Goal: Task Accomplishment & Management: Manage account settings

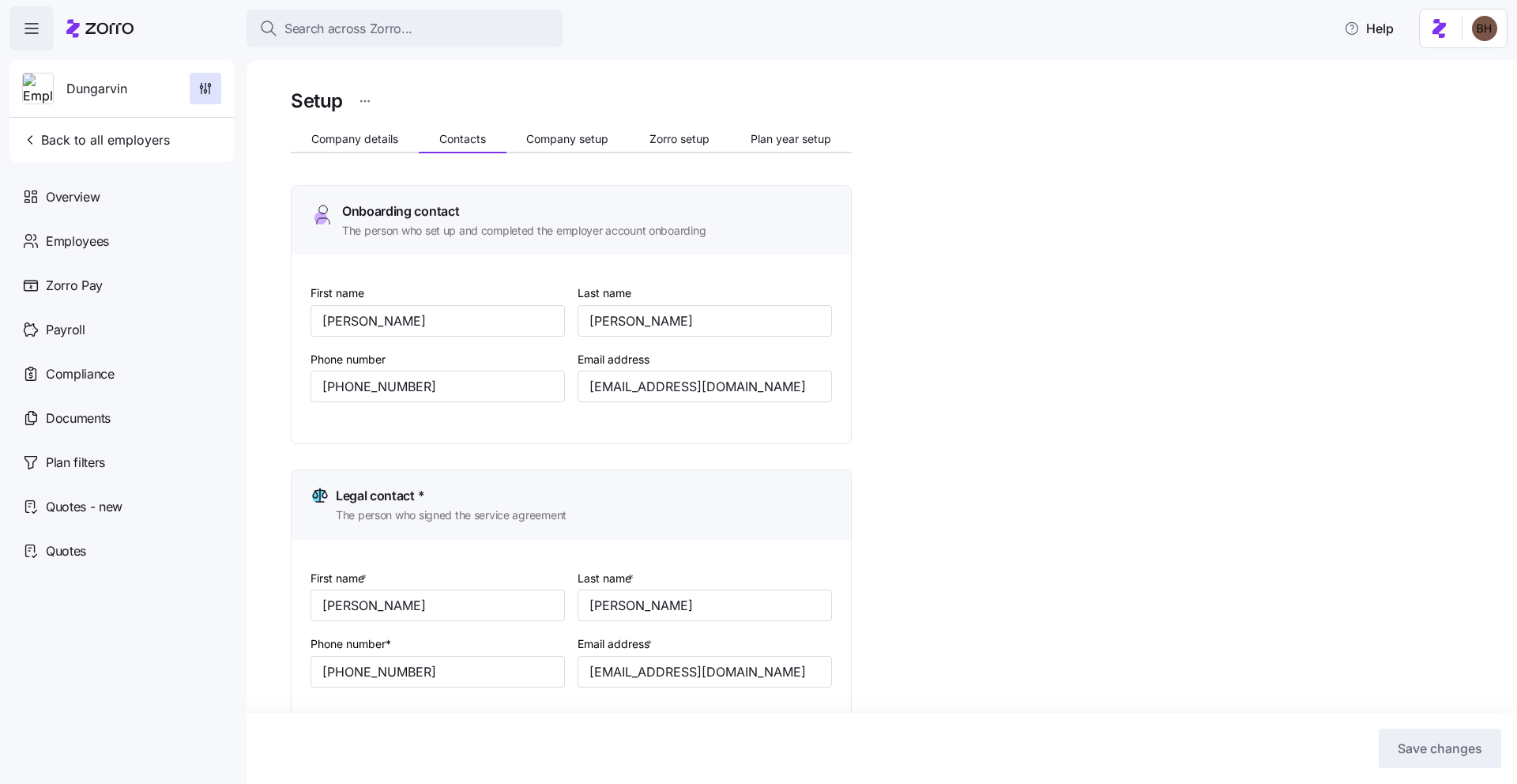
scroll to position [680, 0]
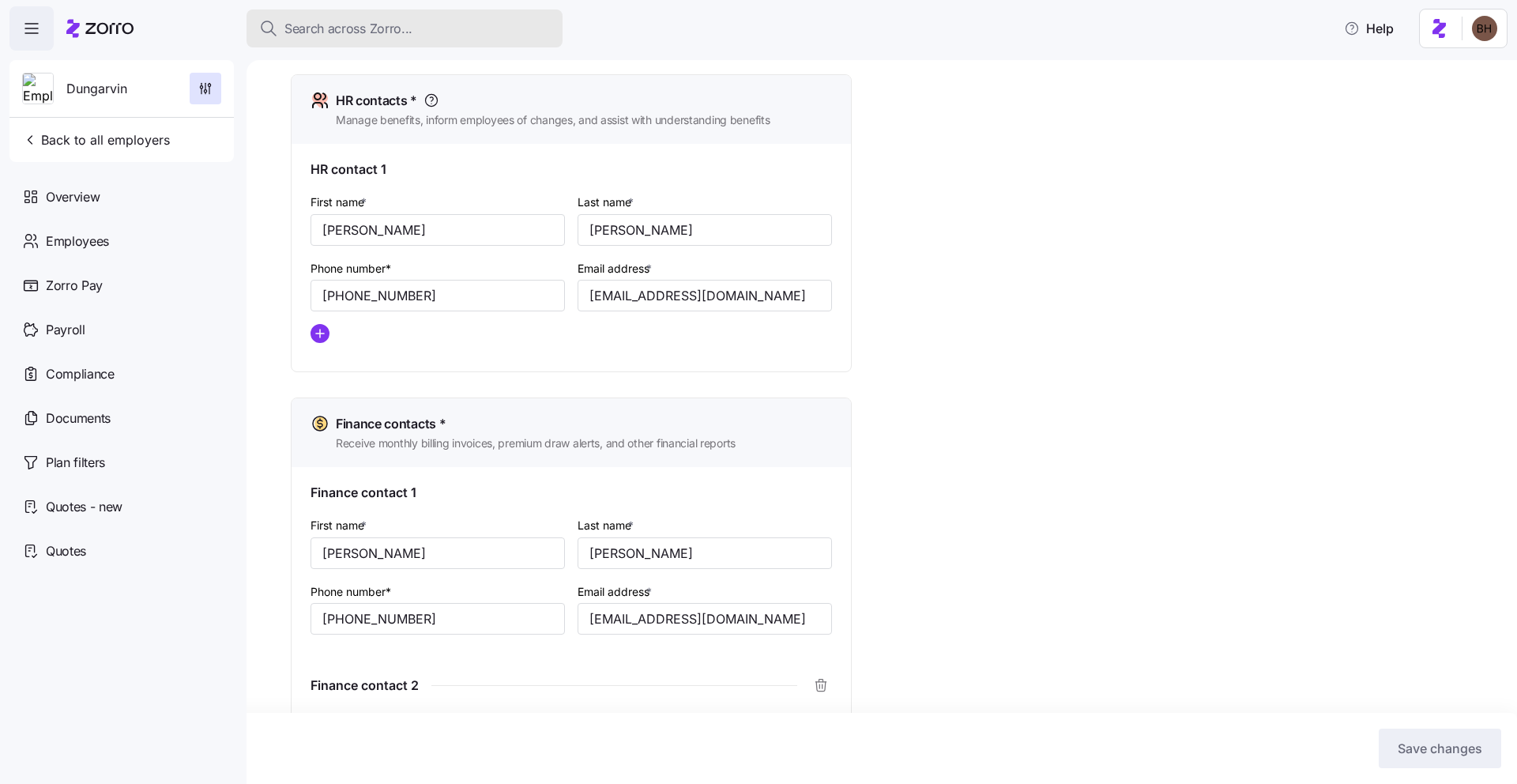
click at [313, 33] on span "Search across Zorro..." at bounding box center [348, 28] width 128 height 20
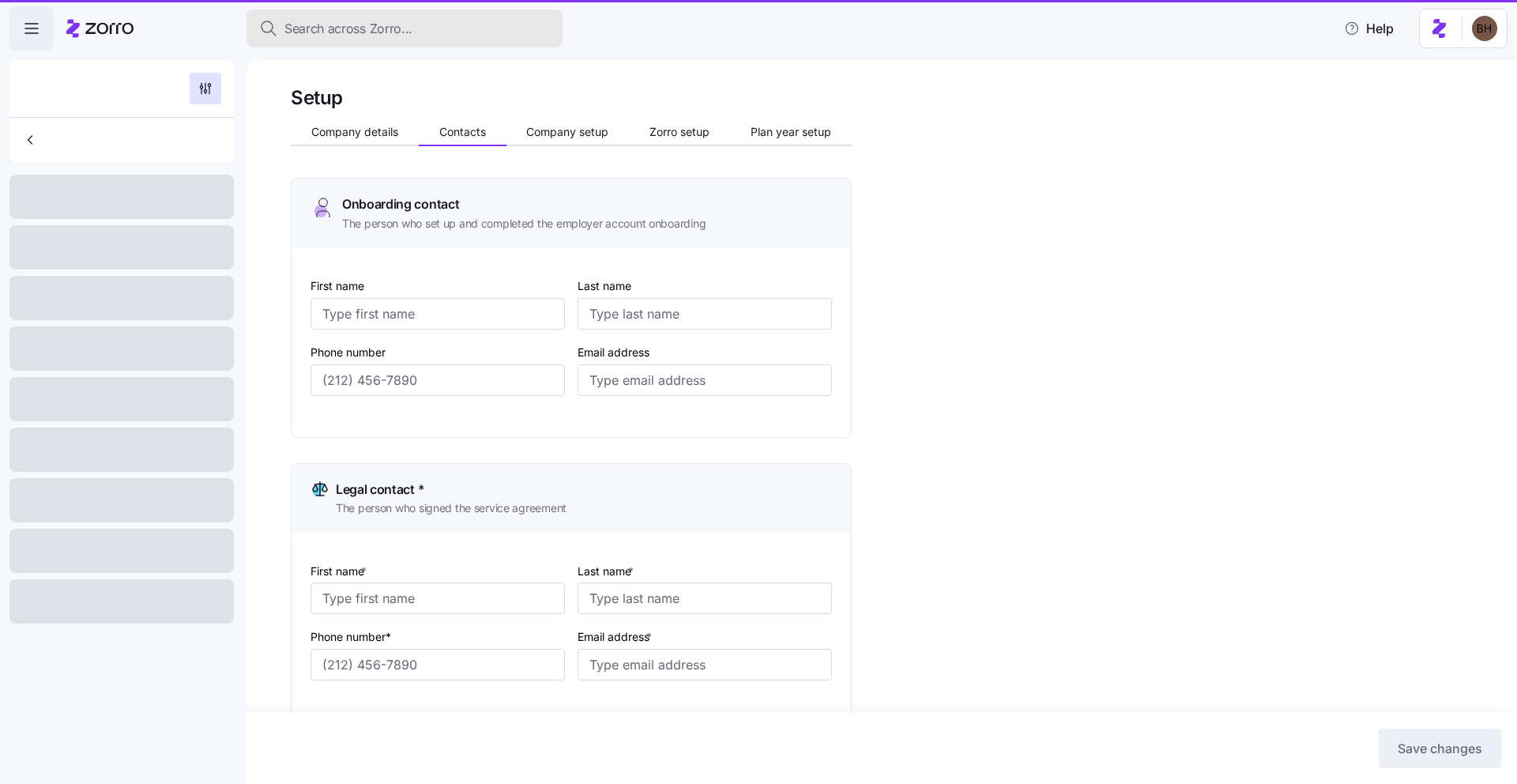
type input "[PERSON_NAME]"
type input "[EMAIL_ADDRESS][DOMAIN_NAME]"
type input "[PERSON_NAME]"
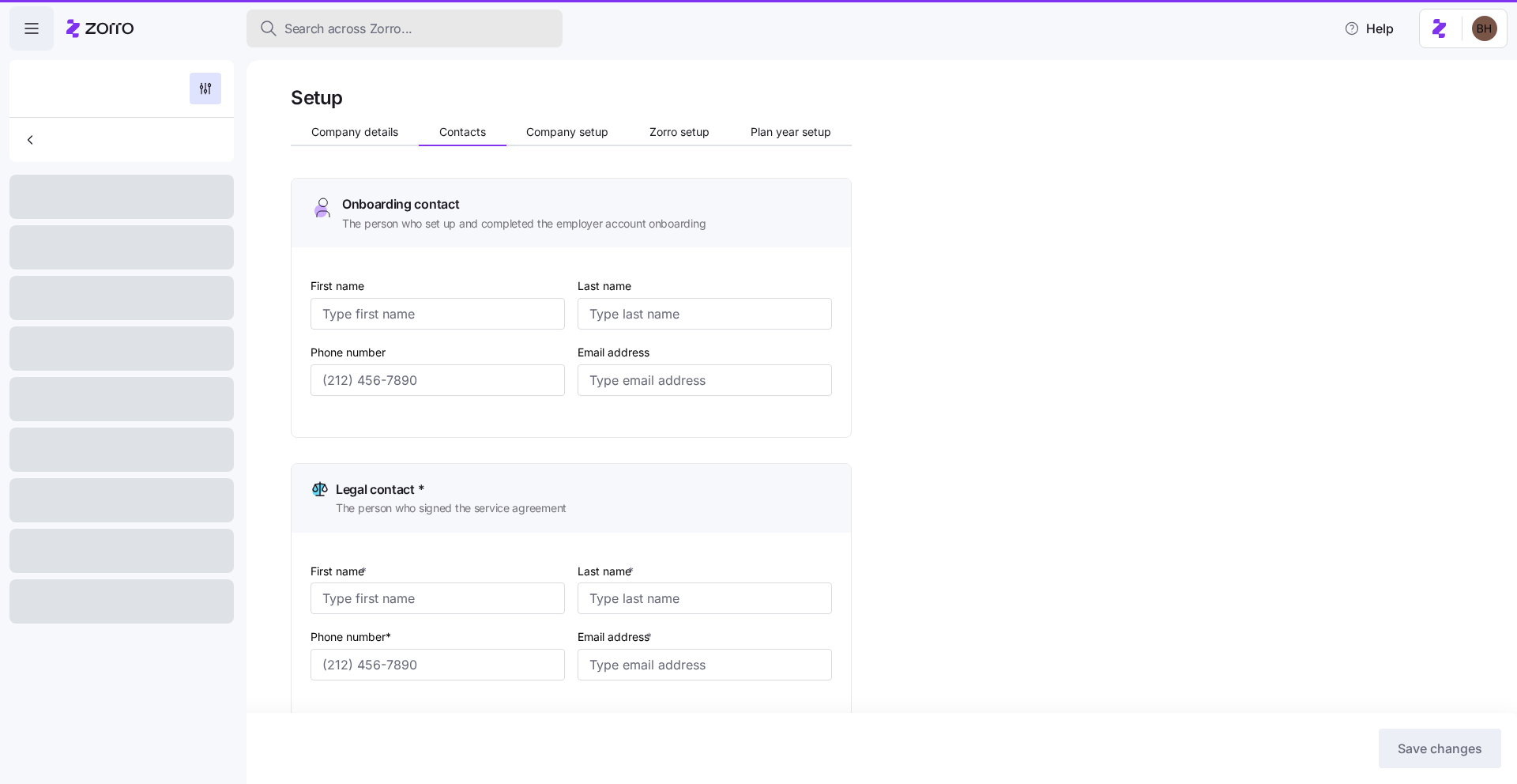
type input "dallsup@dungarvin.com"
type input "Shelby"
type input "Simpson"
type input "ssimpson@dungarvin.com"
type input "Ryan"
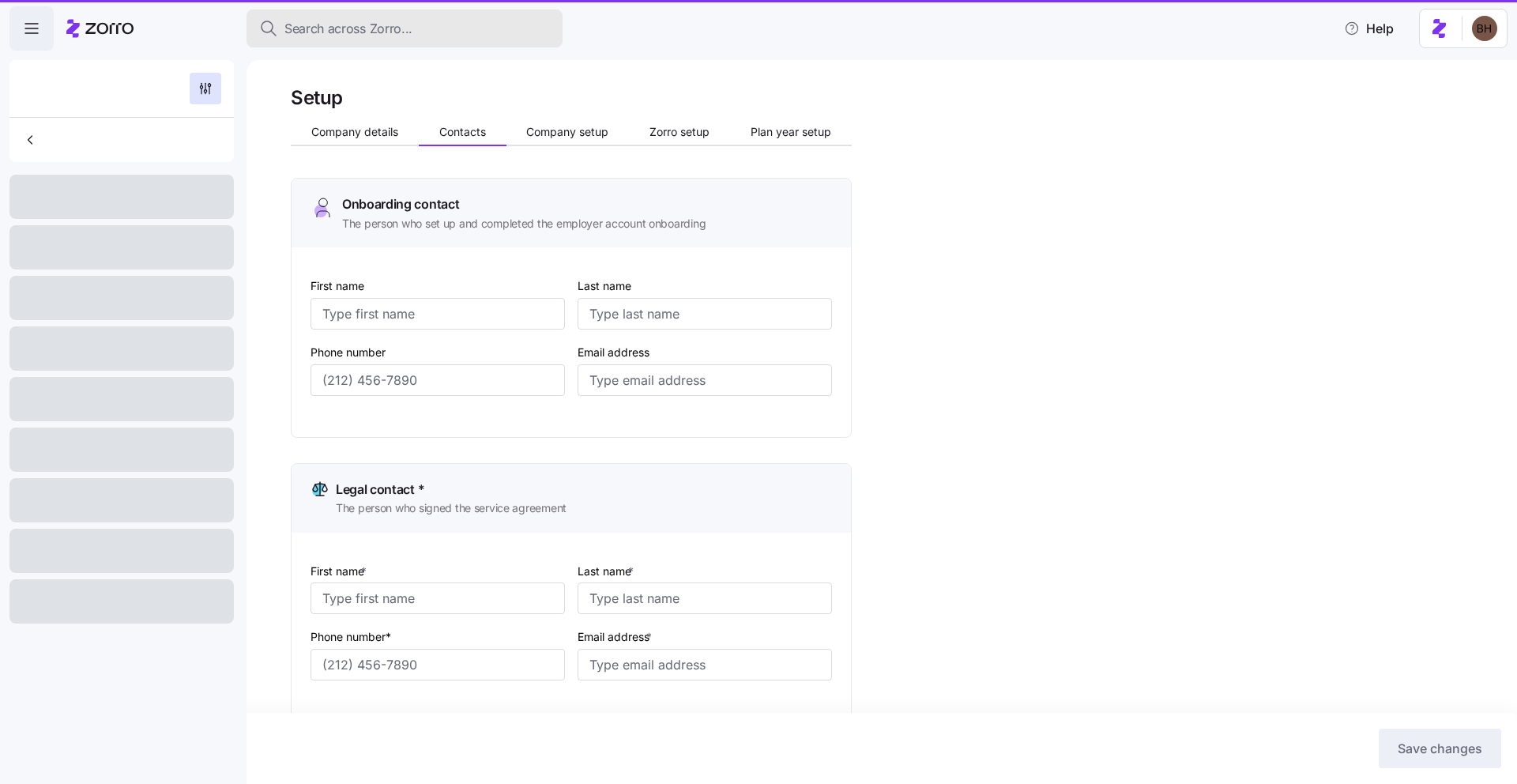
type input "Theisen"
type input "rtheisen@dungarvin.com"
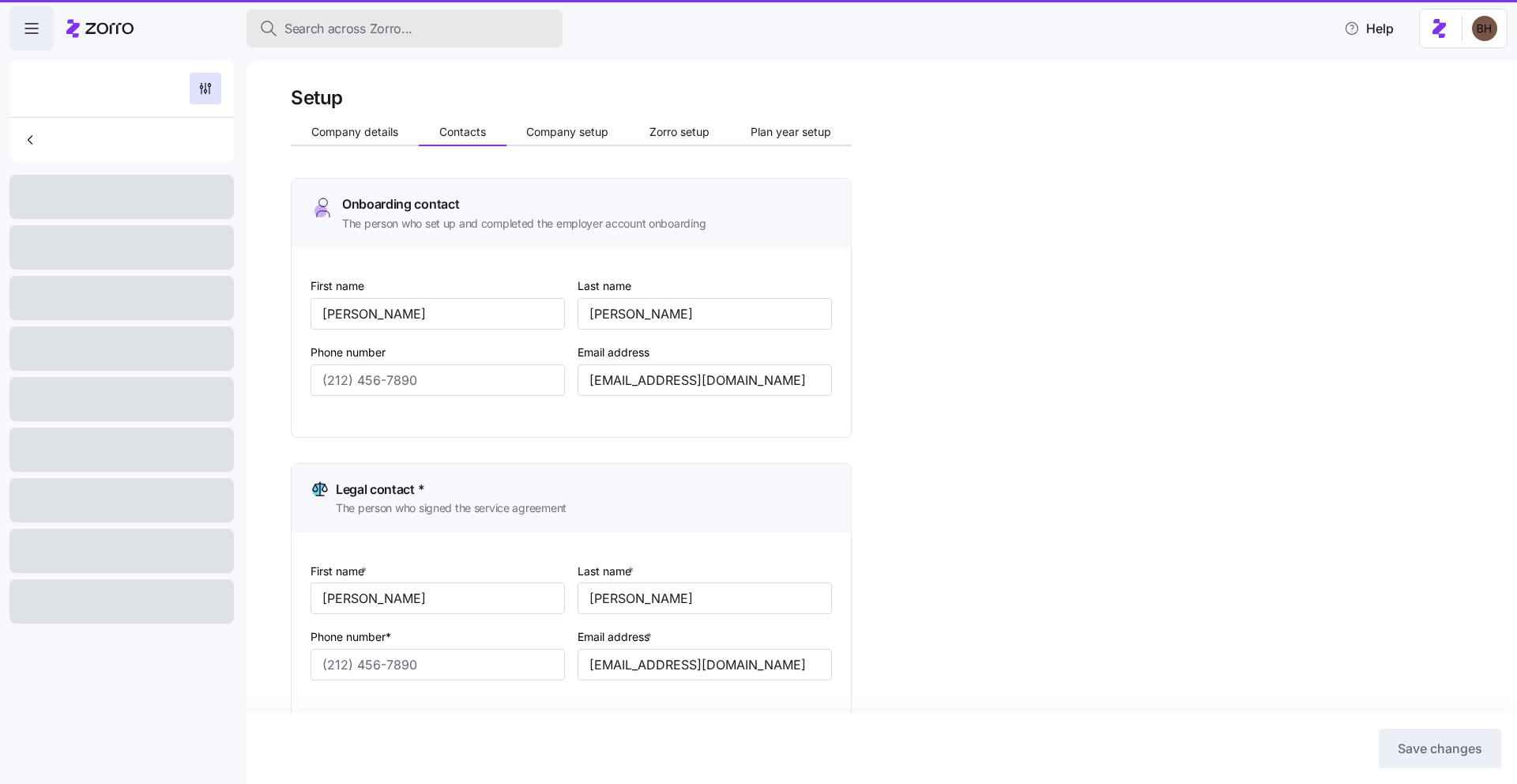
type input "(651) 789-5911"
type input "(651) 789-5914"
type input "(651) 789-5938"
type input "(651) 789-5941"
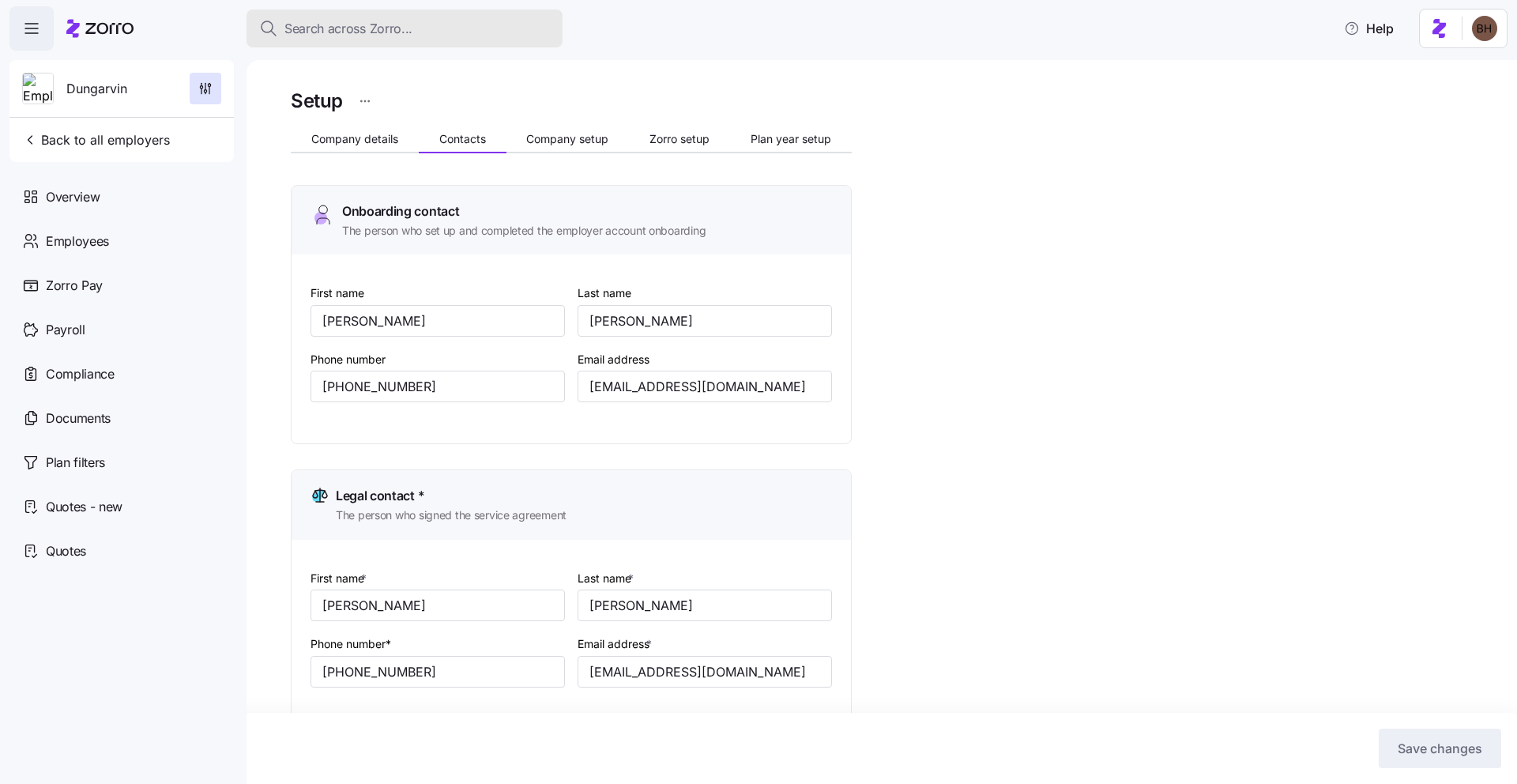
click at [344, 30] on span "Search across Zorro..." at bounding box center [348, 28] width 128 height 20
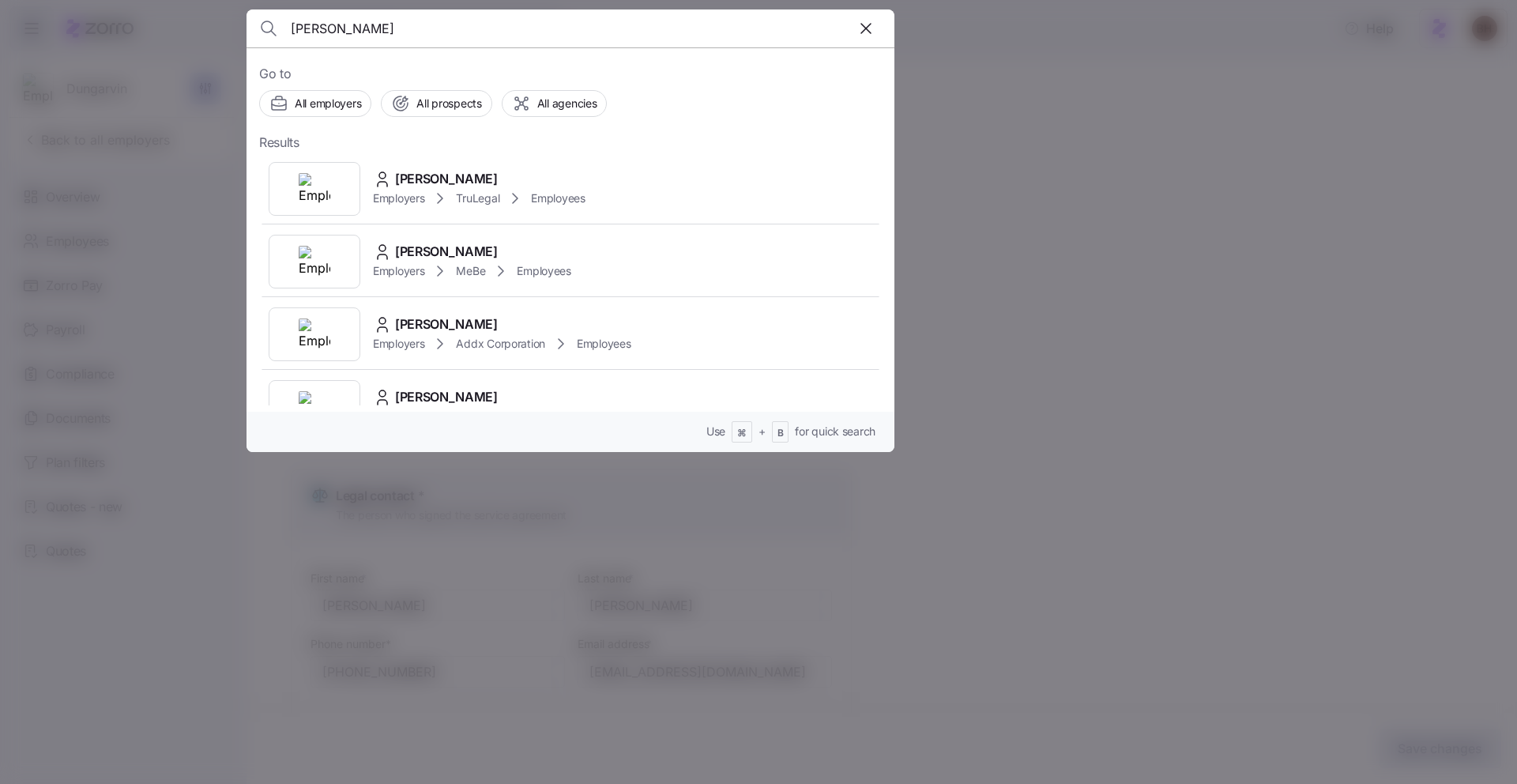
type input "annette kruger"
click at [440, 174] on span "ANNETTE KRUGER" at bounding box center [446, 178] width 103 height 20
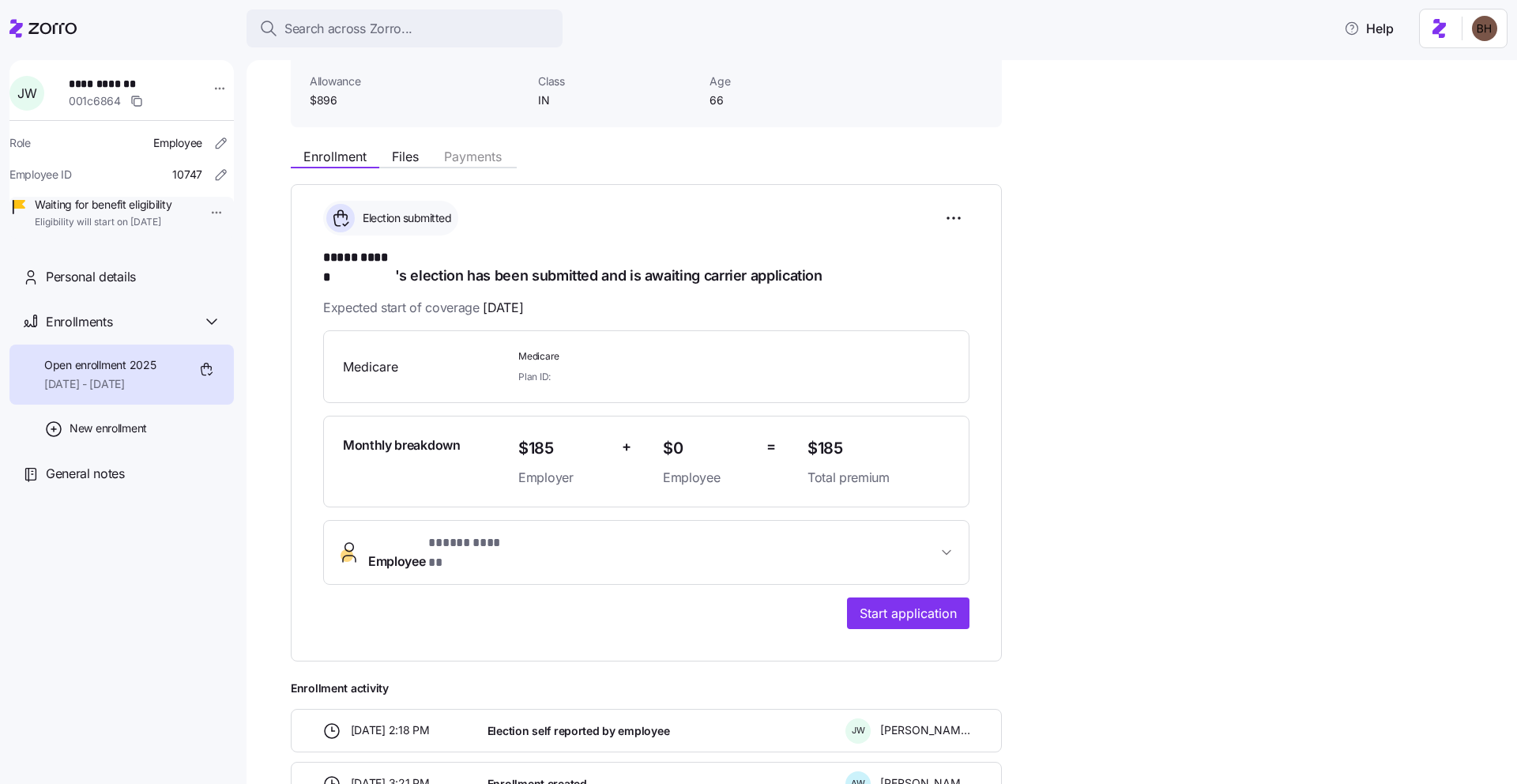
scroll to position [89, 0]
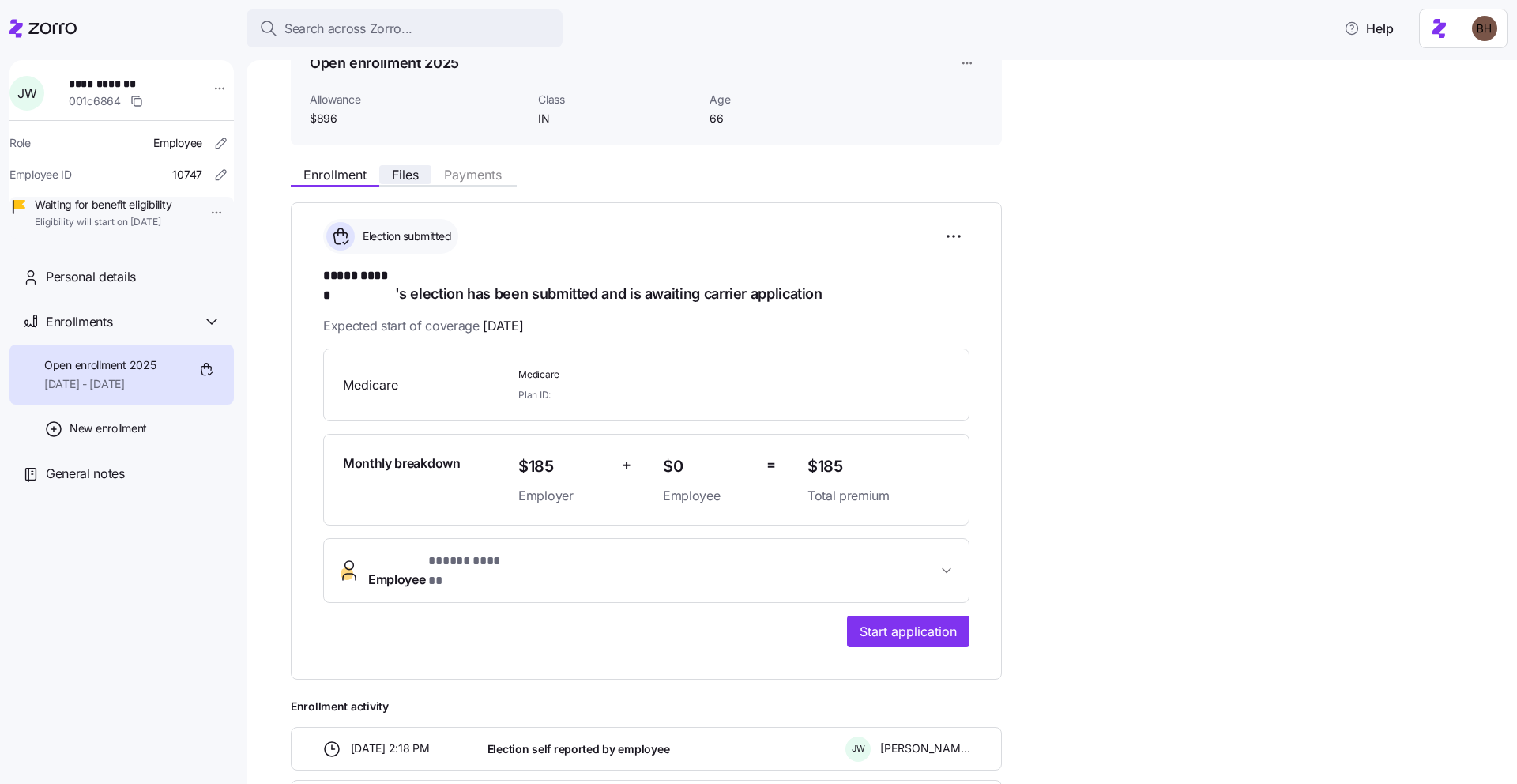
click at [410, 178] on span "Files" at bounding box center [405, 174] width 27 height 12
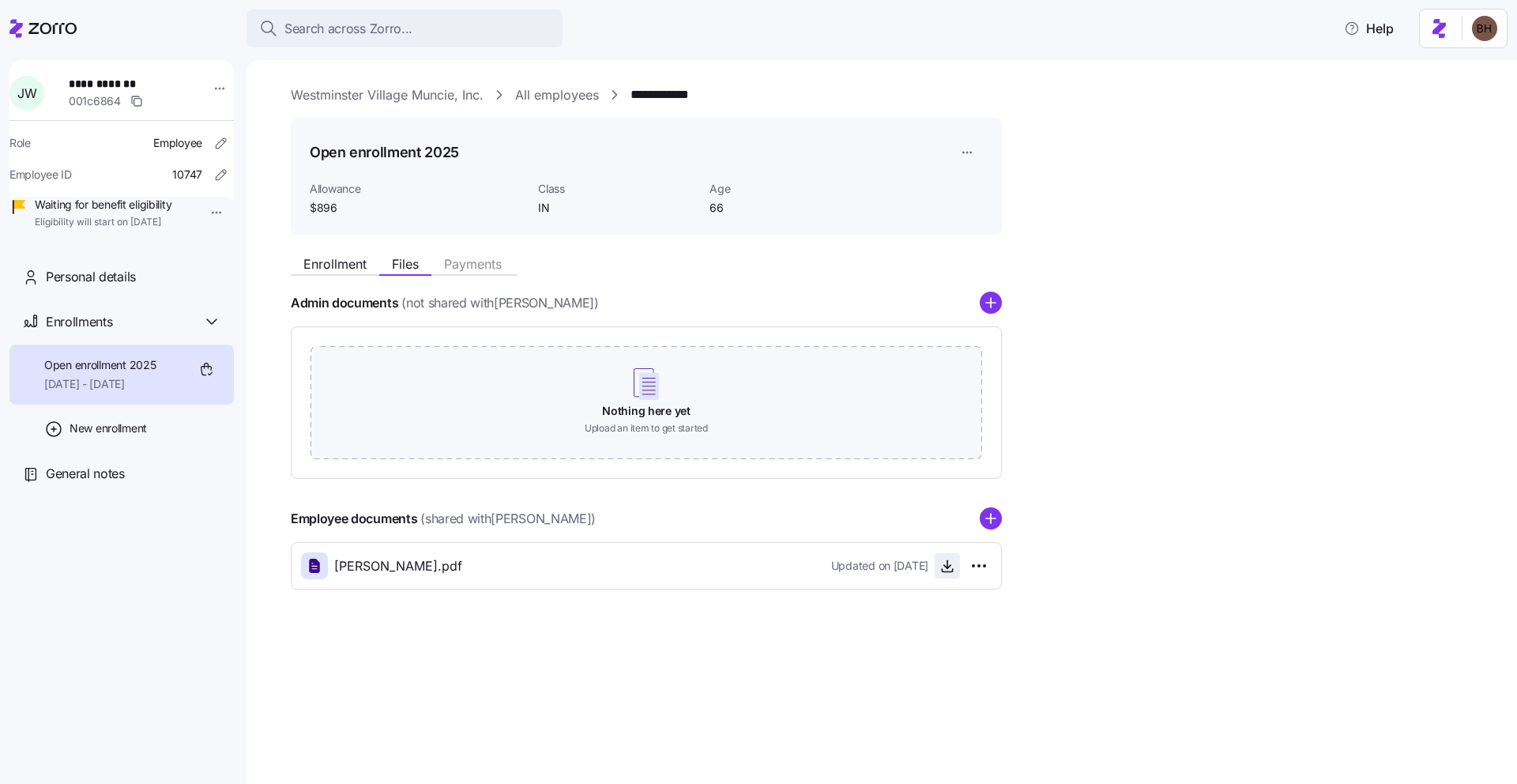
click at [949, 562] on icon "button" at bounding box center [946, 566] width 16 height 16
click at [309, 263] on span "Enrollment" at bounding box center [335, 263] width 64 height 12
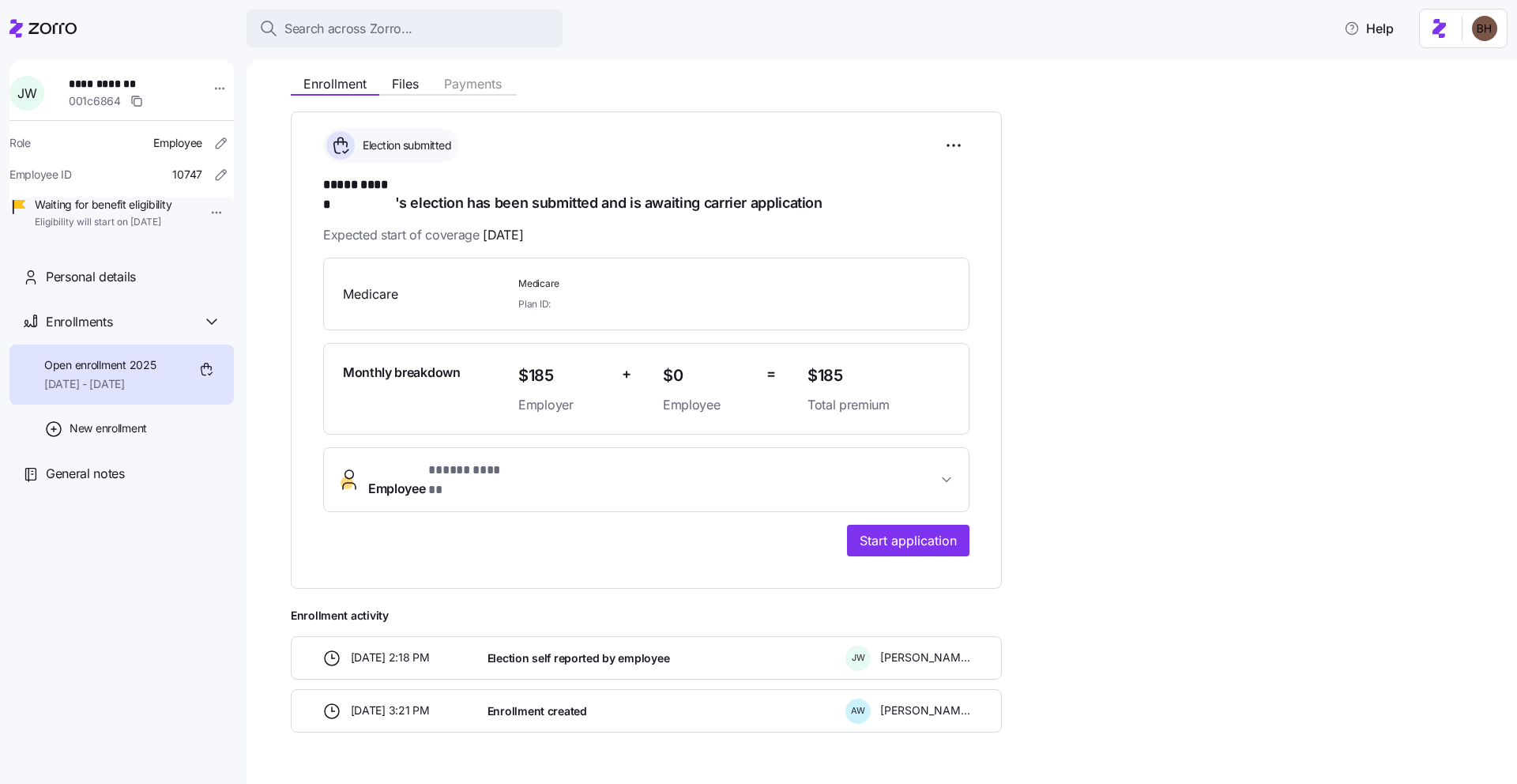
scroll to position [163, 0]
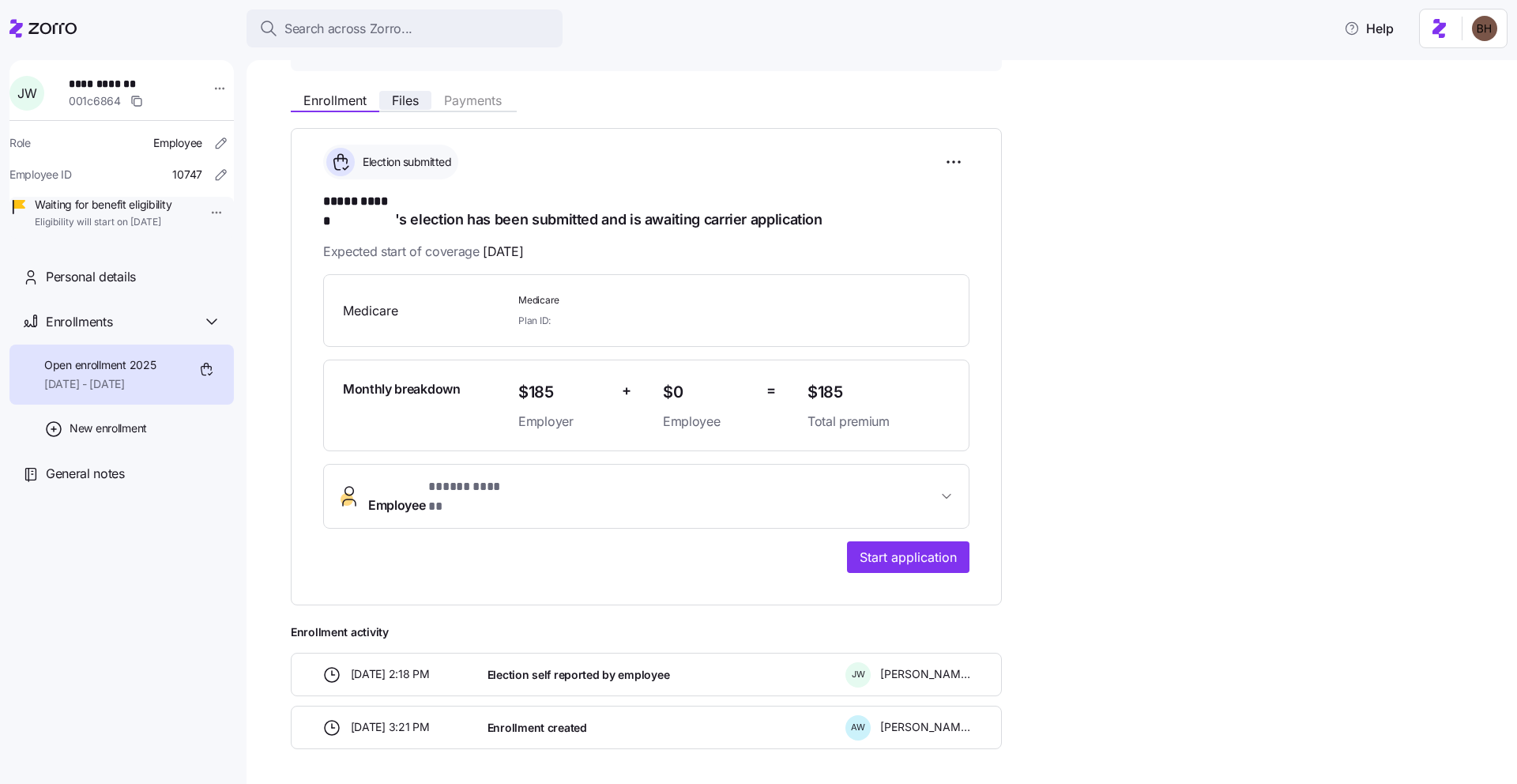
click at [412, 106] on span "Files" at bounding box center [405, 100] width 27 height 12
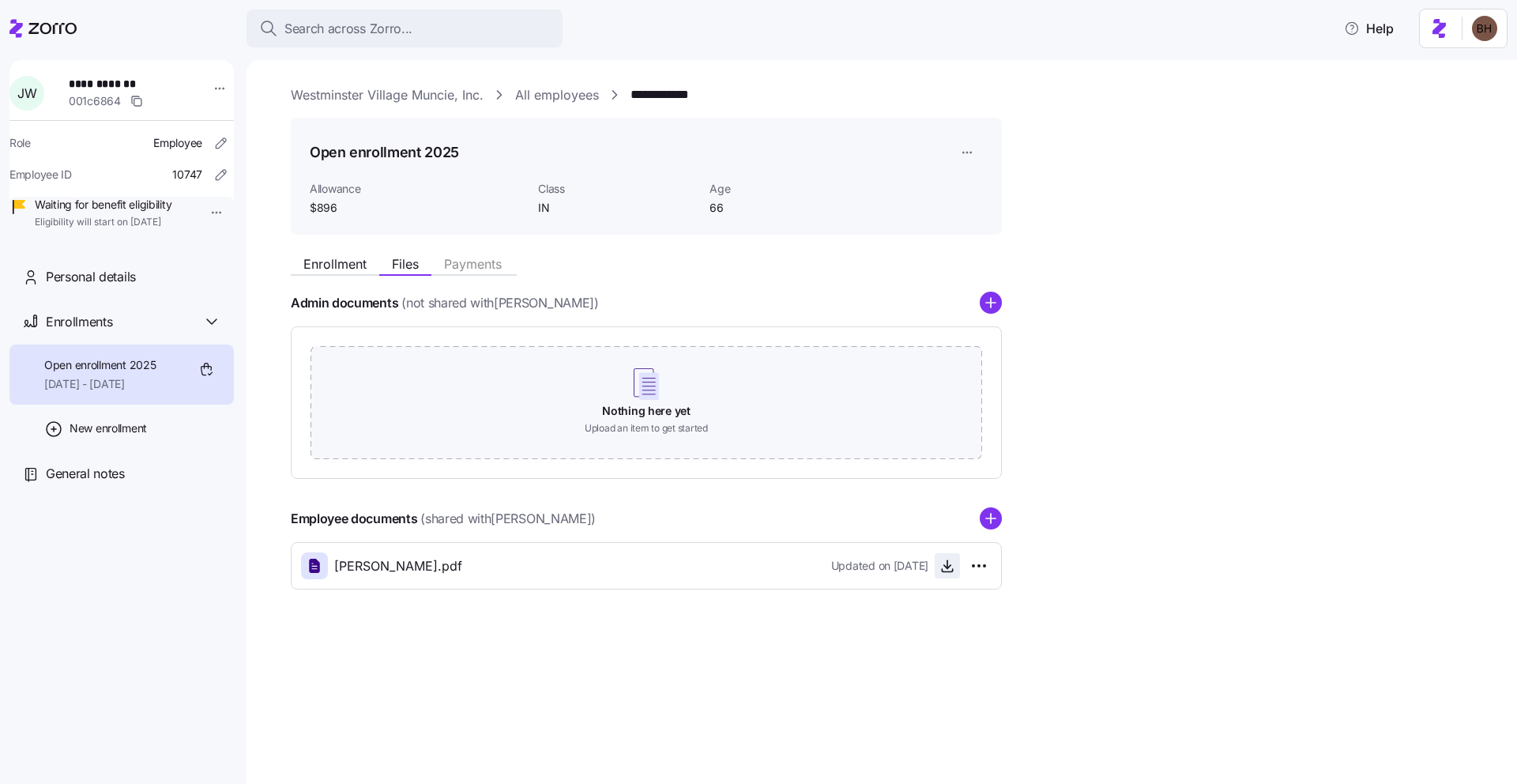
click at [946, 571] on icon "button" at bounding box center [946, 566] width 16 height 16
click at [328, 274] on div "Enrollment Files Payments" at bounding box center [403, 266] width 226 height 19
click at [328, 271] on span "Enrollment" at bounding box center [335, 263] width 64 height 12
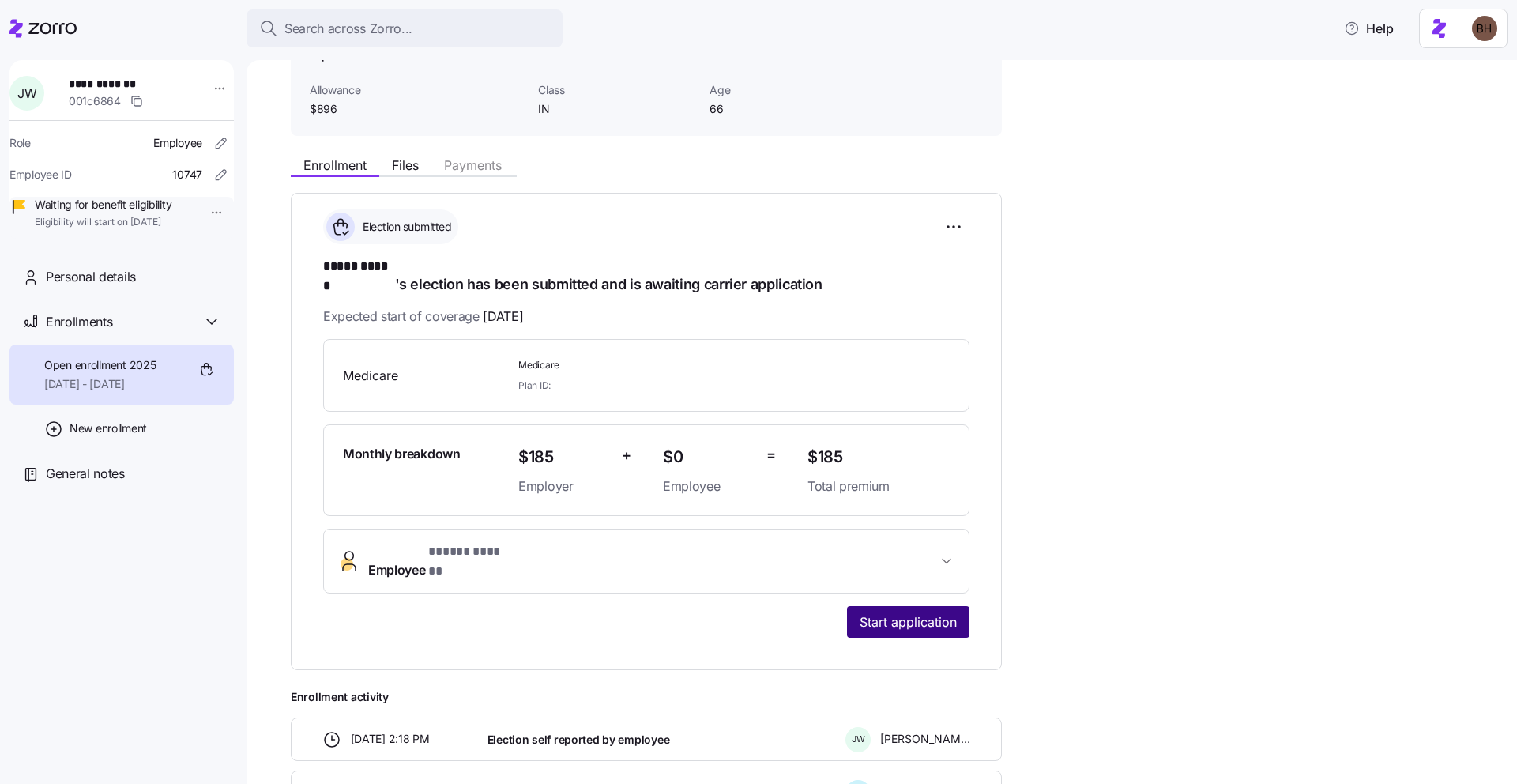
scroll to position [115, 0]
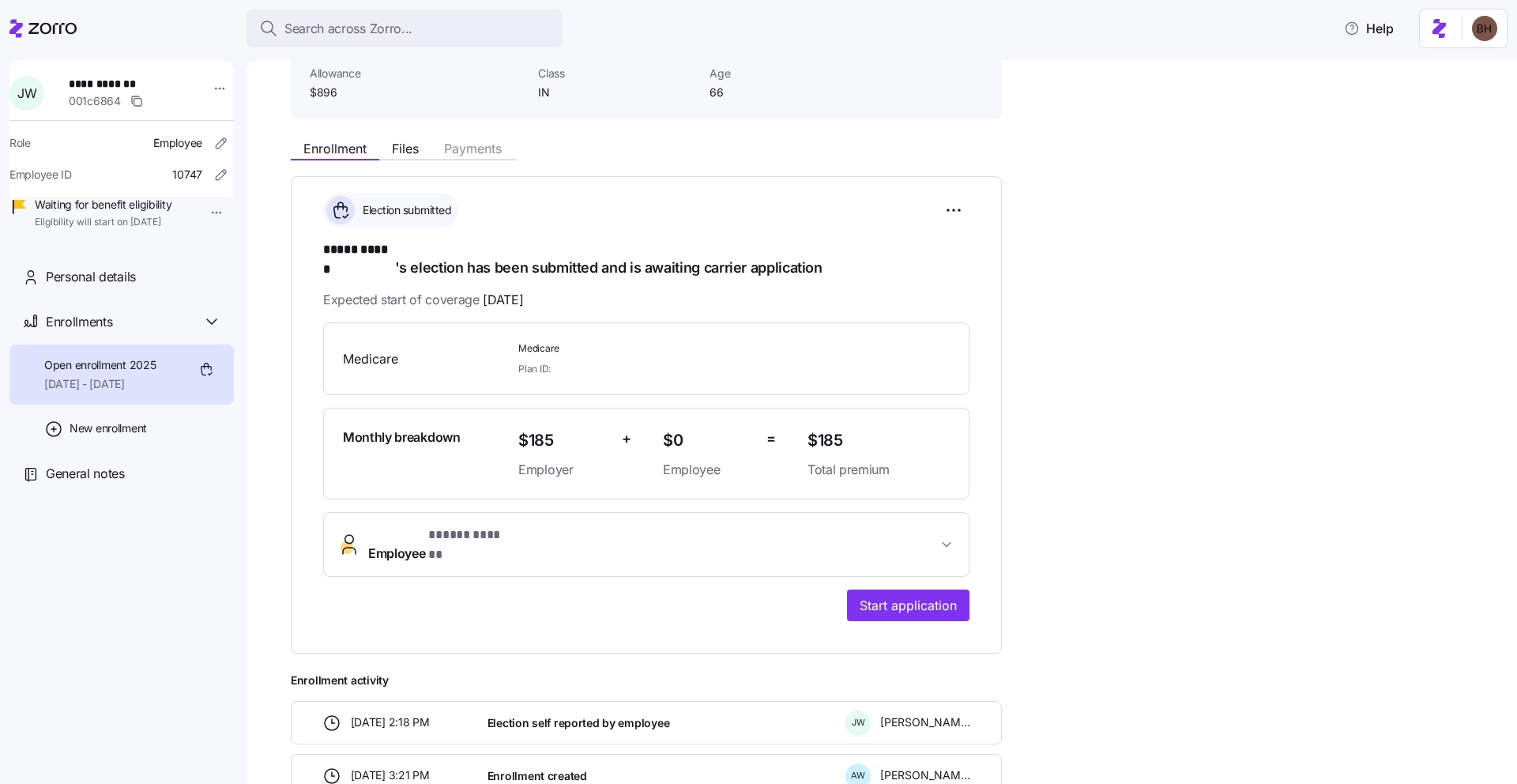
click at [939, 513] on button "Employee * ***** ****** *" at bounding box center [646, 544] width 645 height 64
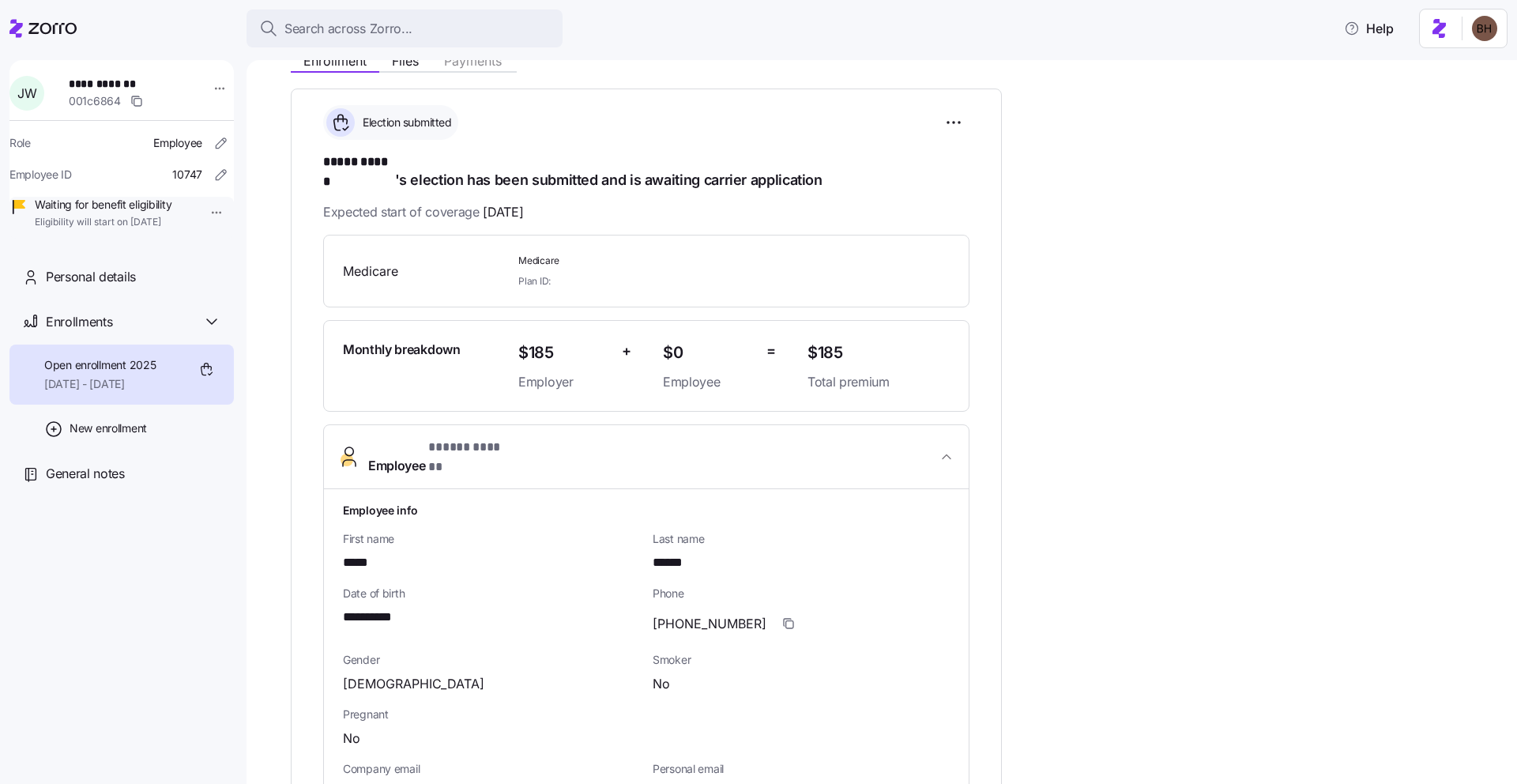
scroll to position [482, 0]
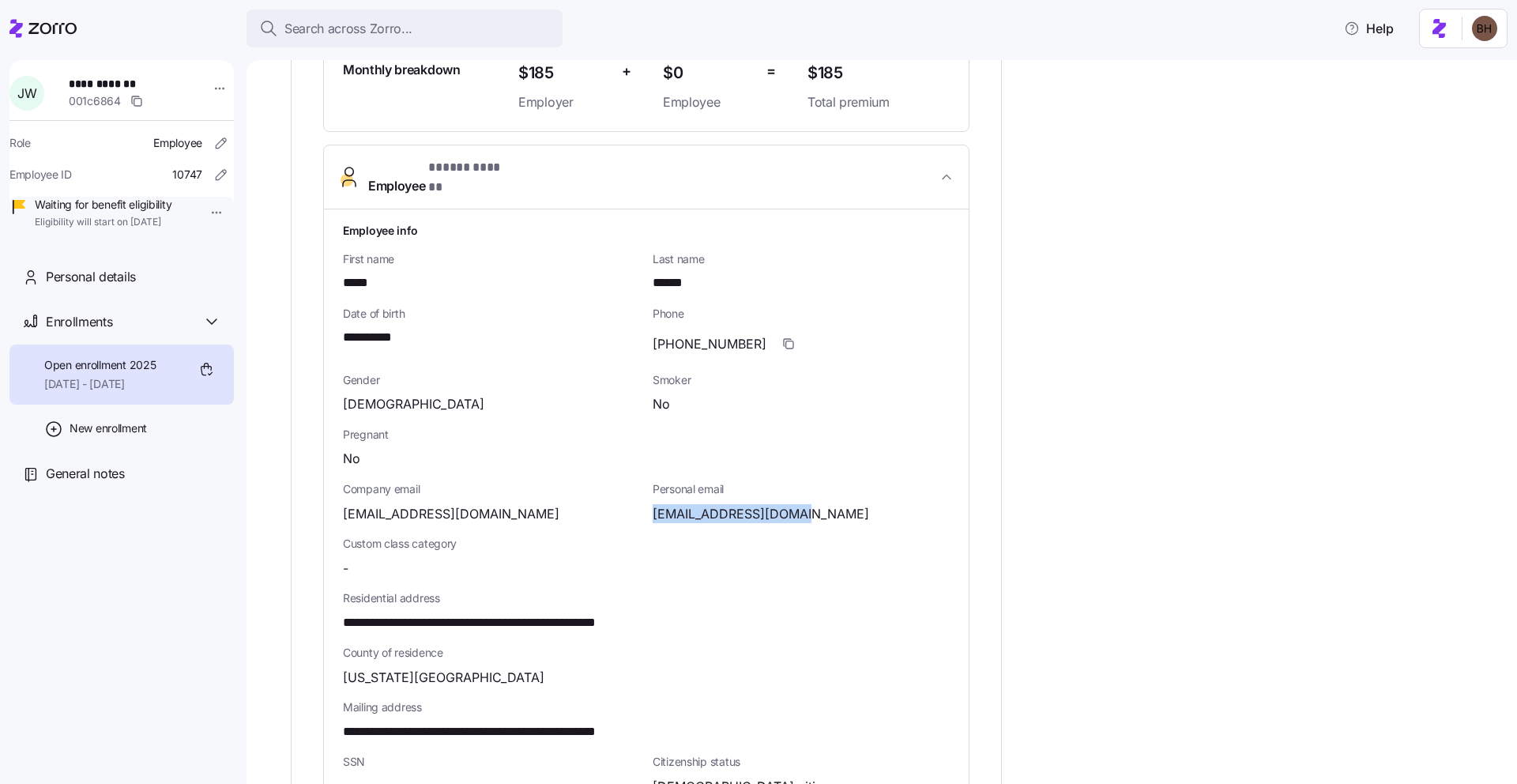
drag, startPoint x: 797, startPoint y: 487, endPoint x: 651, endPoint y: 487, distance: 146.0
click at [651, 487] on div "Personal email [EMAIL_ADDRESS][DOMAIN_NAME]" at bounding box center [801, 501] width 309 height 54
copy span "[EMAIL_ADDRESS][DOMAIN_NAME]"
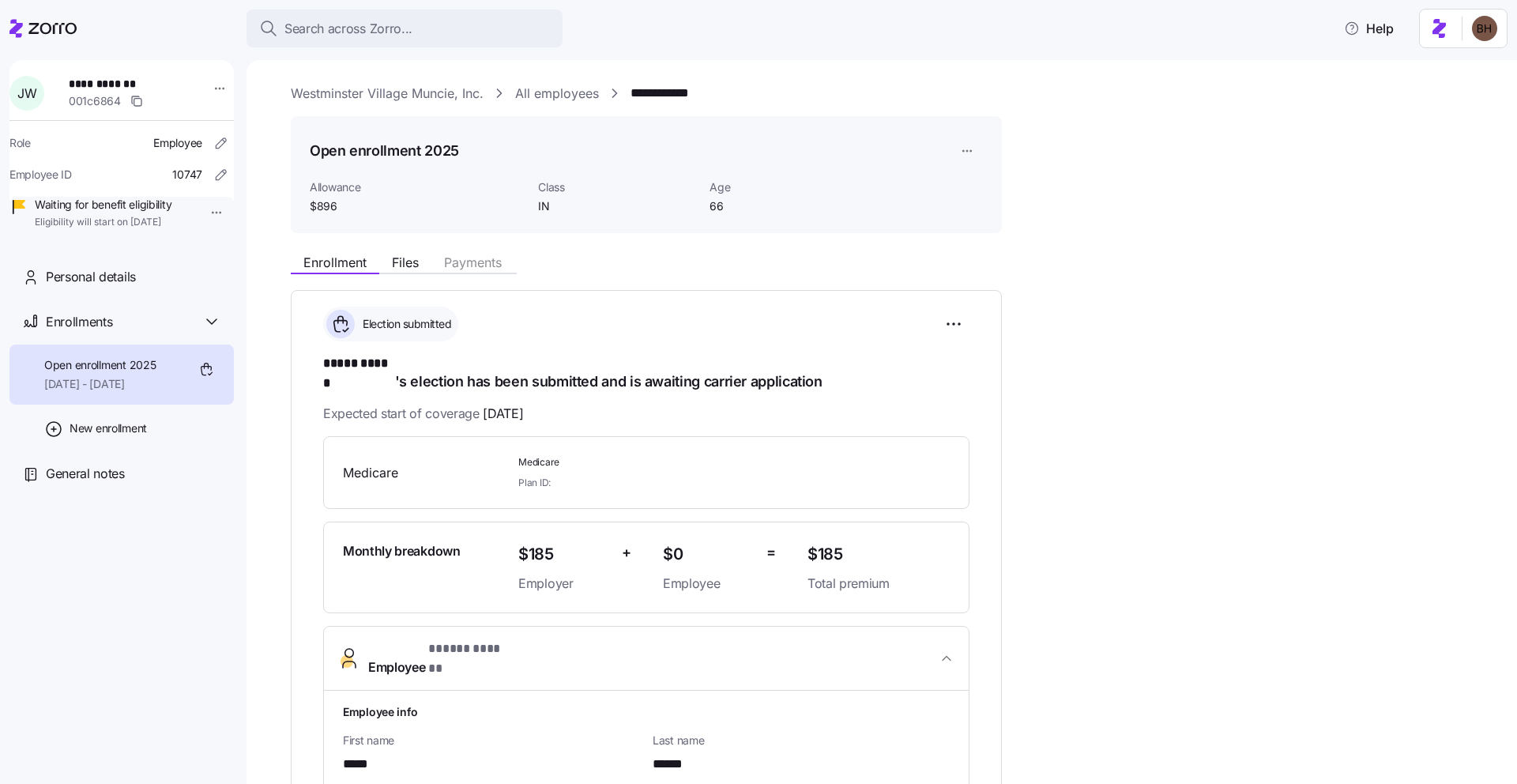
scroll to position [0, 0]
click at [82, 483] on span "General notes" at bounding box center [84, 473] width 79 height 20
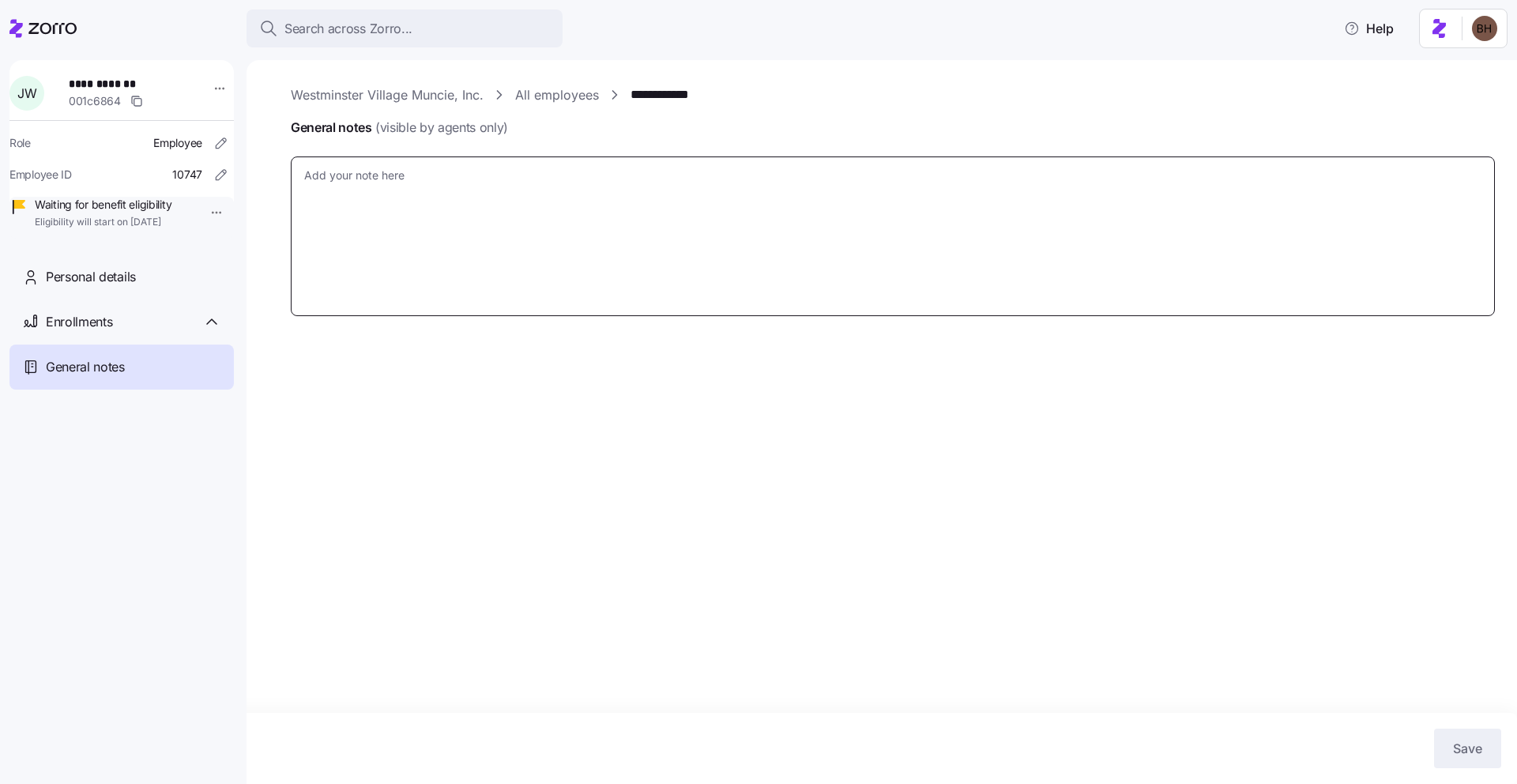
click at [650, 252] on textarea "General notes (visible by agents only)" at bounding box center [892, 236] width 1204 height 159
type textarea "x"
type textarea "9"
type textarea "x"
type textarea "9/"
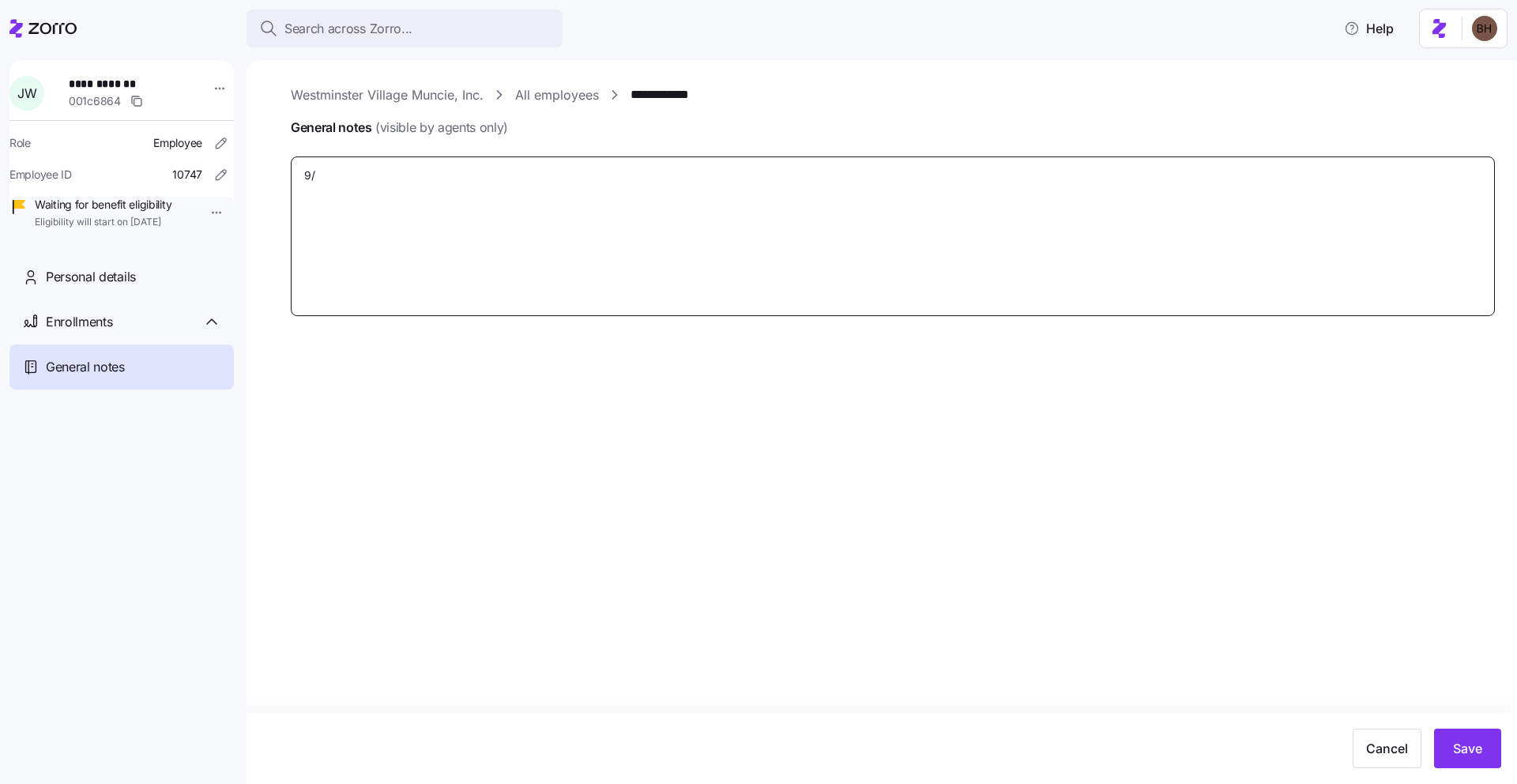
type textarea "x"
type textarea "9/1"
type textarea "x"
type textarea "9/18"
type textarea "x"
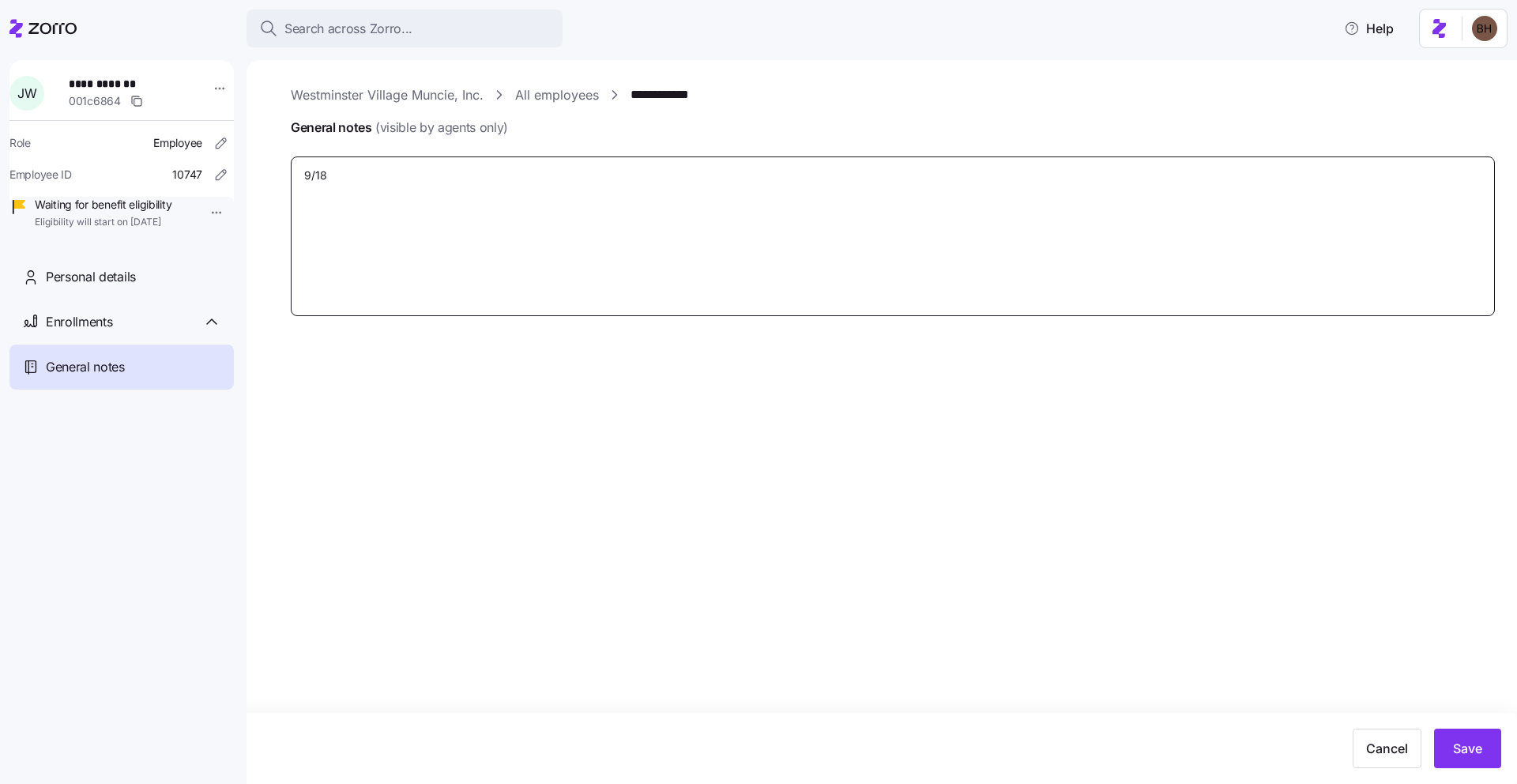
type textarea "9/18/"
type textarea "x"
type textarea "9/18/2"
type textarea "x"
type textarea "[DATE]"
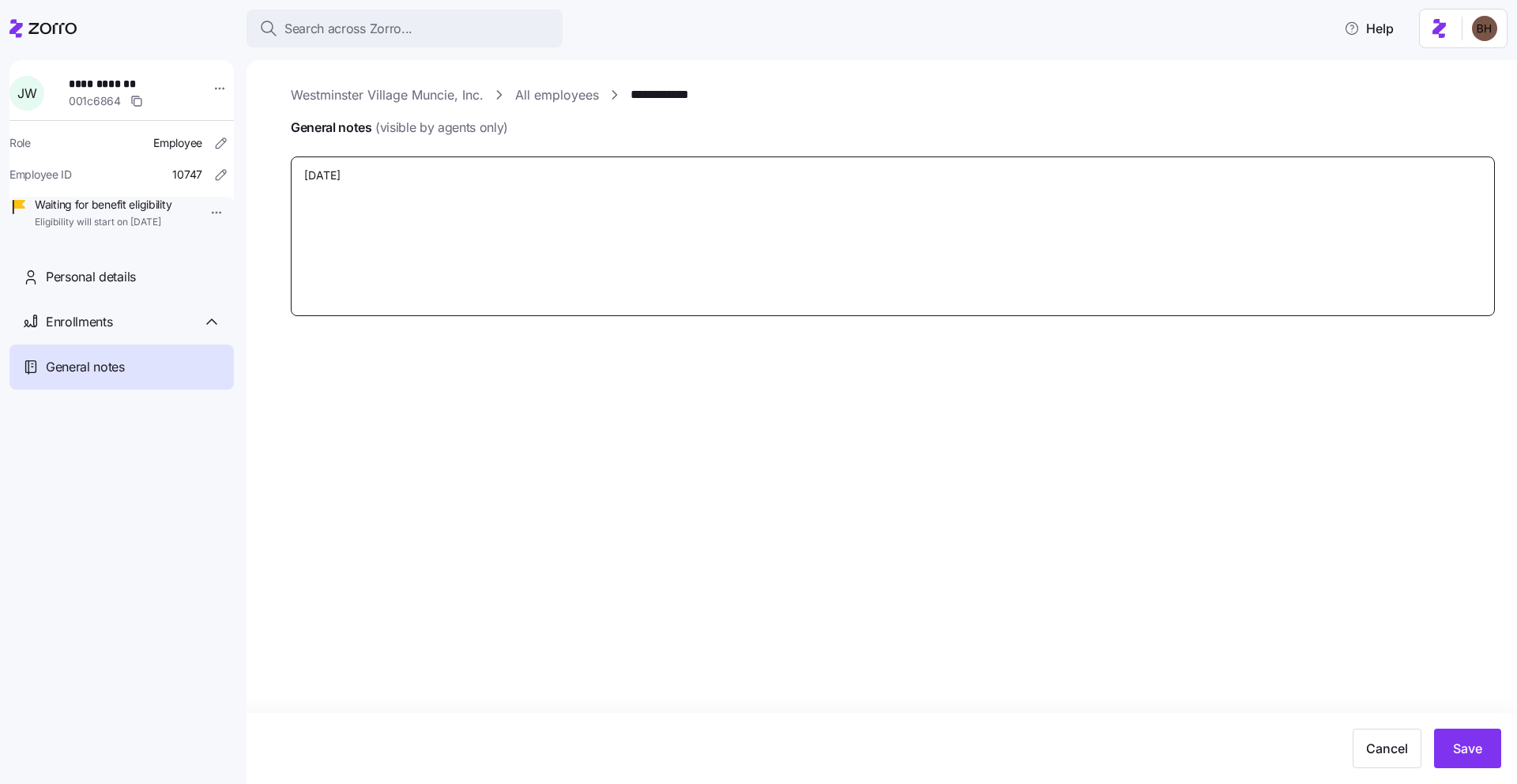
type textarea "x"
type textarea "[DATE]"
type textarea "x"
type textarea "[DATE] N"
type textarea "x"
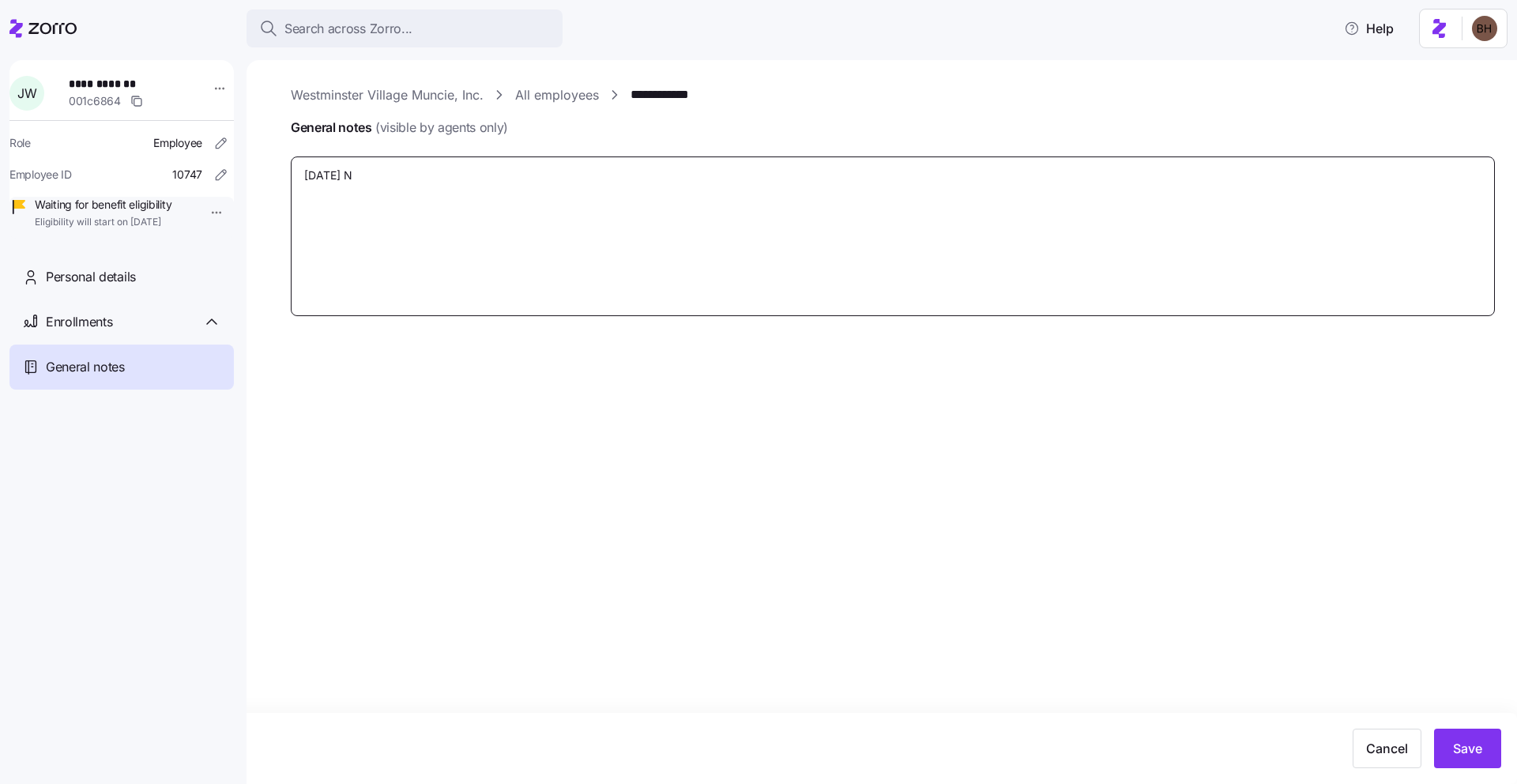
type textarea "[DATE] Ni"
type textarea "x"
type textarea "[DATE] N"
type textarea "x"
type textarea "[DATE] No"
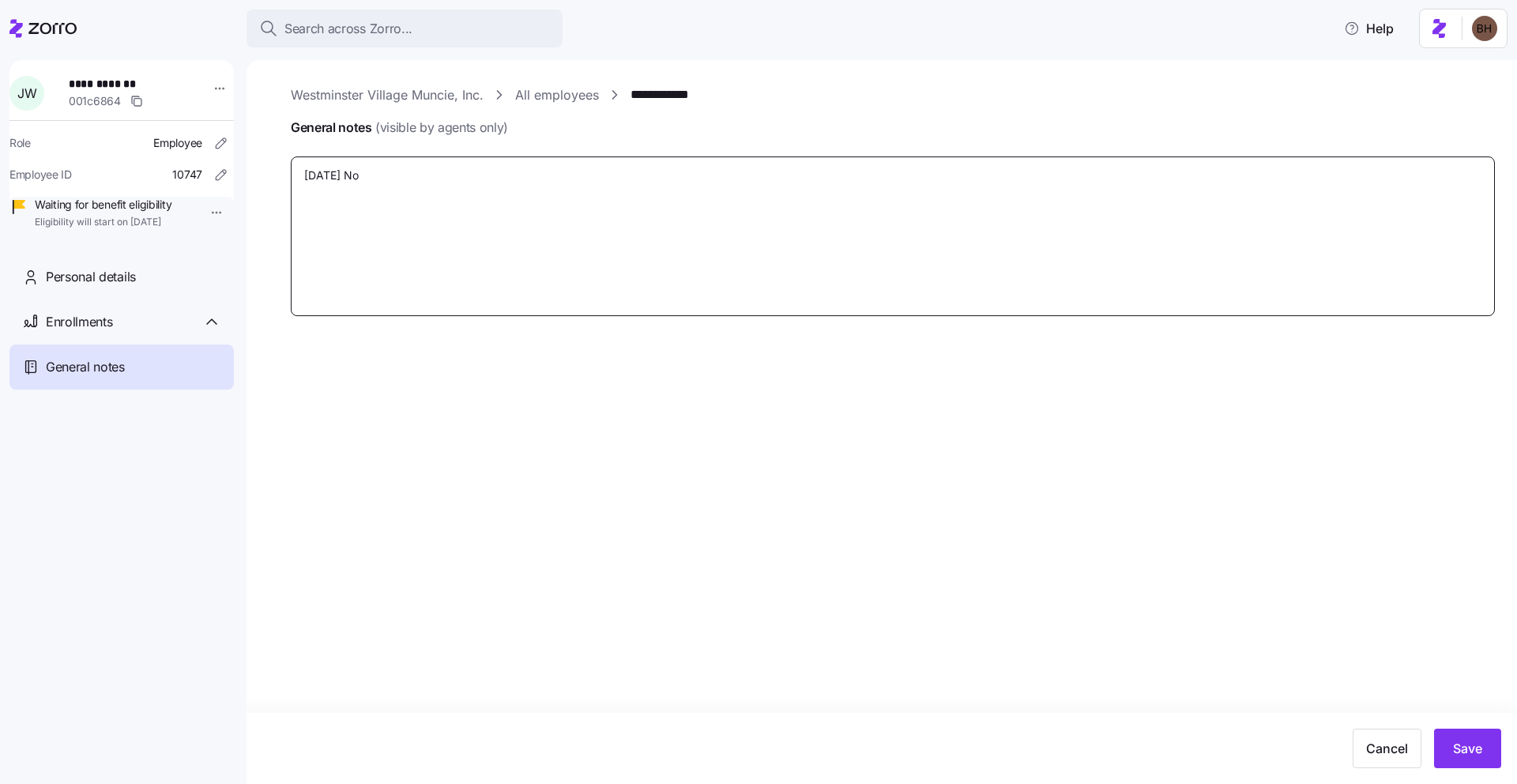
type textarea "x"
type textarea "[DATE] Not"
type textarea "x"
type textarea "[DATE] Noti"
type textarea "x"
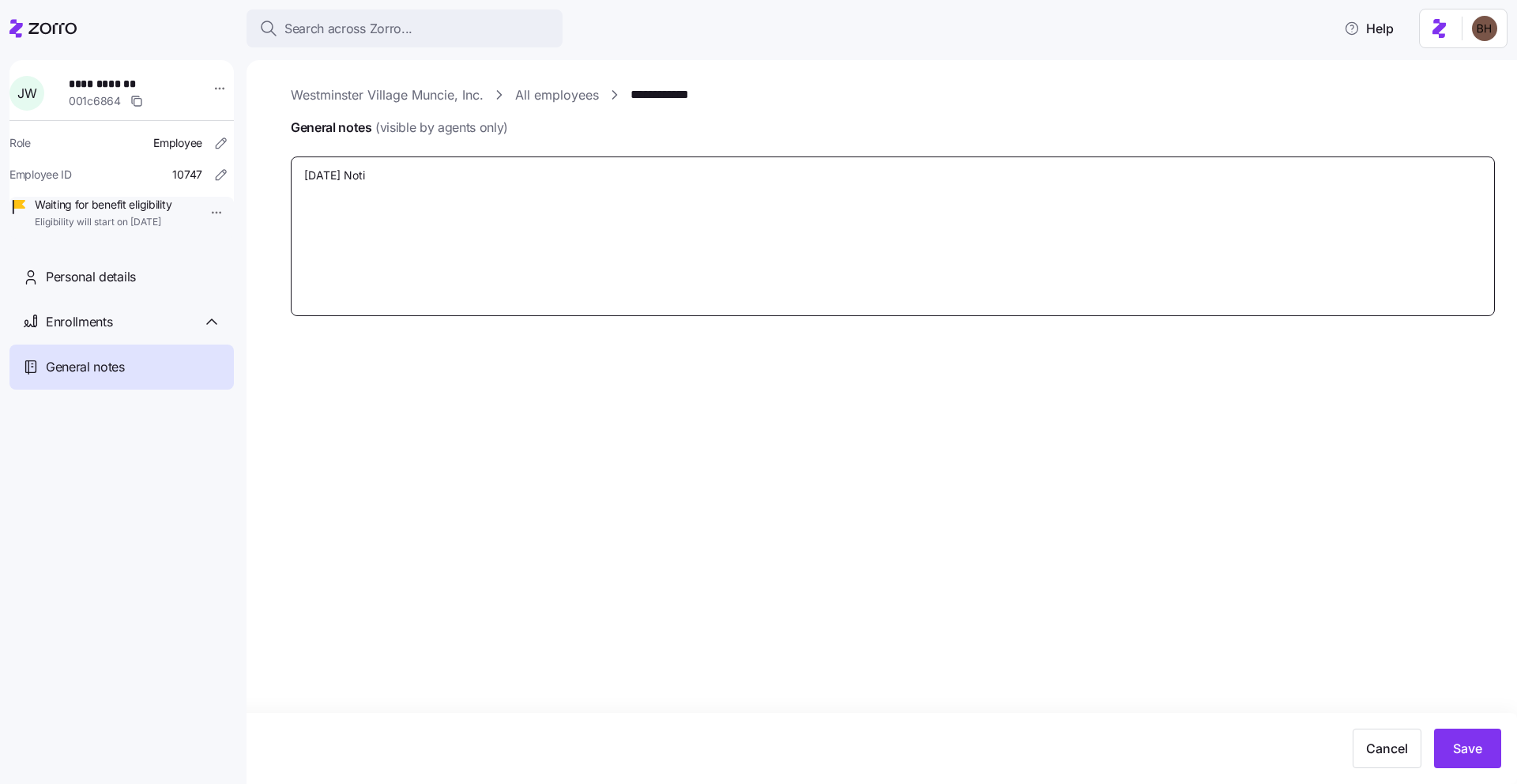
type textarea "[DATE] Notif"
type textarea "x"
type textarea "[DATE] Notifi"
type textarea "x"
type textarea "[DATE] Notifie"
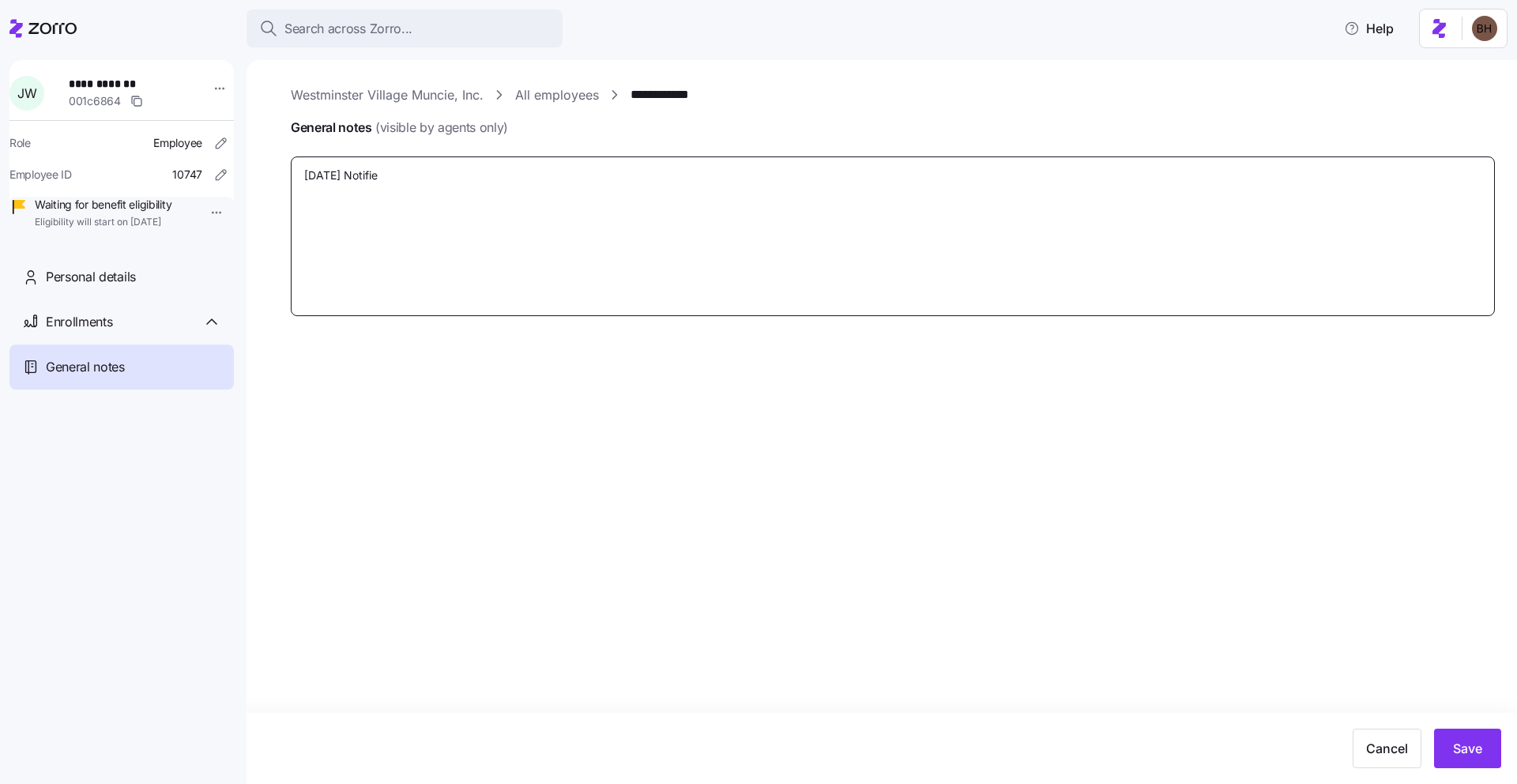
type textarea "x"
type textarea "[DATE] Notified"
type textarea "x"
type textarea "[DATE] Notified"
type textarea "x"
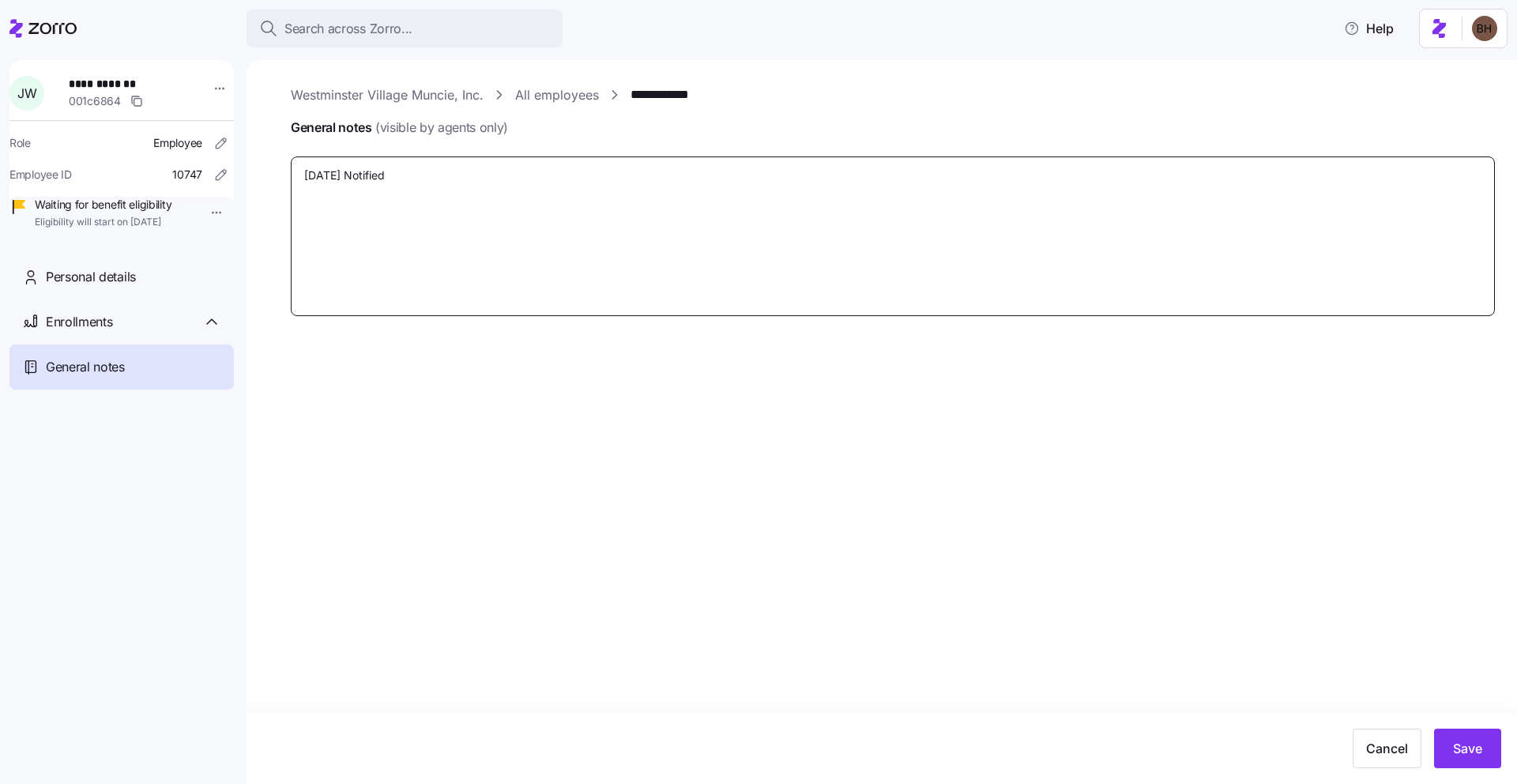
type textarea "[DATE] Notified E"
type textarea "x"
type textarea "[DATE] Notified EE"
type textarea "x"
type textarea "[DATE] Notified EE"
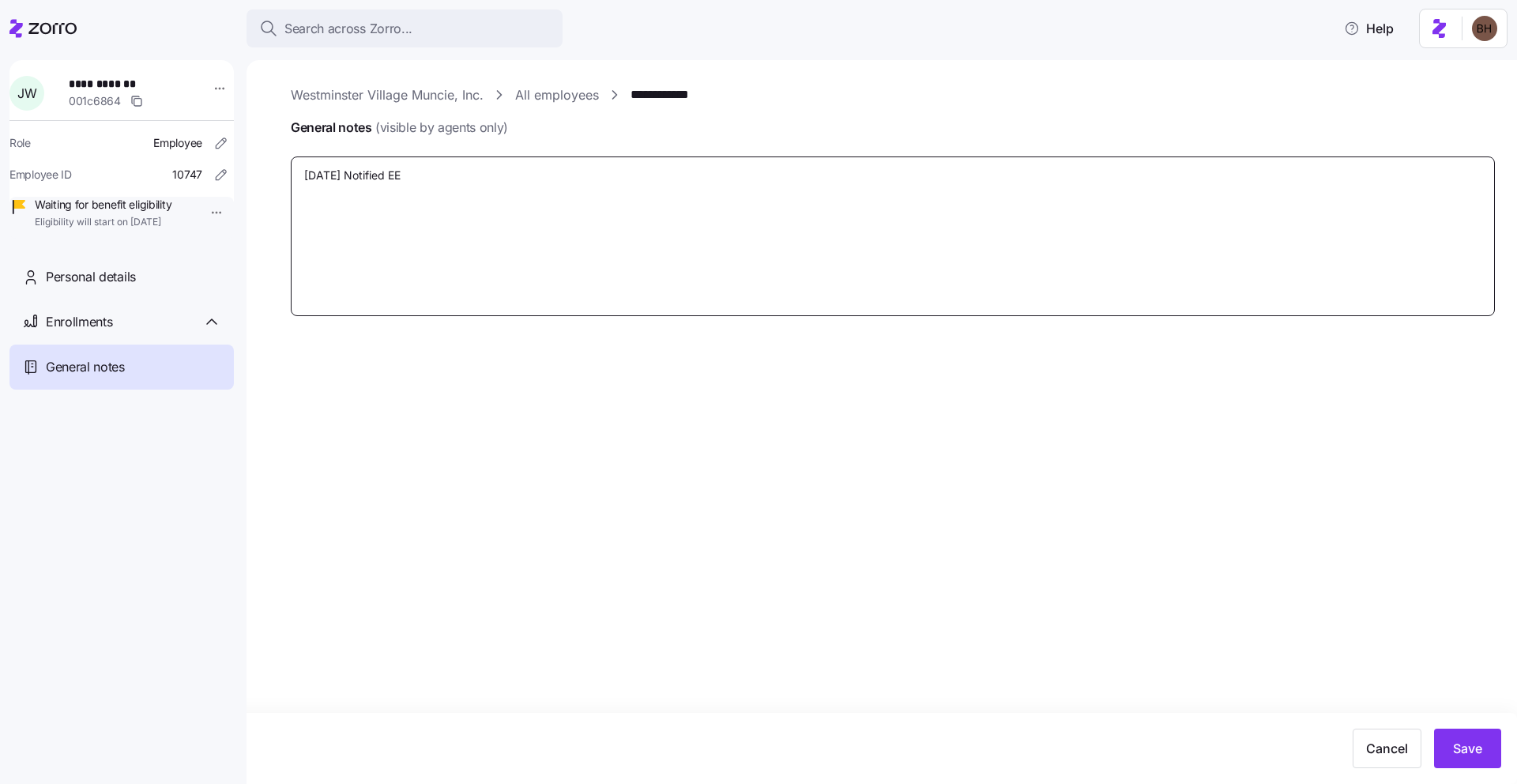
type textarea "x"
type textarea "[DATE] Notified EE o"
type textarea "x"
type textarea "[DATE] Notified EE of"
type textarea "x"
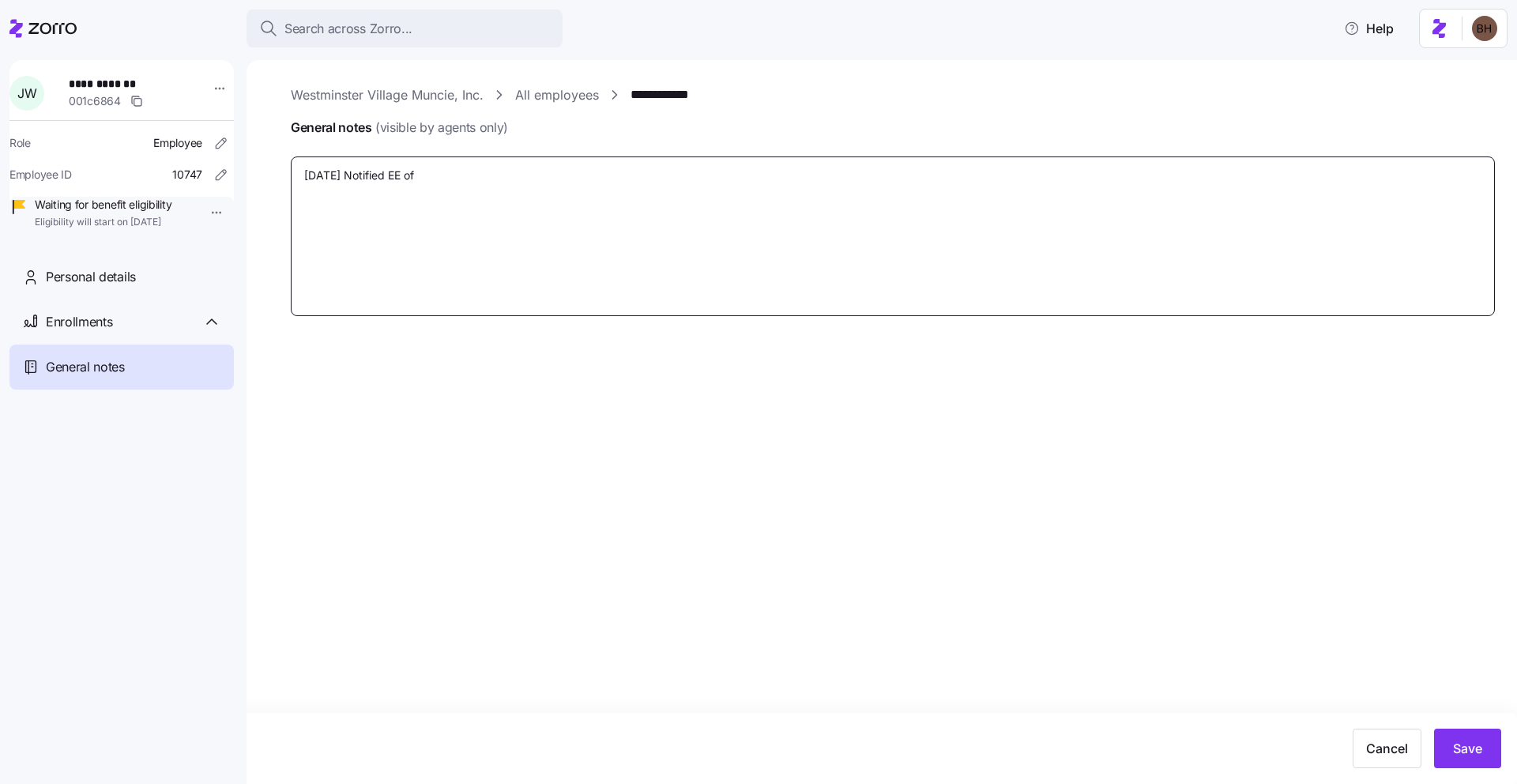
type textarea "[DATE] Notified EE of"
type textarea "x"
type textarea "[DATE] Notified EE of m"
type textarea "x"
type textarea "[DATE] Notified EE of mi"
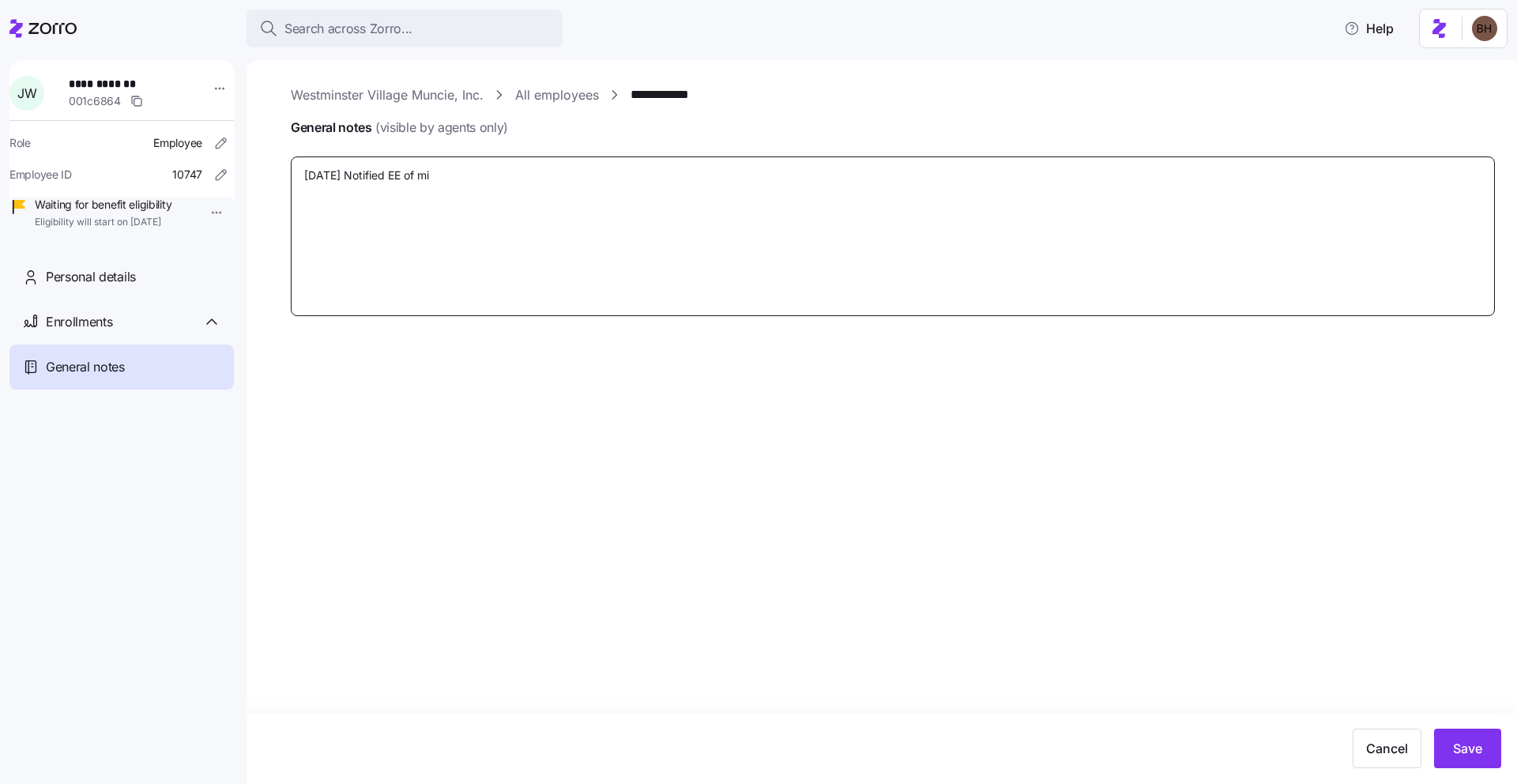
type textarea "x"
type textarea "[DATE] Notified EE of mis"
type textarea "x"
type textarea "[DATE] Notified EE of miss"
type textarea "x"
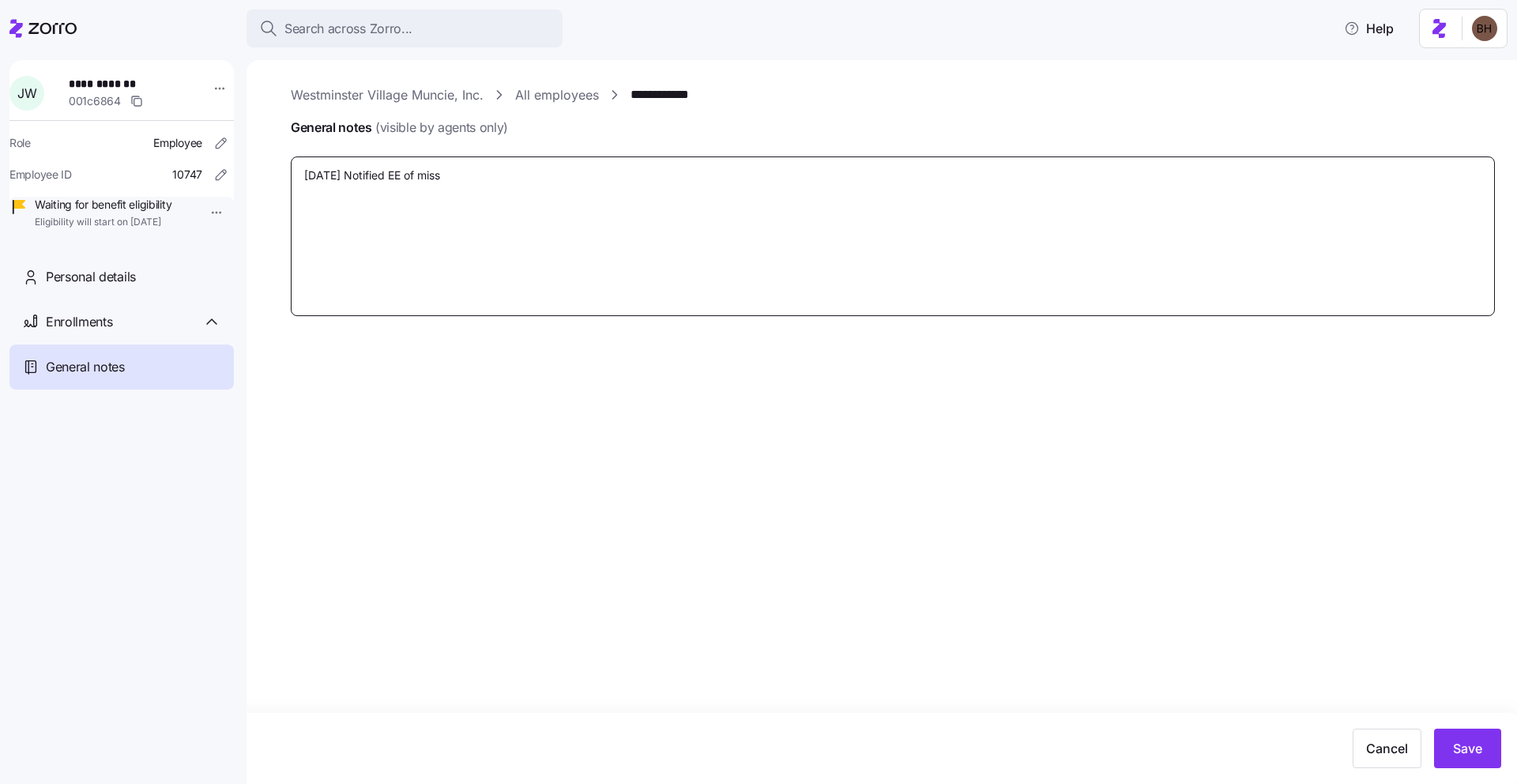
type textarea "[DATE] Notified EE of missi"
type textarea "x"
type textarea "[DATE] Notified EE of missin"
type textarea "x"
type textarea "[DATE] Notified EE of missing"
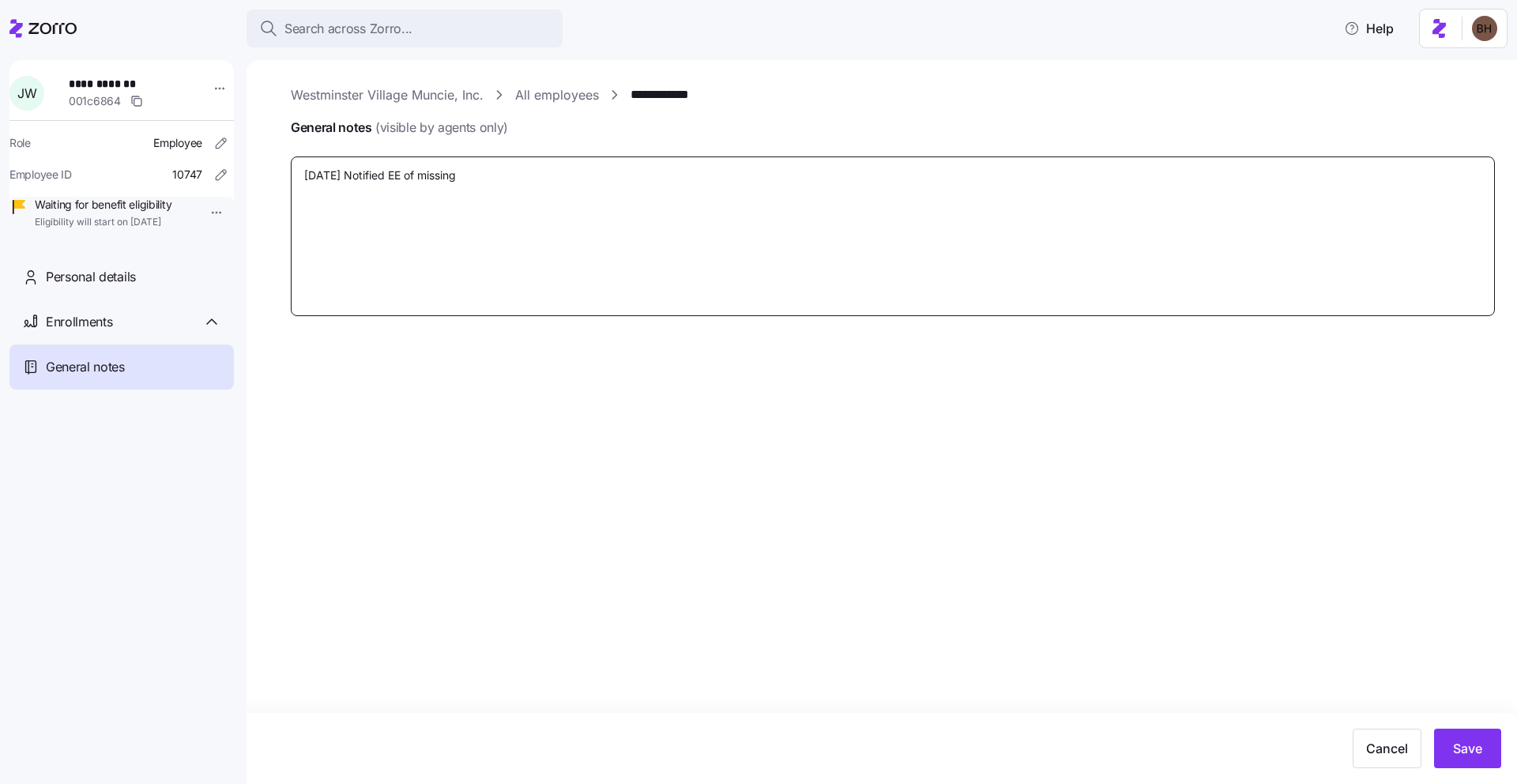
type textarea "x"
type textarea "[DATE] Notified EE of missing"
type textarea "x"
type textarea "[DATE] Notified EE of missing d"
type textarea "x"
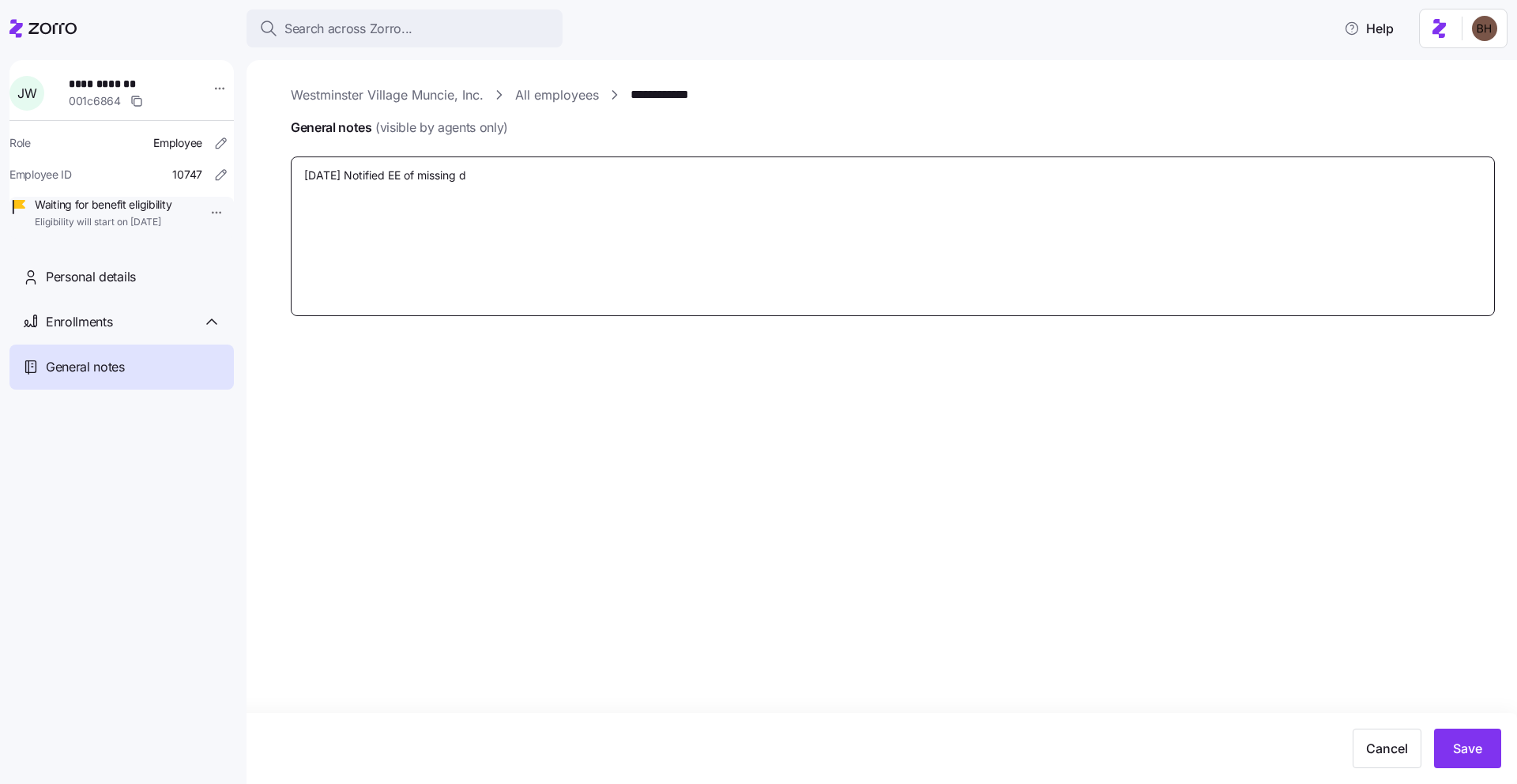
type textarea "[DATE] Notified EE of missing do"
type textarea "x"
type textarea "[DATE] Notified EE of missing doc"
type textarea "x"
type textarea "[DATE] Notified EE of missing docu"
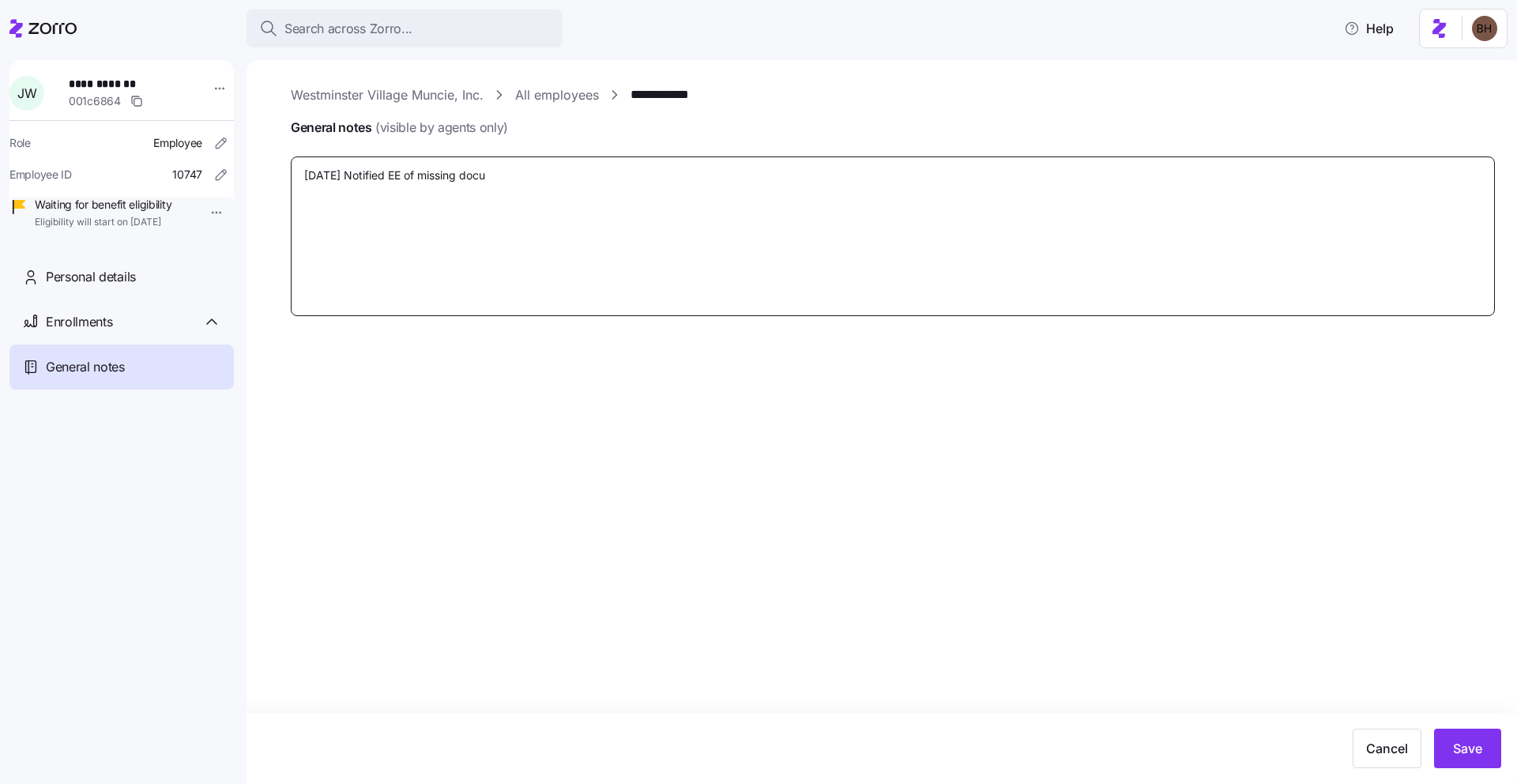
type textarea "x"
type textarea "[DATE] Notified EE of missing docum"
type textarea "x"
type textarea "[DATE] Notified EE of missing docume"
type textarea "x"
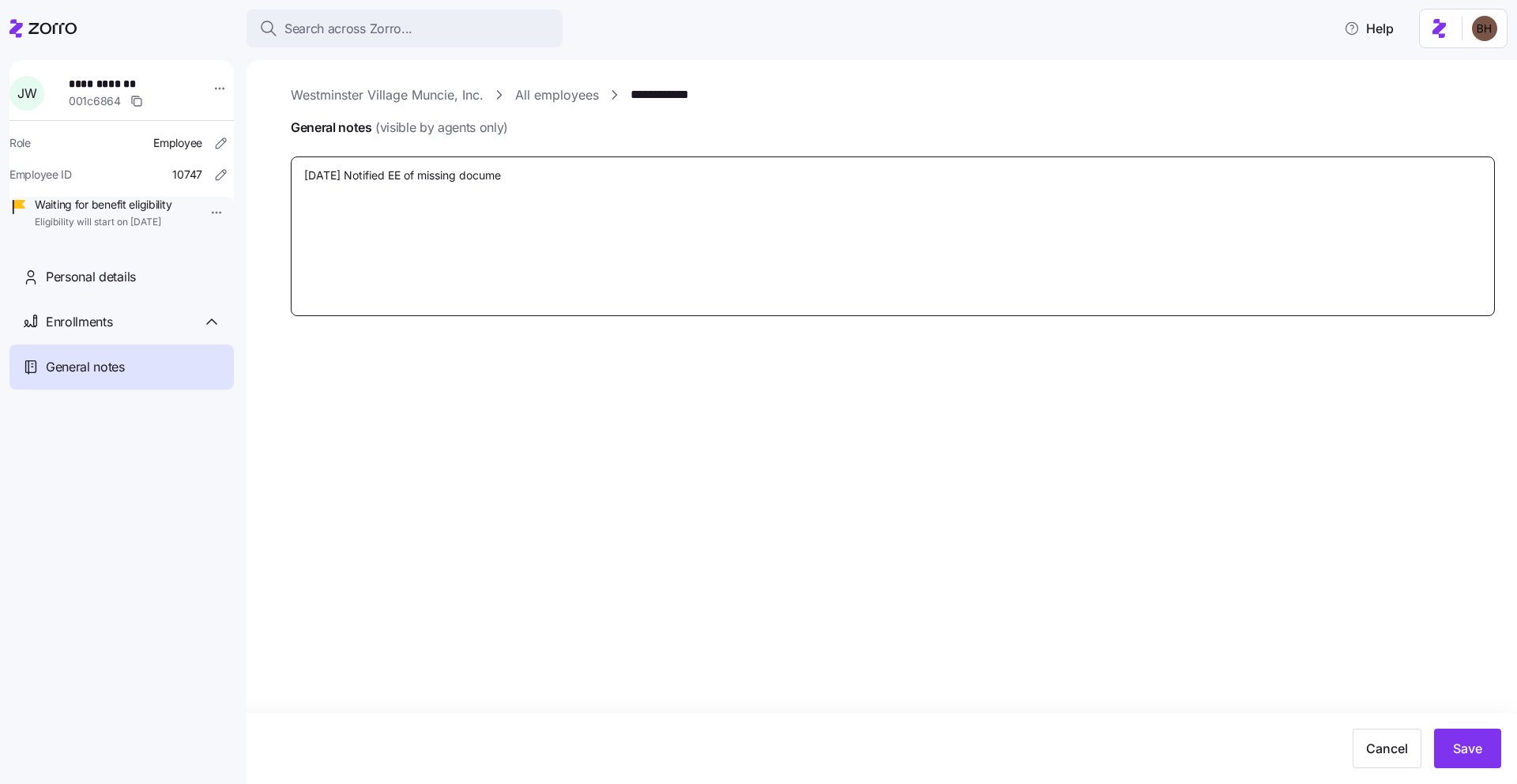
type textarea "[DATE] Notified EE of missing documen"
type textarea "x"
type textarea "[DATE] Notified EE of missing document"
type textarea "x"
type textarea "[DATE] Notified EE of missing documenta"
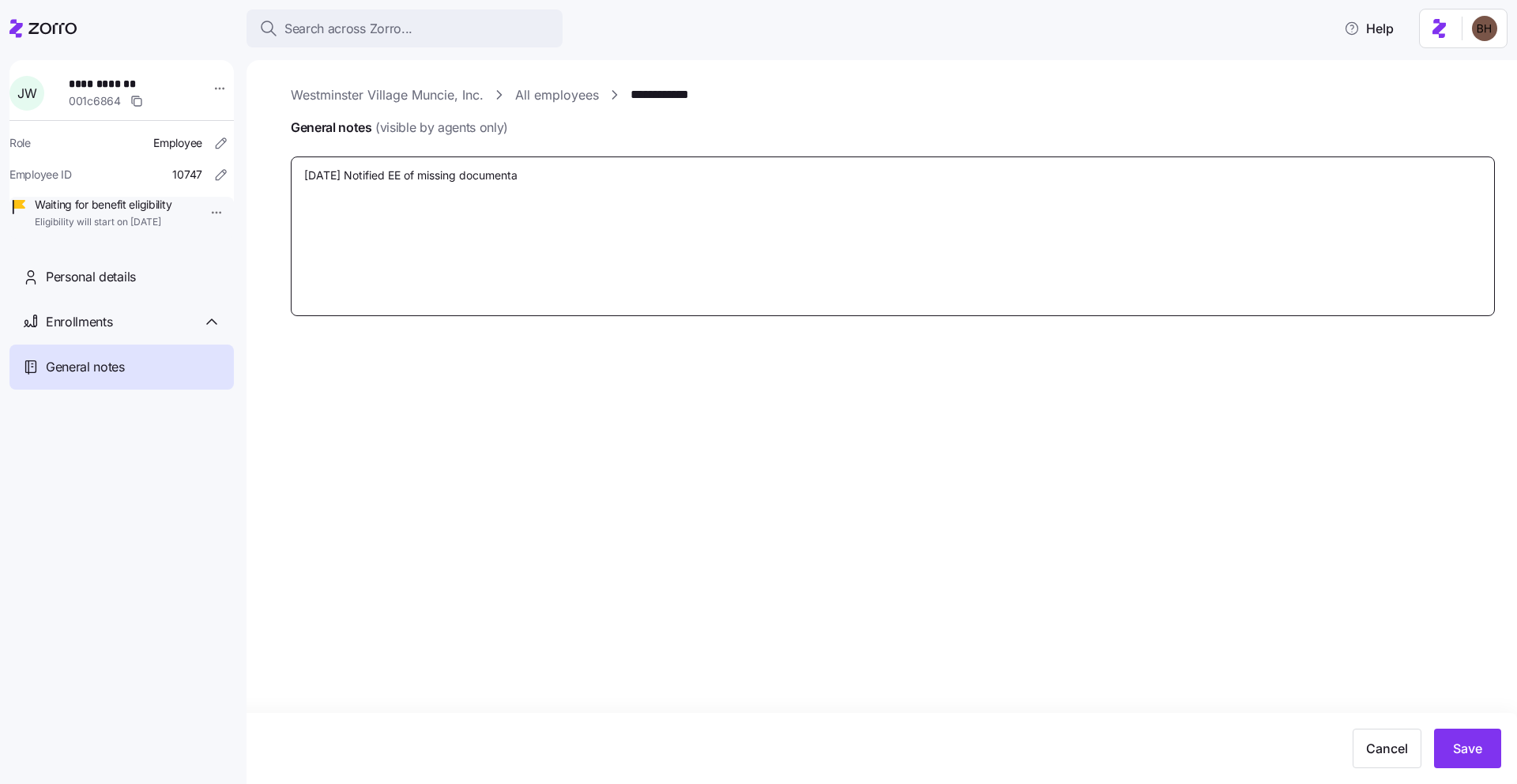
type textarea "x"
type textarea "[DATE] Notified EE of missing documentat"
type textarea "x"
type textarea "[DATE] Notified EE of missing documentati"
type textarea "x"
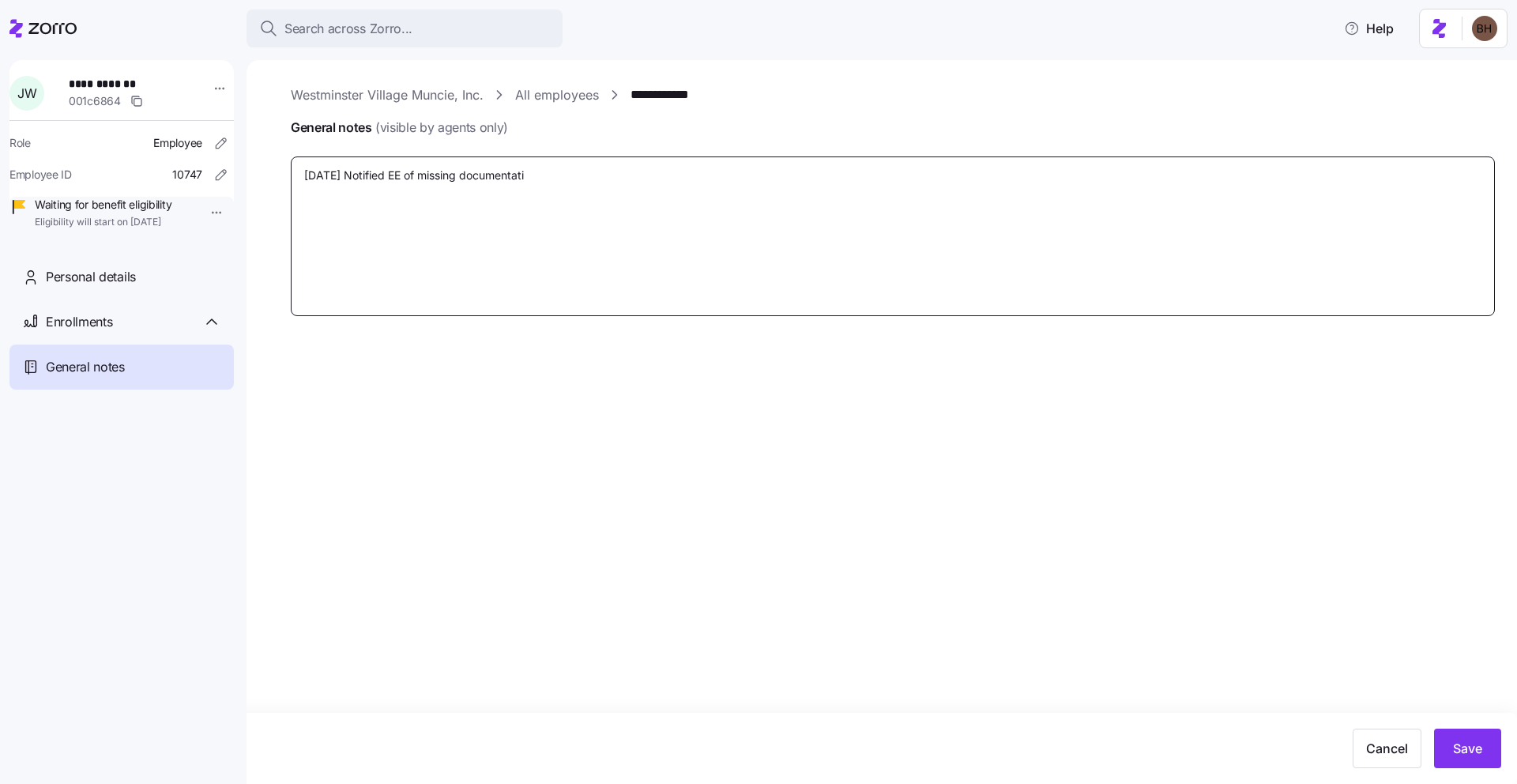
type textarea "[DATE] Notified EE of missing documentatio"
type textarea "x"
type textarea "[DATE] Notified EE of missing documentation"
type textarea "x"
type textarea "[DATE] Notified EE of missing documentation"
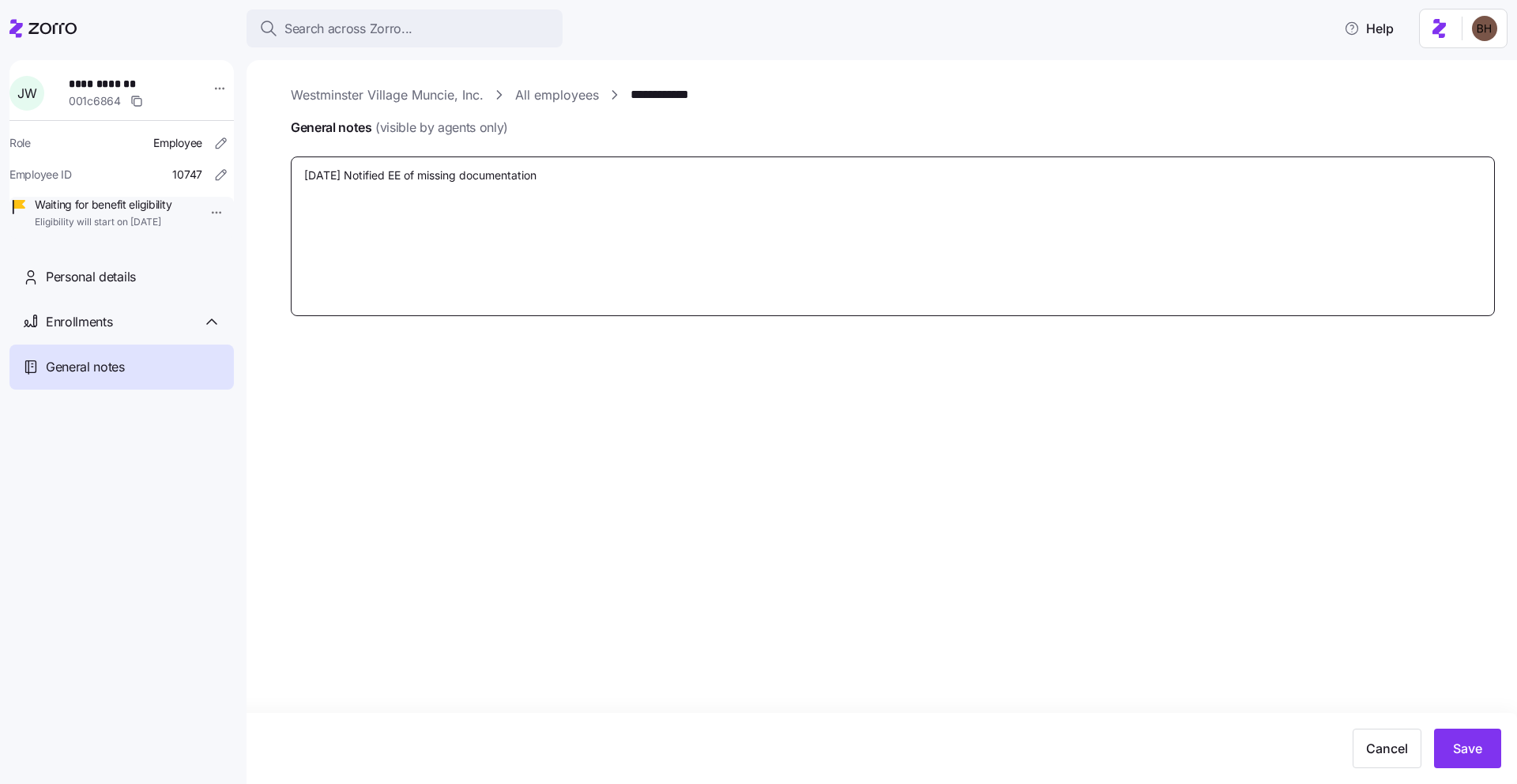
type textarea "x"
type textarea "[DATE] Notified EE of missing documentation"
type textarea "x"
type textarea "[DATE] Notified EE of missing documentatio"
type textarea "x"
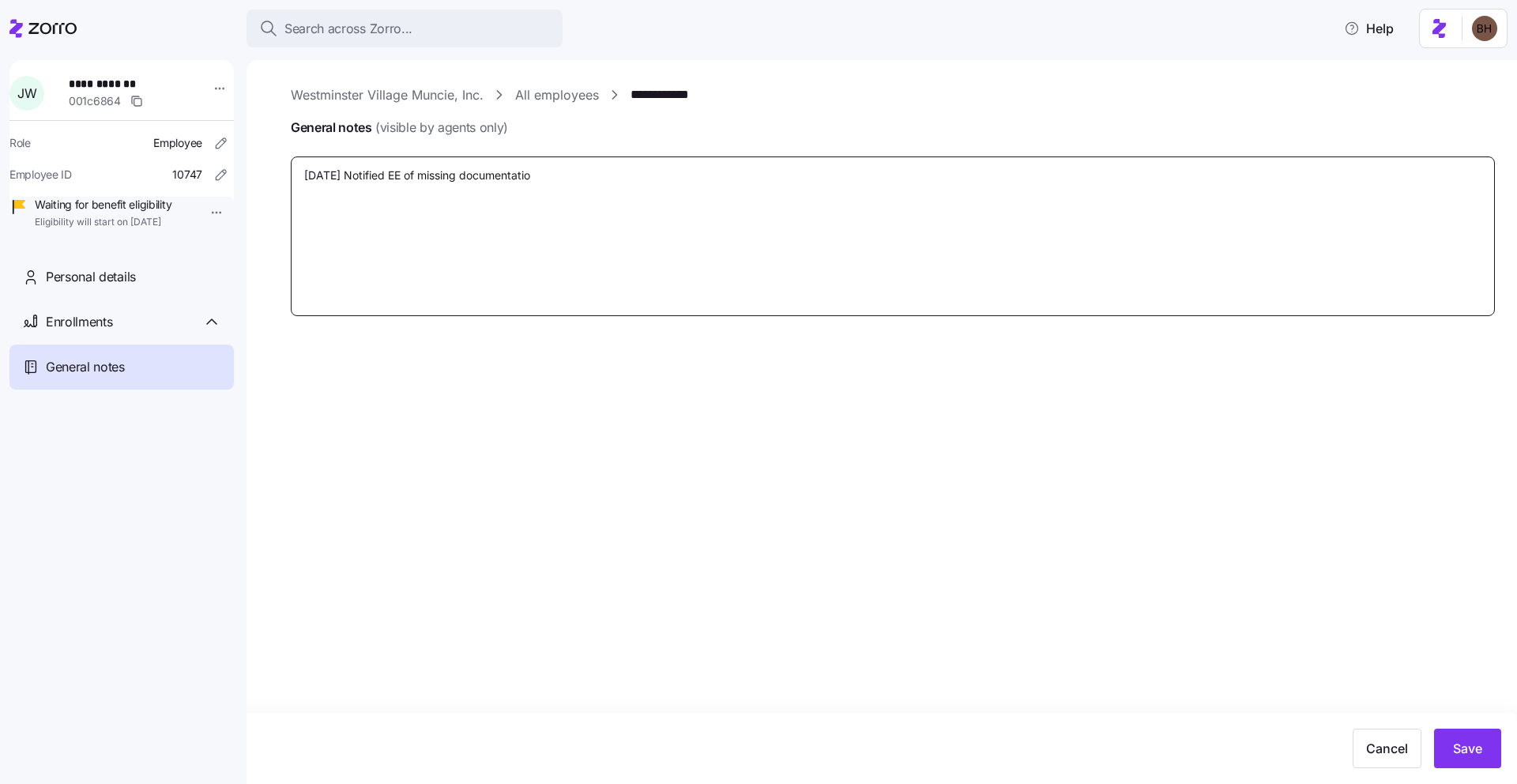
type textarea "[DATE] Notified EE of missing documentati"
type textarea "x"
type textarea "[DATE] Notified EE of missing documentat"
type textarea "x"
type textarea "[DATE] Notified EE of missing documenta"
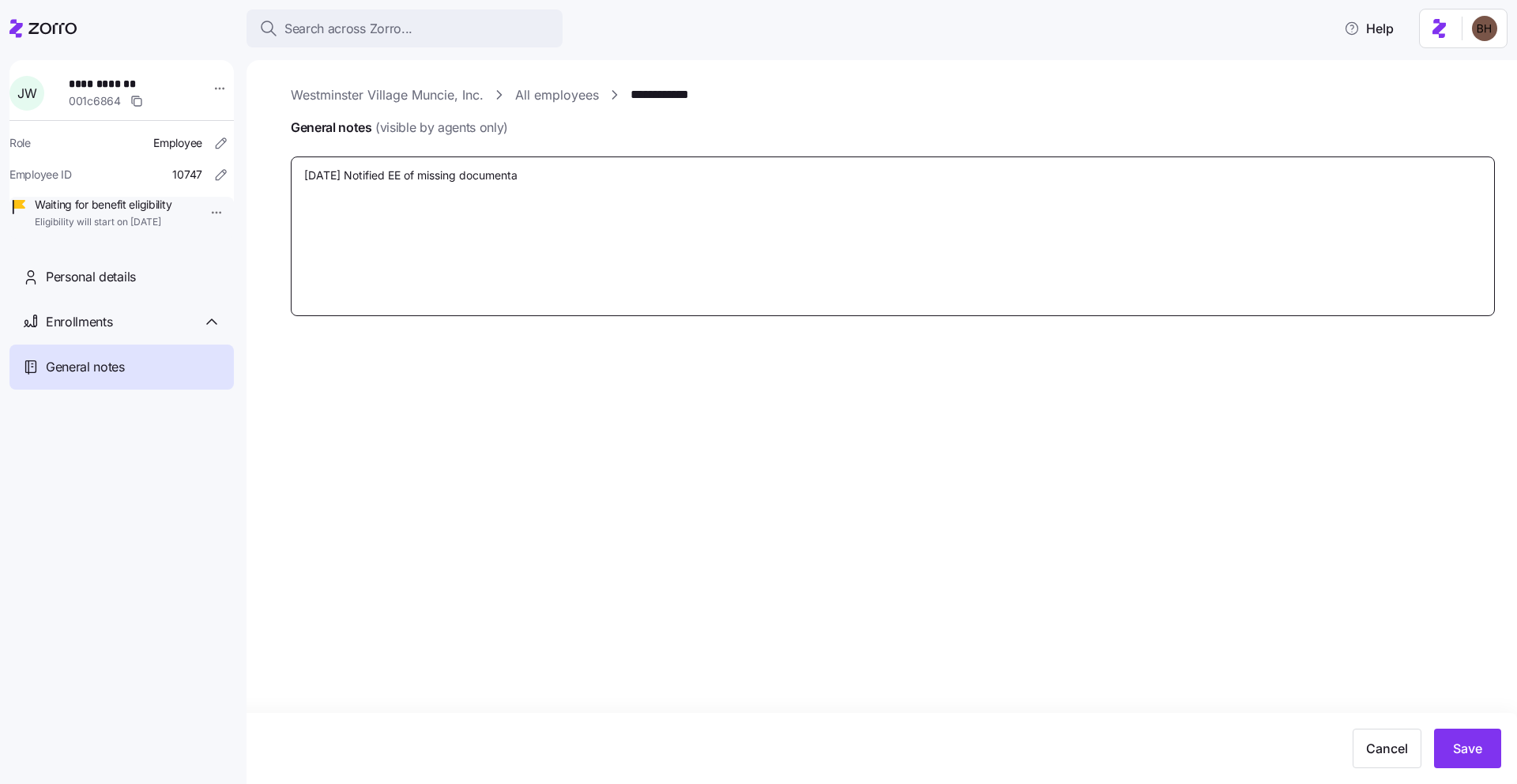
type textarea "x"
type textarea "[DATE] Notified EE of missing document"
type textarea "x"
type textarea "[DATE] Notified EE of missing documen"
type textarea "x"
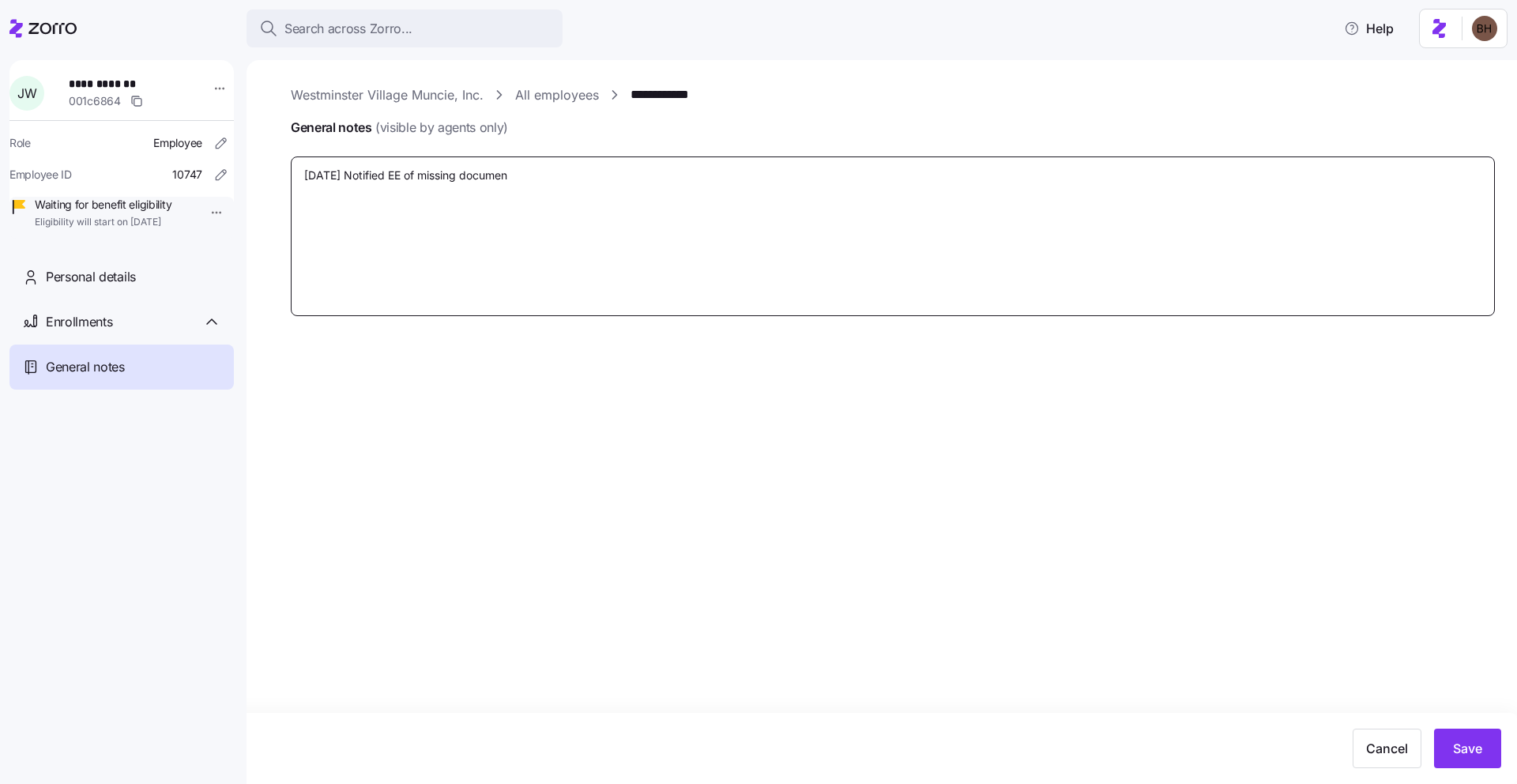
type textarea "[DATE] Notified EE of missing docume"
type textarea "x"
type textarea "[DATE] Notified EE of missing docum"
type textarea "x"
type textarea "[DATE] Notified EE of missing docu"
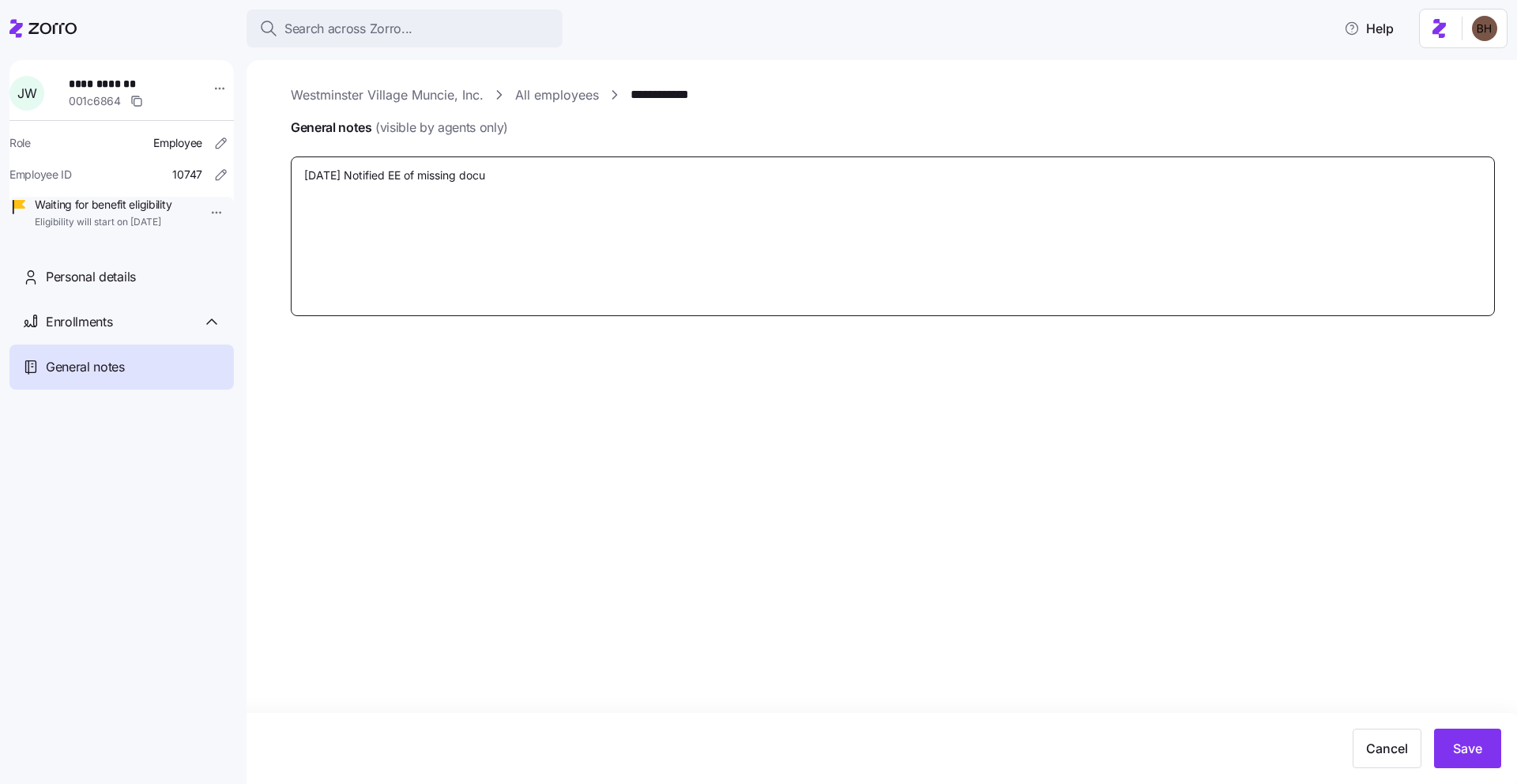
type textarea "x"
type textarea "[DATE] Notified EE of missing doc"
type textarea "x"
type textarea "[DATE] Notified EE of missing do"
type textarea "x"
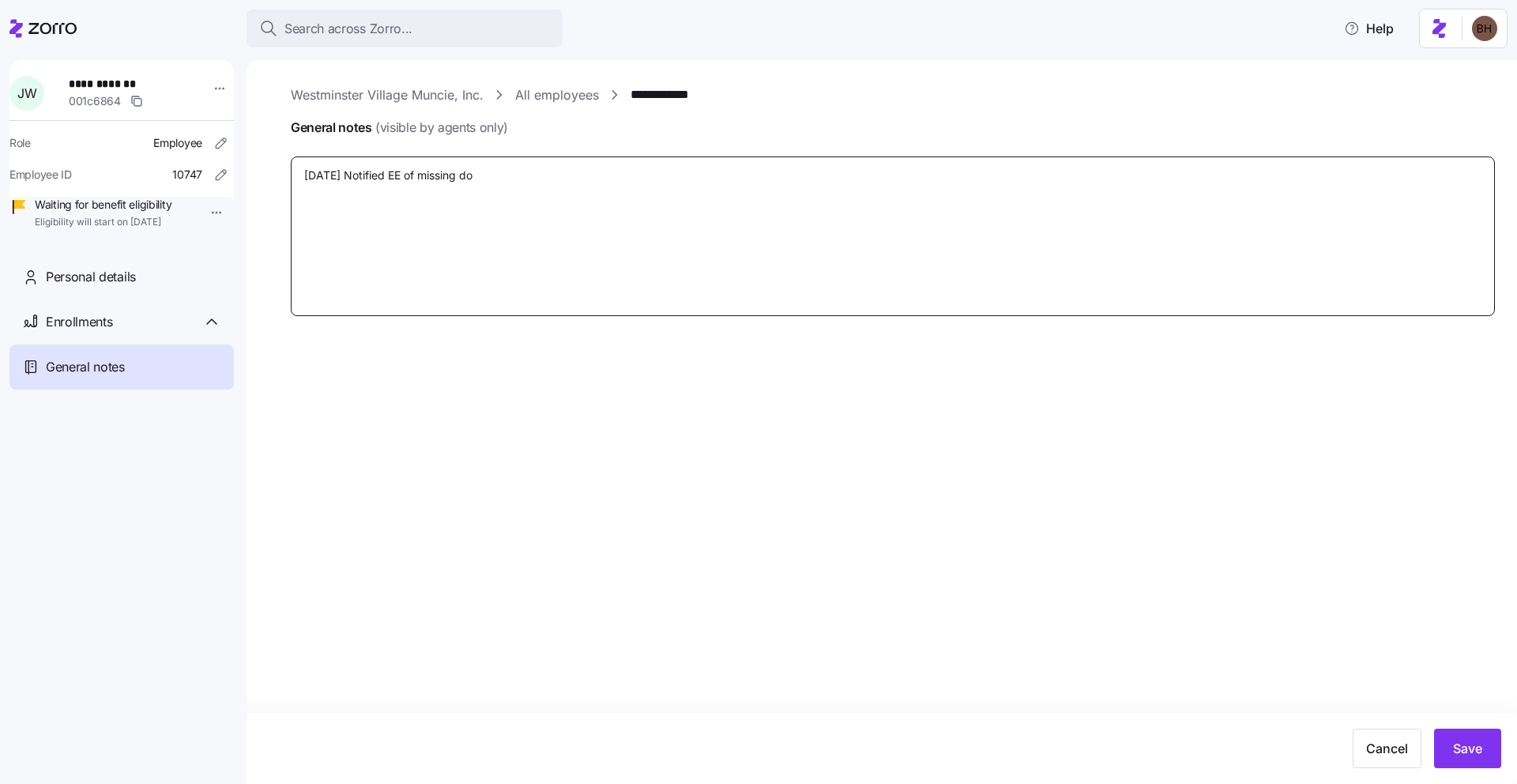
type textarea "[DATE] Notified EE of missing d"
type textarea "x"
type textarea "[DATE] Notified EE of missing"
type textarea "x"
type textarea "[DATE] Notified EE of missing"
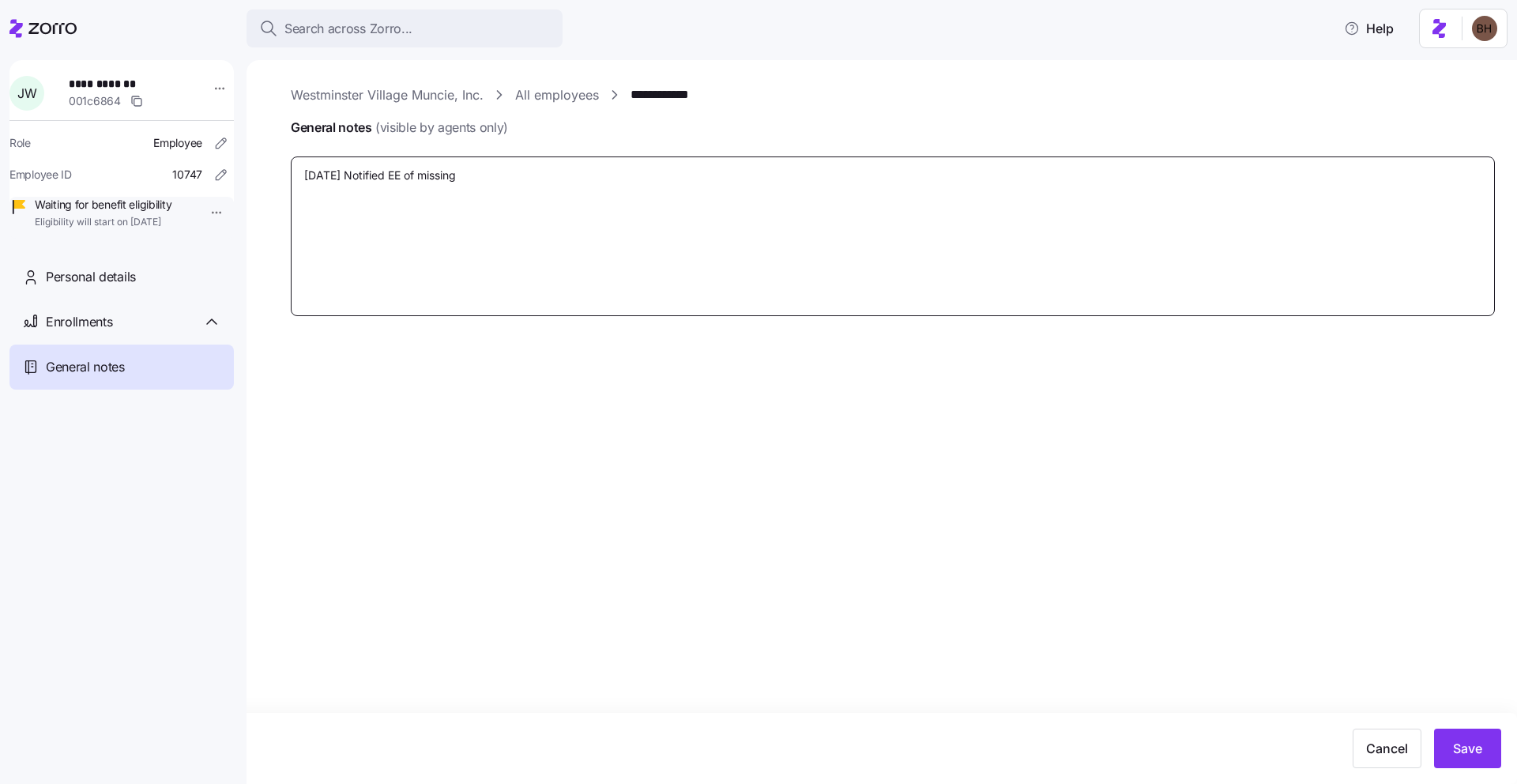
type textarea "x"
type textarea "[DATE] Notified EE of missin"
type textarea "x"
type textarea "[DATE] Notified EE of missi"
type textarea "x"
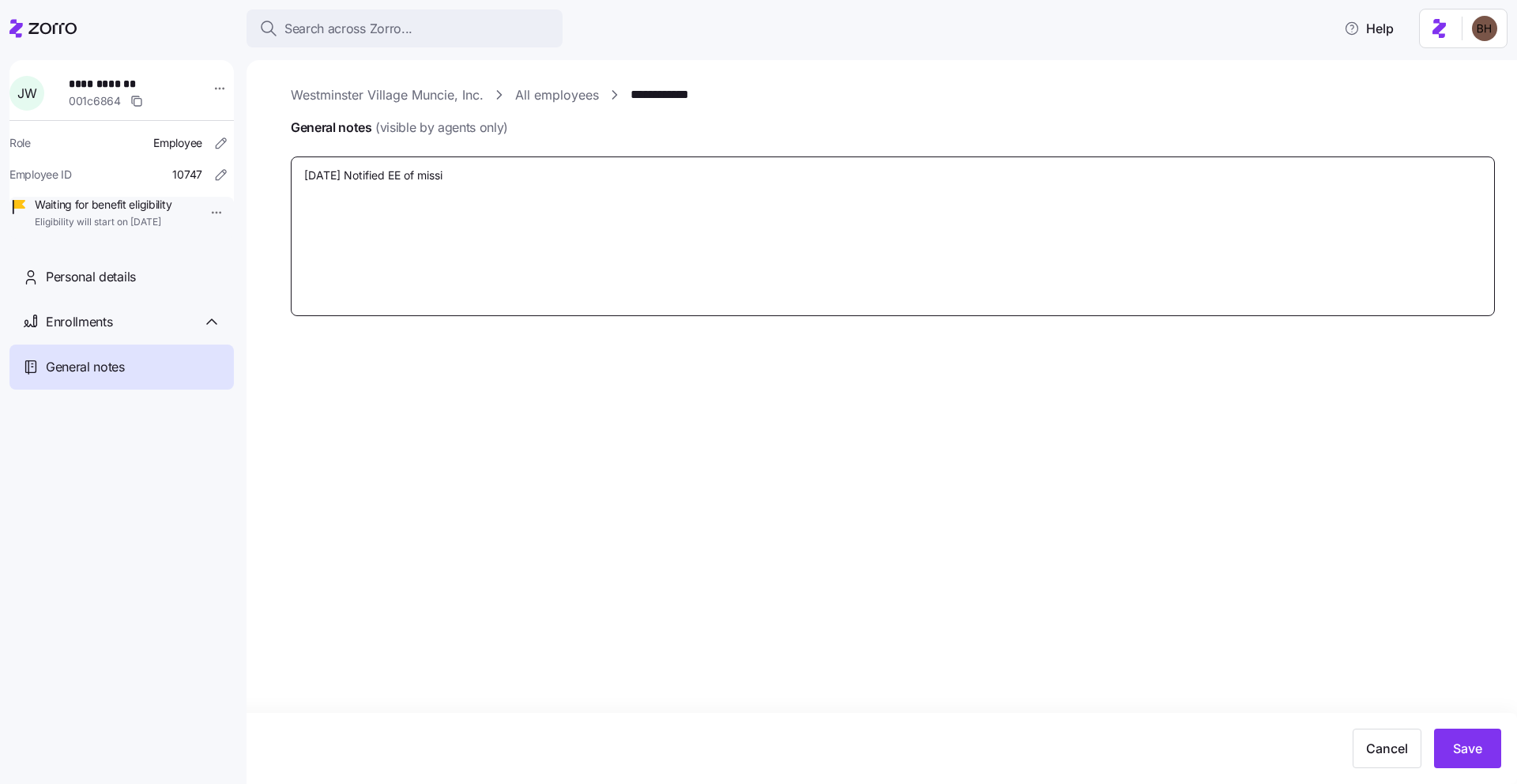
type textarea "[DATE] Notified EE of miss"
type textarea "x"
type textarea "[DATE] Notified EE of mis"
type textarea "x"
type textarea "[DATE] Notified EE of mi"
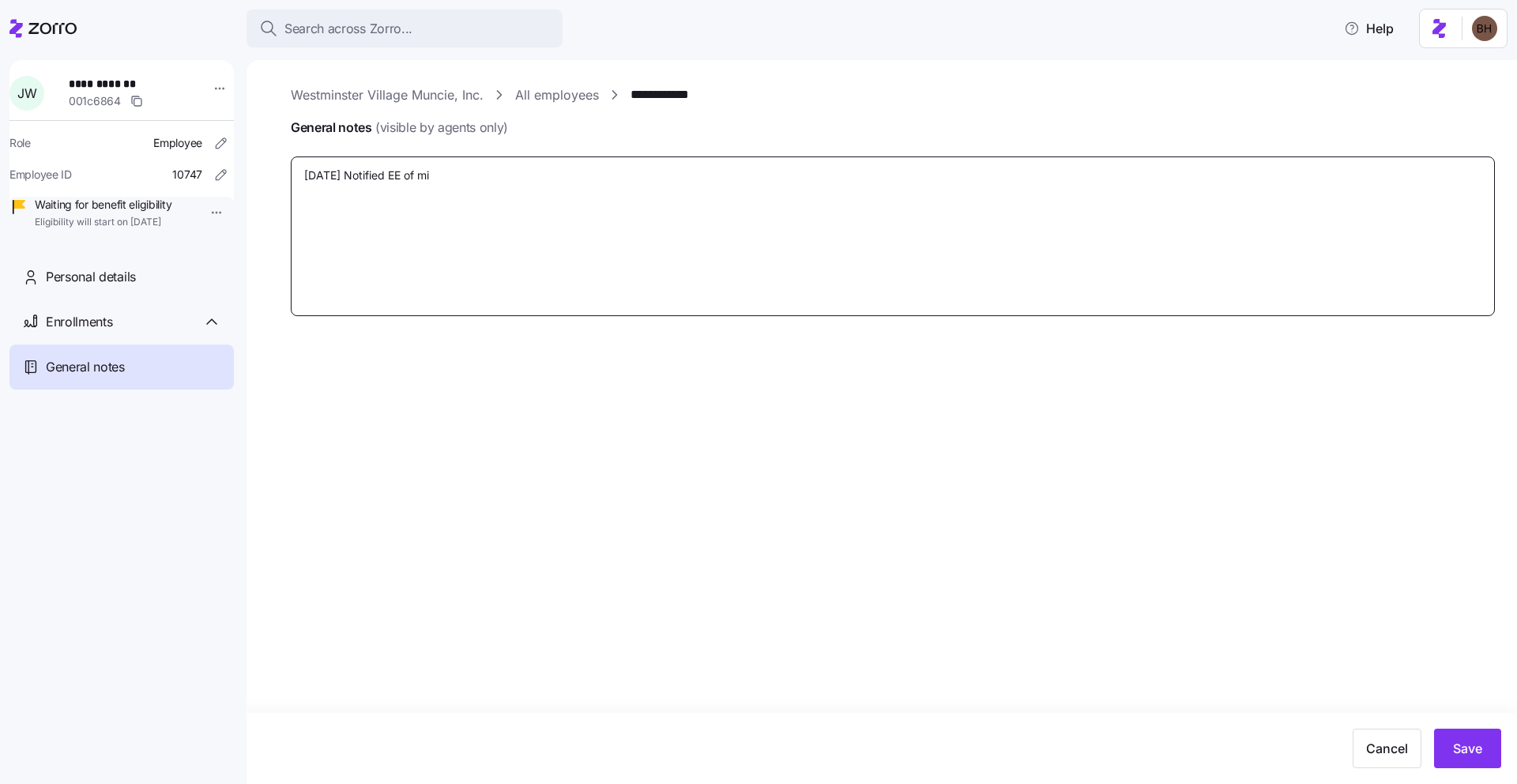
type textarea "x"
type textarea "[DATE] Notified EE of m"
type textarea "x"
type textarea "[DATE] Notified EE of"
type textarea "x"
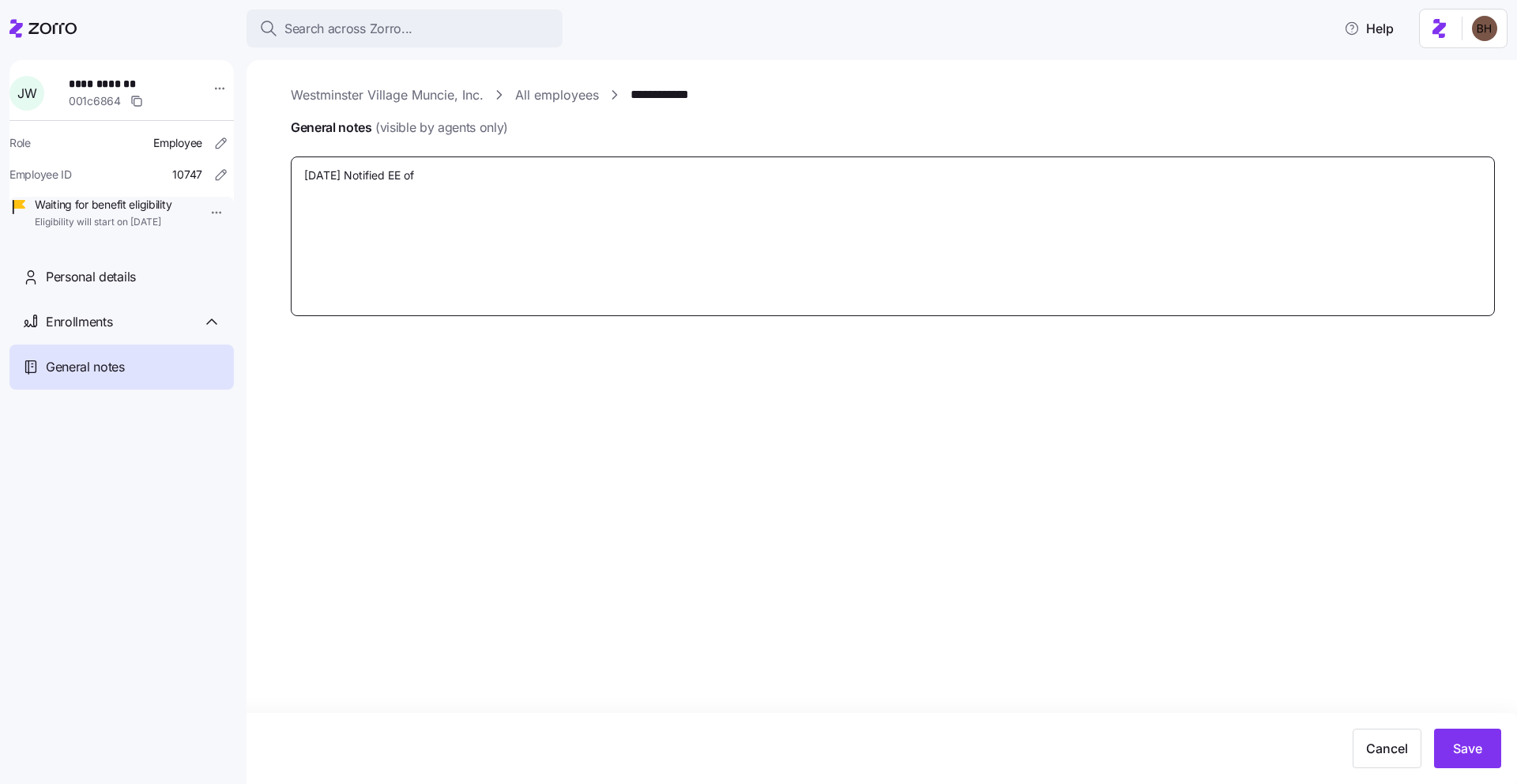
type textarea "[DATE] Notified EE of M"
type textarea "x"
type textarea "[DATE] Notified EE of Me"
type textarea "x"
type textarea "[DATE] Notified EE of Medi"
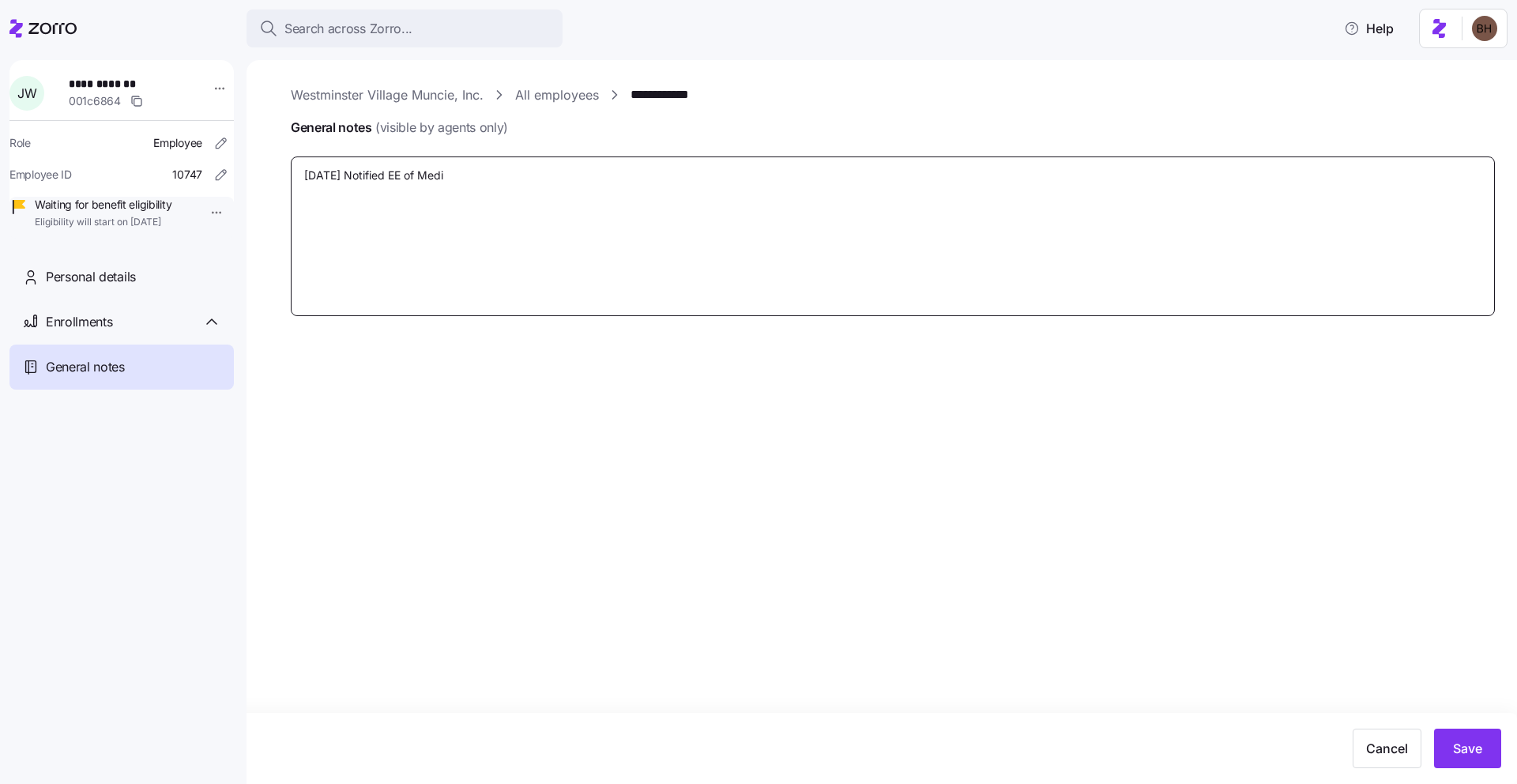
type textarea "x"
type textarea "[DATE] Notified EE of Medic"
type textarea "x"
type textarea "[DATE] Notified EE of Medica"
type textarea "x"
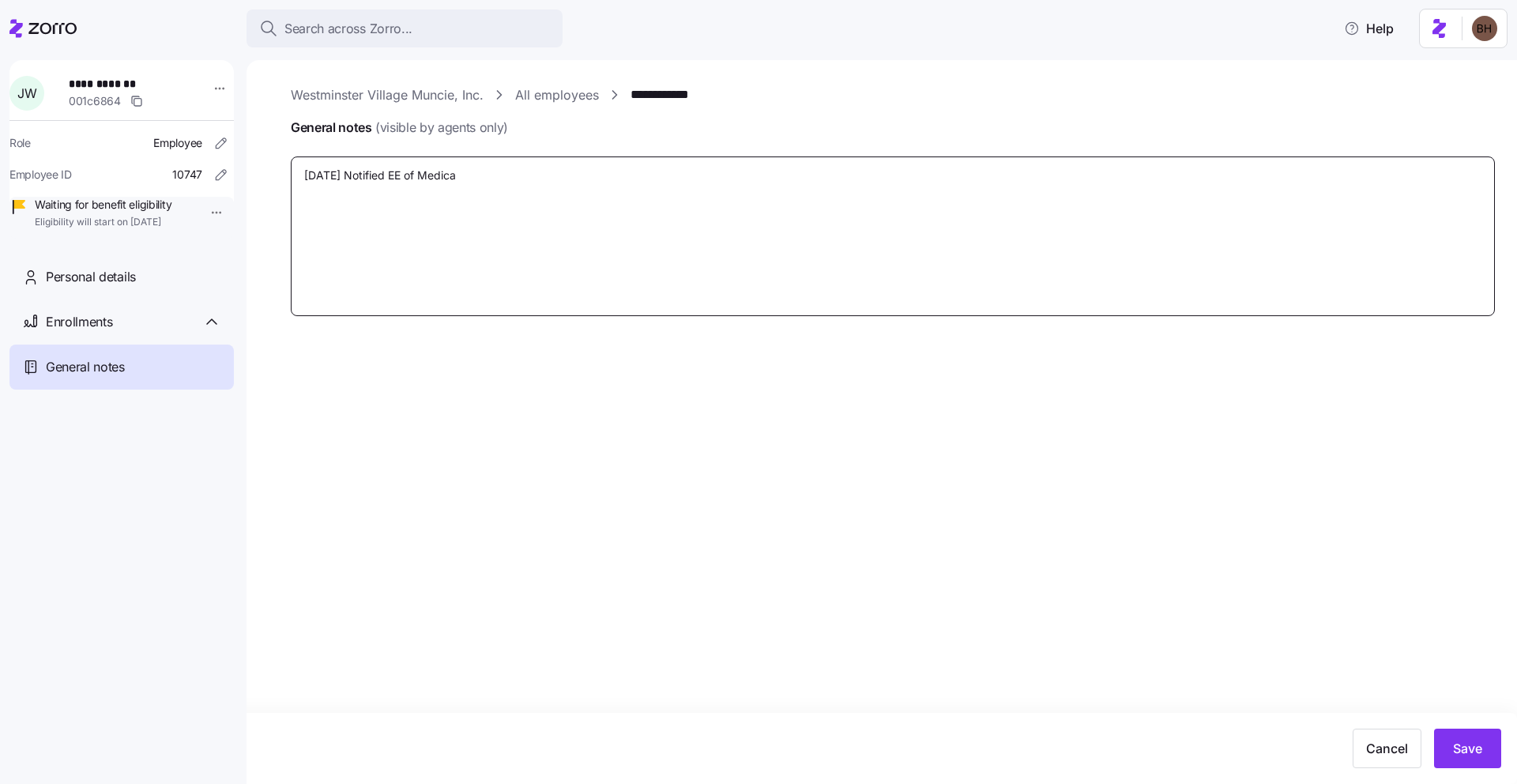
type textarea "[DATE] Notified EE of Medicar"
type textarea "x"
type textarea "[DATE] Notified EE of Medicare"
type textarea "x"
type textarea "[DATE] Notified EE of Medicare"
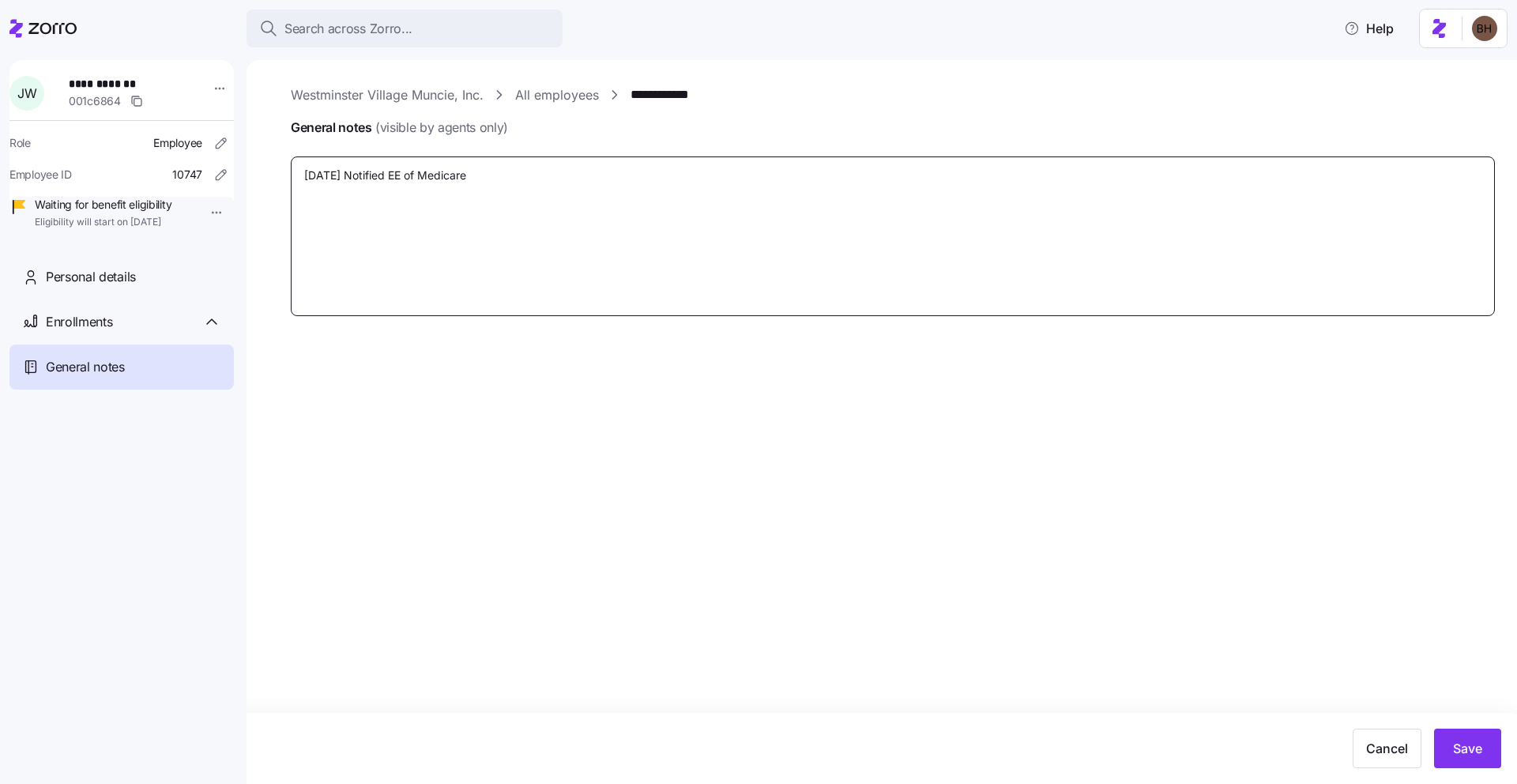
type textarea "x"
type textarea "[DATE] Notified EE of Medicare P"
type textarea "x"
type textarea "[DATE] Notified EE of Medicare Pa"
type textarea "x"
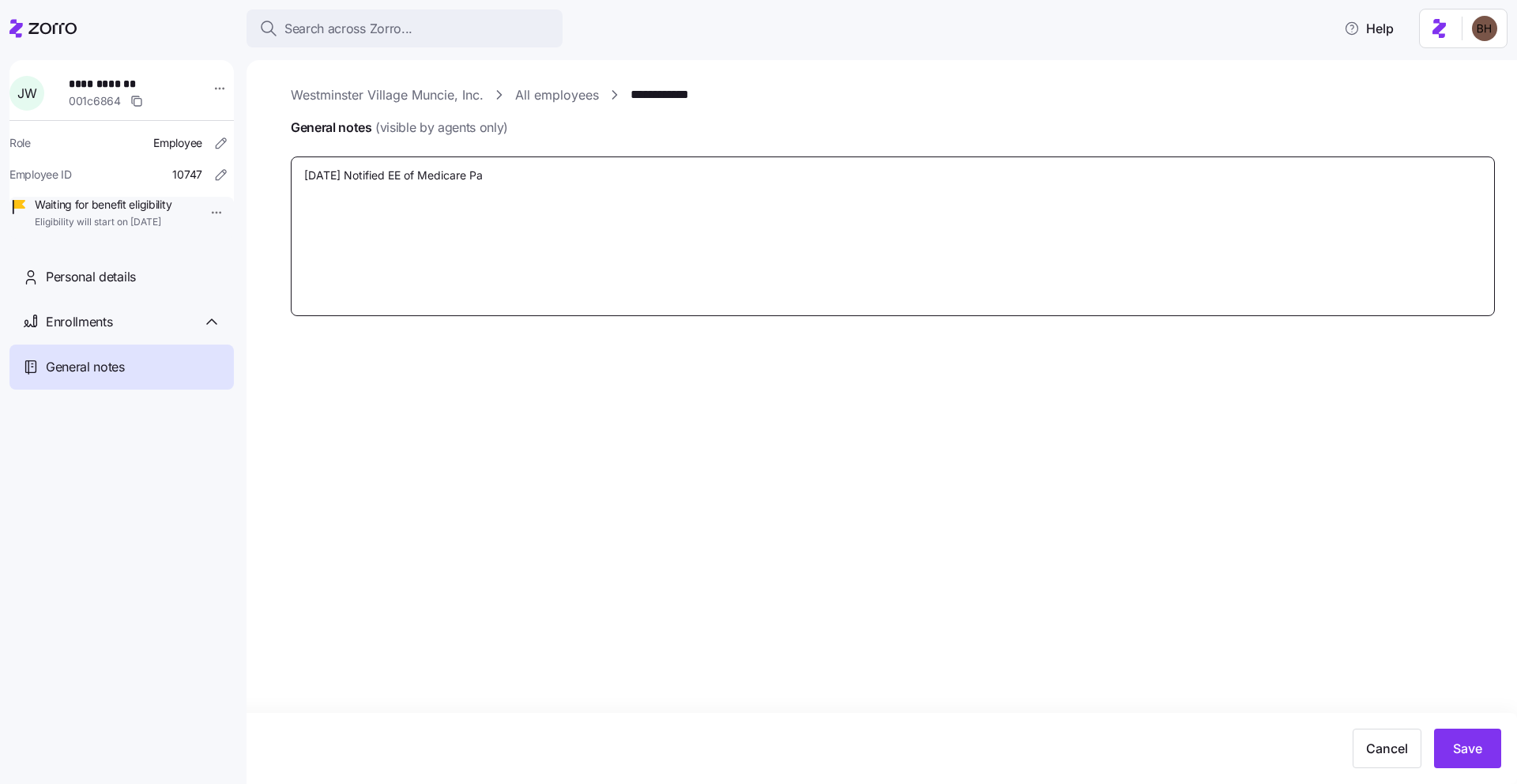
type textarea "[DATE] Notified EE of Medicare Par"
type textarea "x"
type textarea "[DATE] Notified EE of Medicare Part"
type textarea "x"
type textarea "[DATE] Notified EE of Medicare Part"
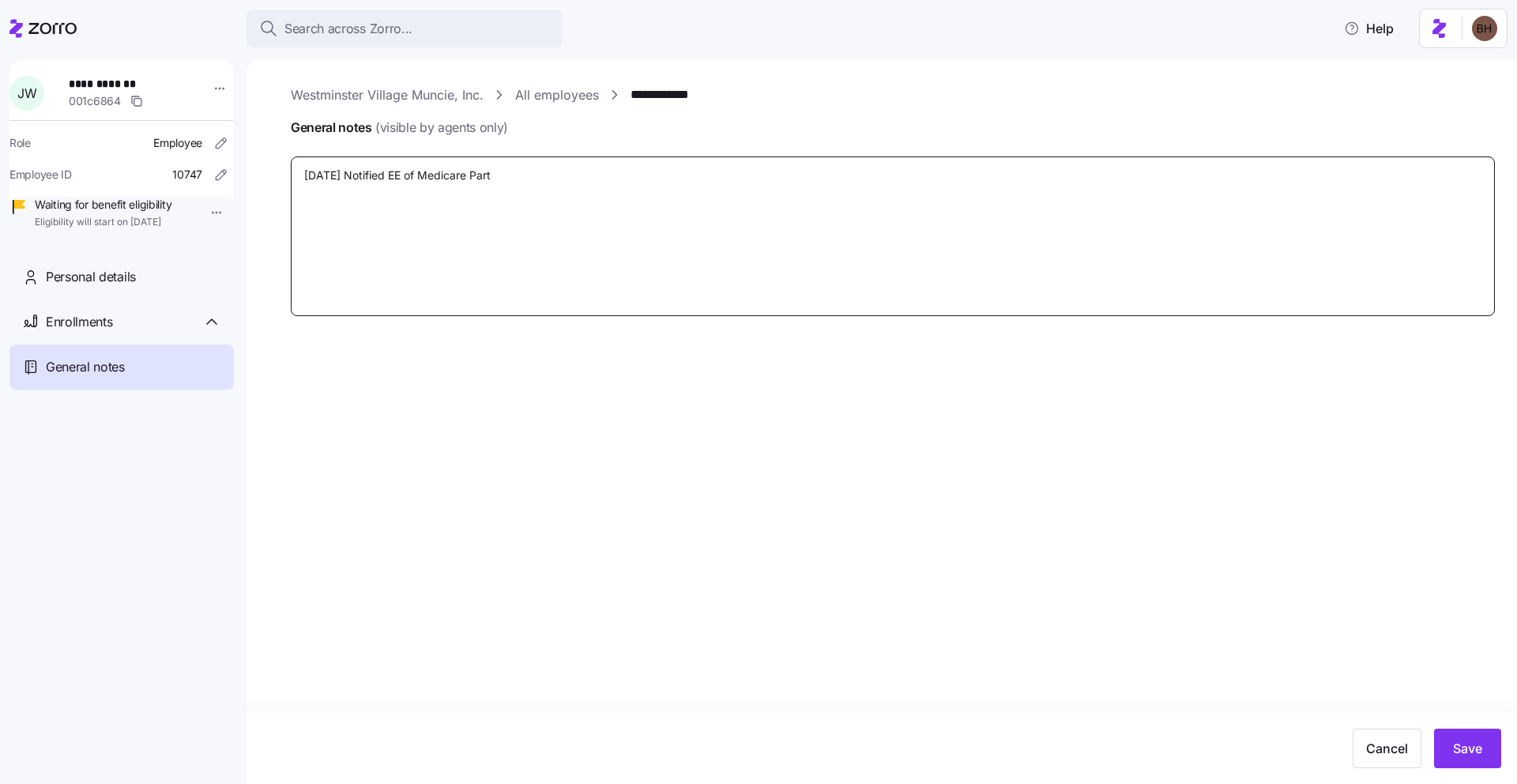
type textarea "x"
type textarea "[DATE] Notified EE of Medicare Part B"
type textarea "x"
type textarea "[DATE] Notified EE of Medicare Part B"
type textarea "x"
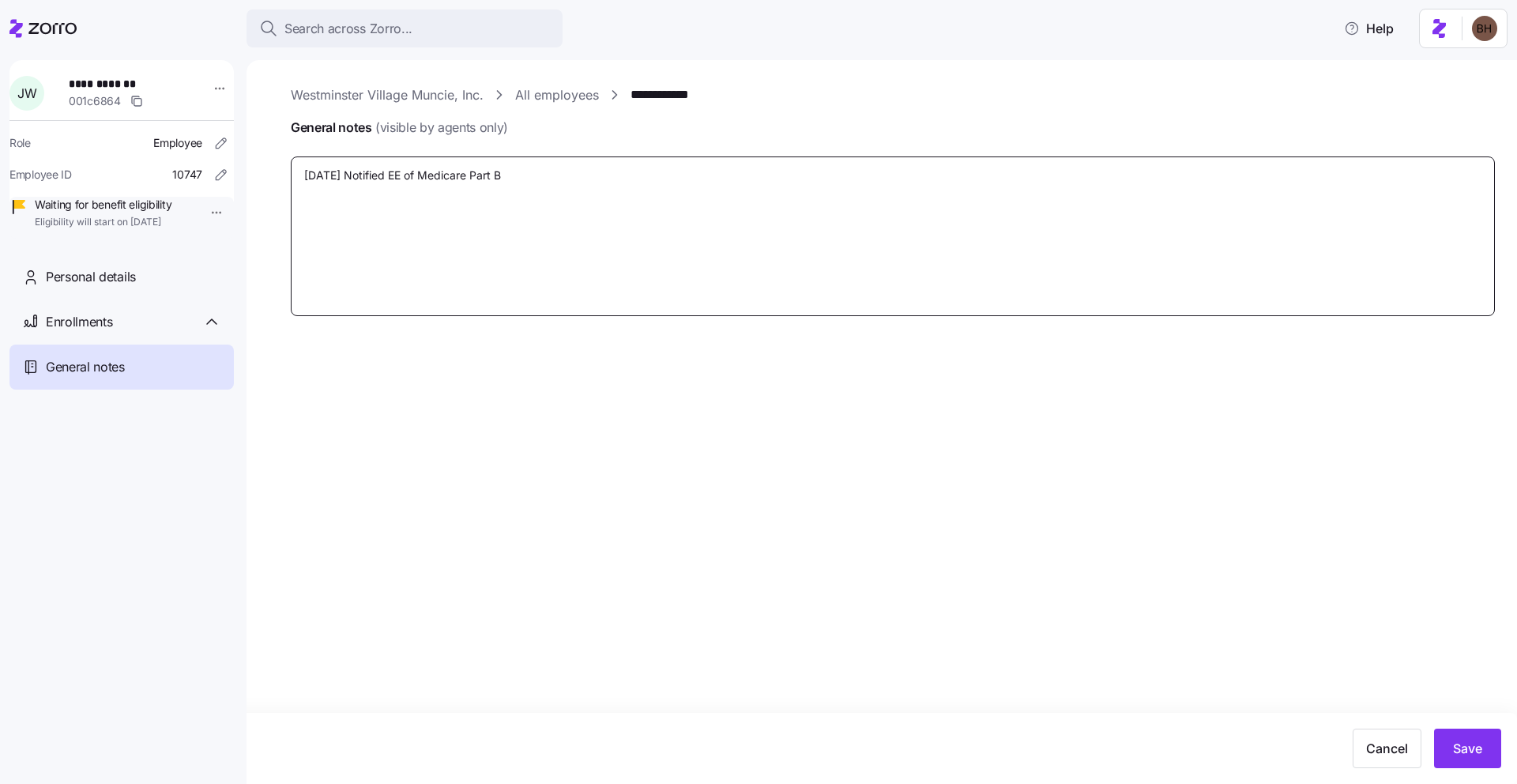
type textarea "[DATE] Notified EE of Medicare Part B r"
type textarea "x"
type textarea "[DATE] Notified EE of Medicare Part B re"
type textarea "x"
type textarea "[DATE] Notified EE of Medicare Part B req"
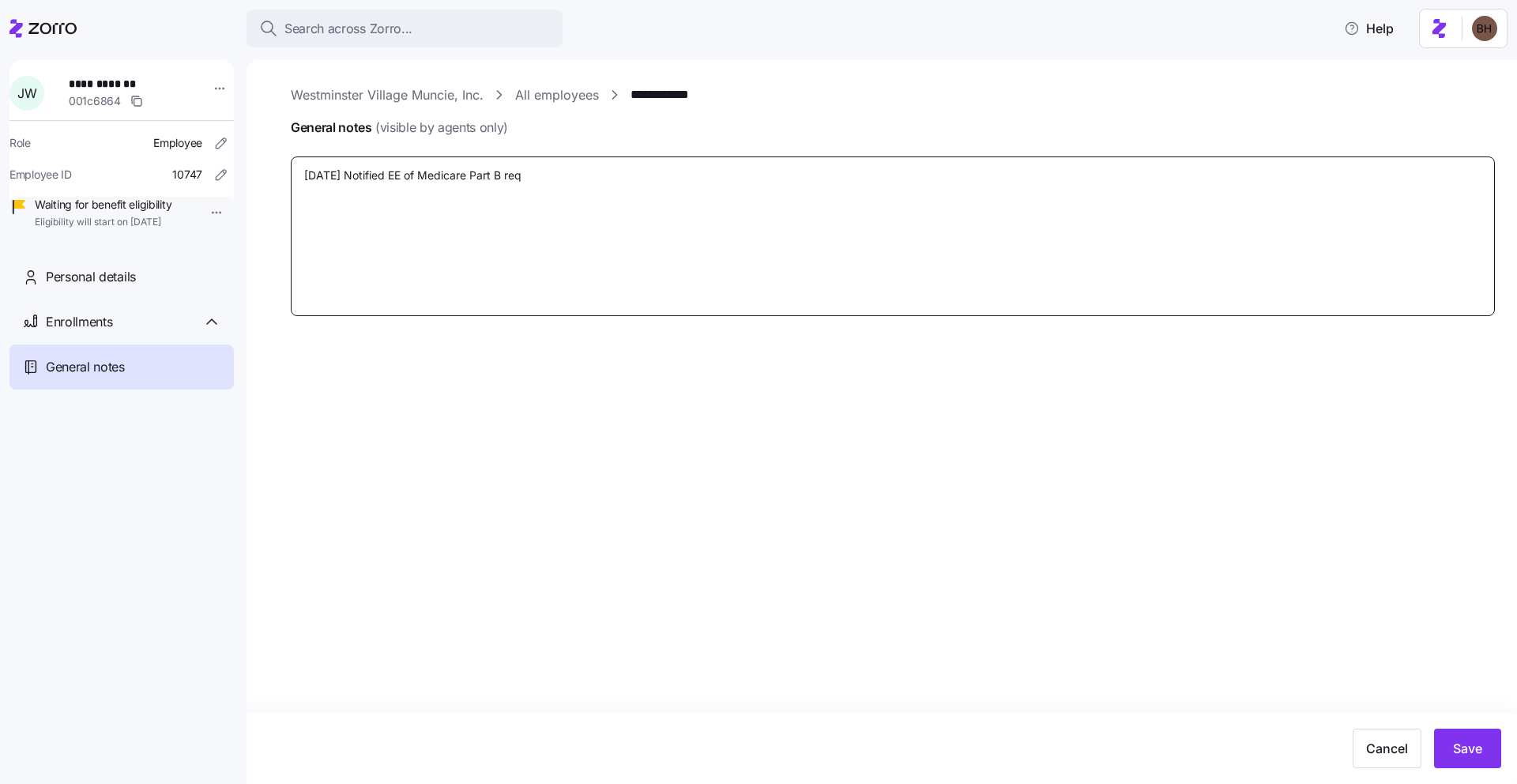
type textarea "x"
type textarea "[DATE] Notified EE of Medicare Part B requ"
type textarea "x"
type textarea "[DATE] Notified EE of Medicare Part B requir"
type textarea "x"
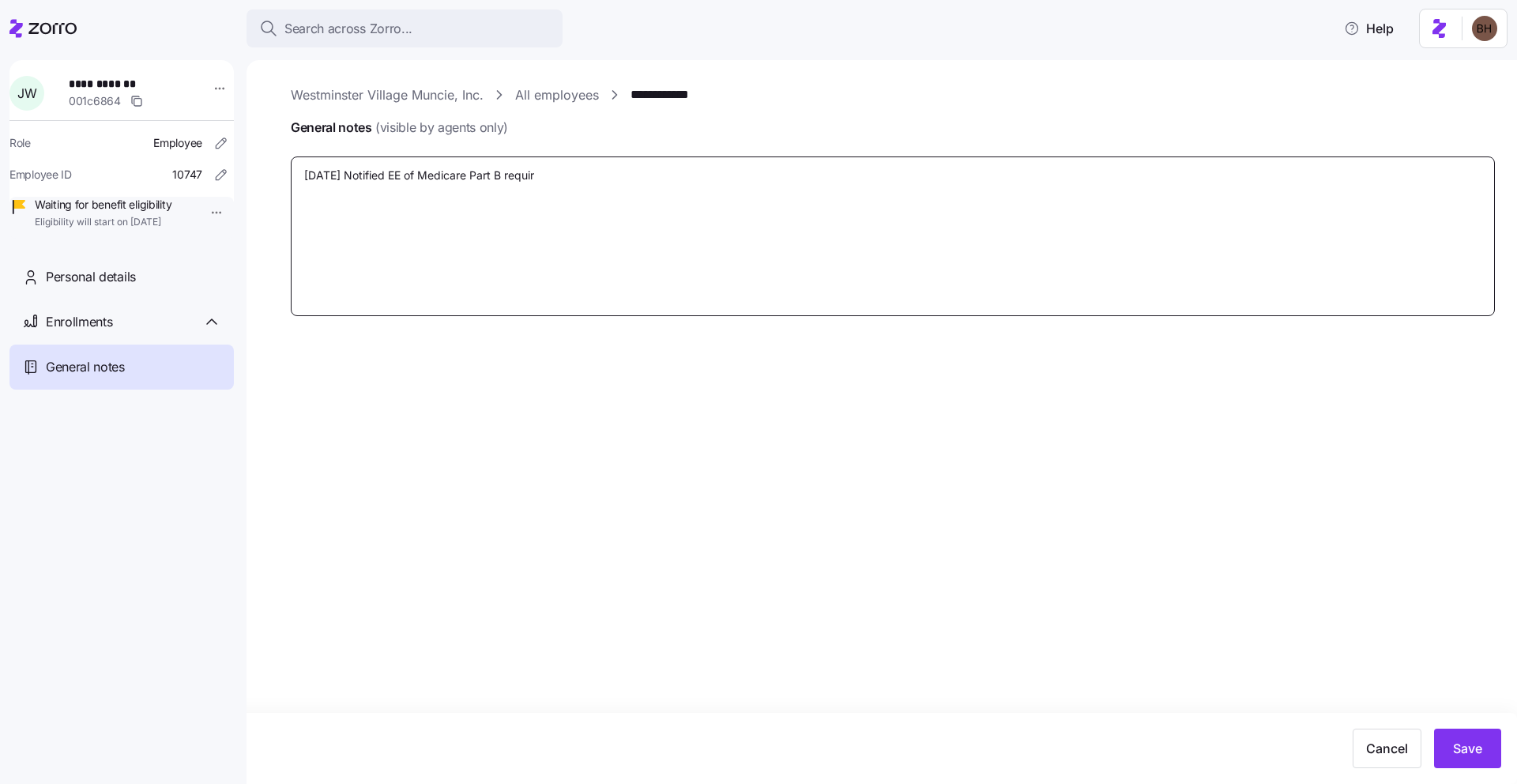
type textarea "[DATE] Notified EE of Medicare Part B require"
type textarea "x"
type textarea "[DATE] Notified EE of Medicare Part B requirem"
type textarea "x"
type textarea "[DATE] Notified EE of Medicare Part B requireme"
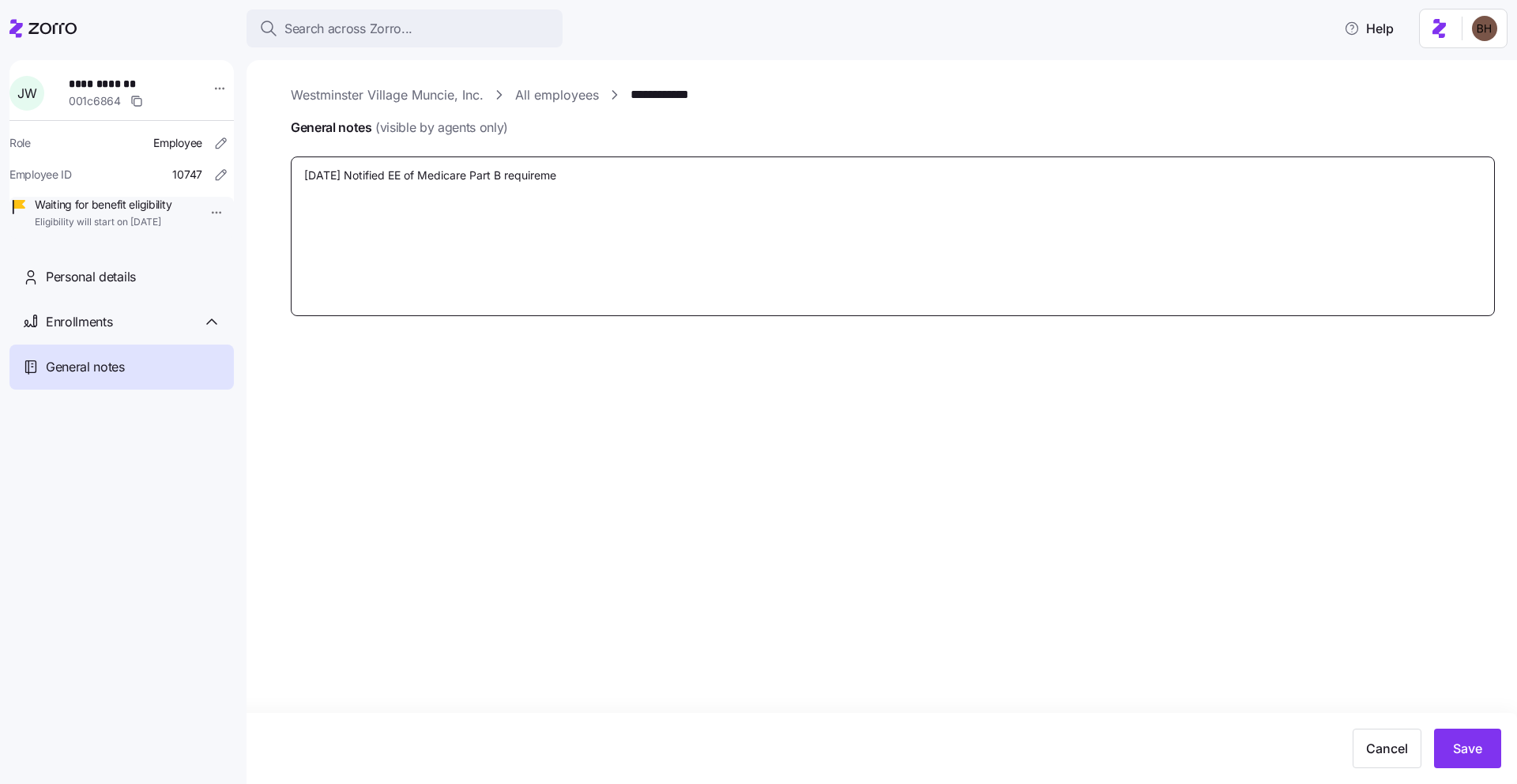
type textarea "x"
type textarea "[DATE] Notified EE of Medicare Part B requiremen"
type textarea "x"
type textarea "[DATE] Notified EE of Medicare Part B requirement"
type textarea "x"
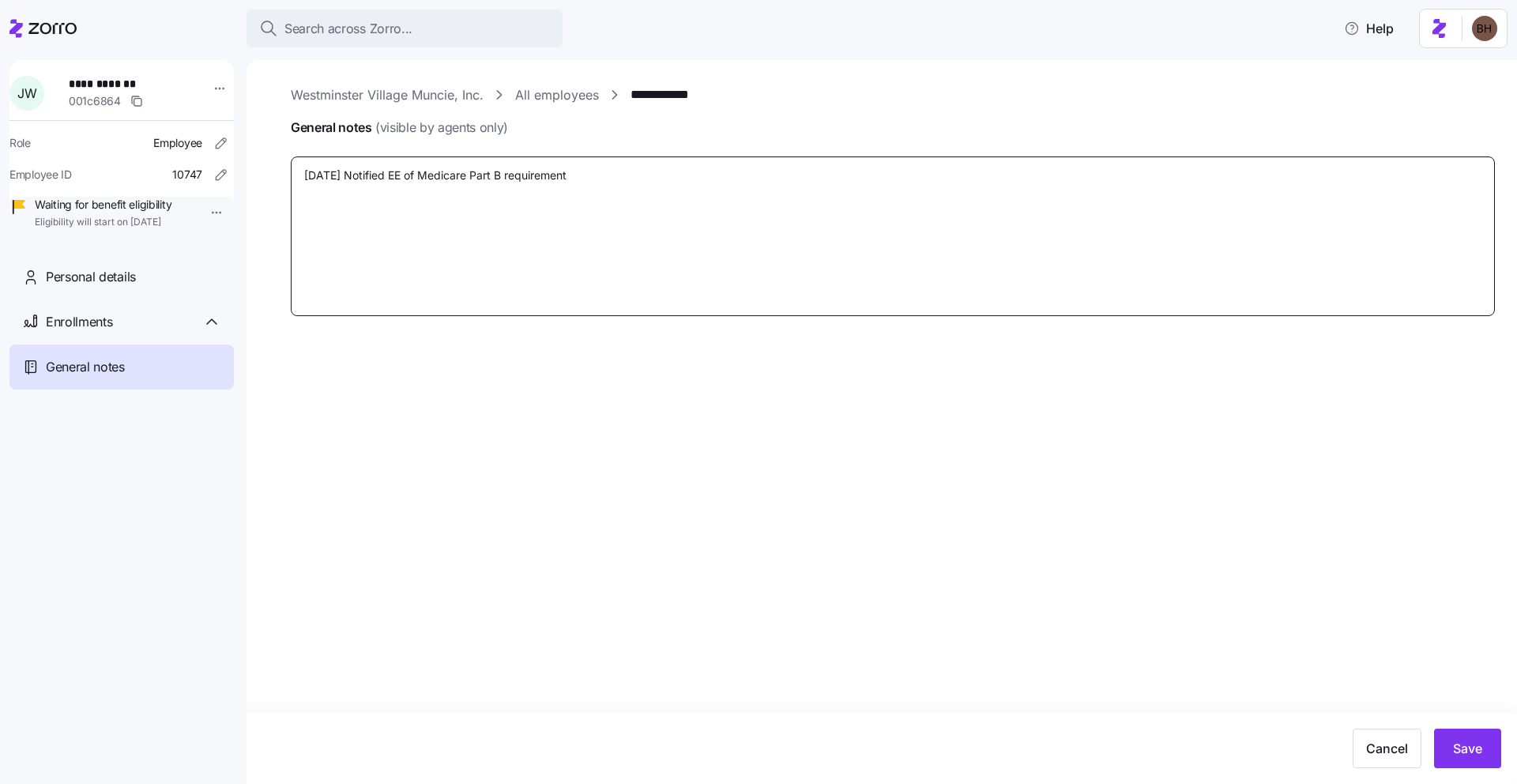
type textarea "[DATE] Notified EE of Medicare Part B requirement."
type textarea "x"
type textarea "[DATE] Notified EE of Medicare Part B requirement."
type textarea "x"
type textarea "[DATE] Notified EE of Medicare Part B requirement. ("
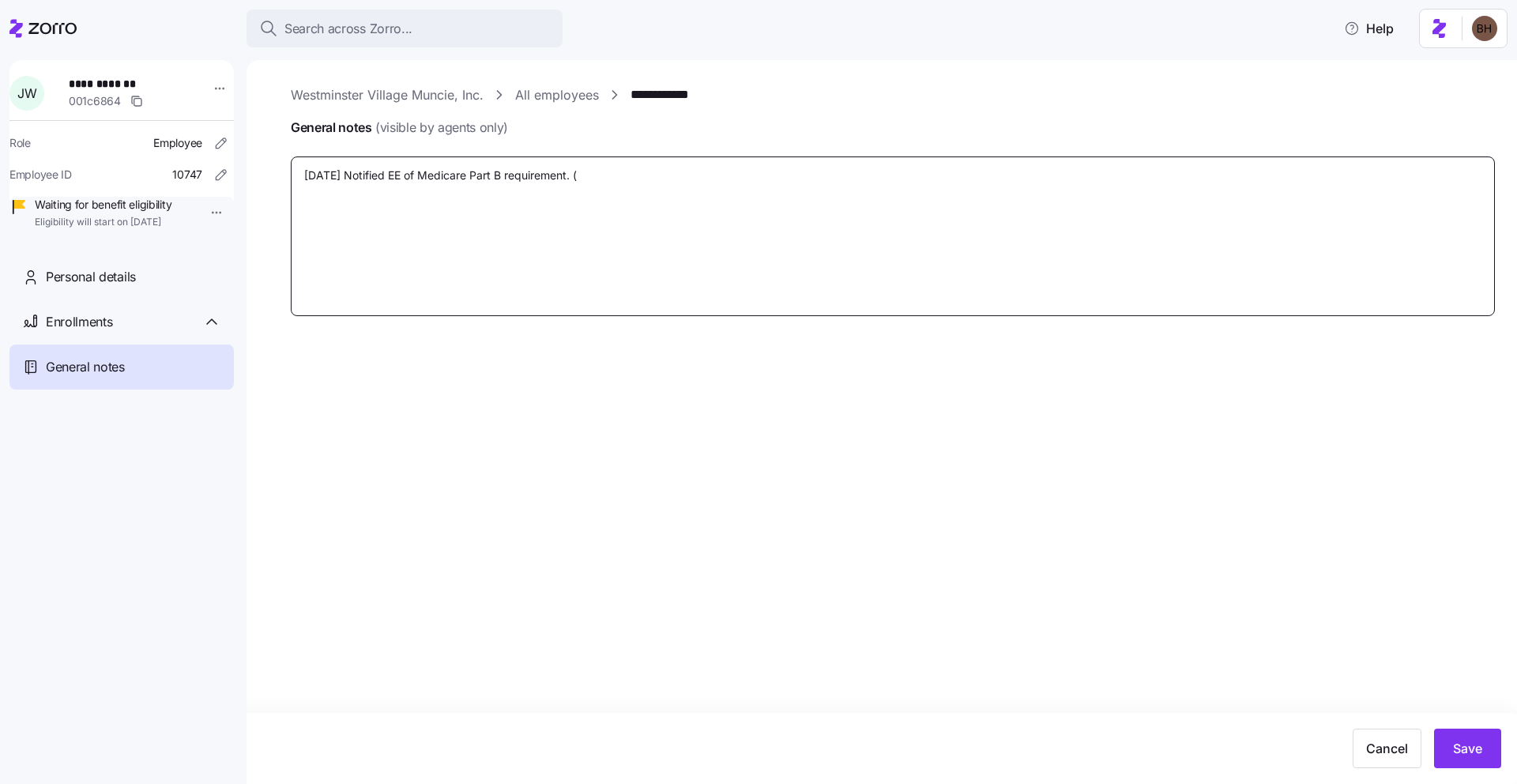
type textarea "x"
type textarea "[DATE] Notified EE of Medicare Part B requirement. (B"
type textarea "x"
type textarea "[DATE] Notified EE of Medicare Part B requirement. (Br"
type textarea "x"
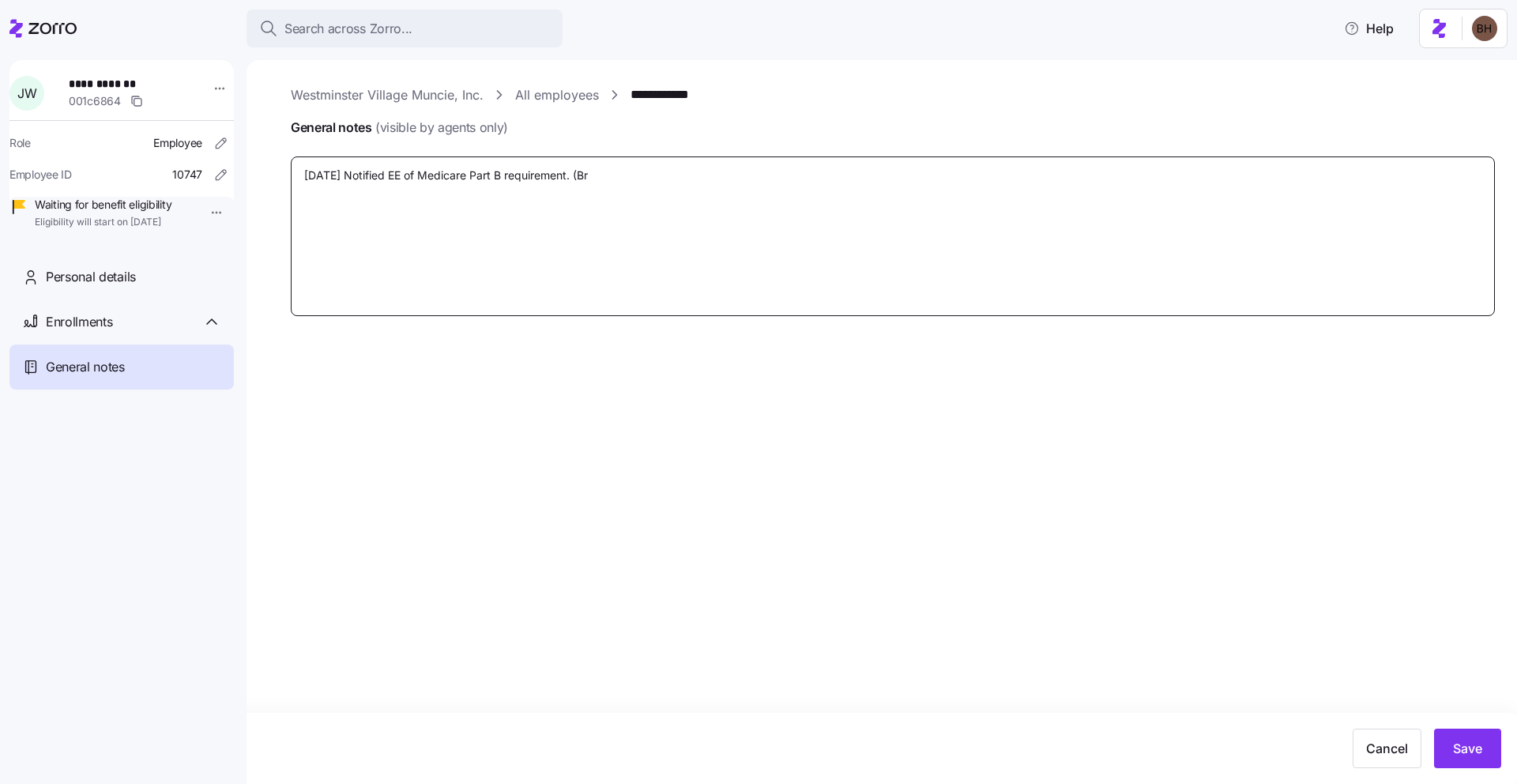
type textarea "[DATE] Notified EE of Medicare Part B requirement. (Bra"
click at [1474, 768] on div "Cancel Save" at bounding box center [758, 748] width 1517 height 71
click at [1474, 759] on button "Save" at bounding box center [1467, 748] width 67 height 40
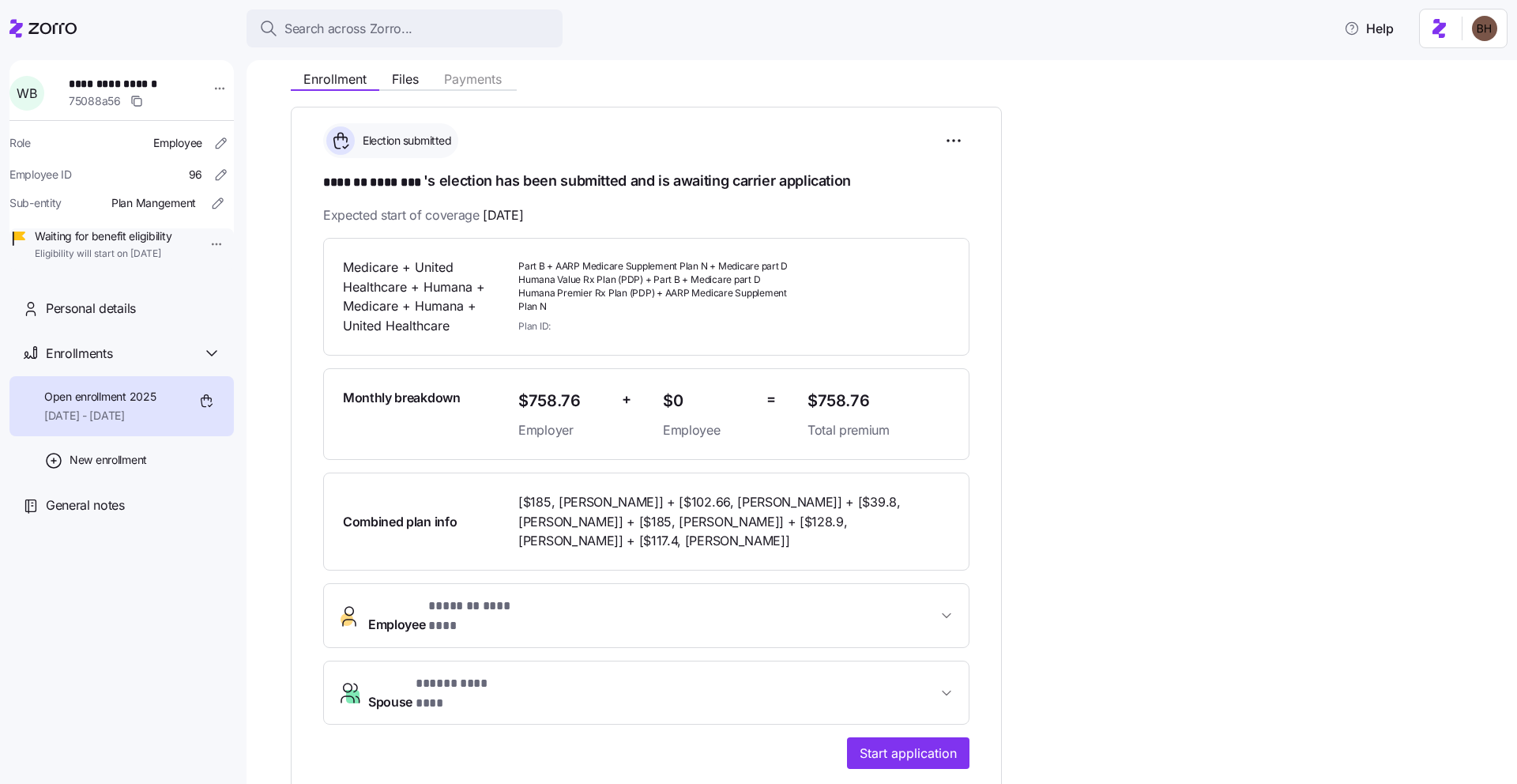
scroll to position [180, 0]
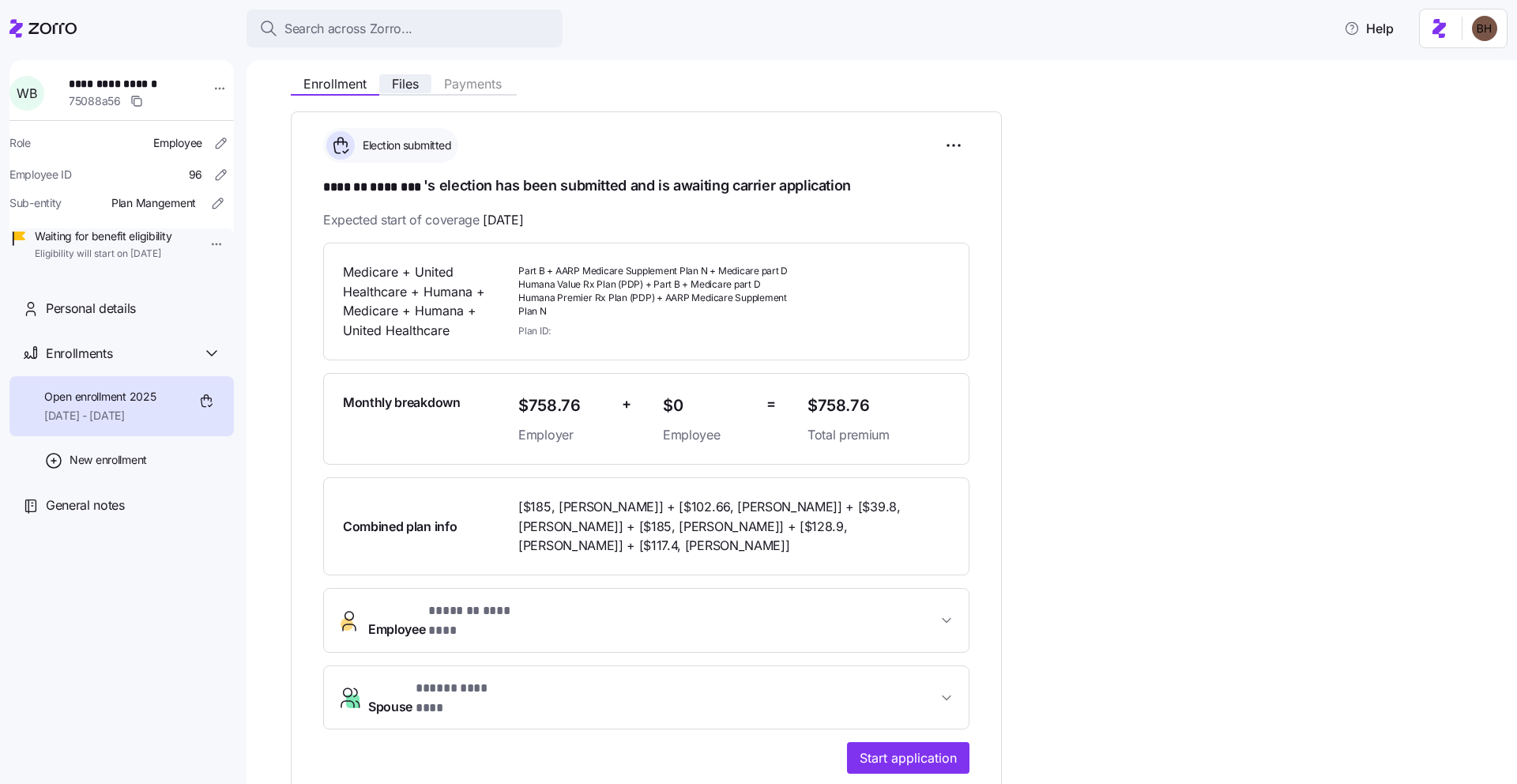
click at [404, 78] on span "Files" at bounding box center [405, 84] width 27 height 12
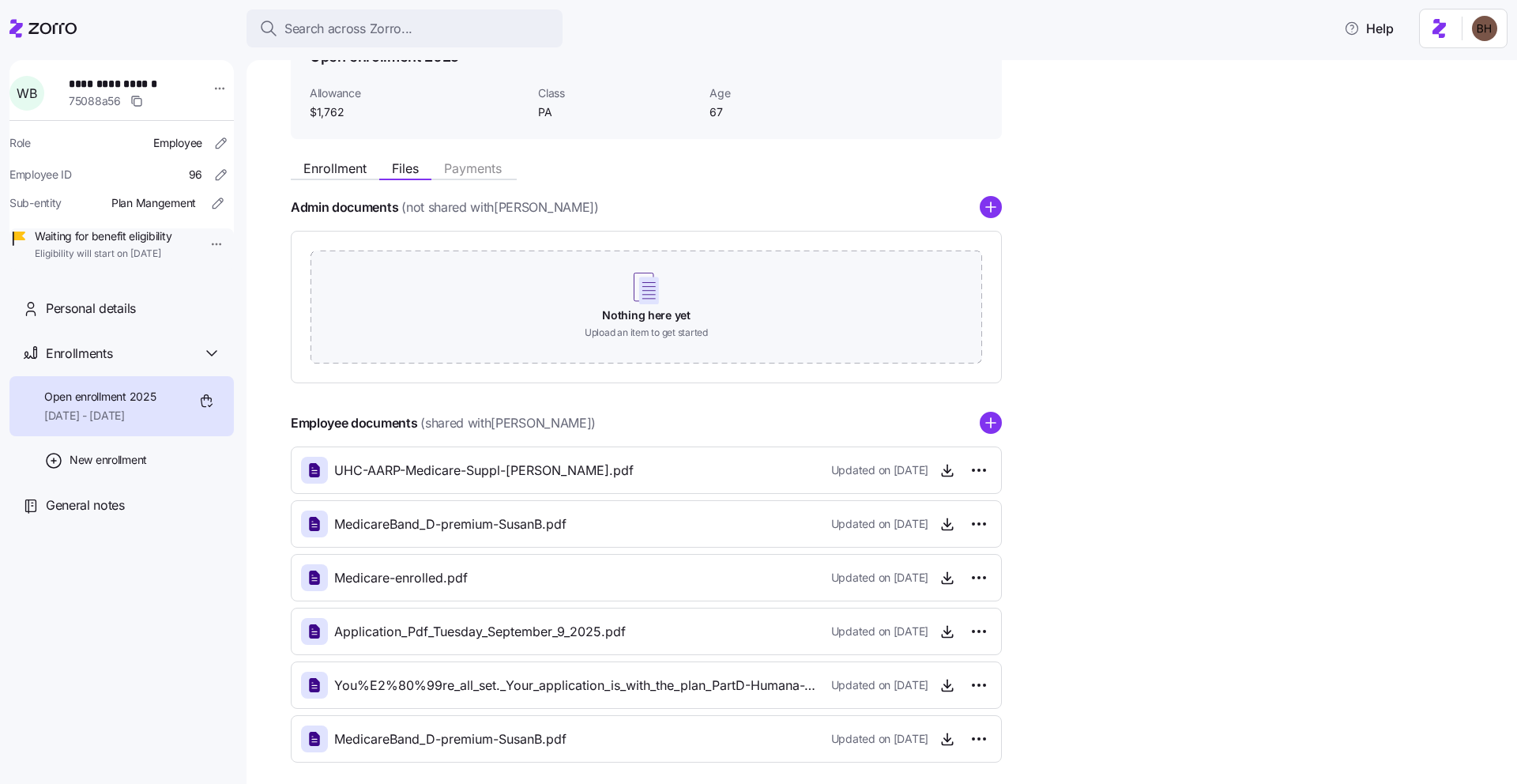
scroll to position [169, 0]
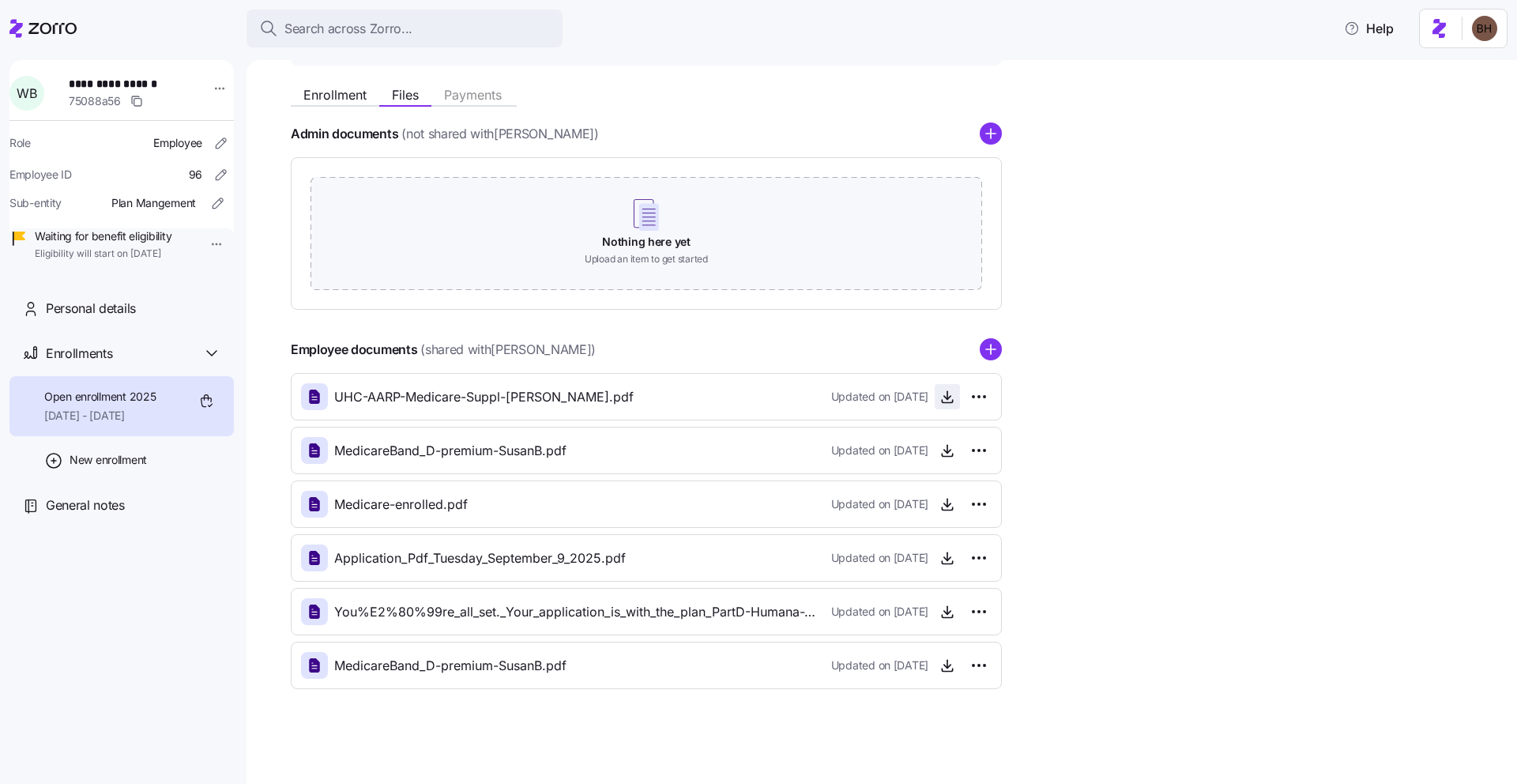
click at [944, 393] on icon "button" at bounding box center [946, 396] width 16 height 16
click at [947, 501] on icon "button" at bounding box center [947, 503] width 0 height 8
click at [946, 562] on icon "button" at bounding box center [946, 557] width 16 height 16
click at [951, 506] on icon "button" at bounding box center [946, 504] width 16 height 16
click at [944, 666] on icon "button" at bounding box center [946, 664] width 16 height 16
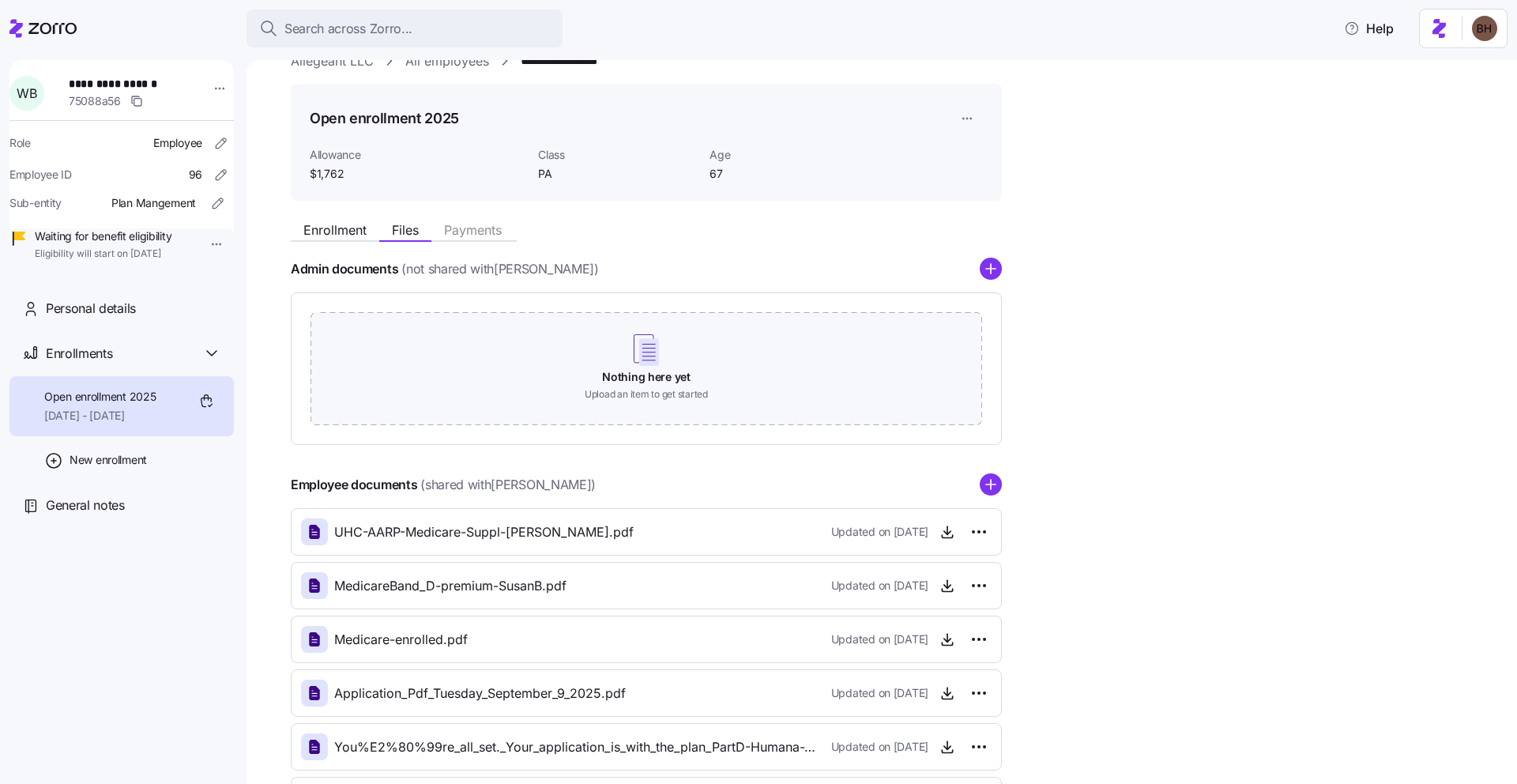
scroll to position [0, 0]
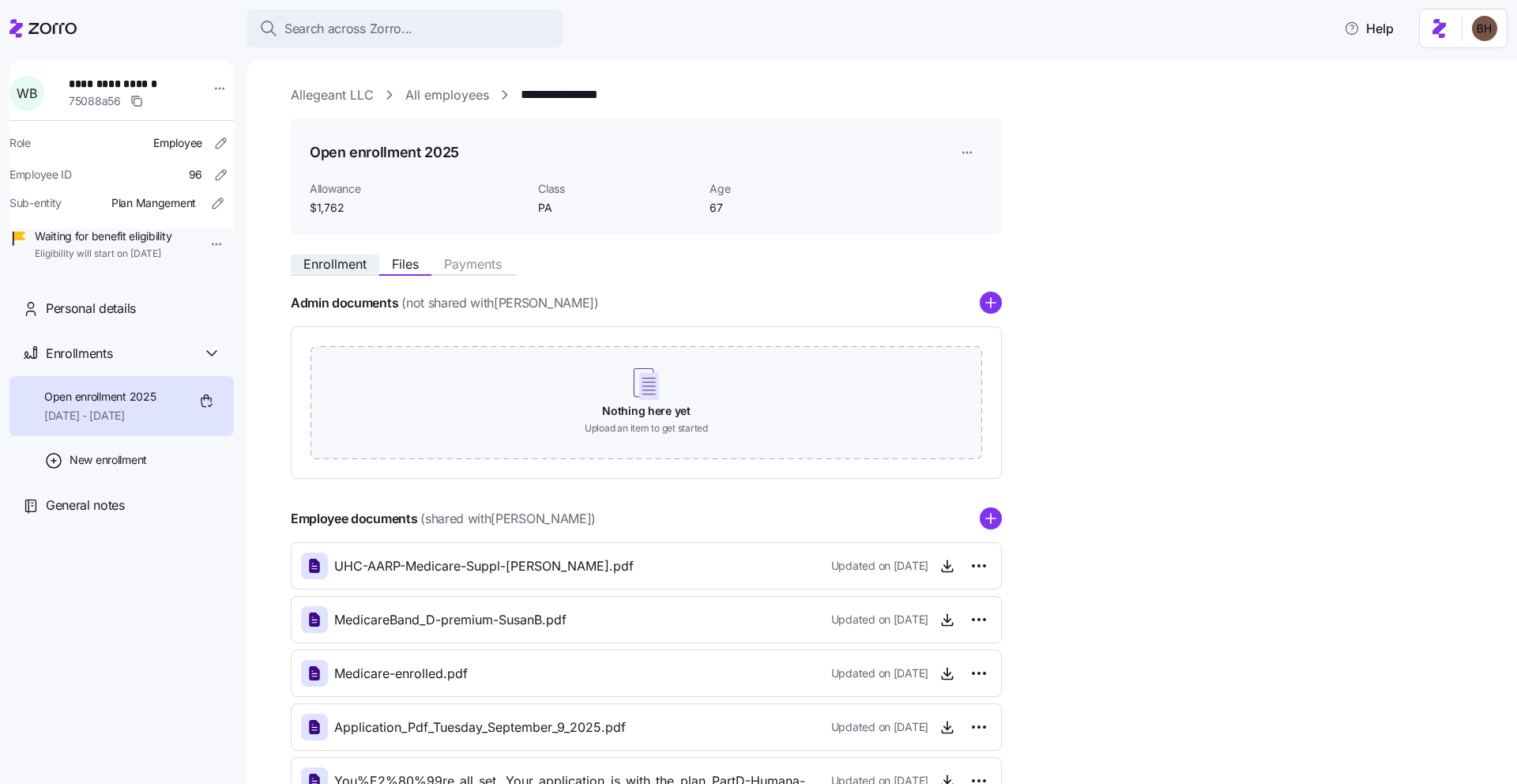
click at [351, 257] on span "Enrollment" at bounding box center [335, 263] width 64 height 12
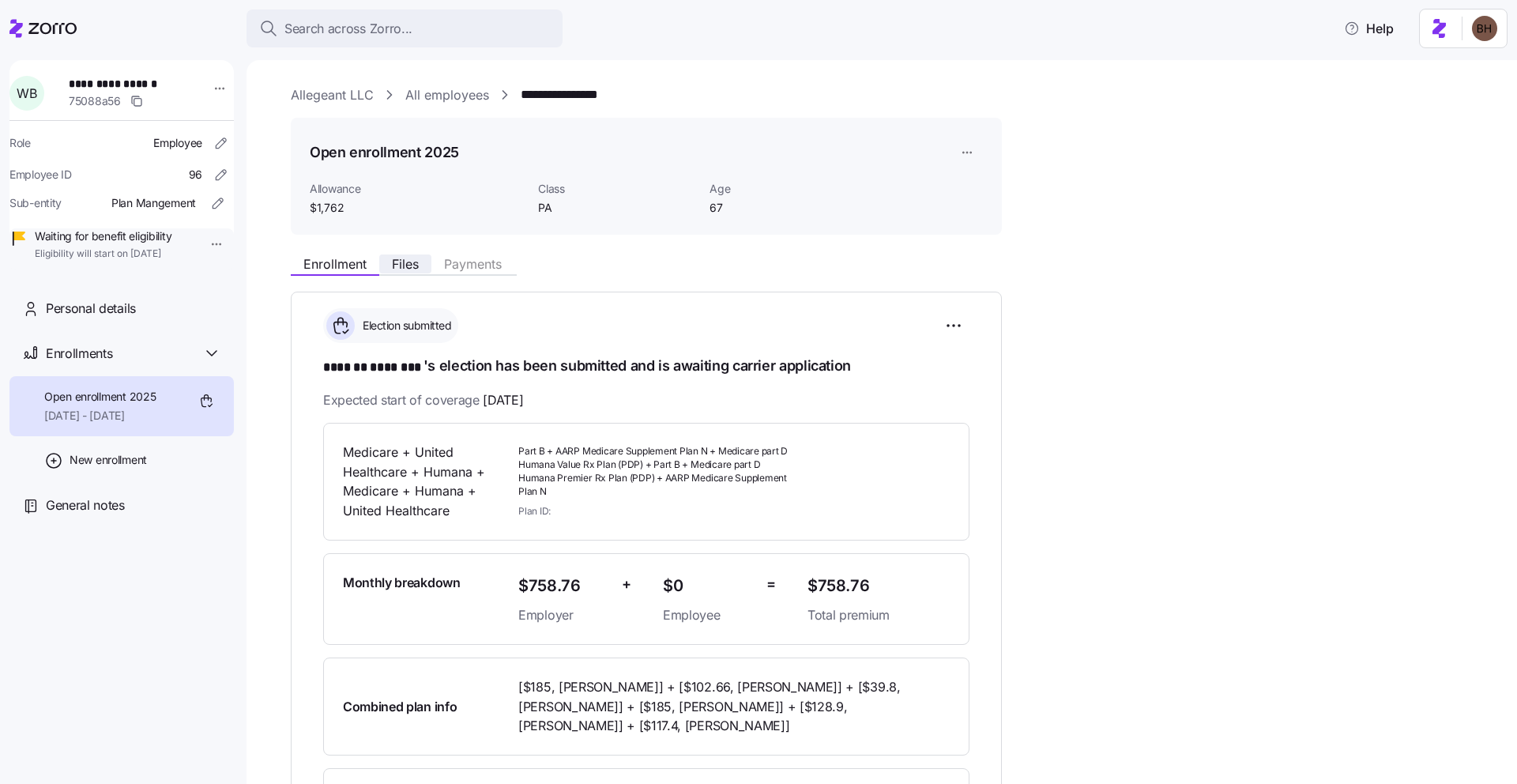
click at [409, 266] on span "Files" at bounding box center [405, 263] width 27 height 12
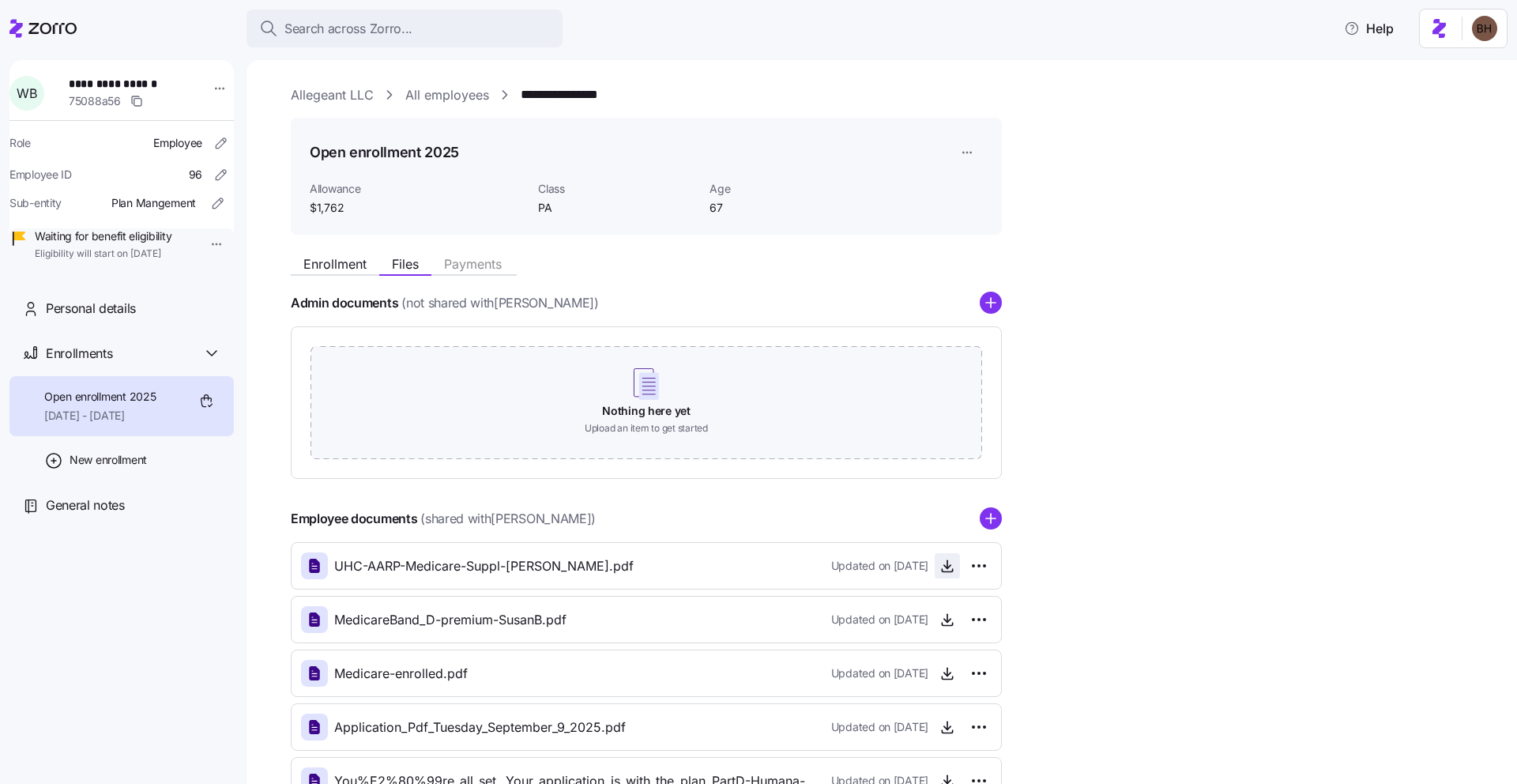
click at [939, 562] on icon "button" at bounding box center [946, 566] width 16 height 16
click at [945, 624] on icon "button" at bounding box center [946, 619] width 16 height 16
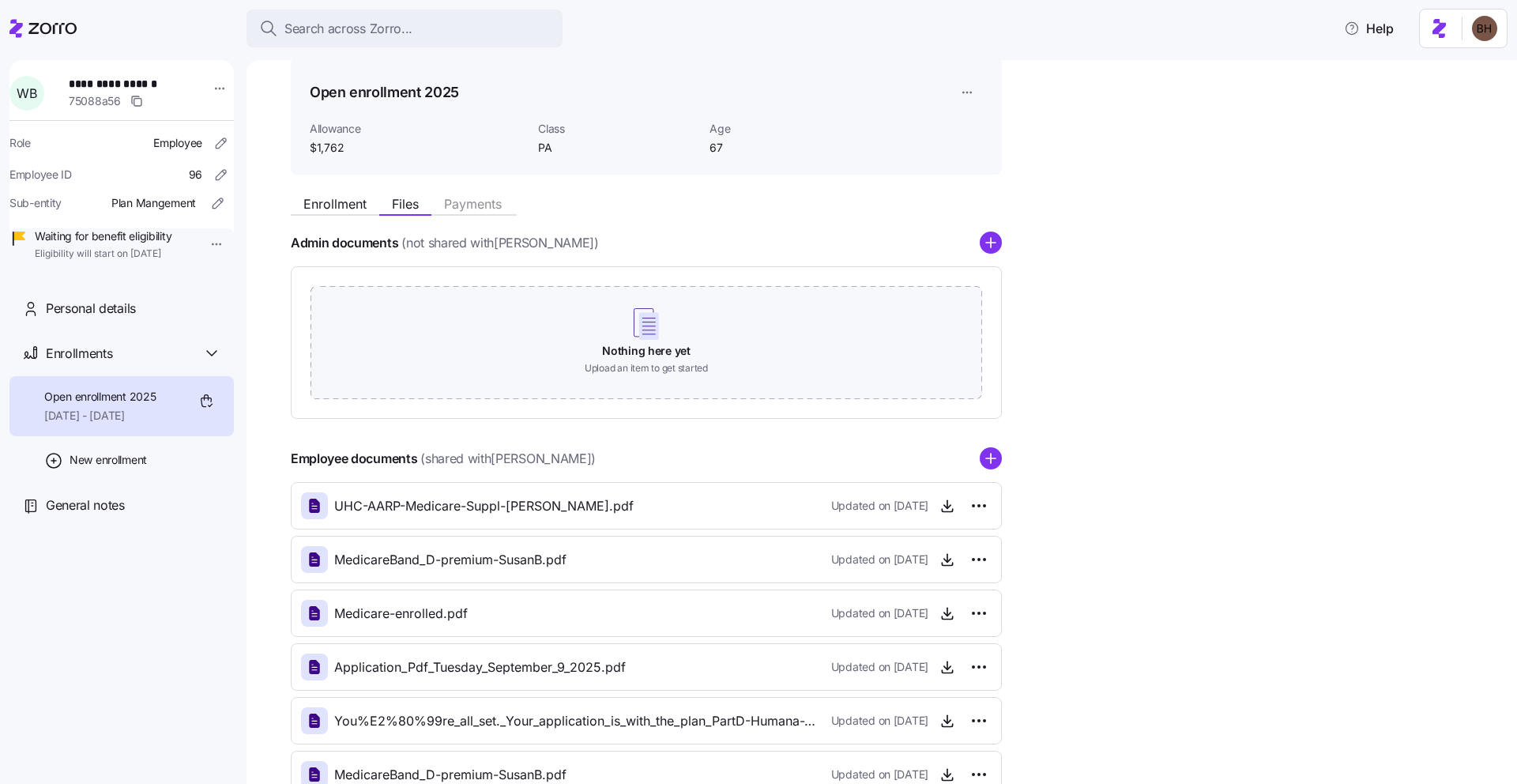
scroll to position [86, 0]
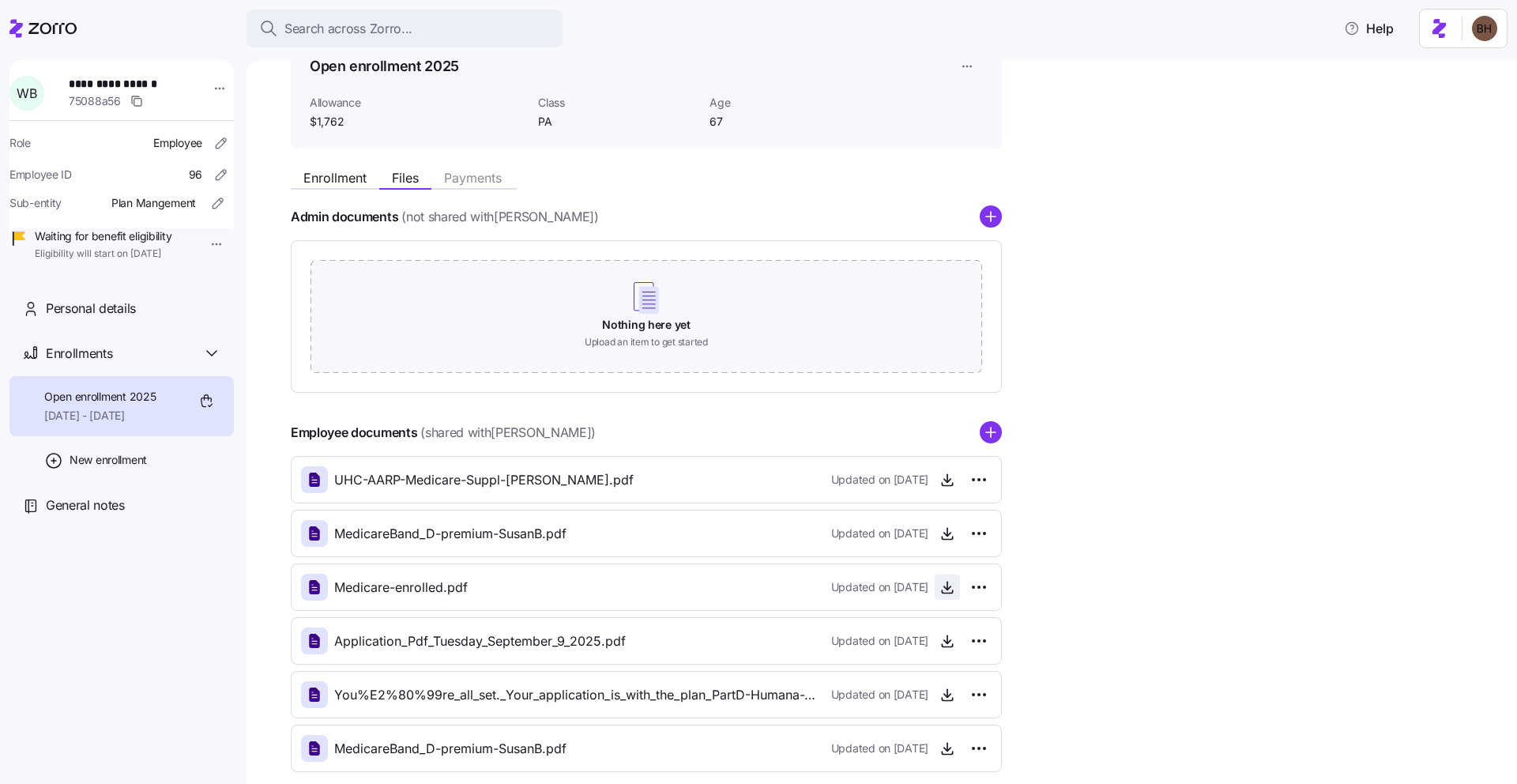
click at [951, 587] on icon "button" at bounding box center [946, 587] width 16 height 16
click at [953, 690] on icon "button" at bounding box center [946, 694] width 16 height 16
click at [948, 640] on icon "button" at bounding box center [946, 641] width 16 height 16
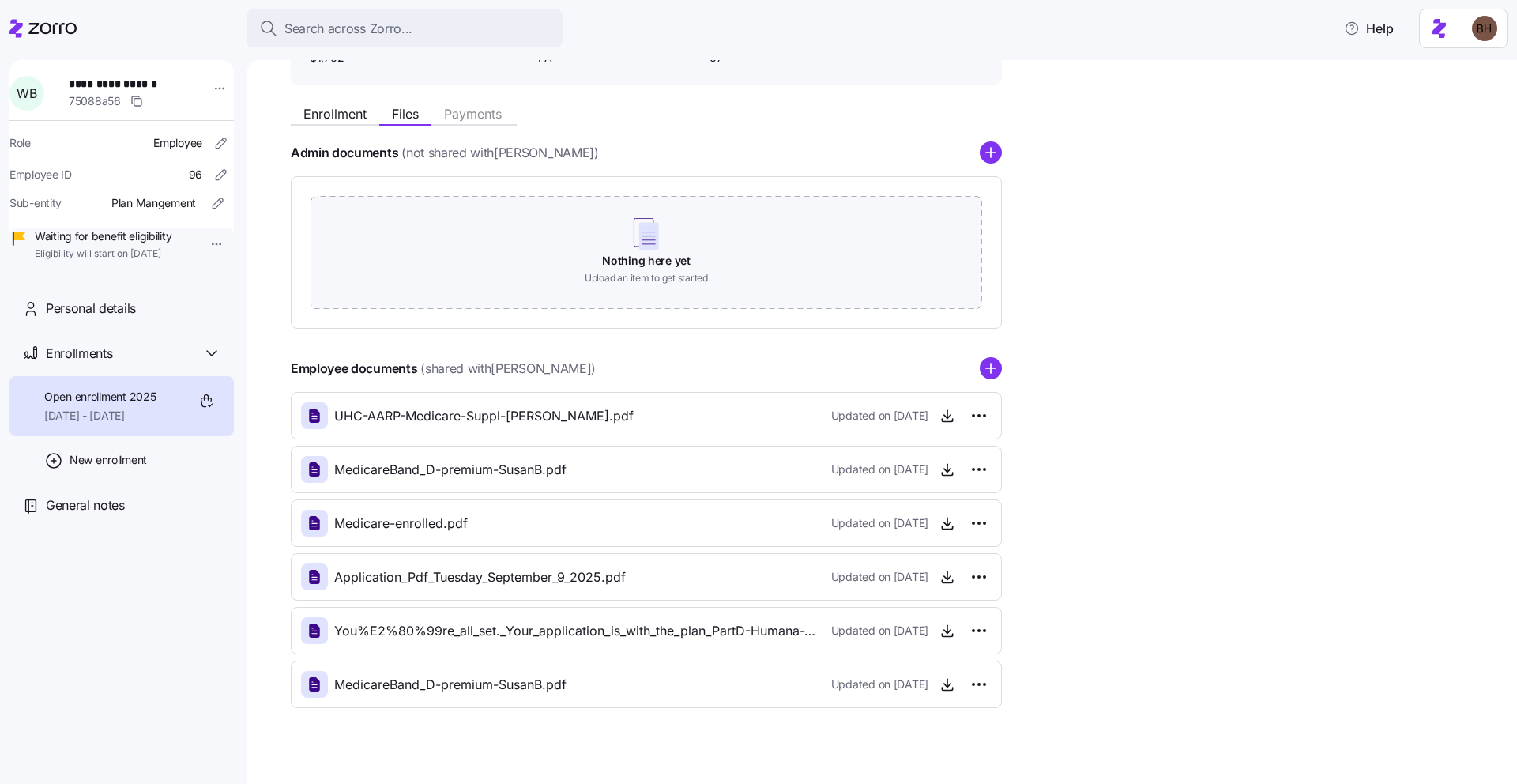
scroll to position [163, 0]
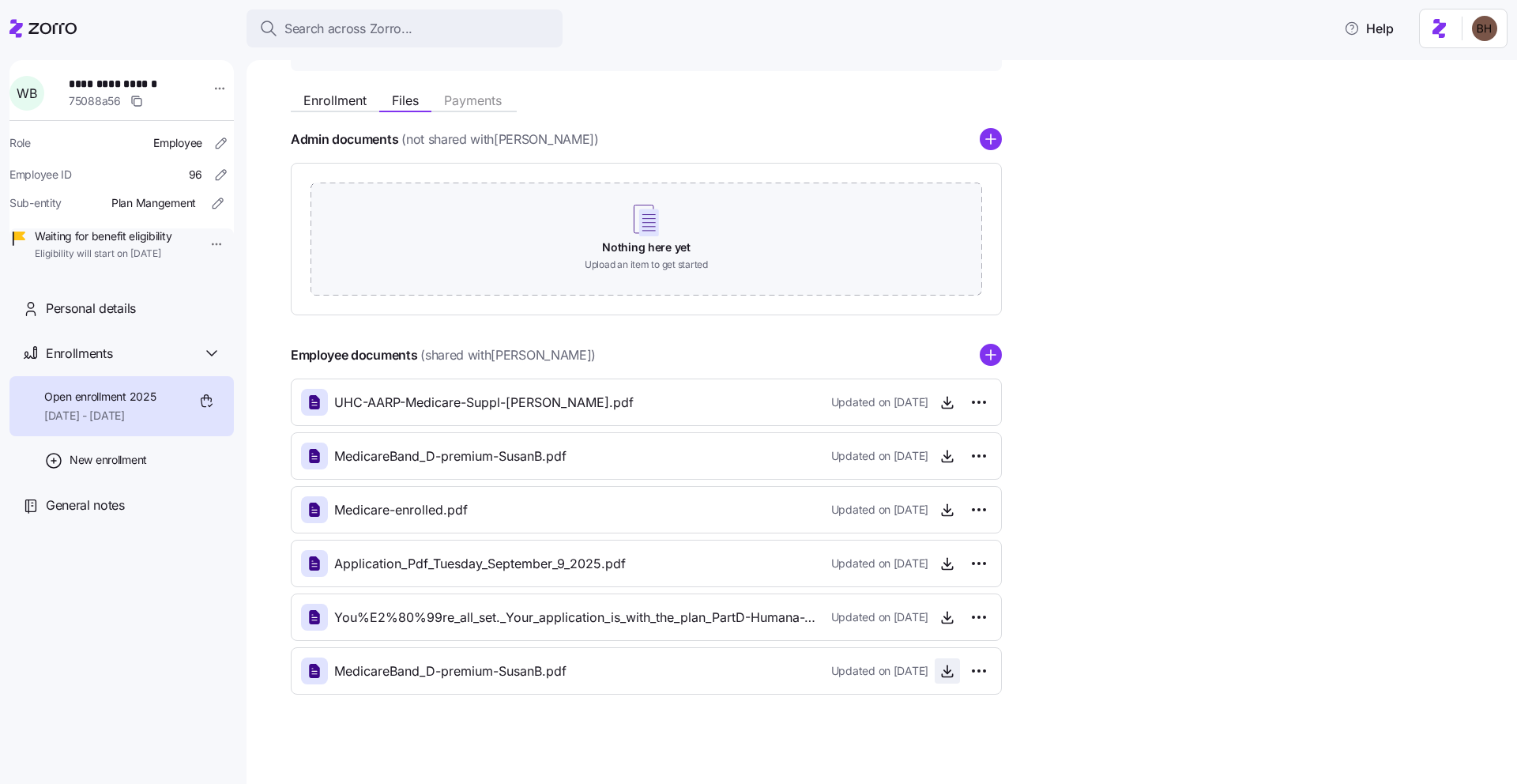
click at [947, 675] on icon "button" at bounding box center [946, 670] width 16 height 16
click at [949, 512] on icon "button" at bounding box center [946, 509] width 16 height 16
click at [725, 565] on div "Application_Pdf_Tuesday_September_9_2025.pdf Updated on 09/09/2025" at bounding box center [646, 563] width 690 height 27
click at [947, 569] on icon "button" at bounding box center [946, 563] width 16 height 16
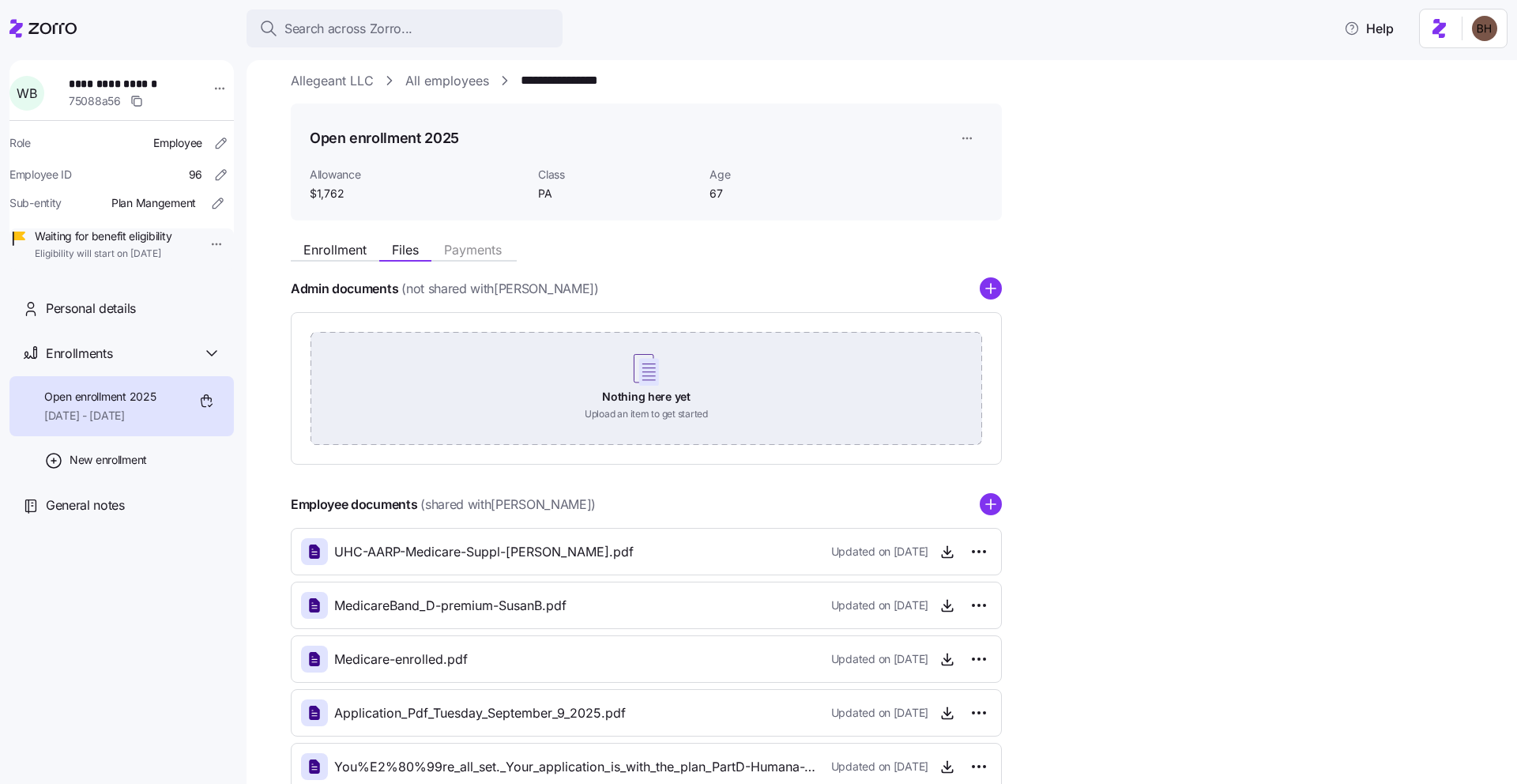
scroll to position [0, 0]
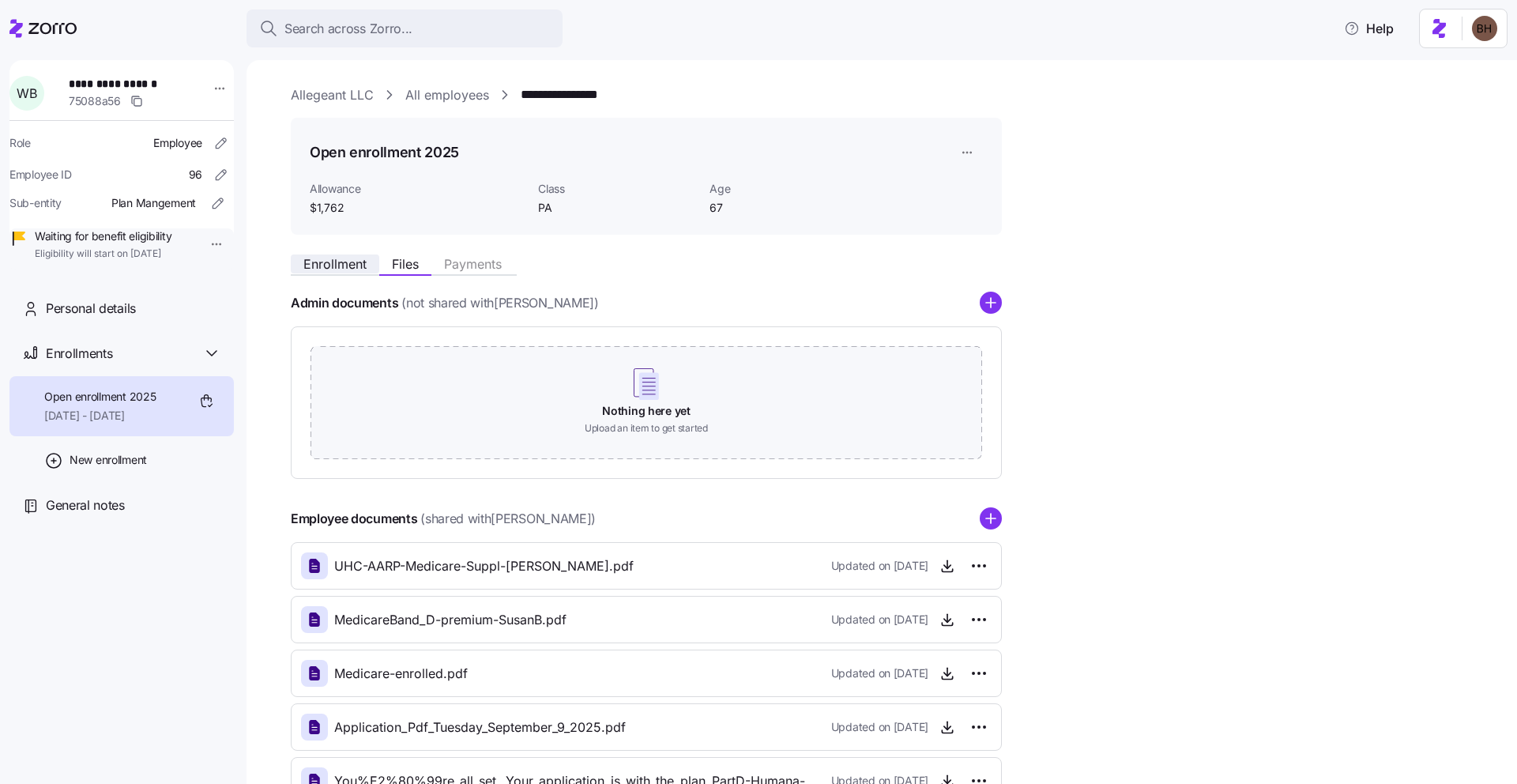
click at [337, 268] on span "Enrollment" at bounding box center [335, 263] width 64 height 12
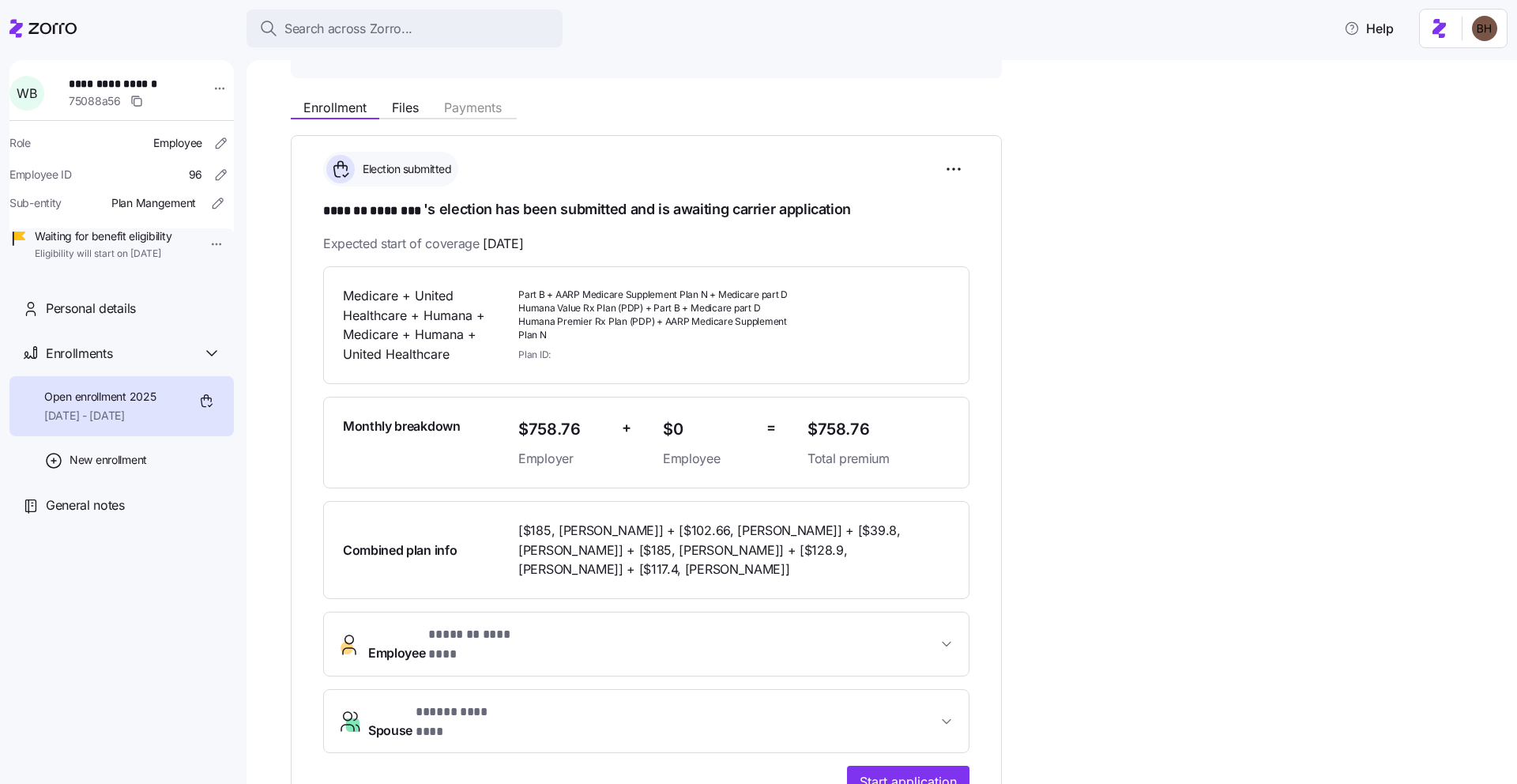
scroll to position [158, 0]
click at [402, 111] on span "Files" at bounding box center [405, 106] width 27 height 12
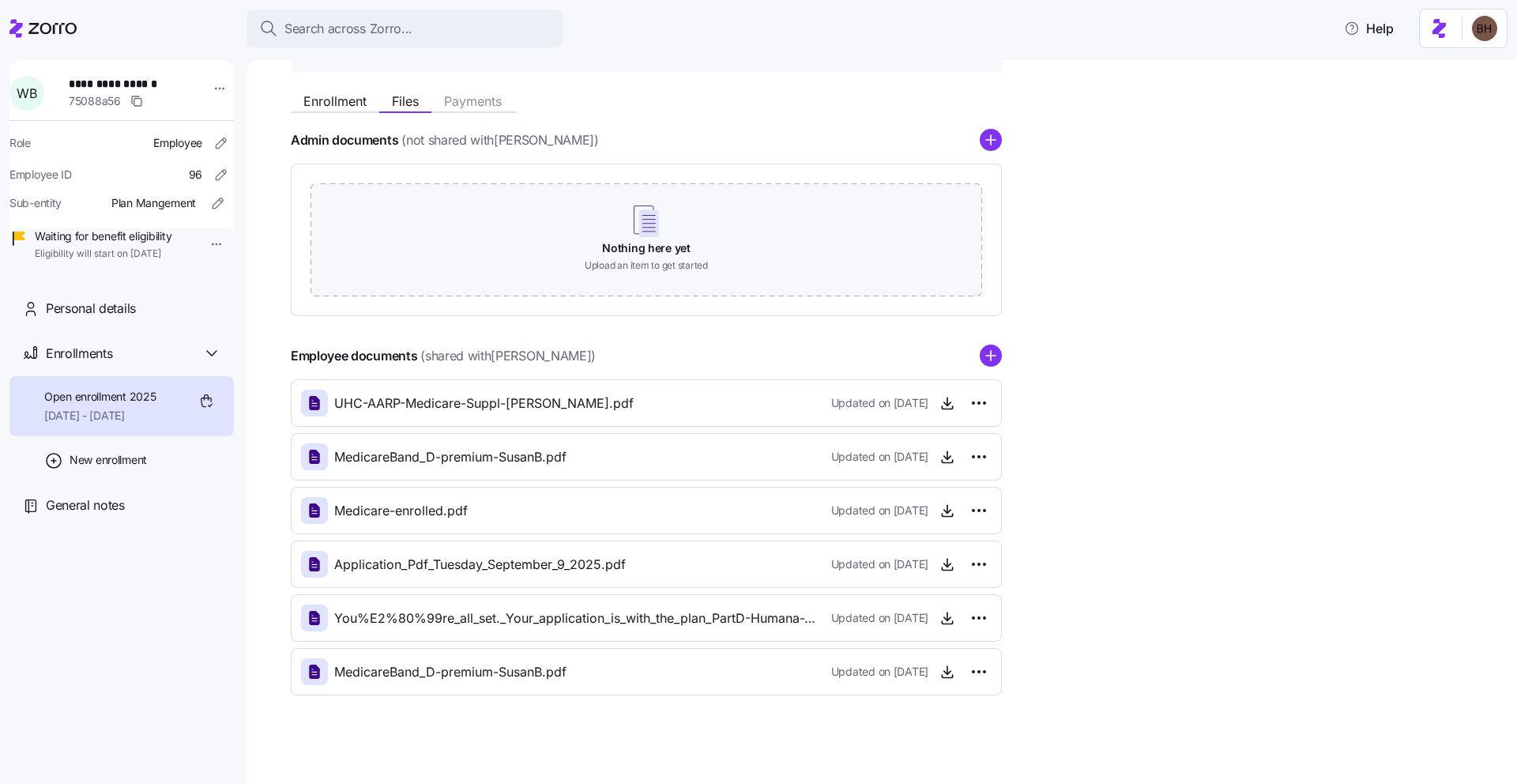
scroll to position [163, 0]
click at [943, 404] on icon "button" at bounding box center [946, 401] width 16 height 16
click at [952, 461] on icon "button" at bounding box center [946, 460] width 10 height 2
click at [946, 513] on icon "button" at bounding box center [946, 509] width 16 height 16
click at [948, 675] on icon "button" at bounding box center [946, 670] width 16 height 16
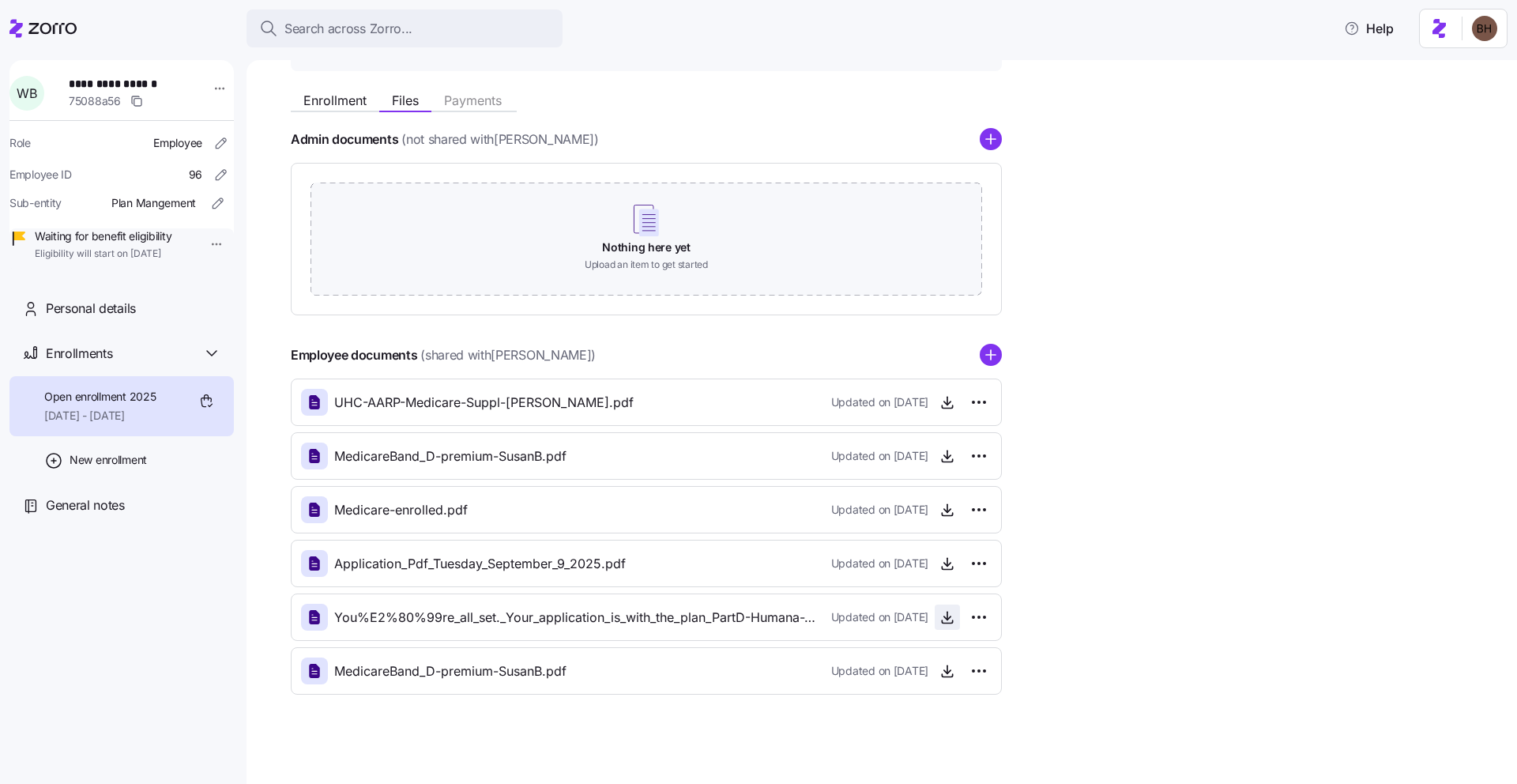
click at [948, 618] on icon "button" at bounding box center [946, 618] width 7 height 3
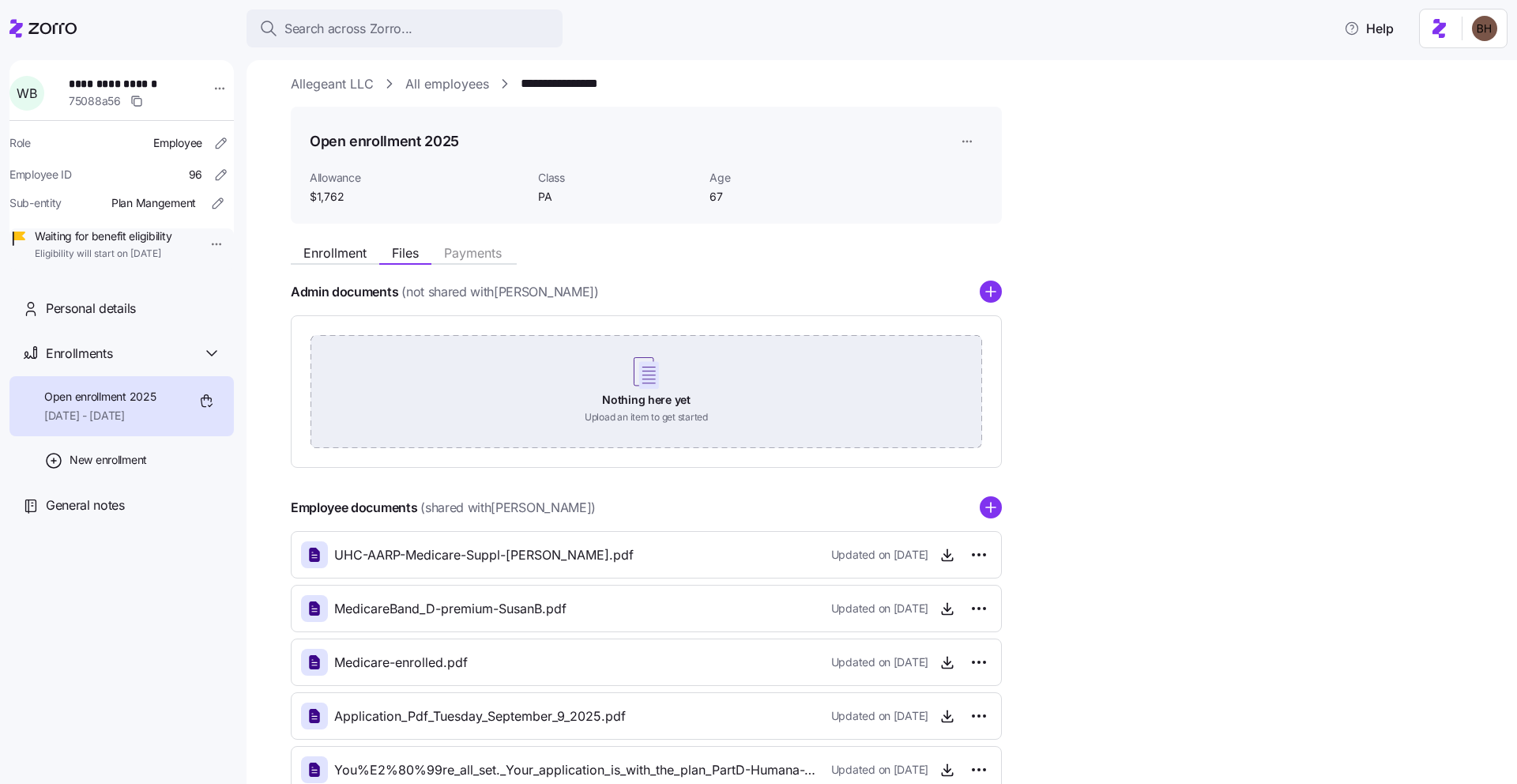
scroll to position [0, 0]
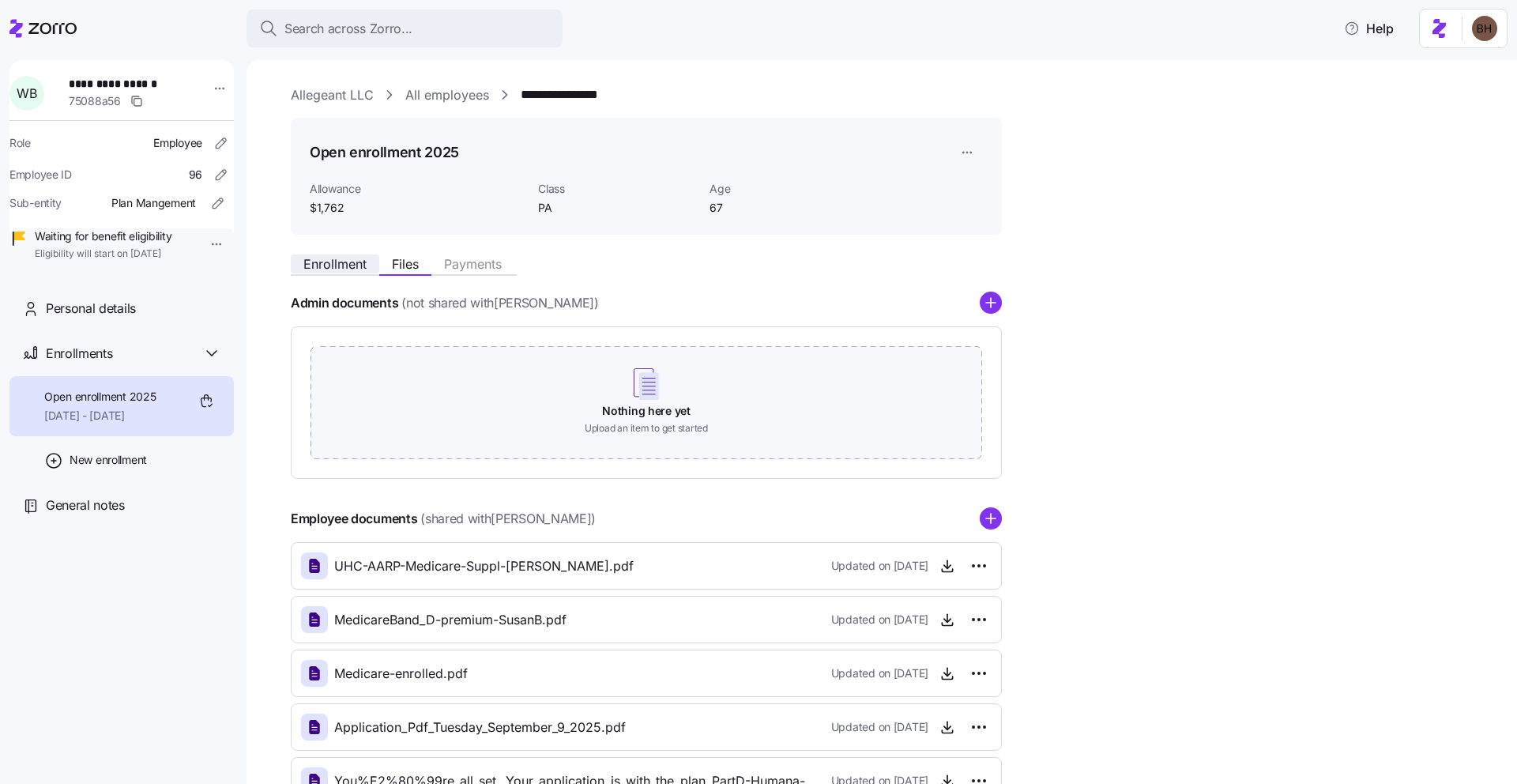
click at [349, 269] on span "Enrollment" at bounding box center [335, 263] width 64 height 12
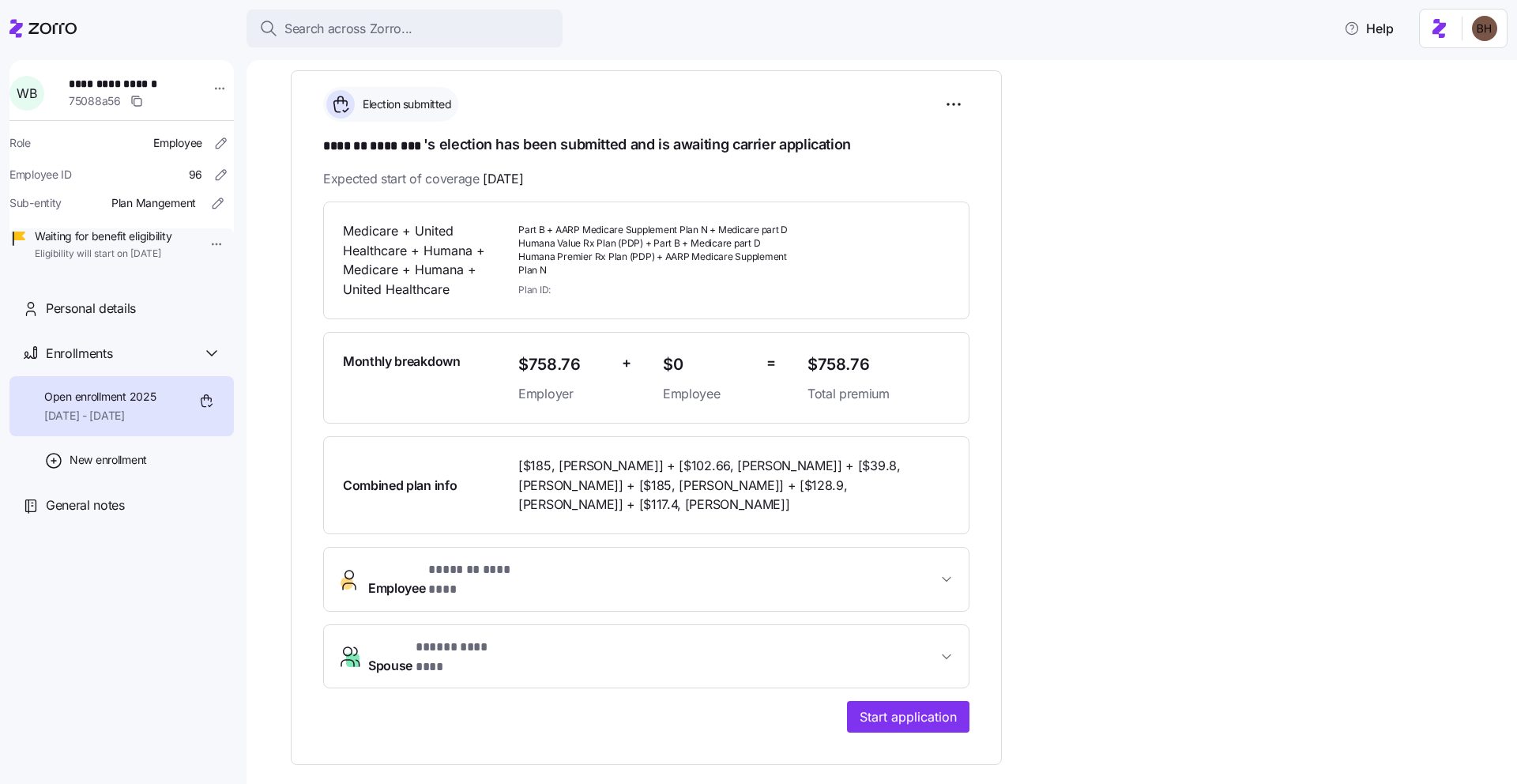
scroll to position [189, 0]
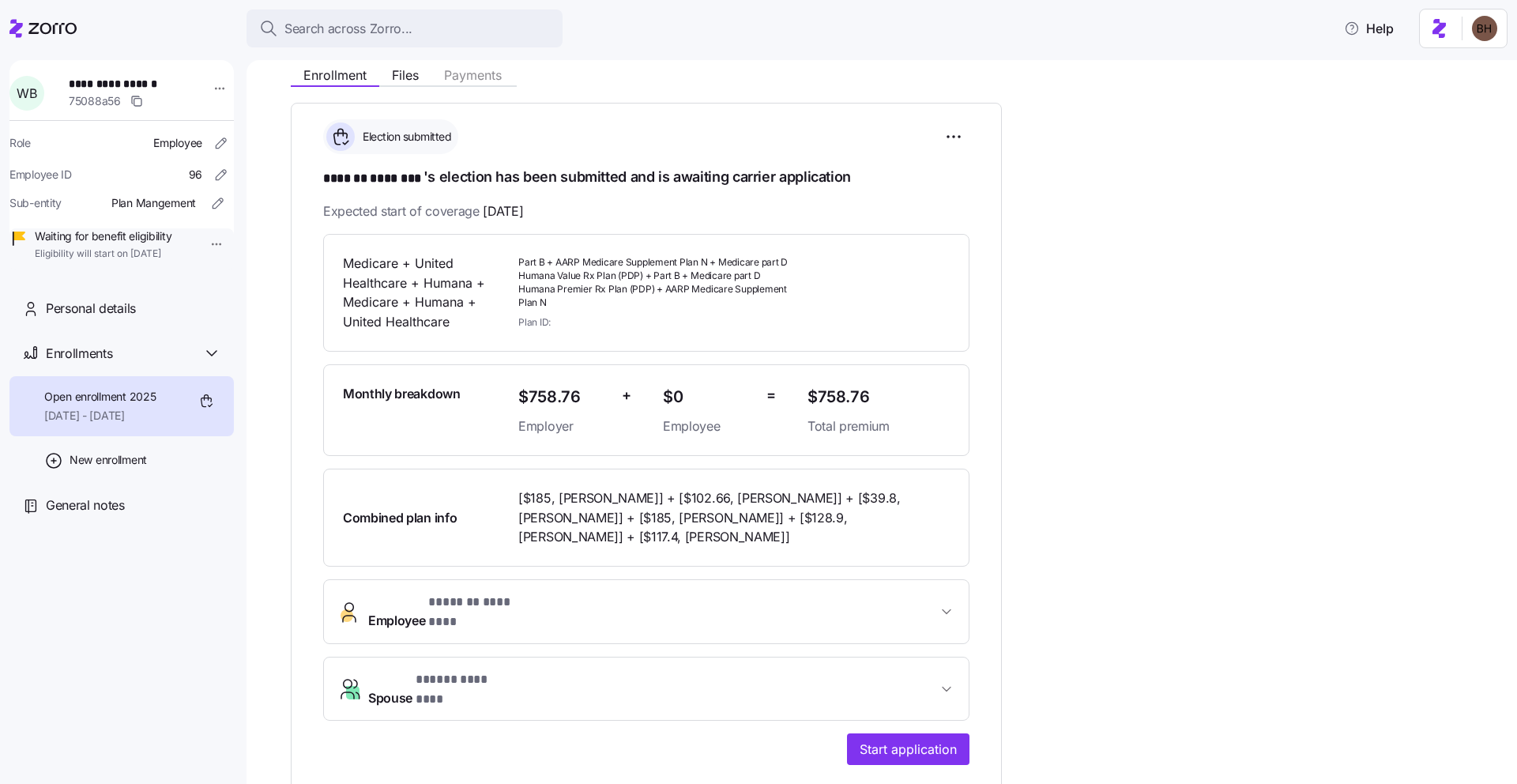
click at [533, 609] on span "* ******* ******** *" at bounding box center [481, 602] width 106 height 20
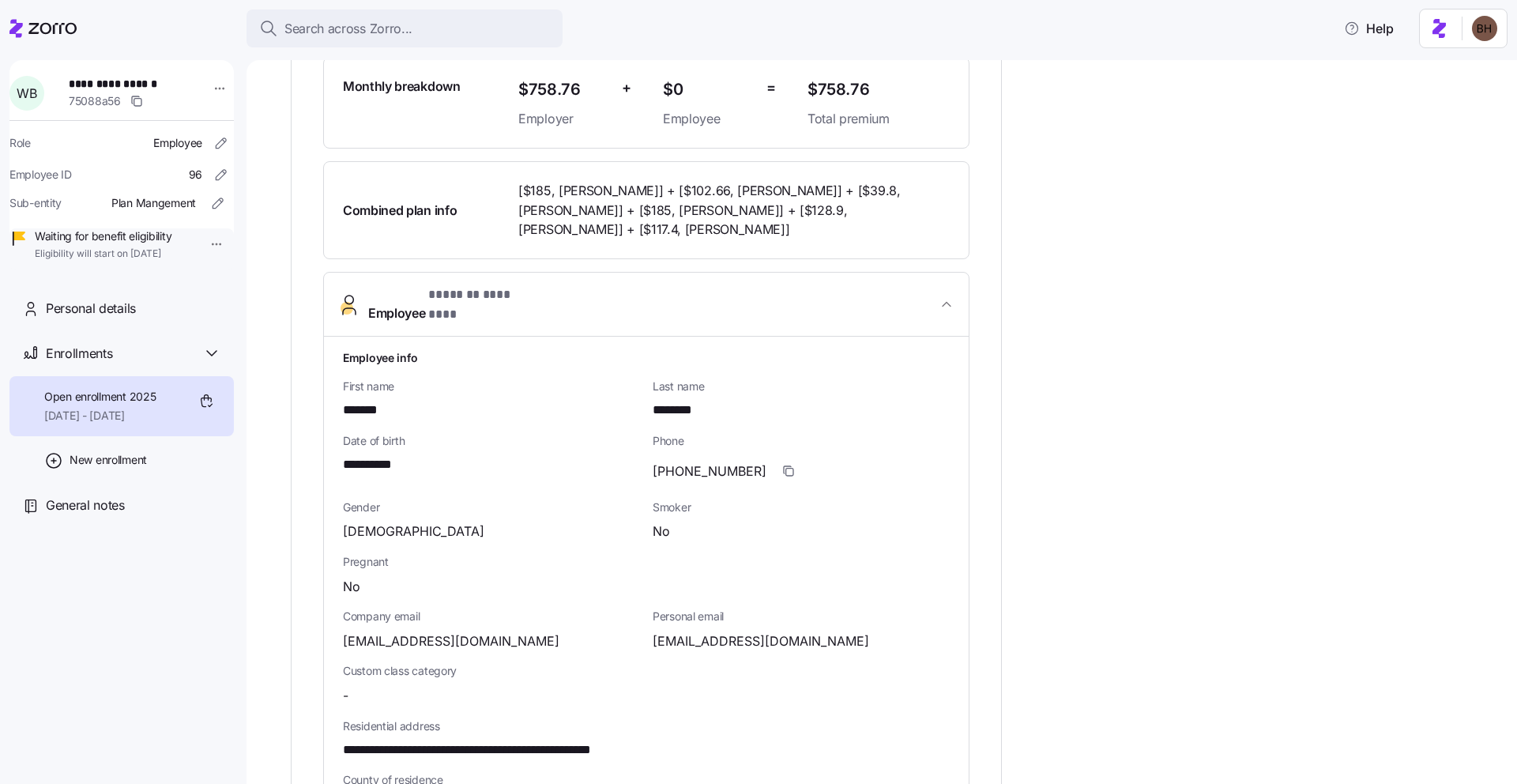
scroll to position [500, 0]
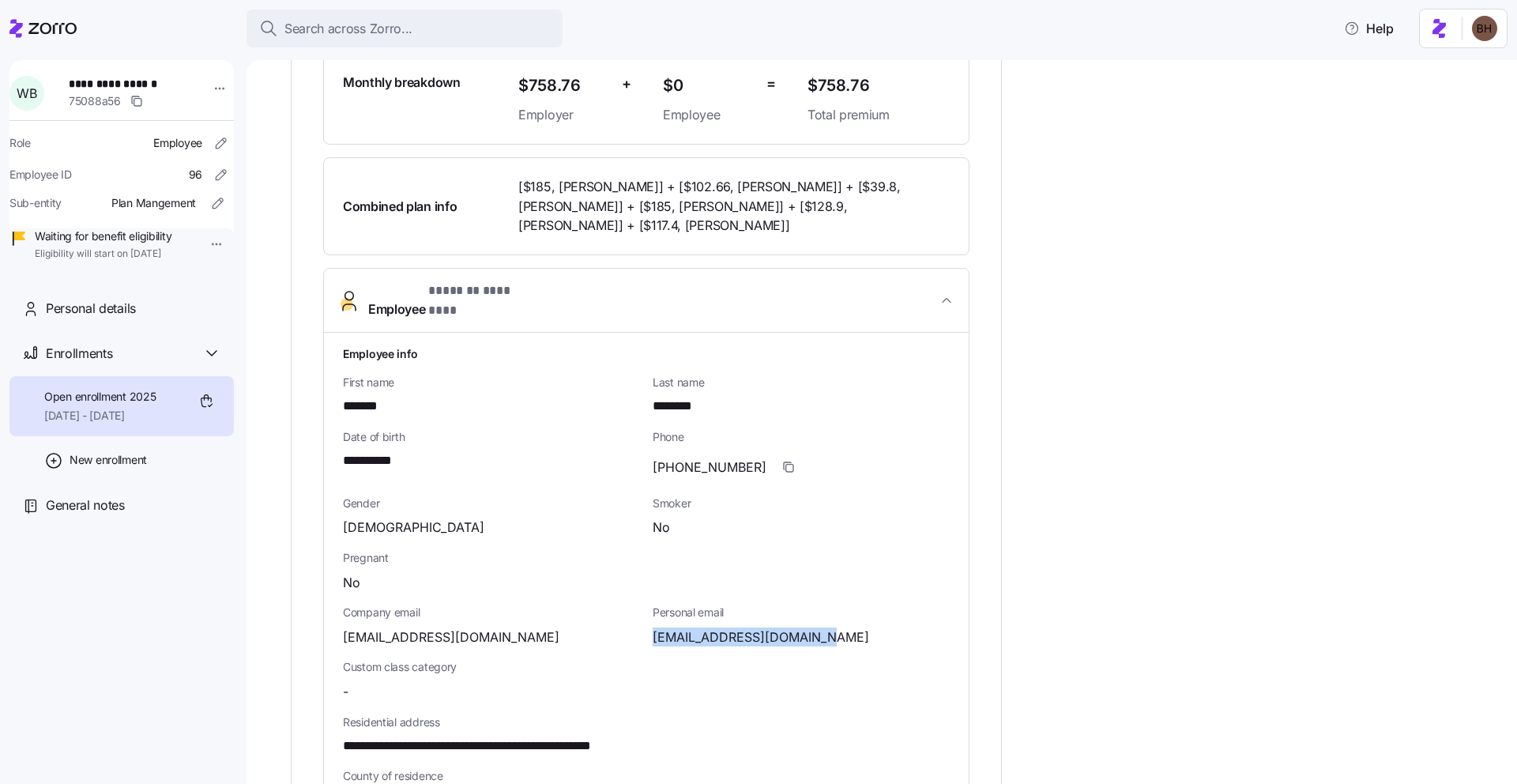
drag, startPoint x: 825, startPoint y: 624, endPoint x: 652, endPoint y: 625, distance: 173.0
click at [652, 627] on div "billborowski33@gmail.com" at bounding box center [800, 637] width 297 height 20
copy span "billborowski33@gmail.com"
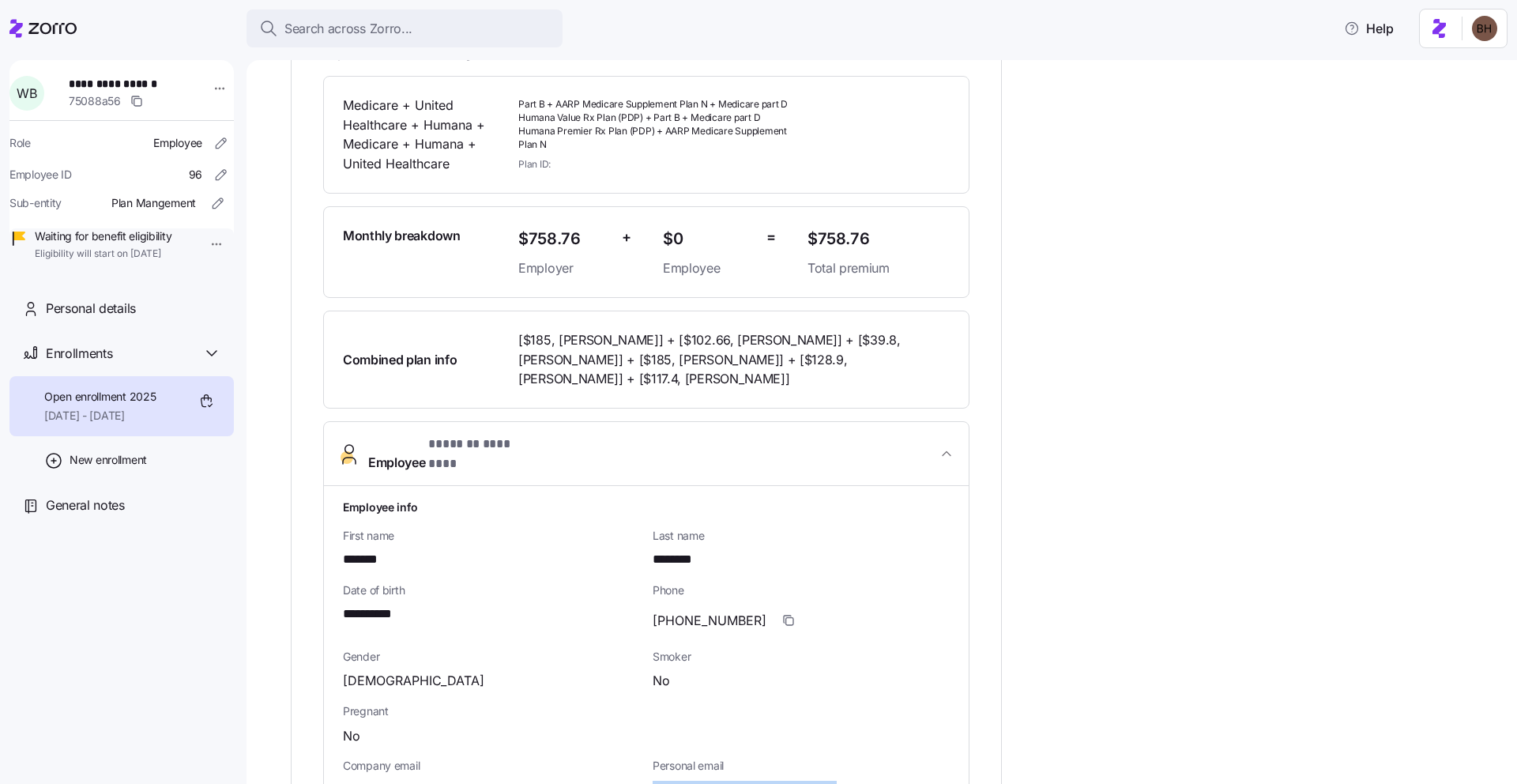
scroll to position [342, 0]
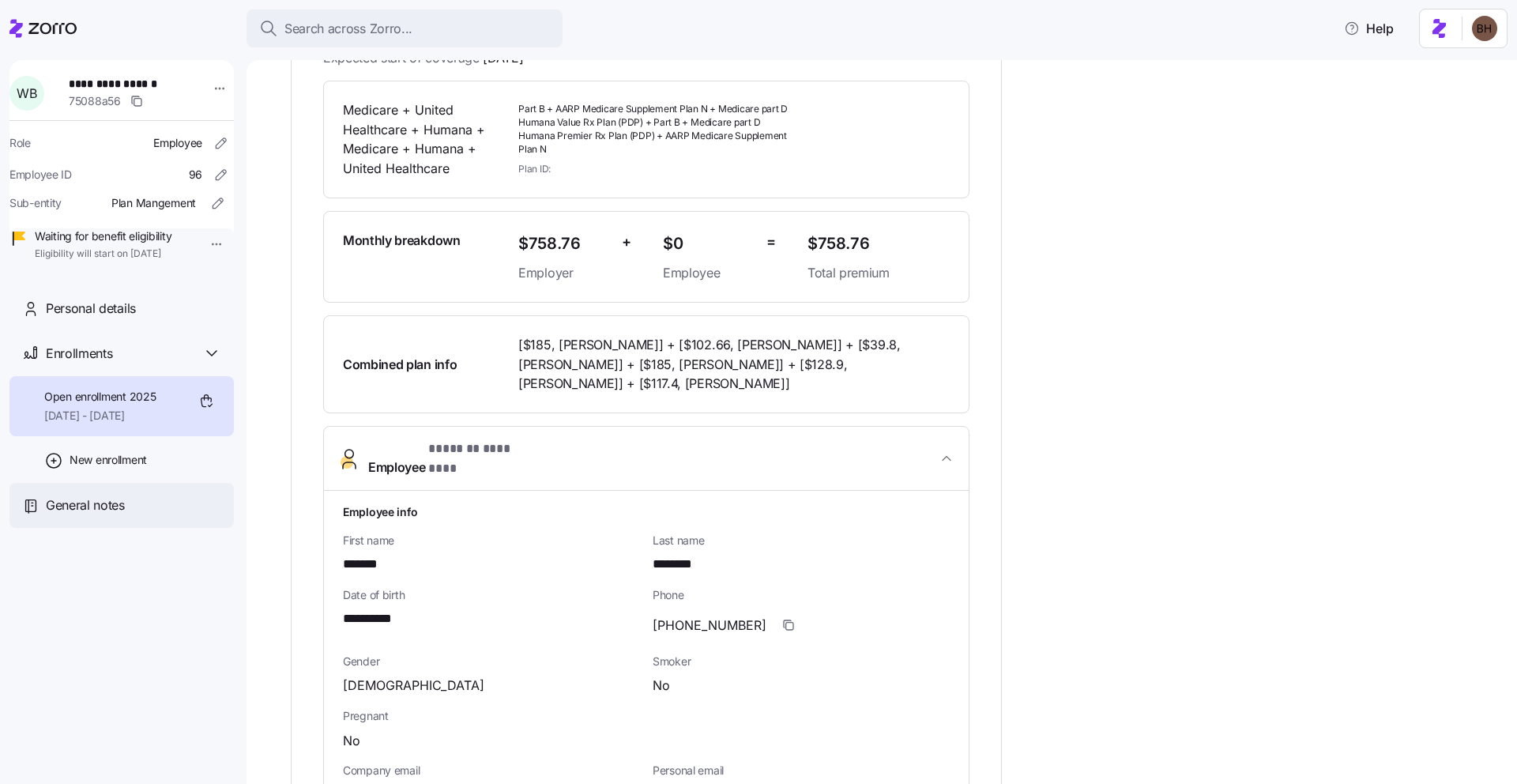
click at [107, 515] on span "General notes" at bounding box center [84, 505] width 79 height 20
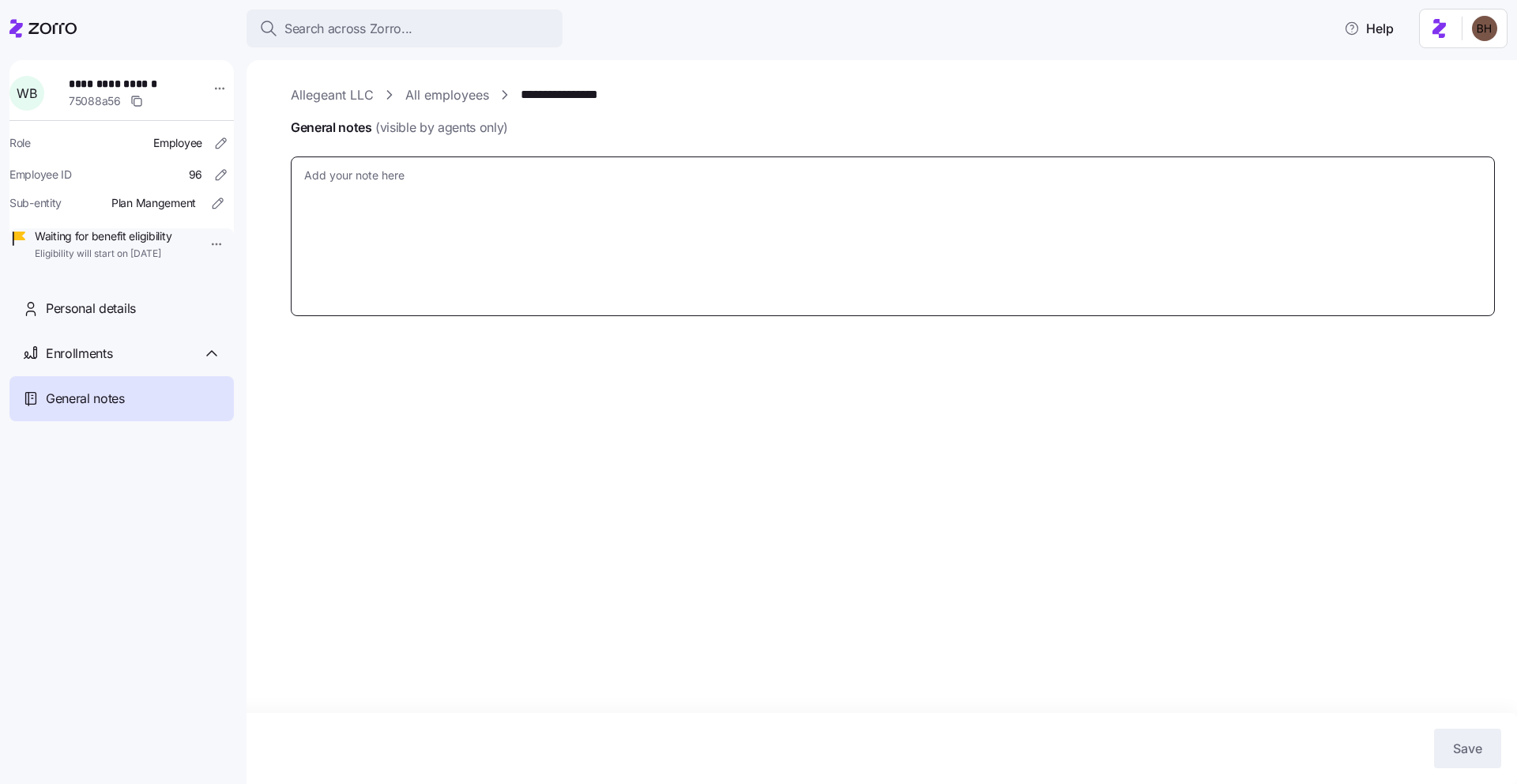
click at [533, 263] on textarea "General notes (visible by agents only)" at bounding box center [892, 236] width 1204 height 159
type textarea "x"
type textarea "9"
type textarea "x"
type textarea "9-"
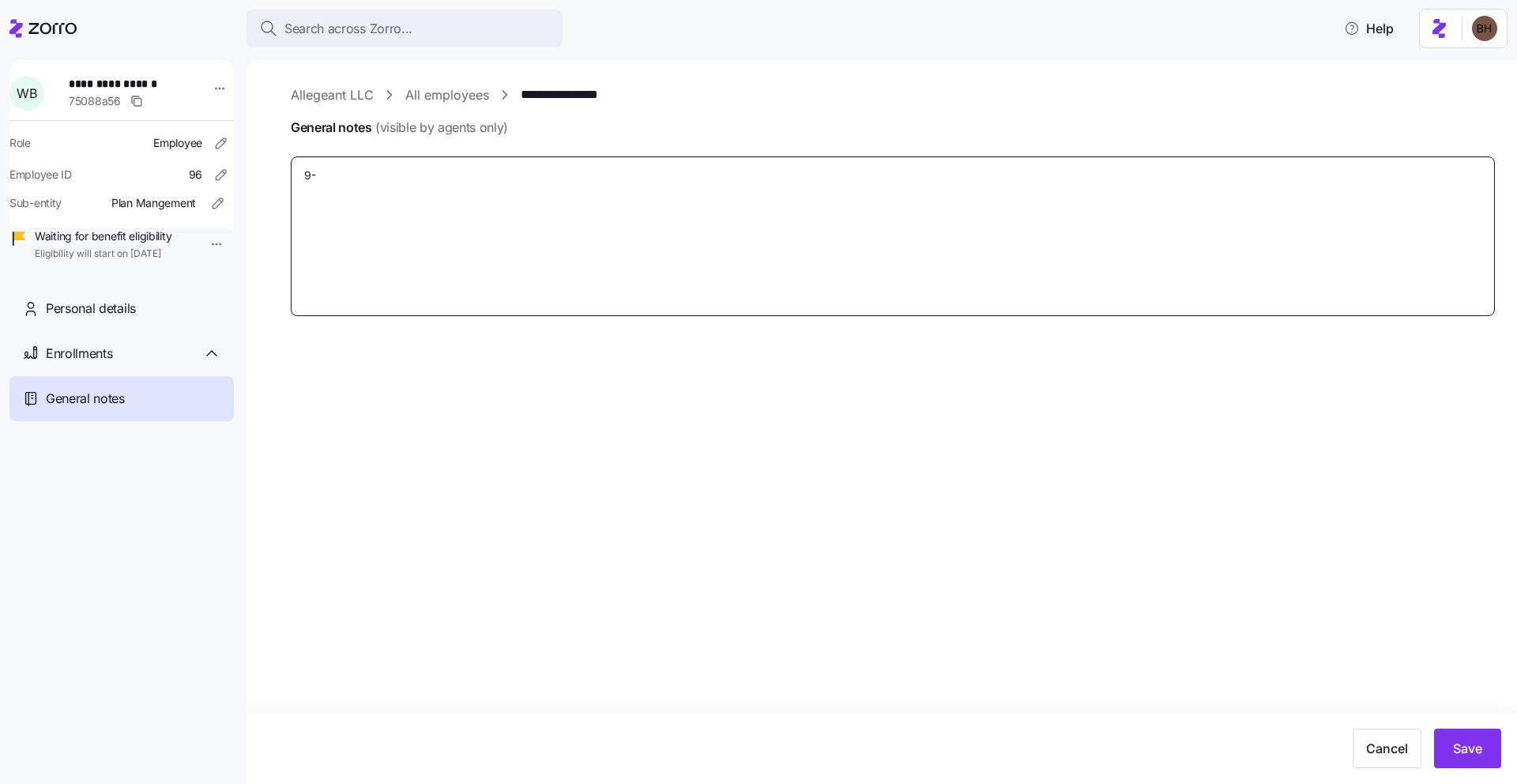
type textarea "x"
type textarea "9"
type textarea "x"
type textarea "9/"
type textarea "x"
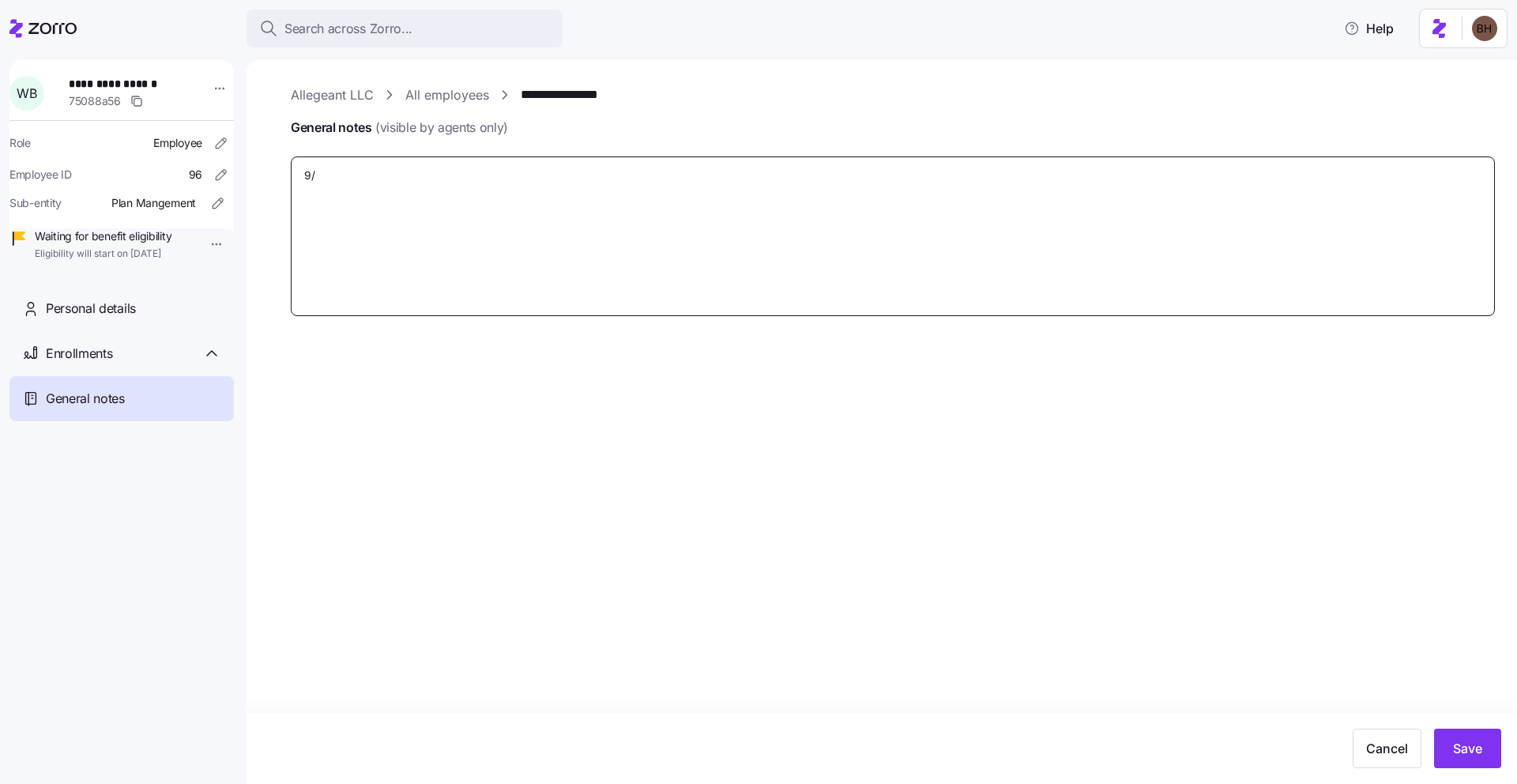
type textarea "9/1"
type textarea "x"
type textarea "9/18"
type textarea "x"
type textarea "9/18/"
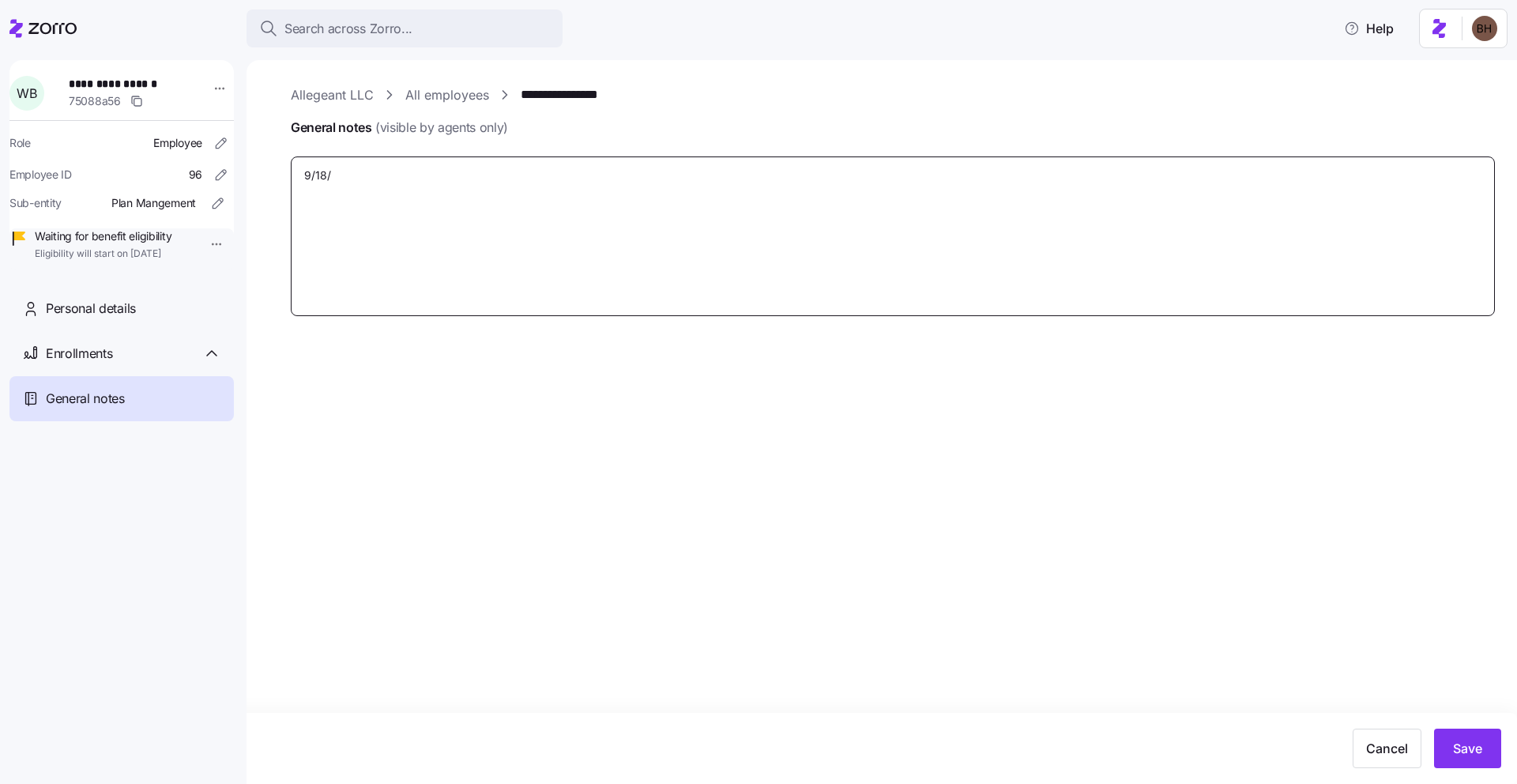
type textarea "x"
type textarea "9/18/2"
type textarea "x"
type textarea "[DATE]"
type textarea "x"
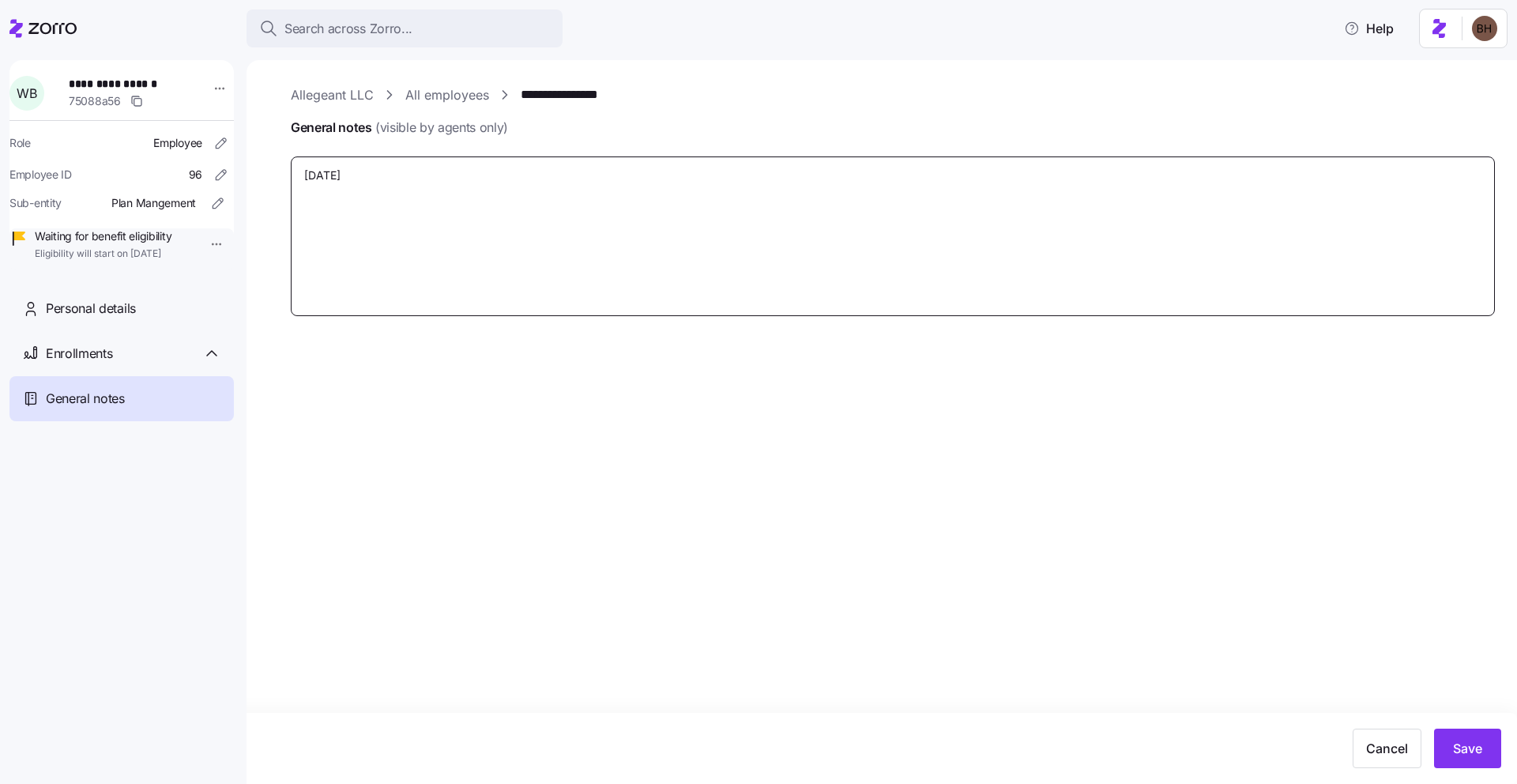
type textarea "[DATE]"
type textarea "x"
type textarea "[DATE] N"
type textarea "x"
type textarea "[DATE] No"
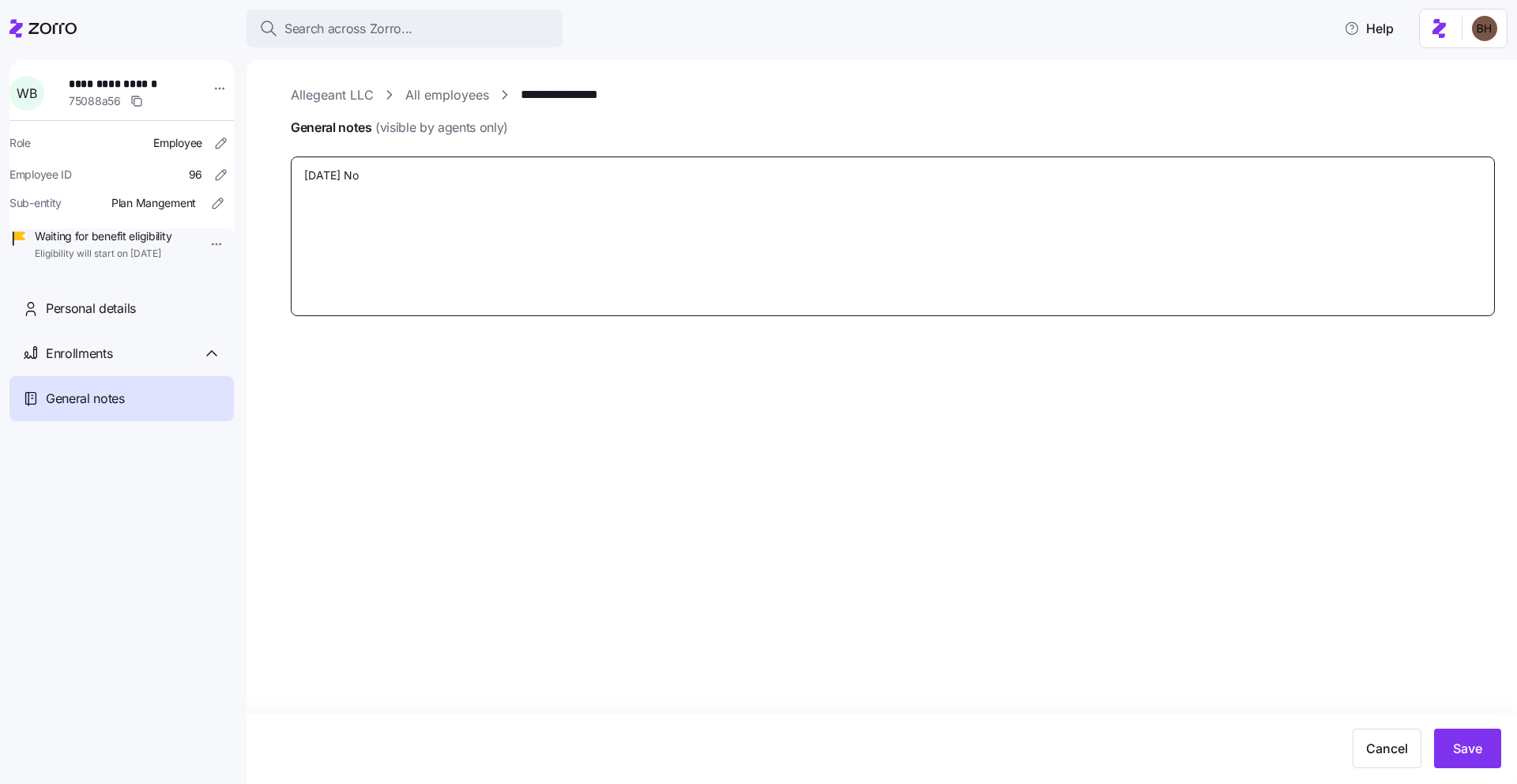
type textarea "x"
type textarea "[DATE] Not"
type textarea "x"
type textarea "[DATE] Noti"
type textarea "x"
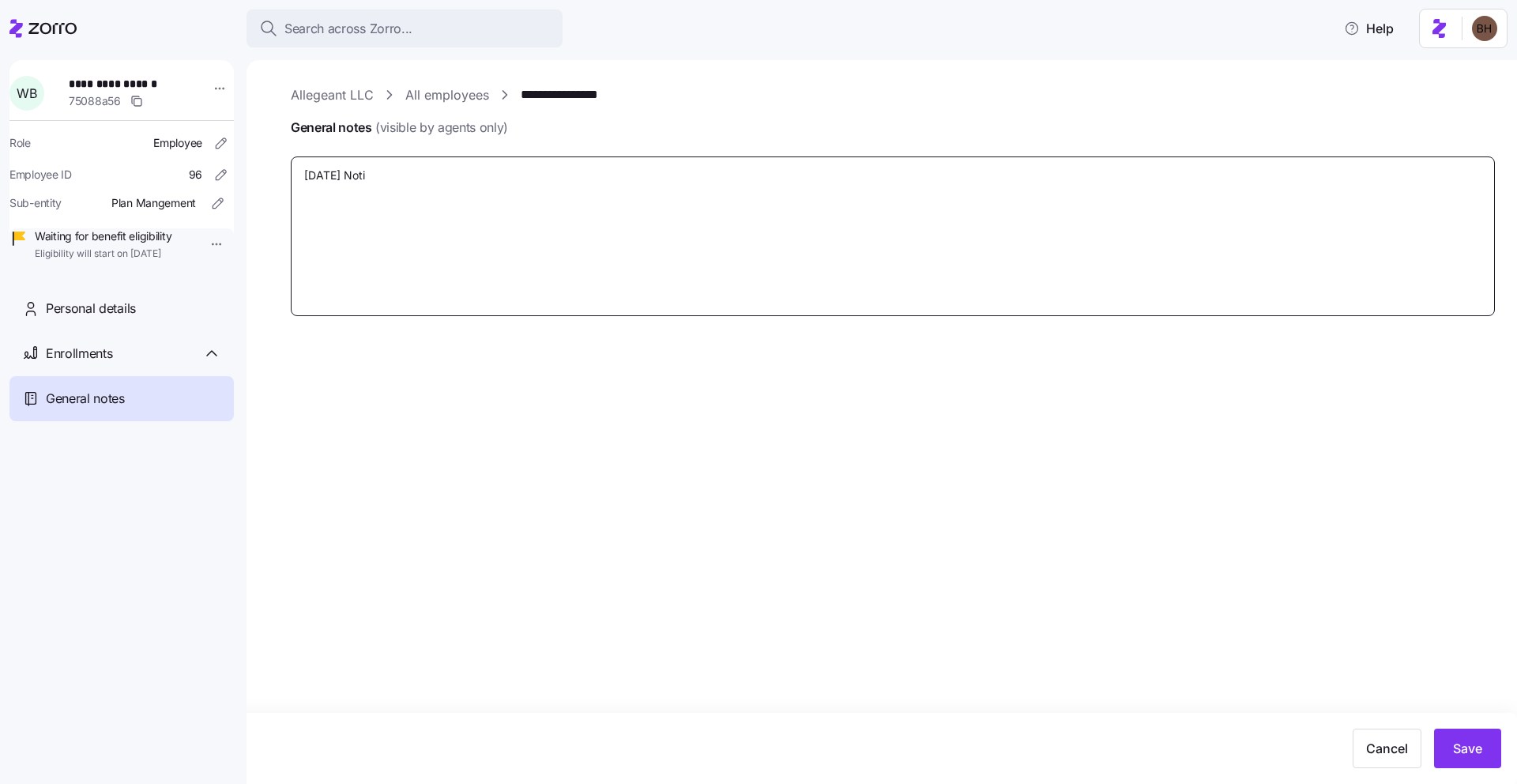
type textarea "[DATE] Notif"
type textarea "x"
type textarea "[DATE] Notifi"
type textarea "x"
type textarea "[DATE] Notifie"
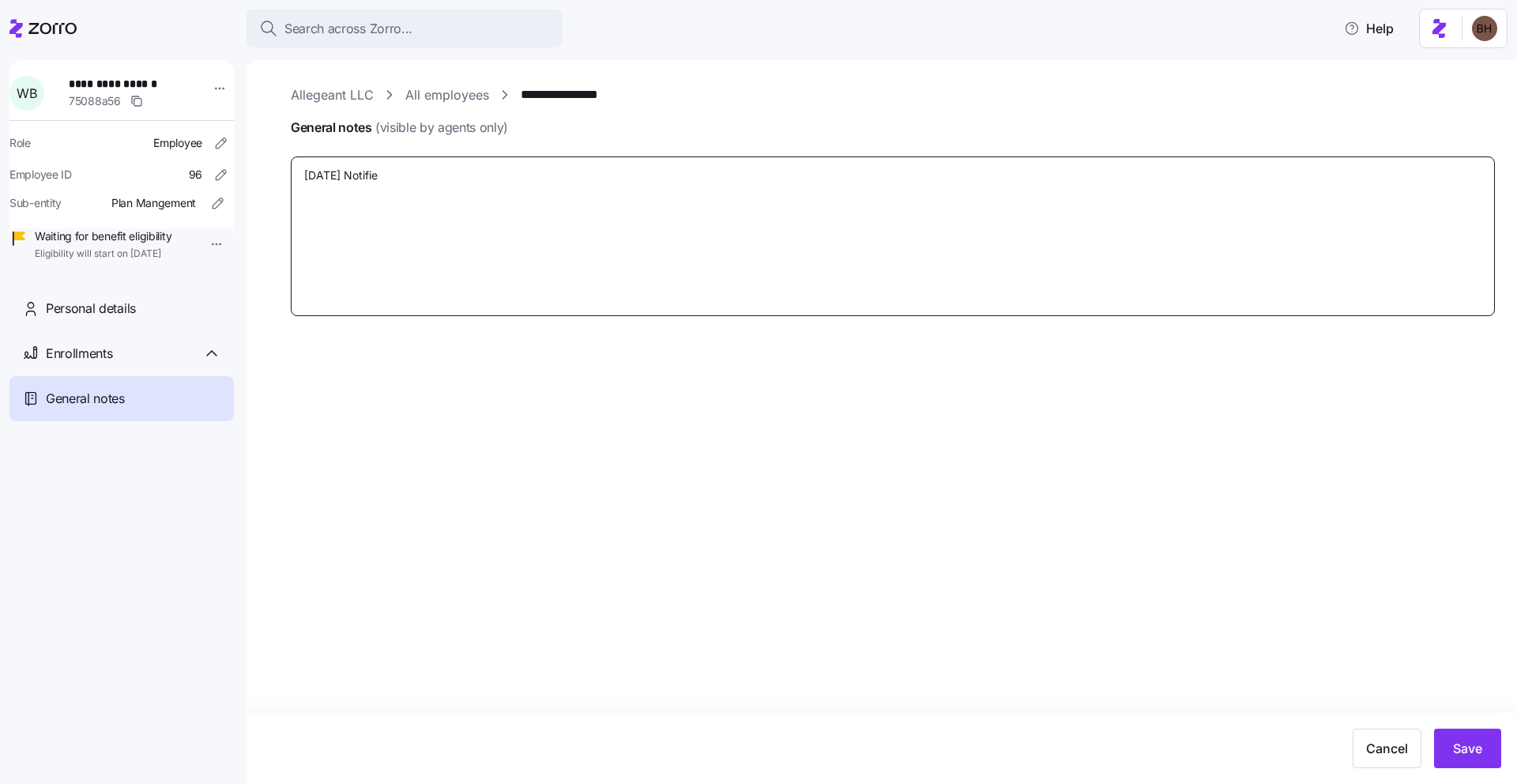
type textarea "x"
type textarea "[DATE] Notified"
type textarea "x"
type textarea "[DATE] Notified"
type textarea "x"
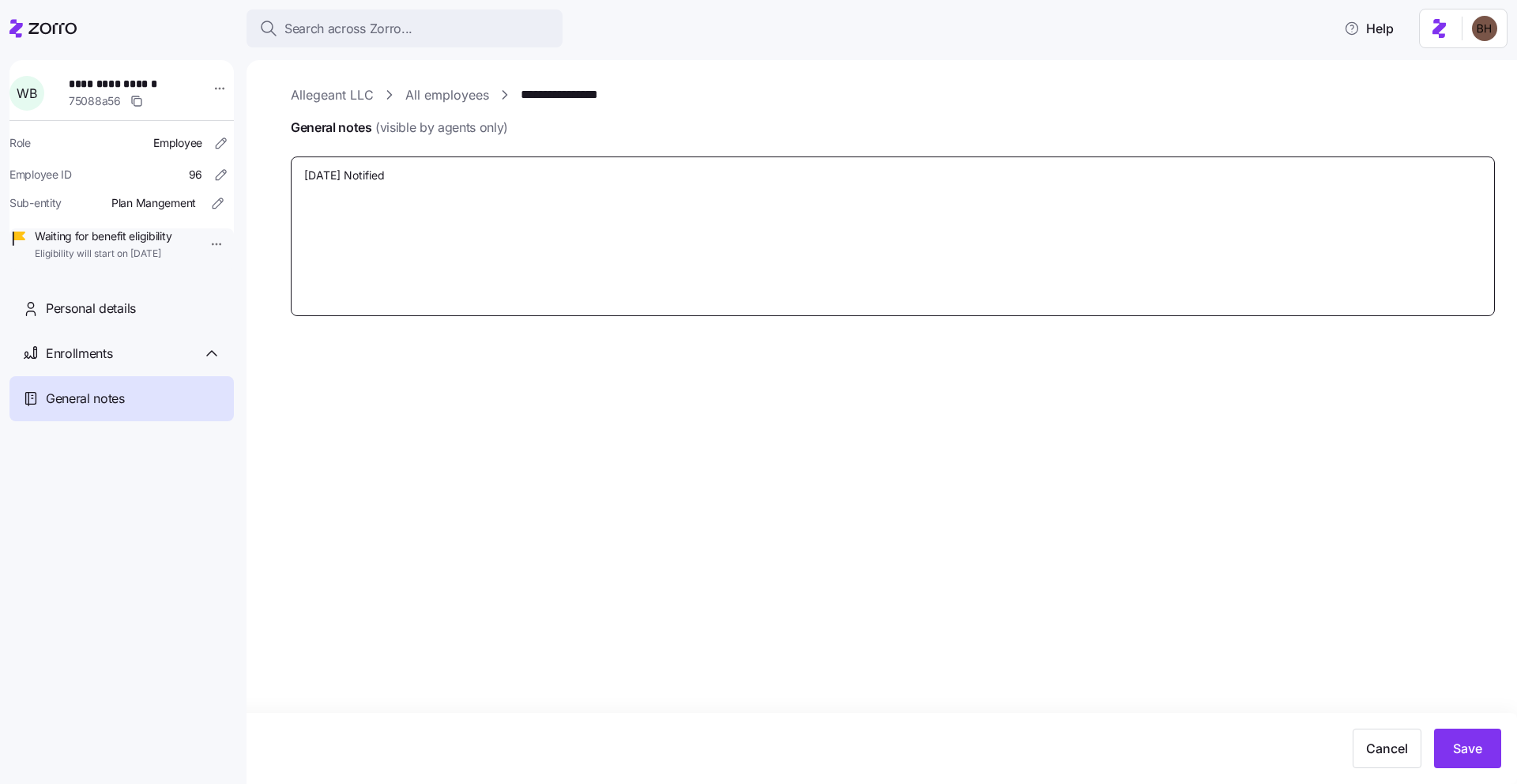
type textarea "[DATE] Notified E"
type textarea "x"
type textarea "[DATE] Notified EE"
type textarea "x"
type textarea "[DATE] Notified EE"
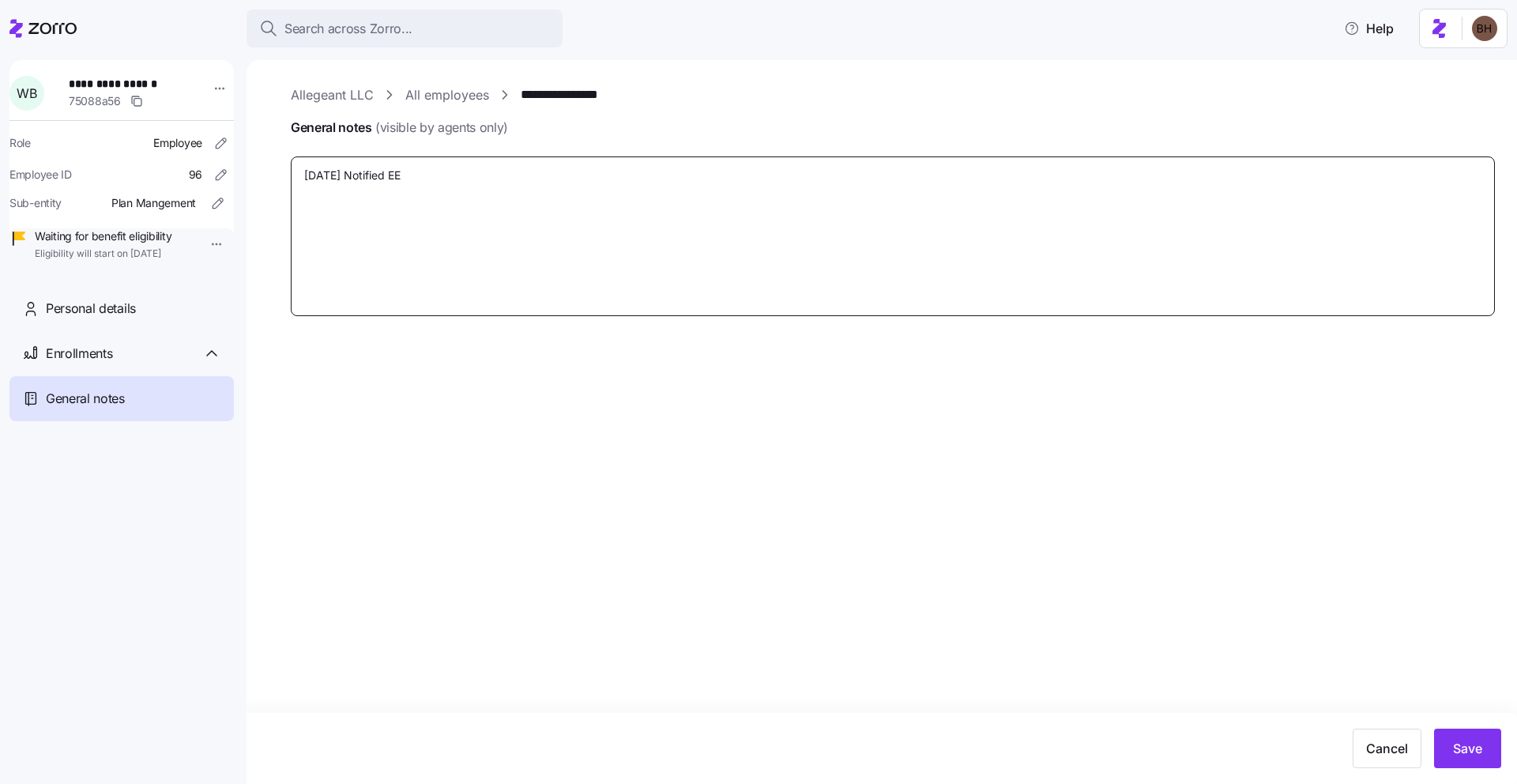
type textarea "x"
type textarea "[DATE] Notified EE o"
type textarea "x"
type textarea "[DATE] Notified EE of"
type textarea "x"
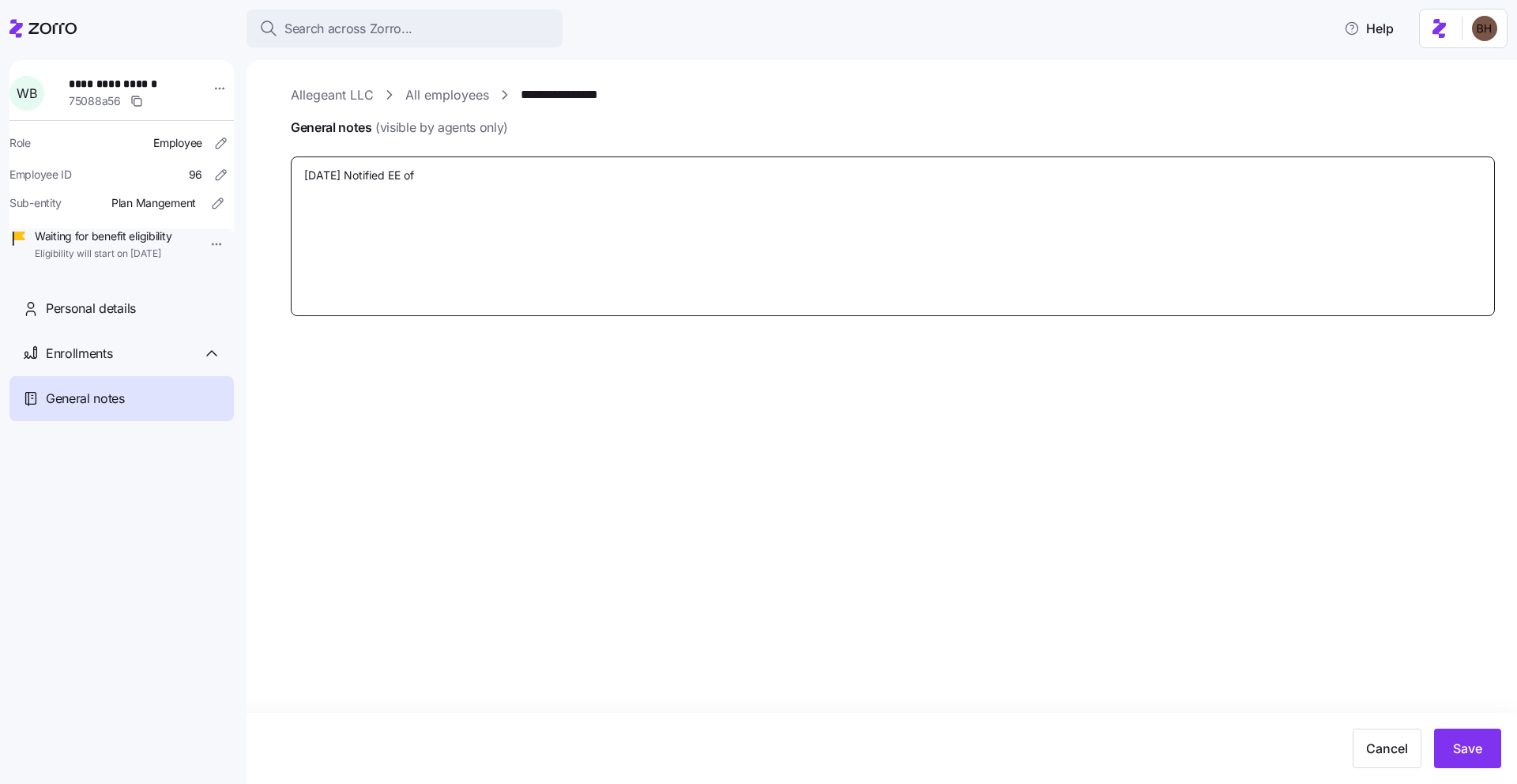
type textarea "[DATE] Notified EE of"
type textarea "x"
type textarea "[DATE] Notified EE of m"
type textarea "x"
type textarea "[DATE] Notified EE of mi"
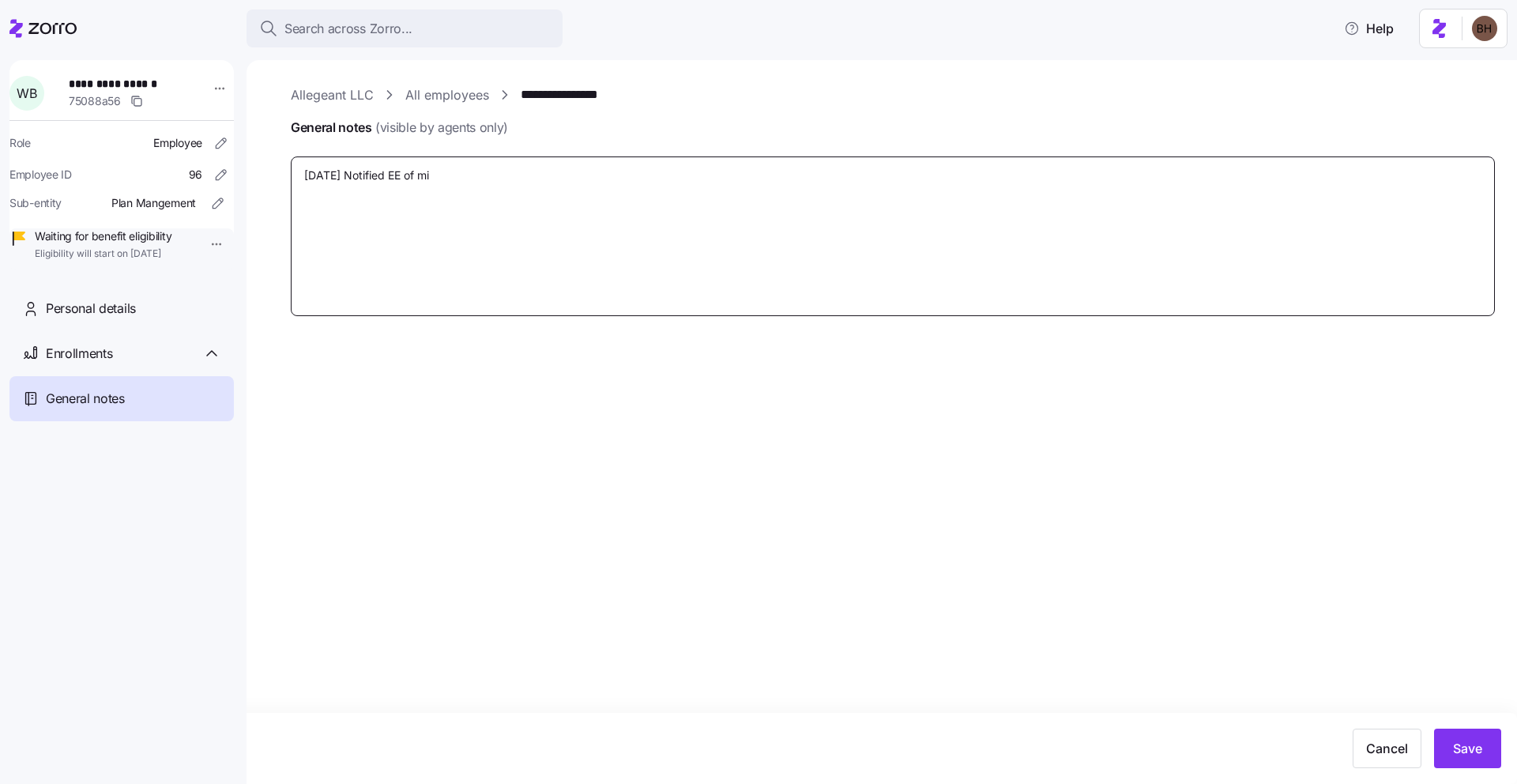
type textarea "x"
type textarea "[DATE] Notified EE of mis"
type textarea "x"
type textarea "[DATE] Notified EE of miss"
type textarea "x"
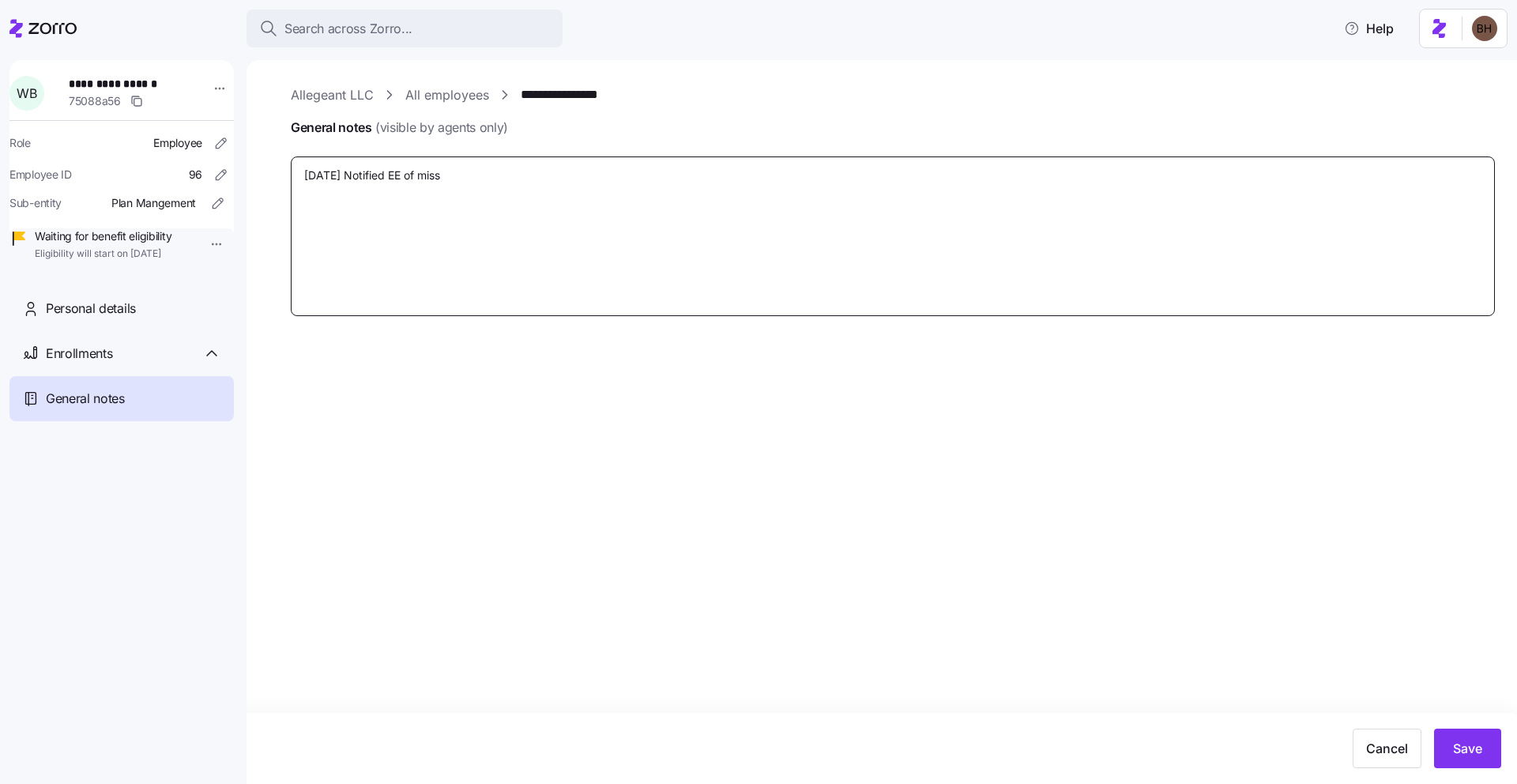
type textarea "[DATE] Notified EE of missi"
type textarea "x"
type textarea "[DATE] Notified EE of missin"
type textarea "x"
type textarea "[DATE] Notified EE of missing"
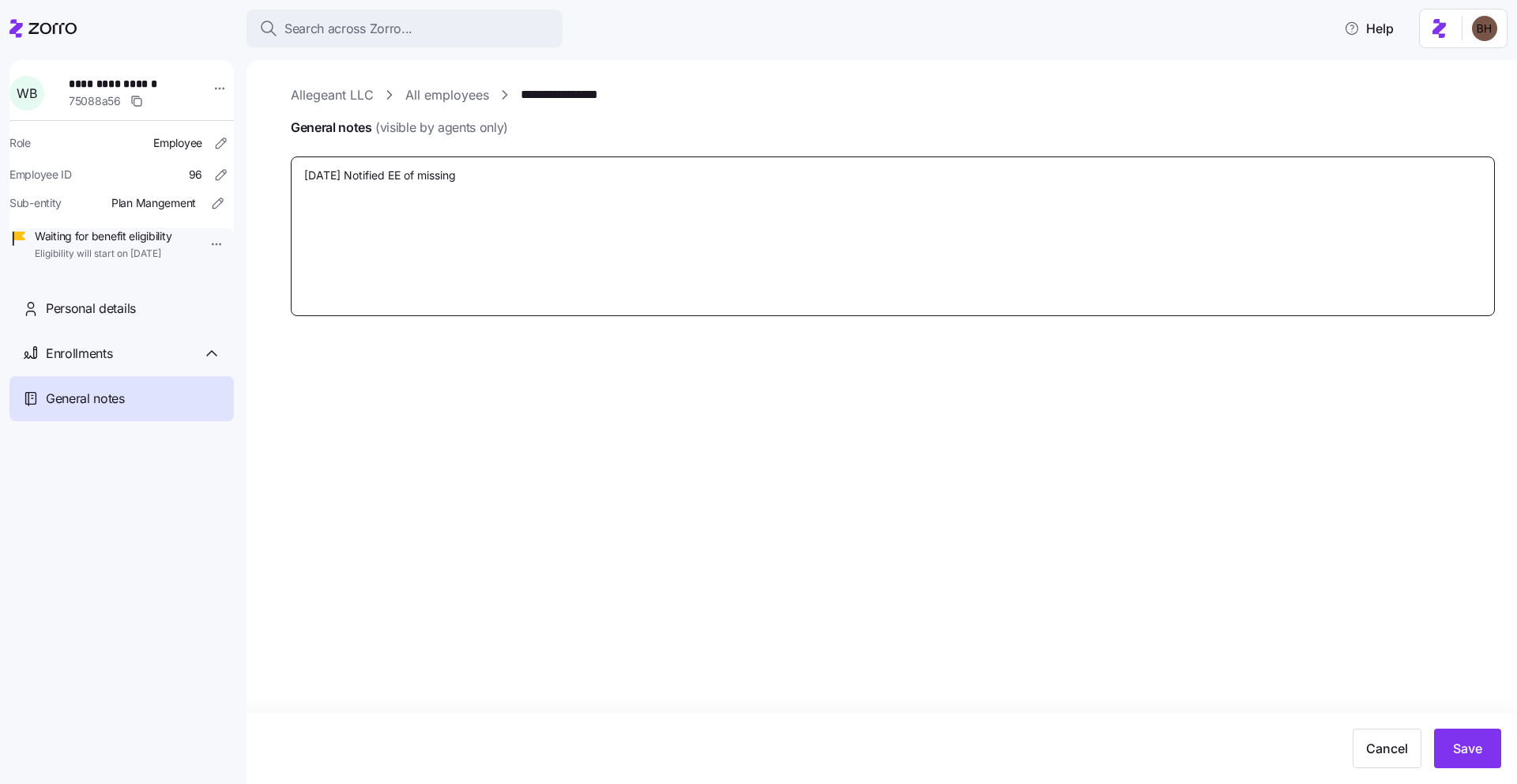
type textarea "x"
type textarea "[DATE] Notified EE of missing"
type textarea "x"
type textarea "[DATE] Notified EE of missing d"
type textarea "x"
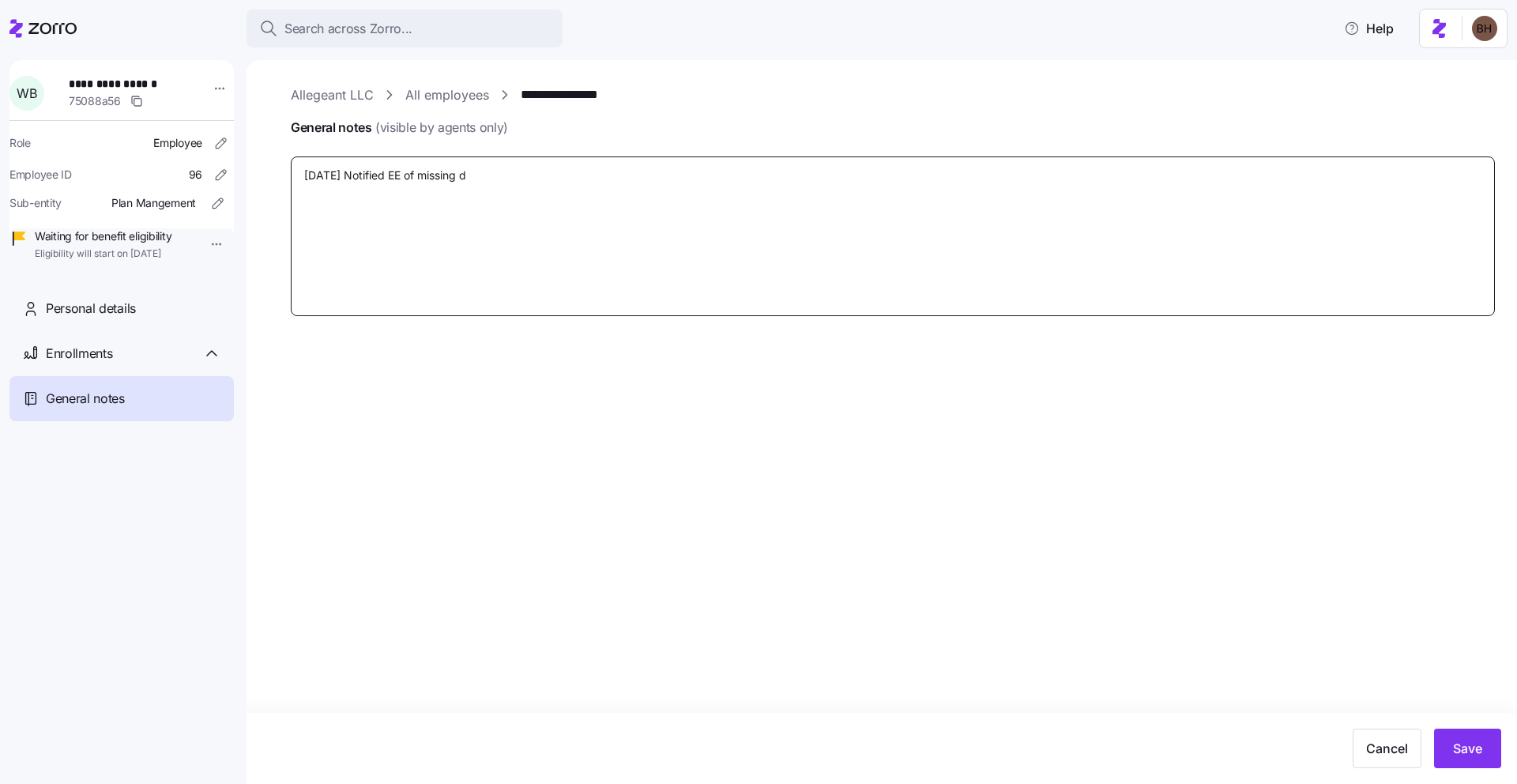
type textarea "[DATE] Notified EE of missing do"
type textarea "x"
type textarea "[DATE] Notified EE of missing doc"
type textarea "x"
type textarea "[DATE] Notified EE of missing docu"
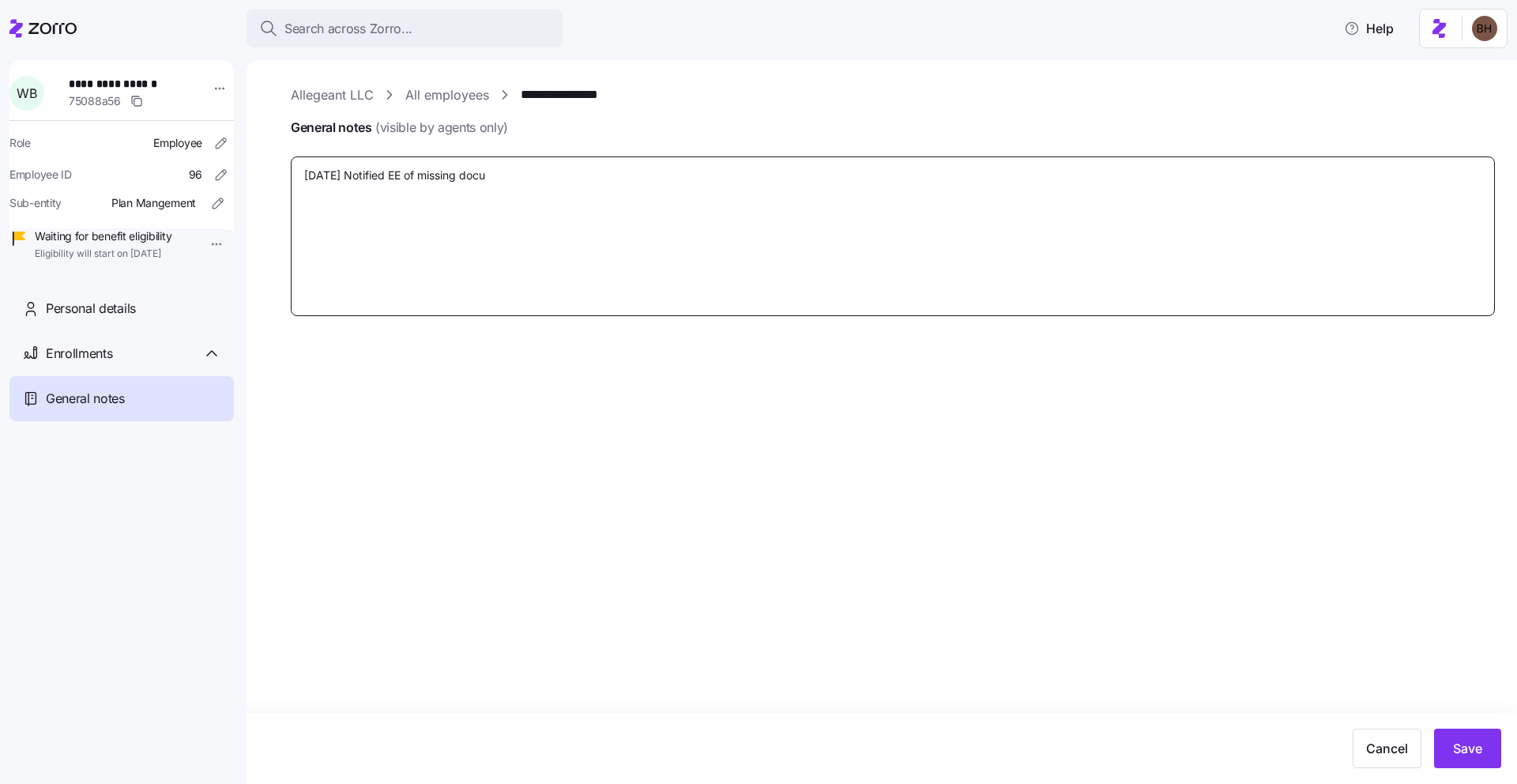
type textarea "x"
type textarea "[DATE] Notified EE of missing docum"
type textarea "x"
type textarea "[DATE] Notified EE of missing docume"
type textarea "x"
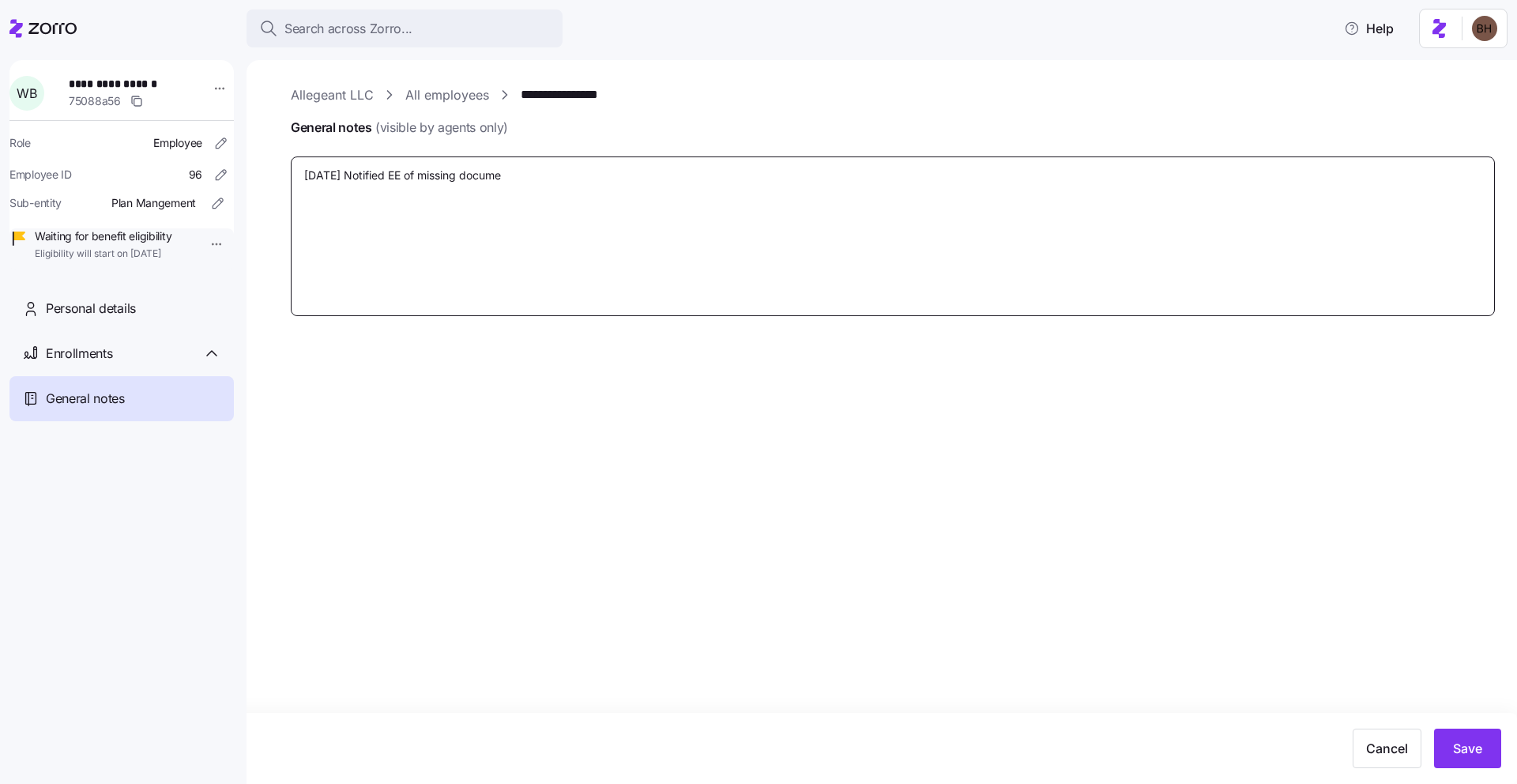
type textarea "[DATE] Notified EE of missing documen"
type textarea "x"
type textarea "[DATE] Notified EE of missing document"
type textarea "x"
type textarea "[DATE] Notified EE of missing documenta"
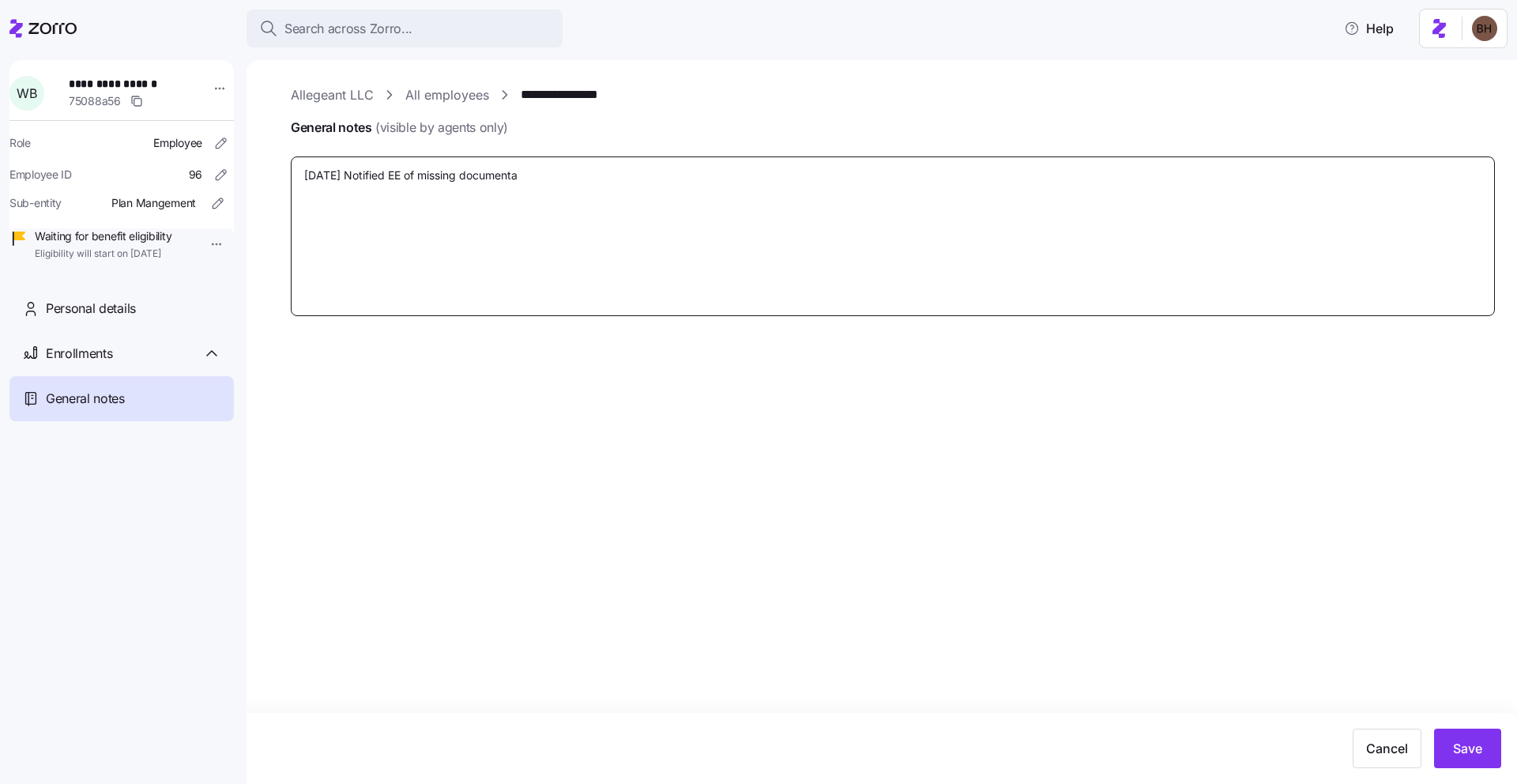
type textarea "x"
type textarea "[DATE] Notified EE of missing documentat"
type textarea "x"
type textarea "[DATE] Notified EE of missing documentati"
type textarea "x"
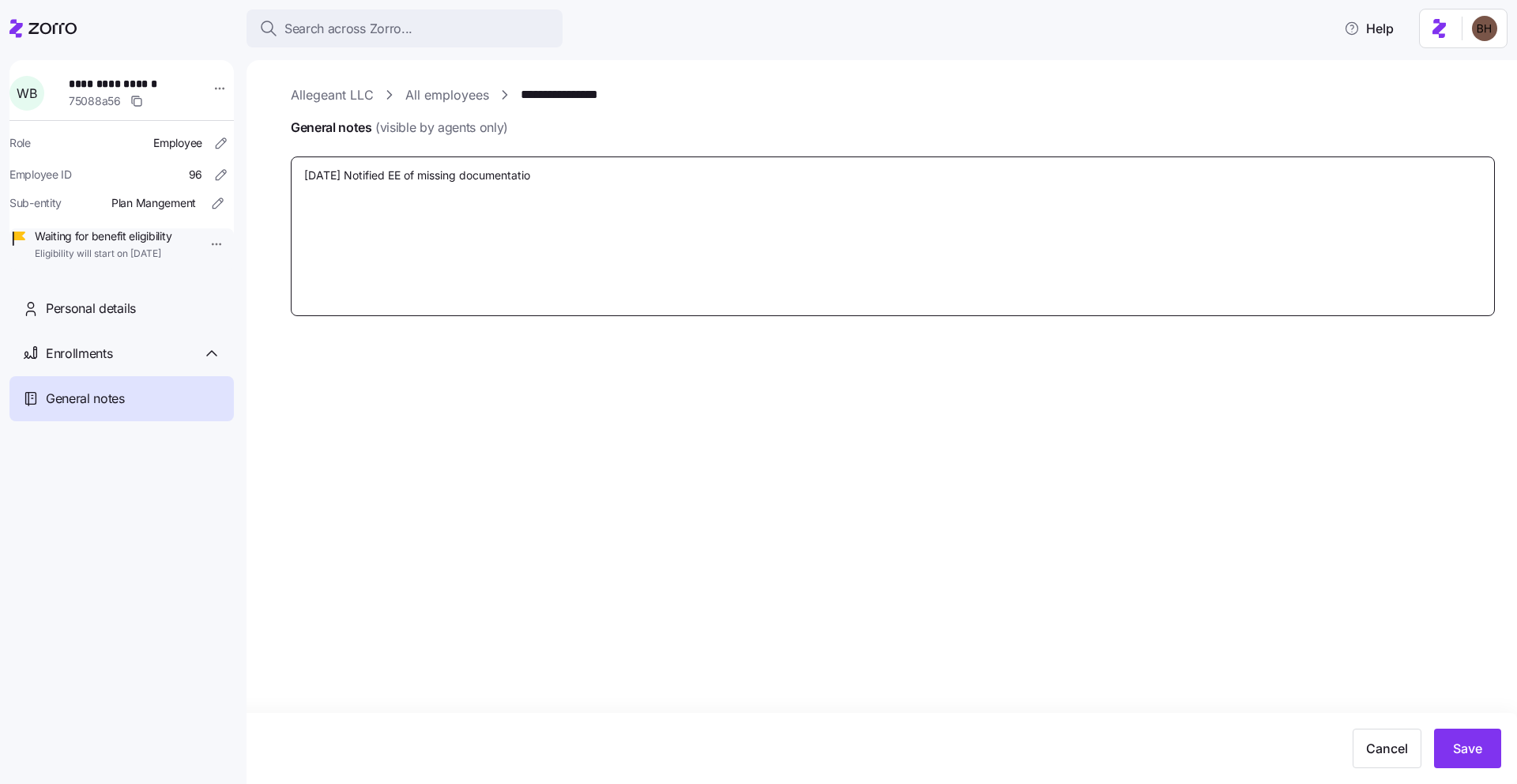
type textarea "[DATE] Notified EE of missing documentation"
type textarea "x"
type textarea "[DATE] Notified EE of missing documentation"
type textarea "x"
type textarea "9/18/25 Notified EE of missing documentation vi"
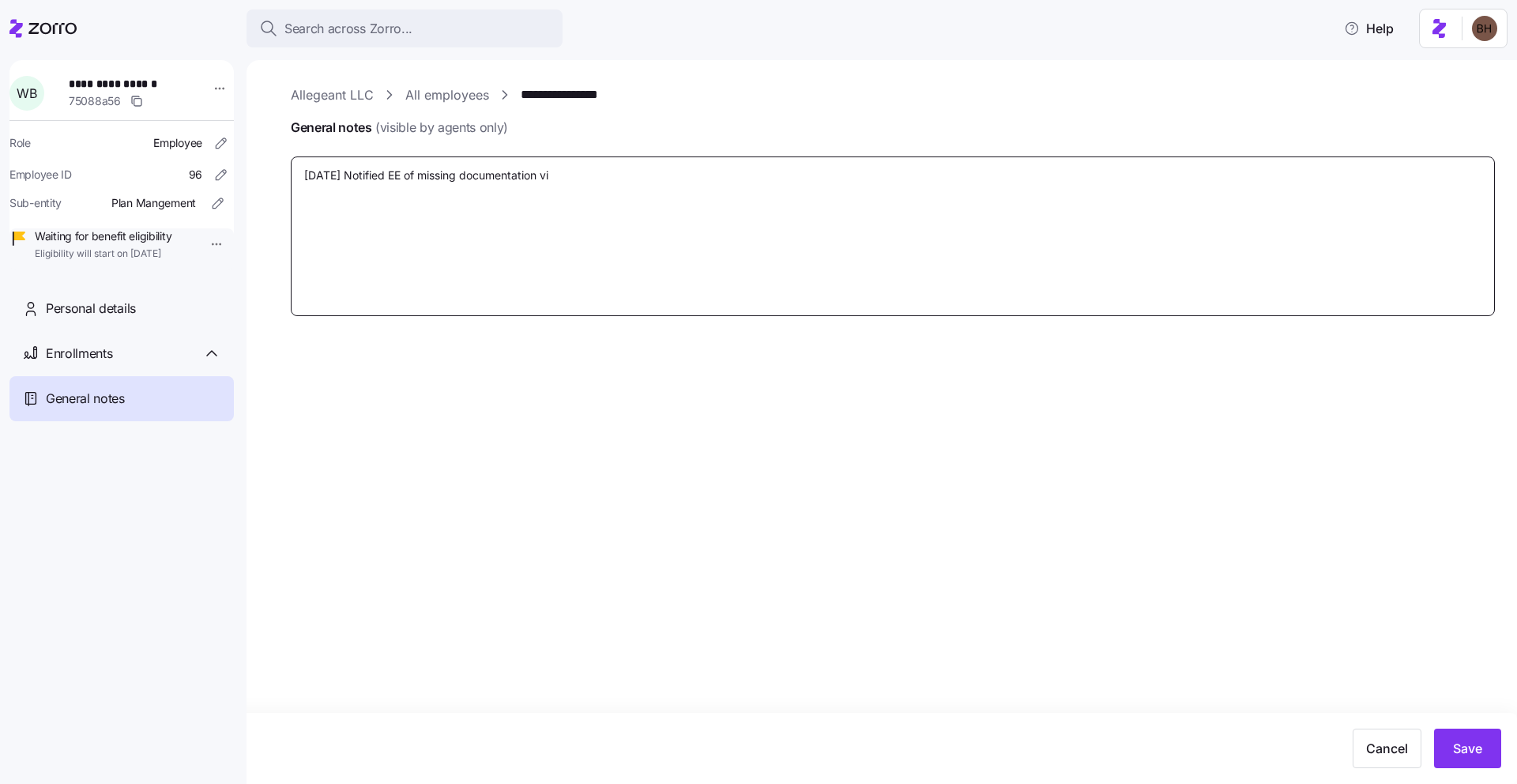
type textarea "x"
type textarea "9/18/25 Notified EE of missing documentation via"
type textarea "x"
type textarea "9/18/25 Notified EE of missing documentation via"
type textarea "x"
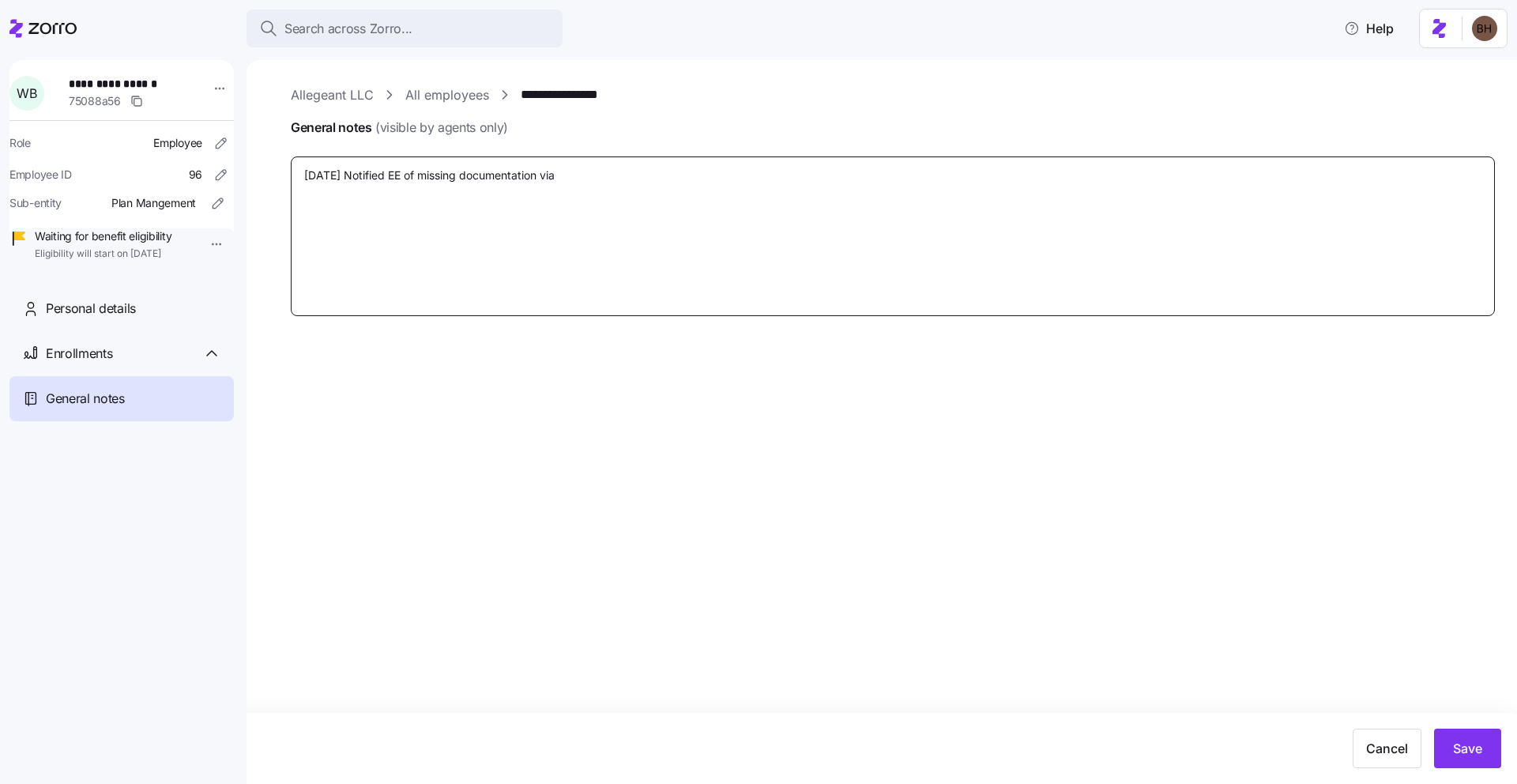
type textarea "9/18/25 Notified EE of missing documentation via e"
type textarea "x"
type textarea "9/18/25 Notified EE of missing documentation via em"
type textarea "x"
type textarea "9/18/25 Notified EE of missing documentation via emai"
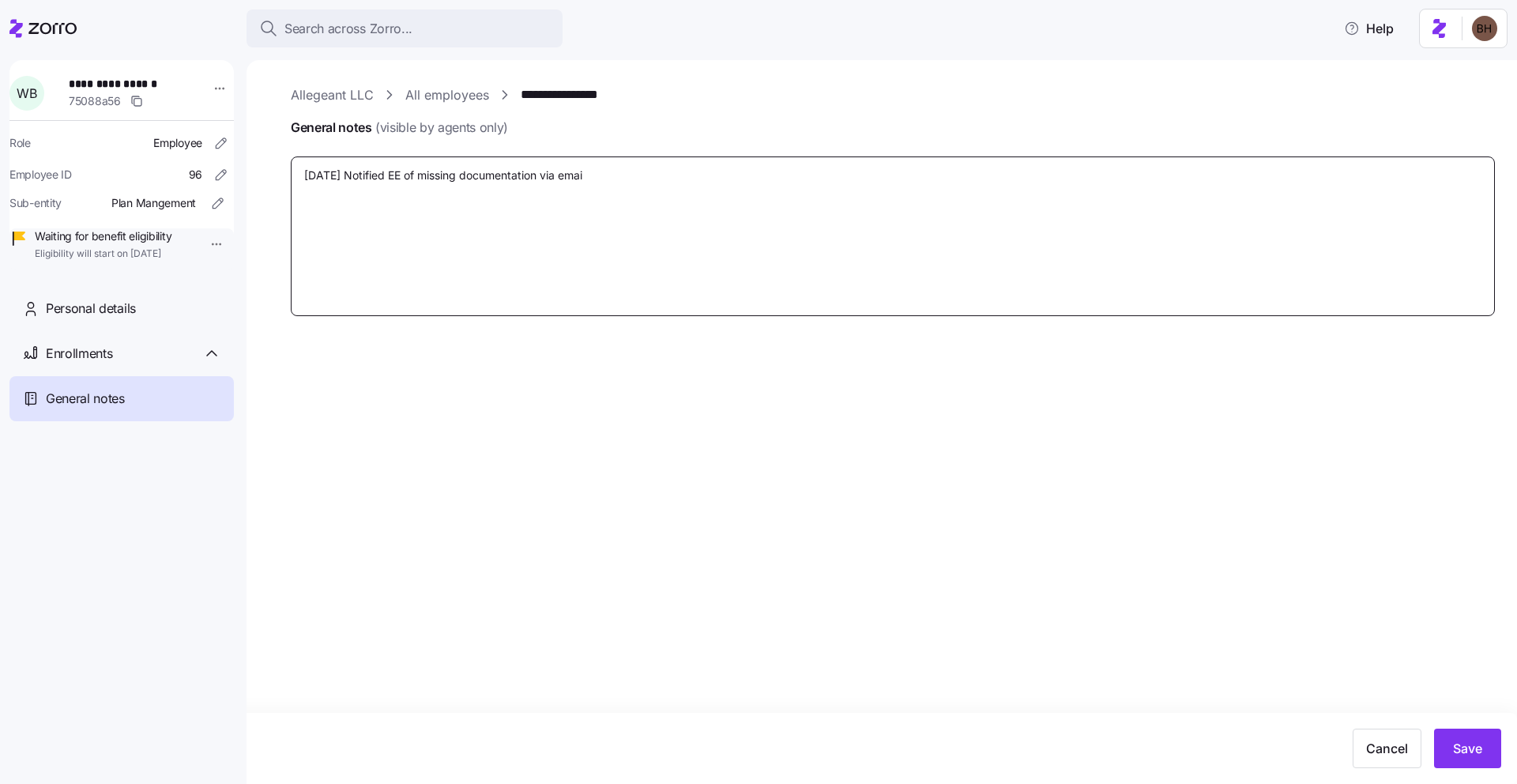
type textarea "x"
type textarea "9/18/25 Notified EE of missing documentation via email"
type textarea "x"
type textarea "9/18/25 Notified EE of missing documentation via email"
type textarea "x"
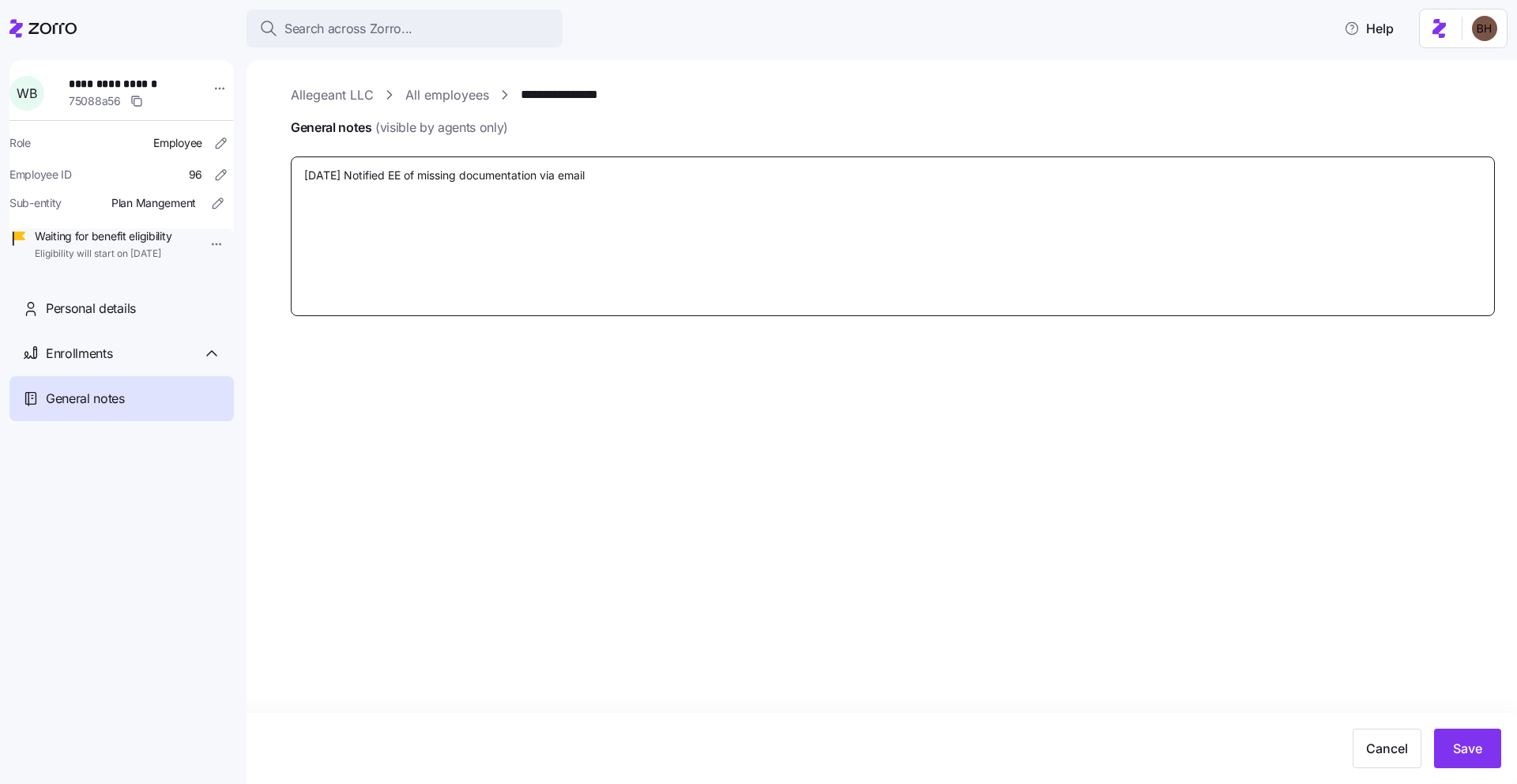
type textarea "9/18/25 Notified EE of missing documentation via email -"
type textarea "x"
type textarea "9/18/25 Notified EE of missing documentation via email -"
type textarea "x"
type textarea "9/18/25 Notified EE of missing documentation via email - B"
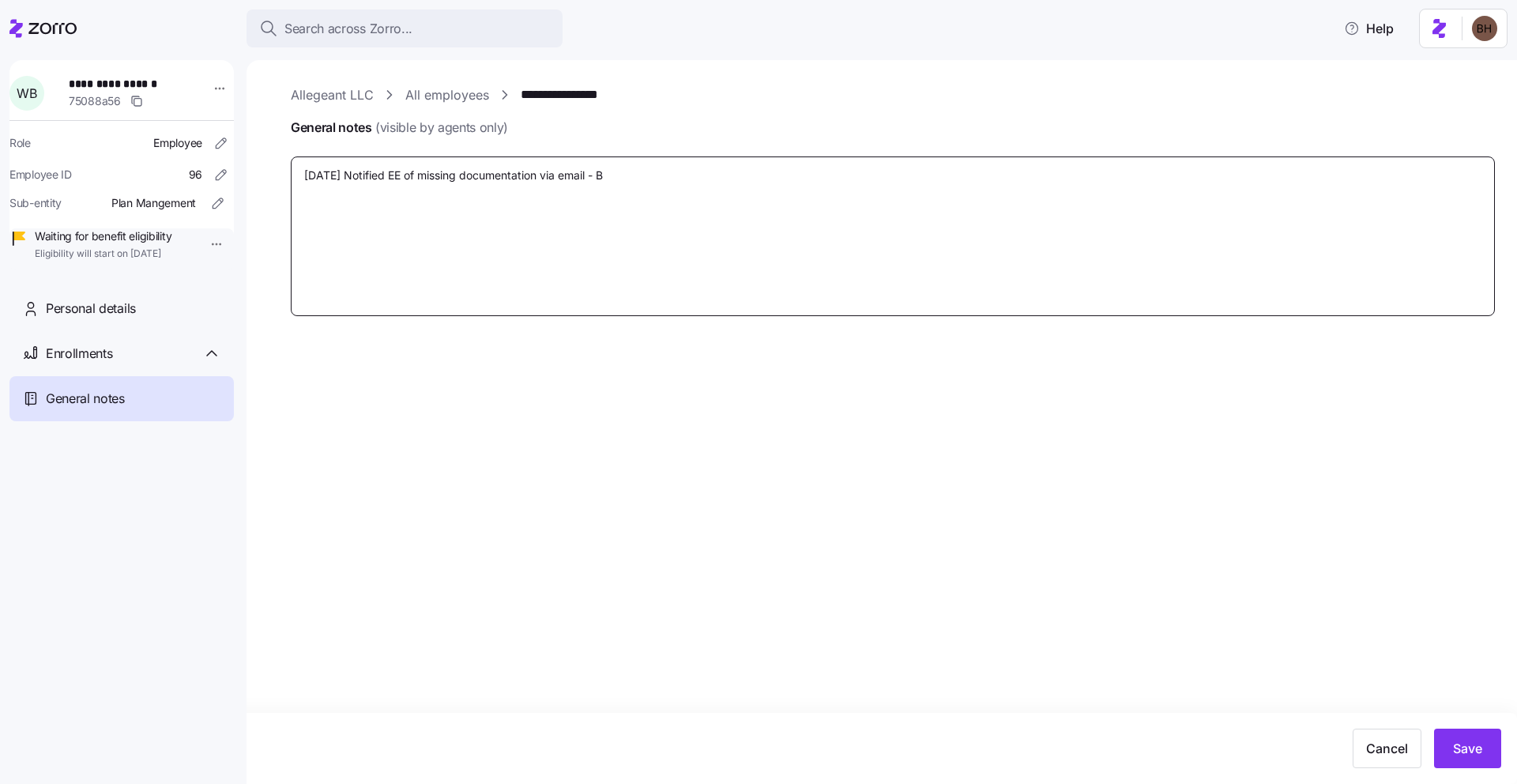
type textarea "x"
type textarea "9/18/25 Notified EE of missing documentation via email - Br"
type textarea "x"
type textarea "9/18/25 Notified EE of missing documentation via email - Bra"
type textarea "x"
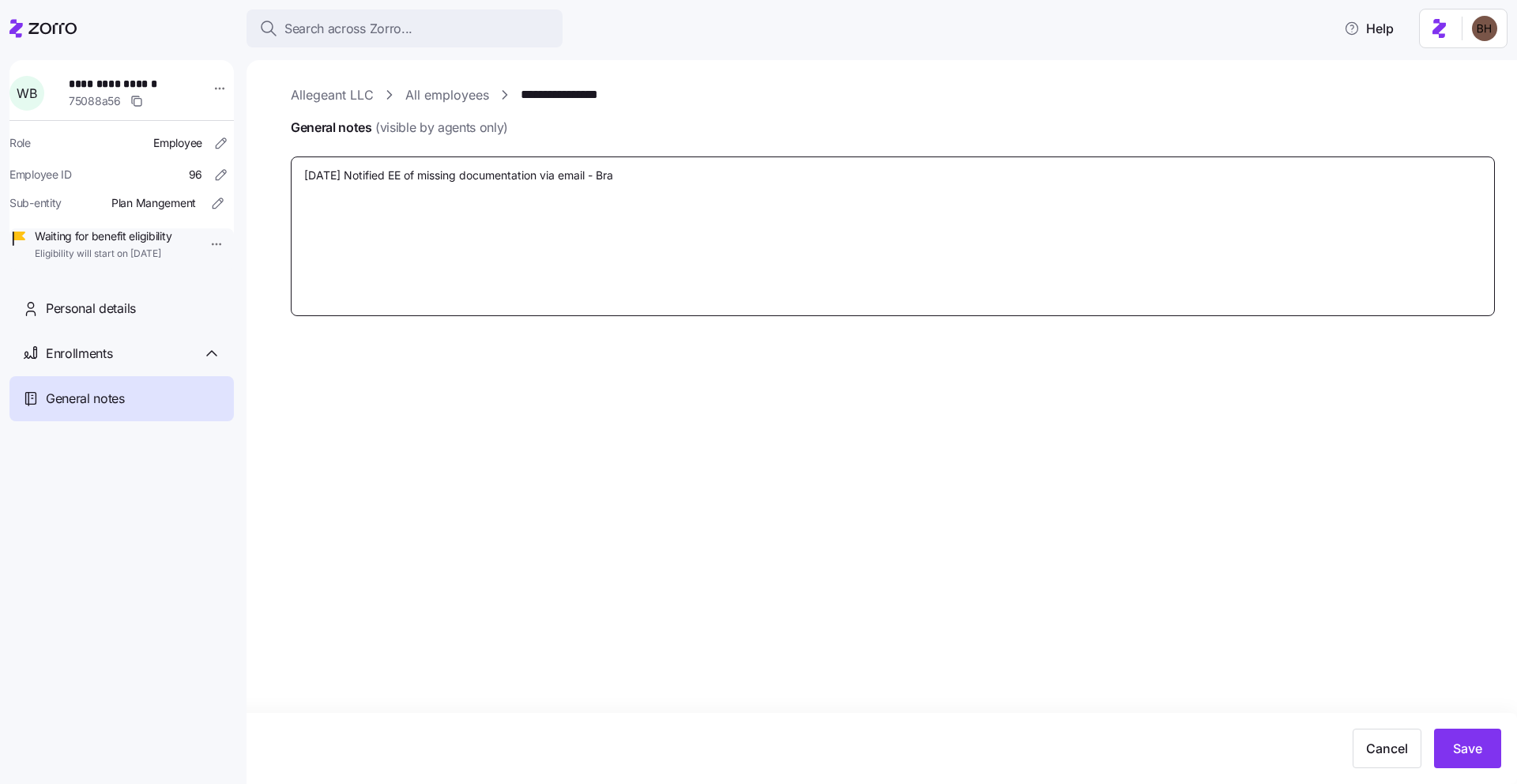
type textarea "9/18/25 Notified EE of missing documentation via email - Brad"
type textarea "x"
type textarea "9/18/25 Notified EE of missing documentation via email - Bradl"
type textarea "x"
type textarea "9/18/25 Notified EE of missing documentation via email - Bradle"
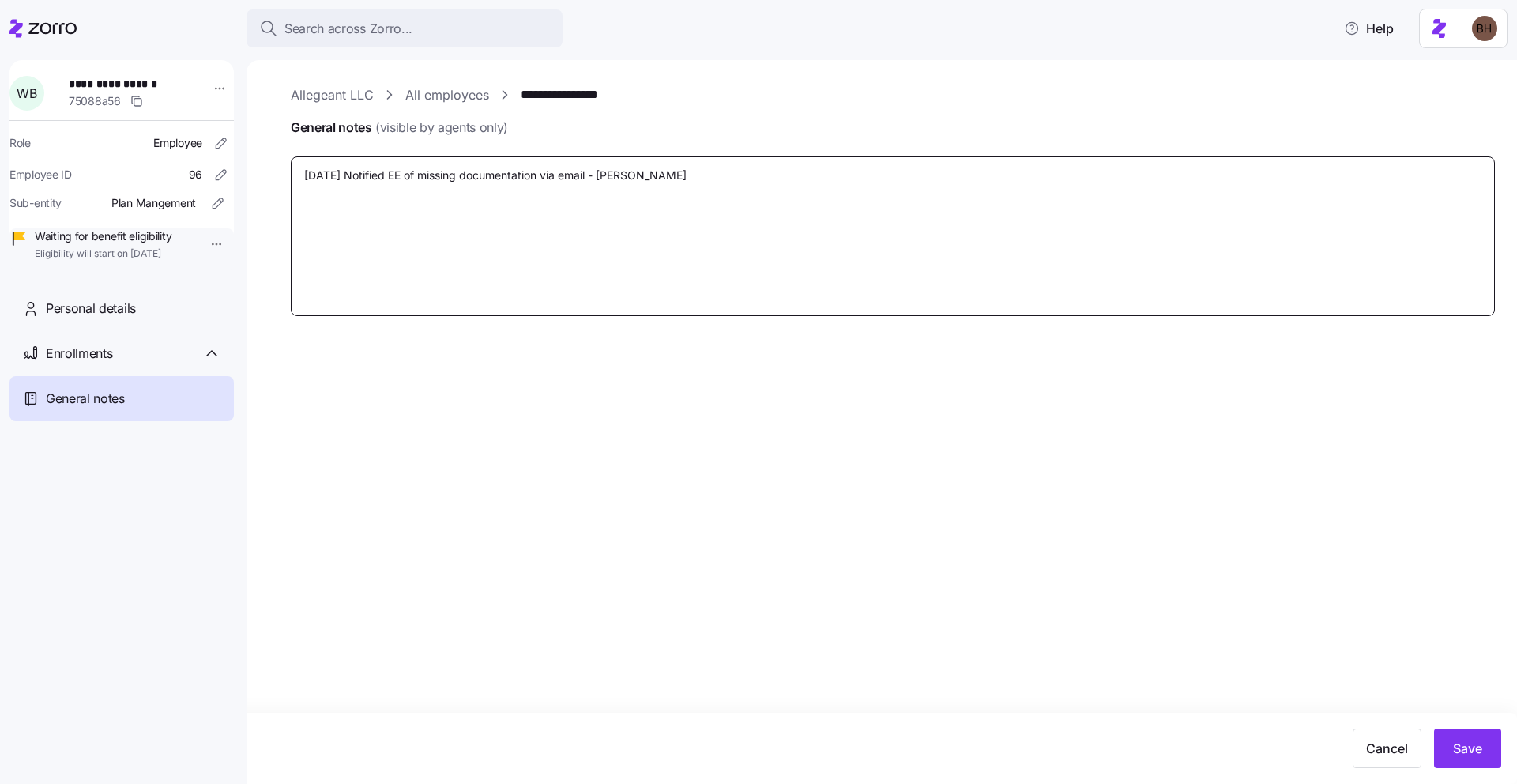
type textarea "x"
type textarea "9/18/25 Notified EE of missing documentation via email - Bradley"
type textarea "x"
type textarea "9/18/25 Notified EE of missing documentation via email - Bradleyj"
type textarea "x"
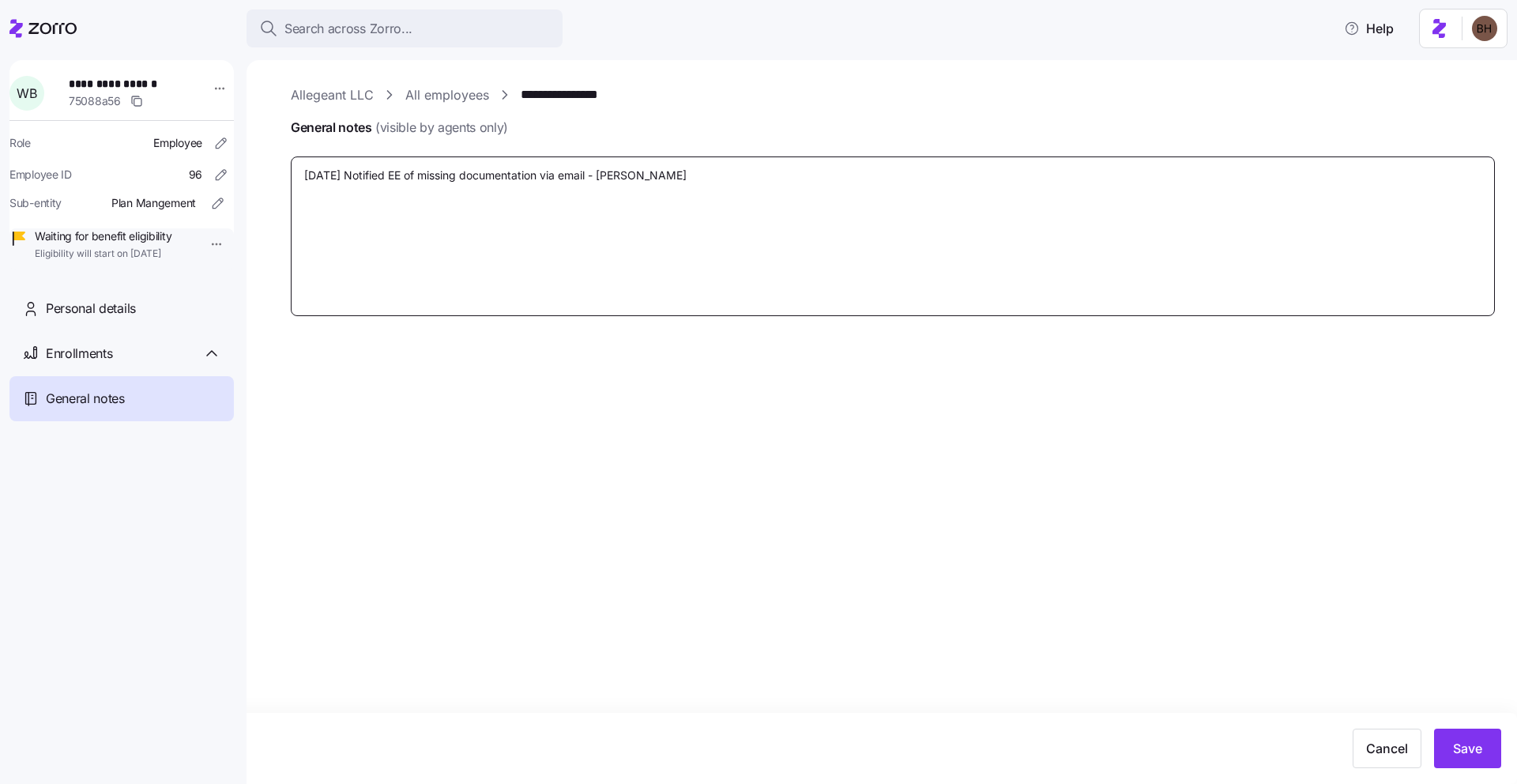
type textarea "9/18/25 Notified EE of missing documentation via email - Bradleyj"
type textarea "x"
type textarea "9/18/25 Notified EE of missing documentation via email - Bradleyj j"
type textarea "x"
type textarea "9/18/25 Notified EE of missing documentation via email - Bradleyj"
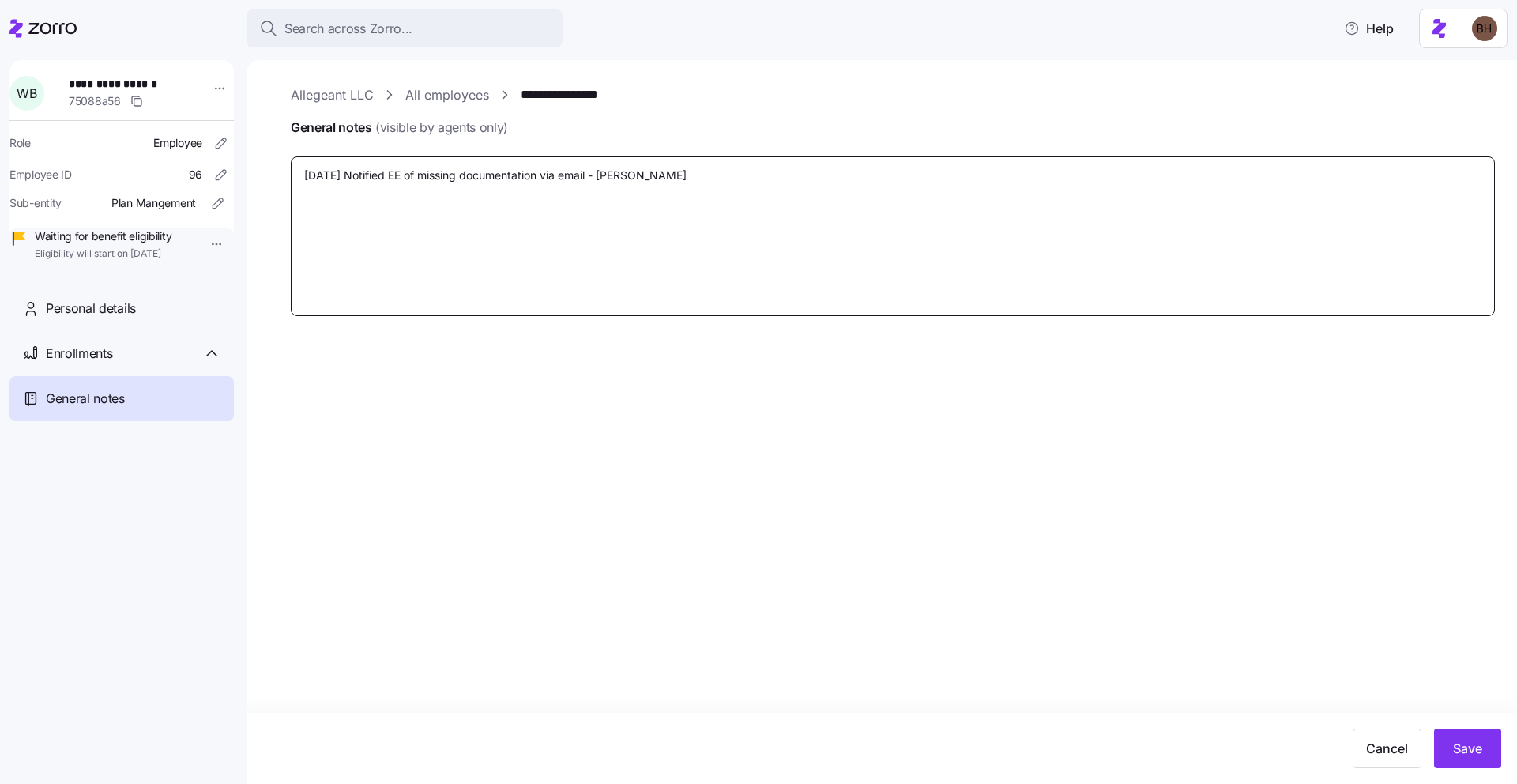
type textarea "x"
type textarea "9/18/25 Notified EE of missing documentation via email - Bradleyj"
type textarea "x"
type textarea "9/18/25 Notified EE of missing documentation via email - Bradley"
type textarea "x"
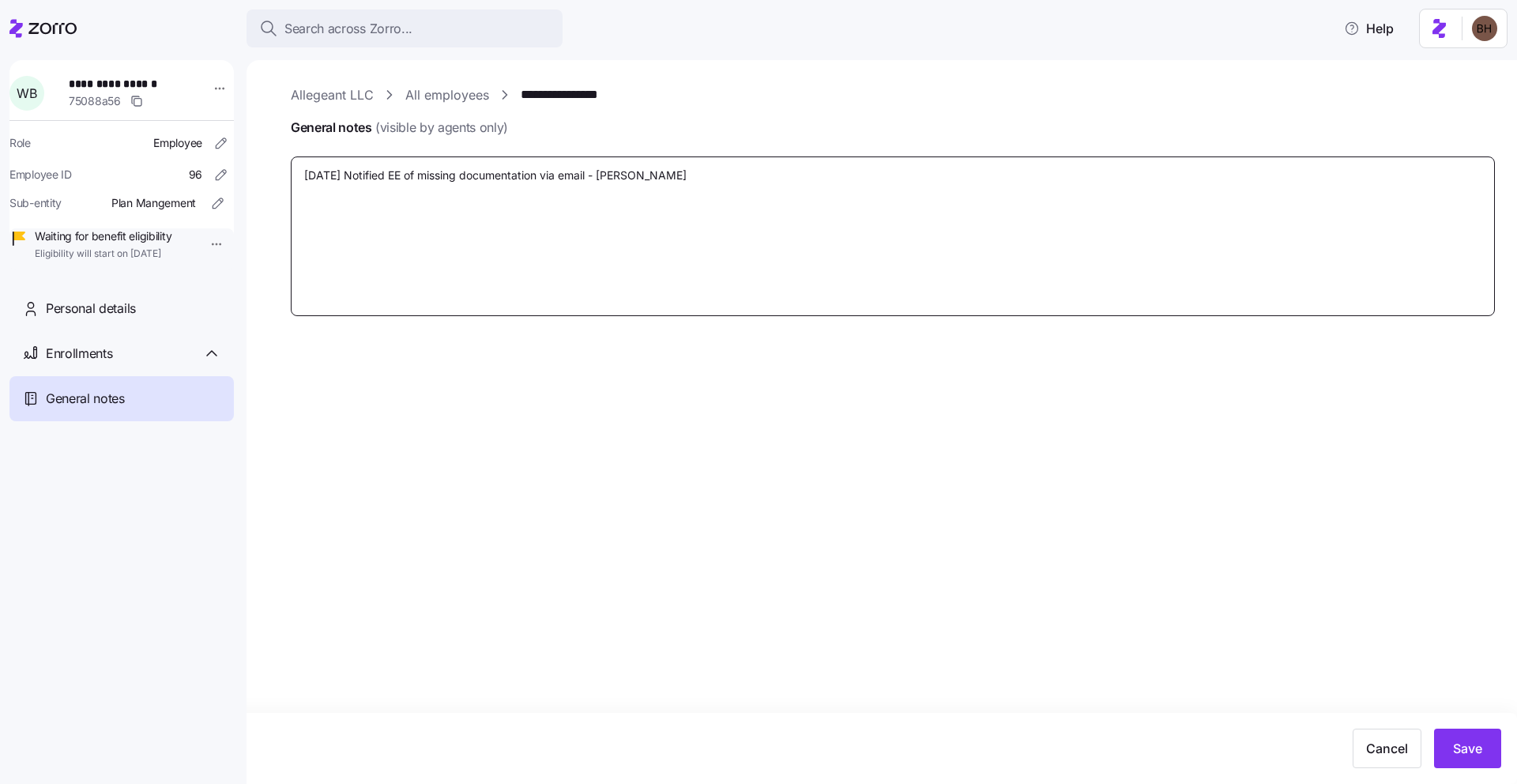
type textarea "9/18/25 Notified EE of missing documentation via email - Bradle"
type textarea "x"
type textarea "9/18/25 Notified EE of missing documentation via email - Bradl"
type textarea "x"
type textarea "9/18/25 Notified EE of missing documentation via email - Brad"
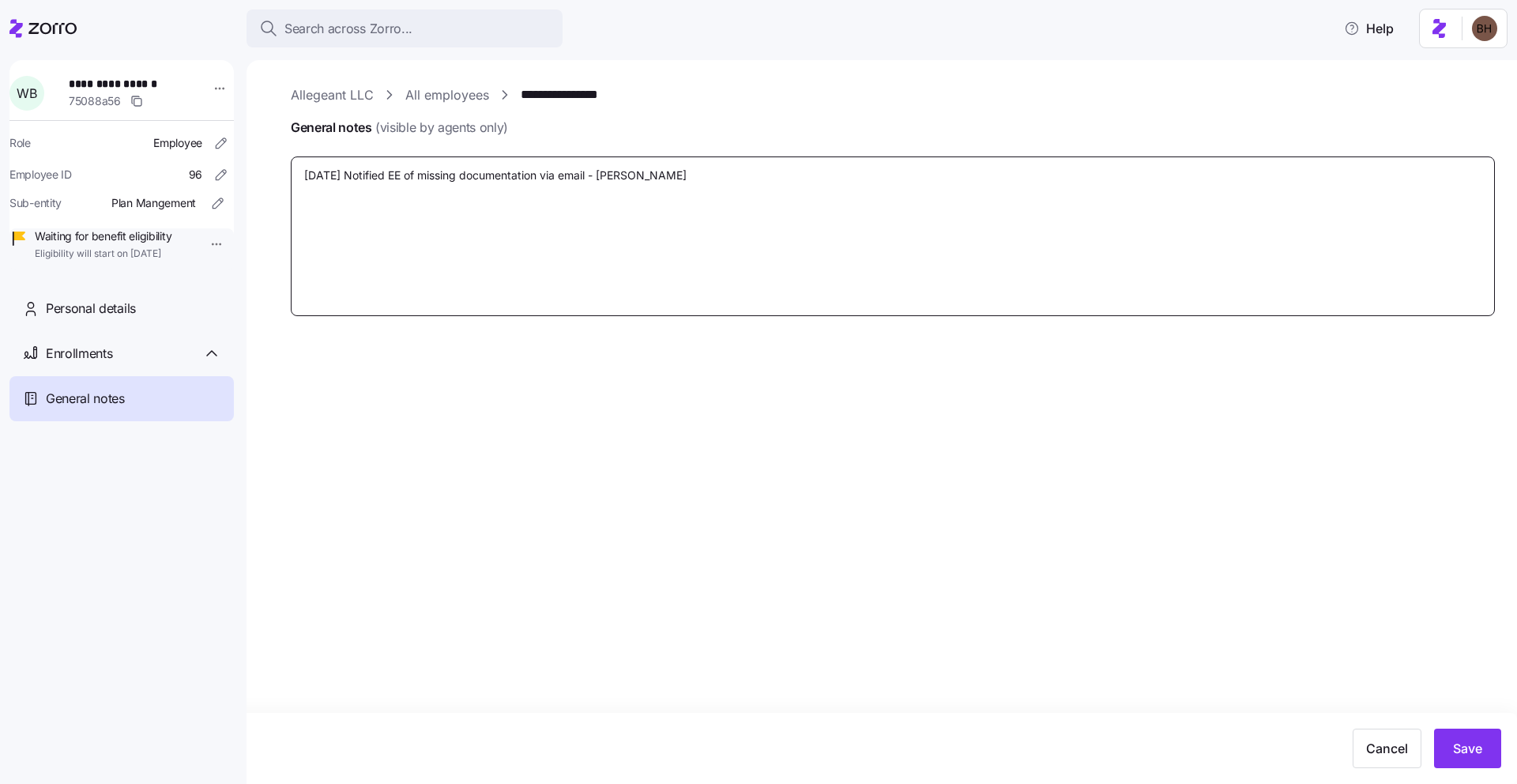
type textarea "x"
type textarea "9/18/25 Notified EE of missing documentation via email - Bra"
type textarea "x"
type textarea "9/18/25 Notified EE of missing documentation via email - Br"
type textarea "x"
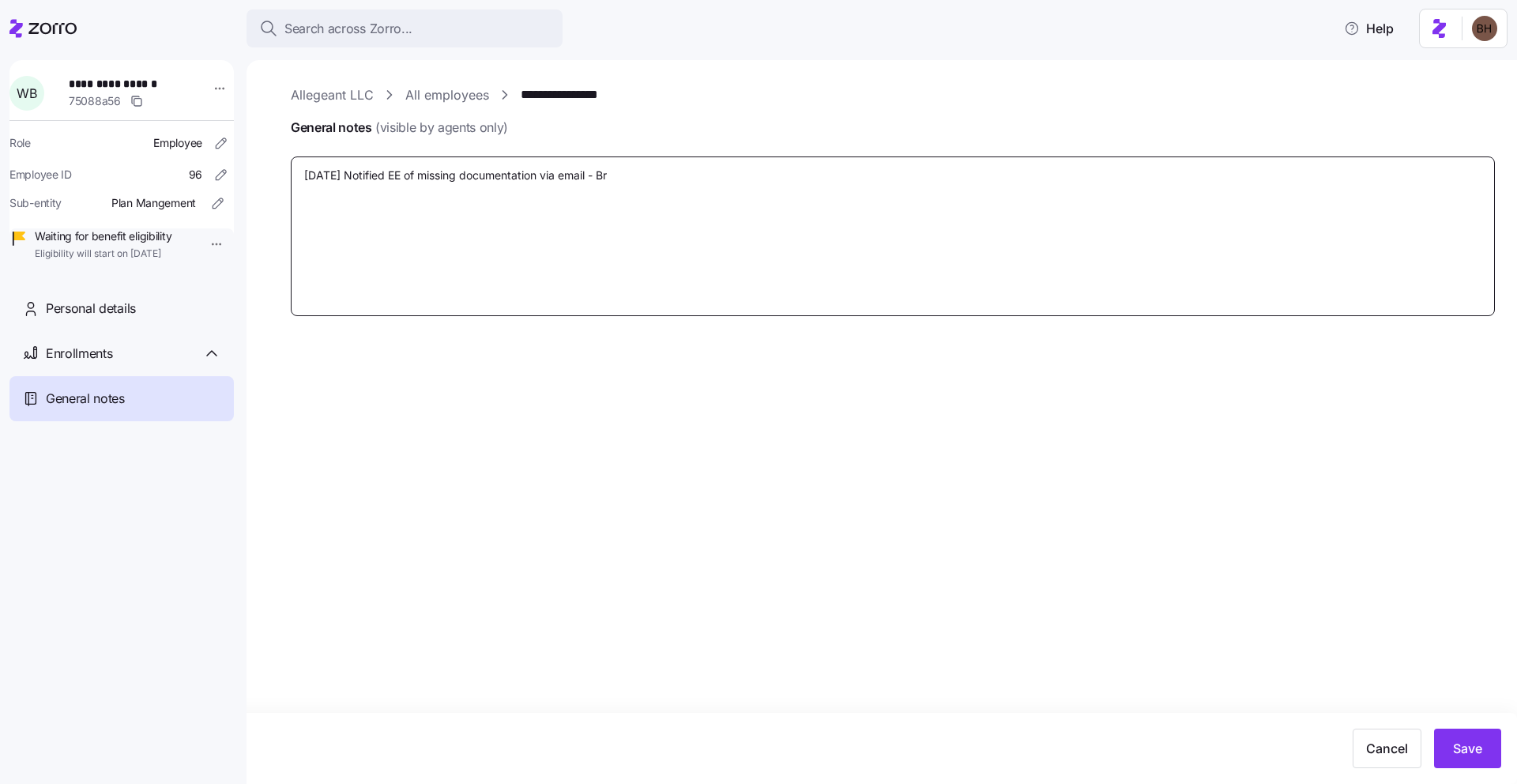
type textarea "9/18/25 Notified EE of missing documentation via email - B"
type textarea "x"
type textarea "9/18/25 Notified EE of missing documentation via email -"
type textarea "x"
type textarea "9/18/25 Notified EE of missing documentation via email -"
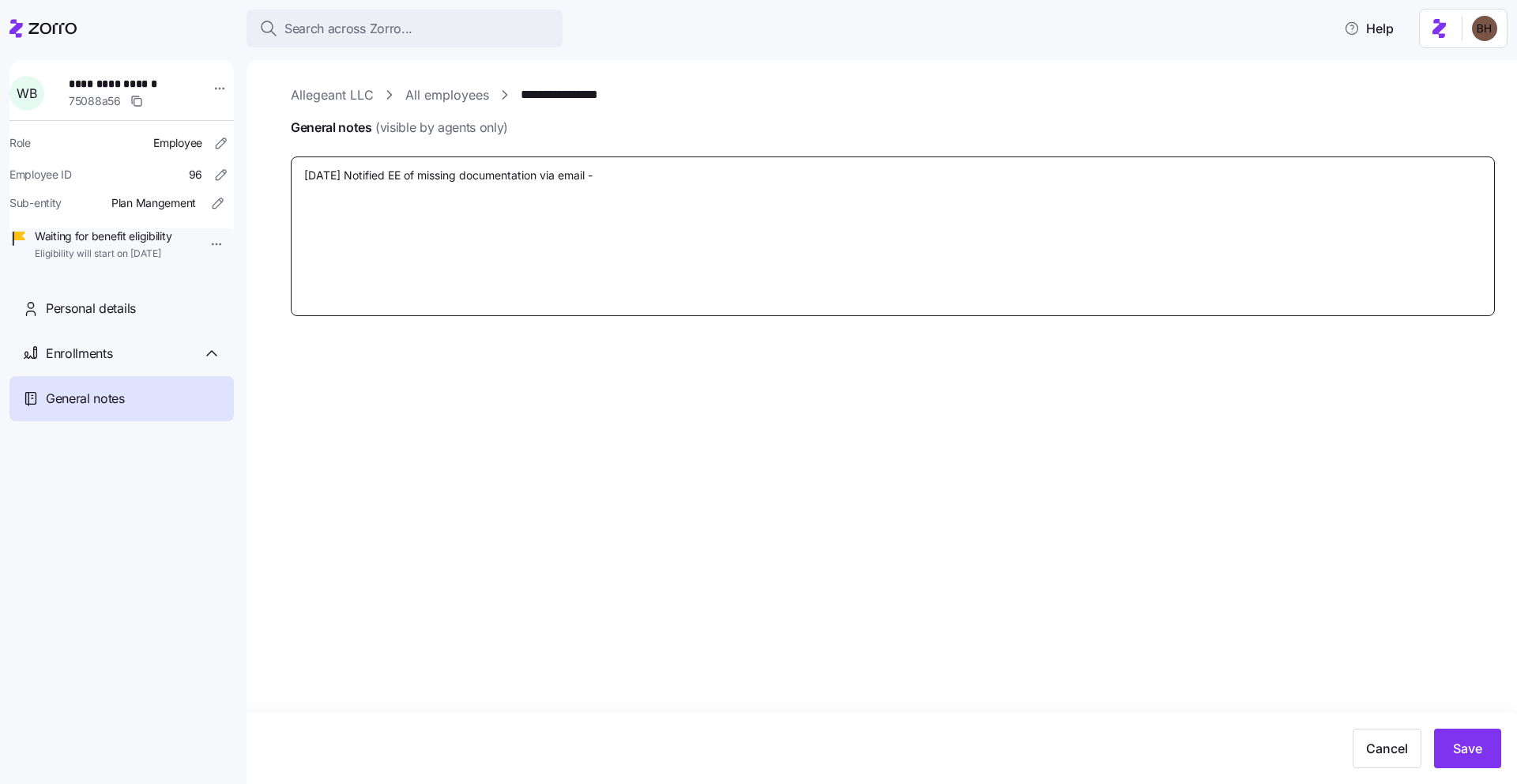
type textarea "x"
type textarea "9/18/25 Notified EE of missing documentation via email"
type textarea "x"
type textarea "9/18/25 Notified EE of missing documentation via email"
type textarea "x"
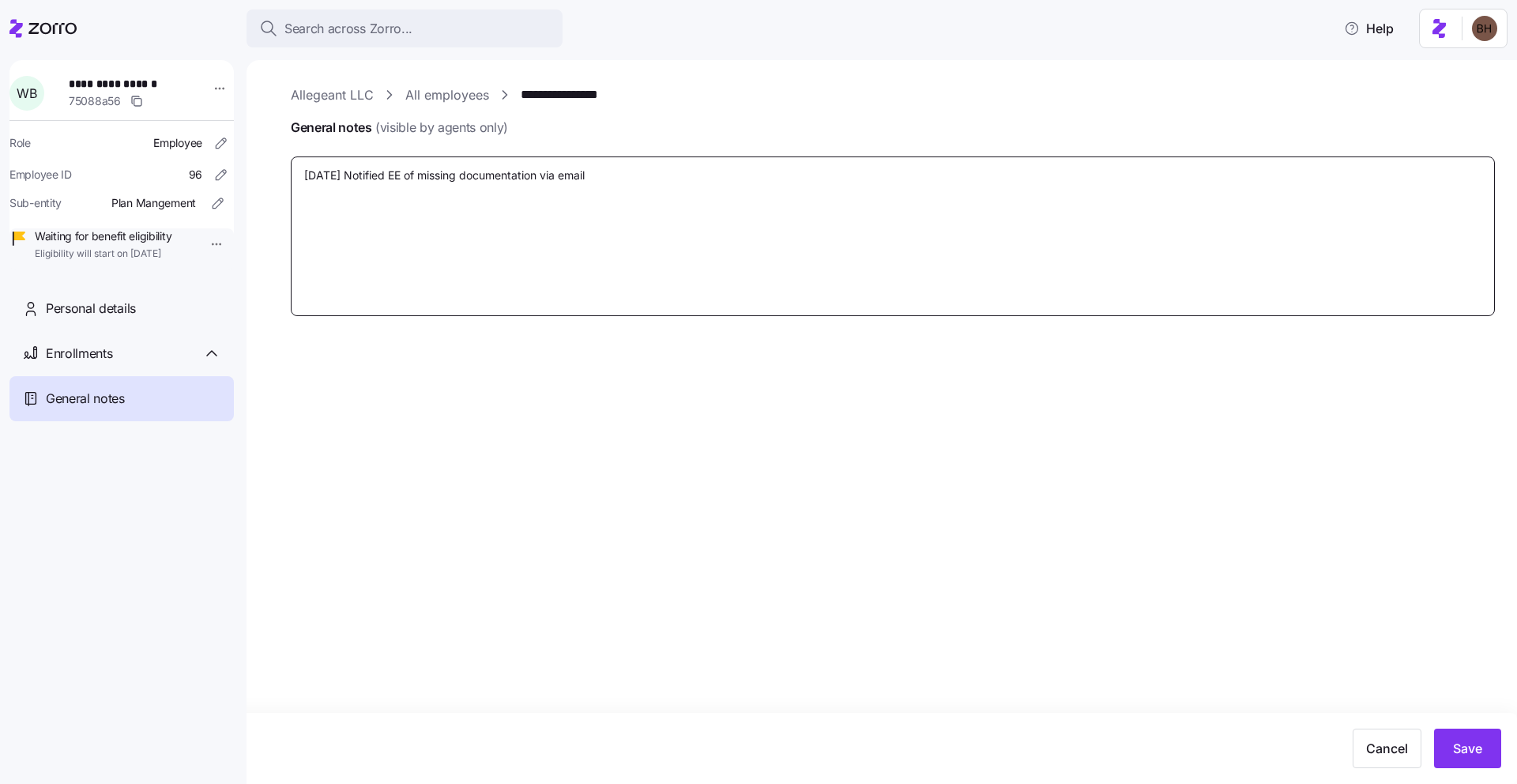
type textarea "9/18/25 Notified EE of missing documentation via email."
type textarea "x"
type textarea "9/18/25 Notified EE of missing documentation via email."
type textarea "x"
type textarea "9/18/25 Notified EE of missing documentation via email. ("
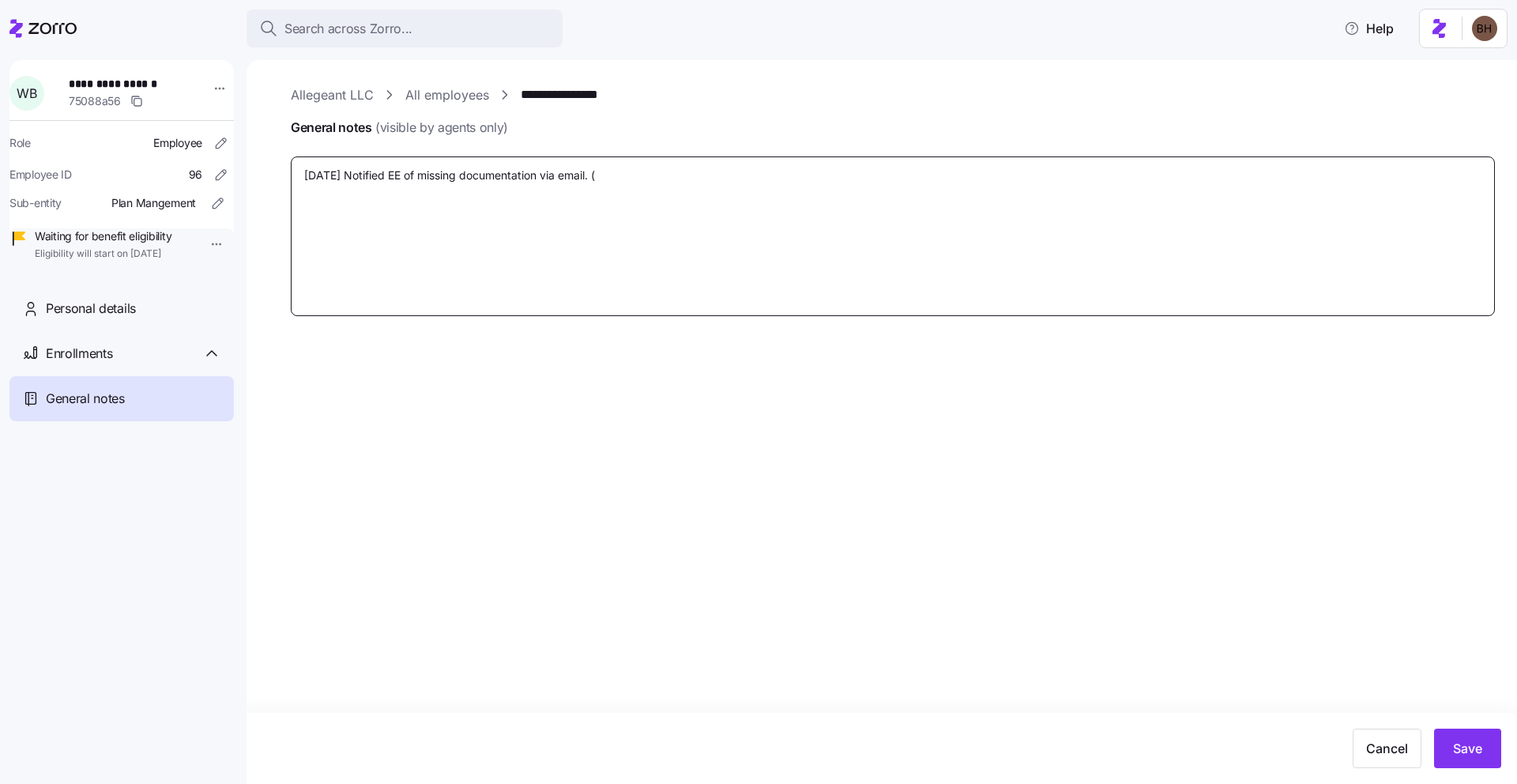
type textarea "x"
type textarea "9/18/25 Notified EE of missing documentation via email. (B"
type textarea "x"
type textarea "9/18/25 Notified EE of missing documentation via email. (Br"
type textarea "x"
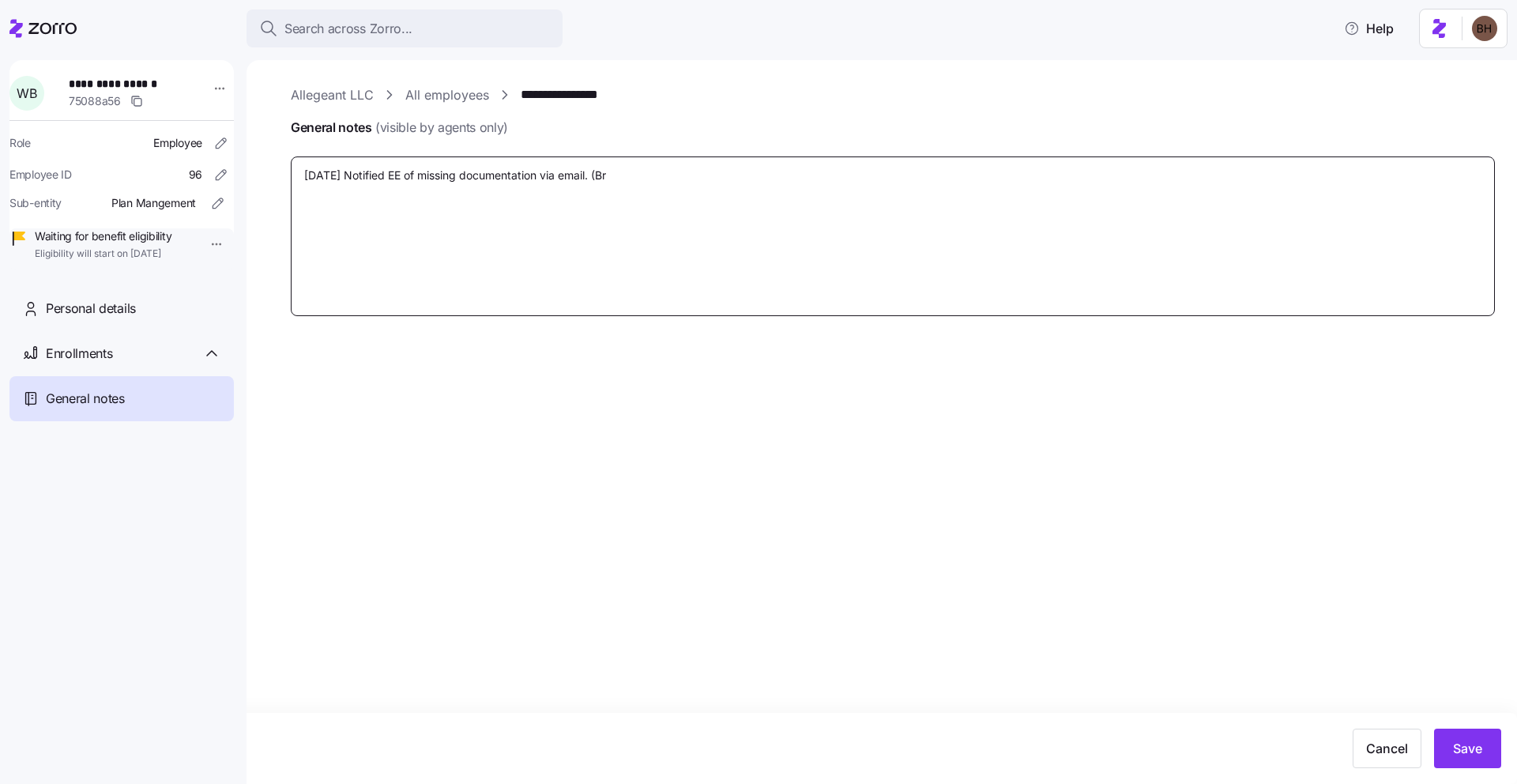
type textarea "9/18/25 Notified EE of missing documentation via email. (Bra"
type textarea "x"
type textarea "9/18/25 Notified EE of missing documentation via email. (Brad"
type textarea "x"
type textarea "9/18/25 Notified EE of missing documentation via email. (Bradl"
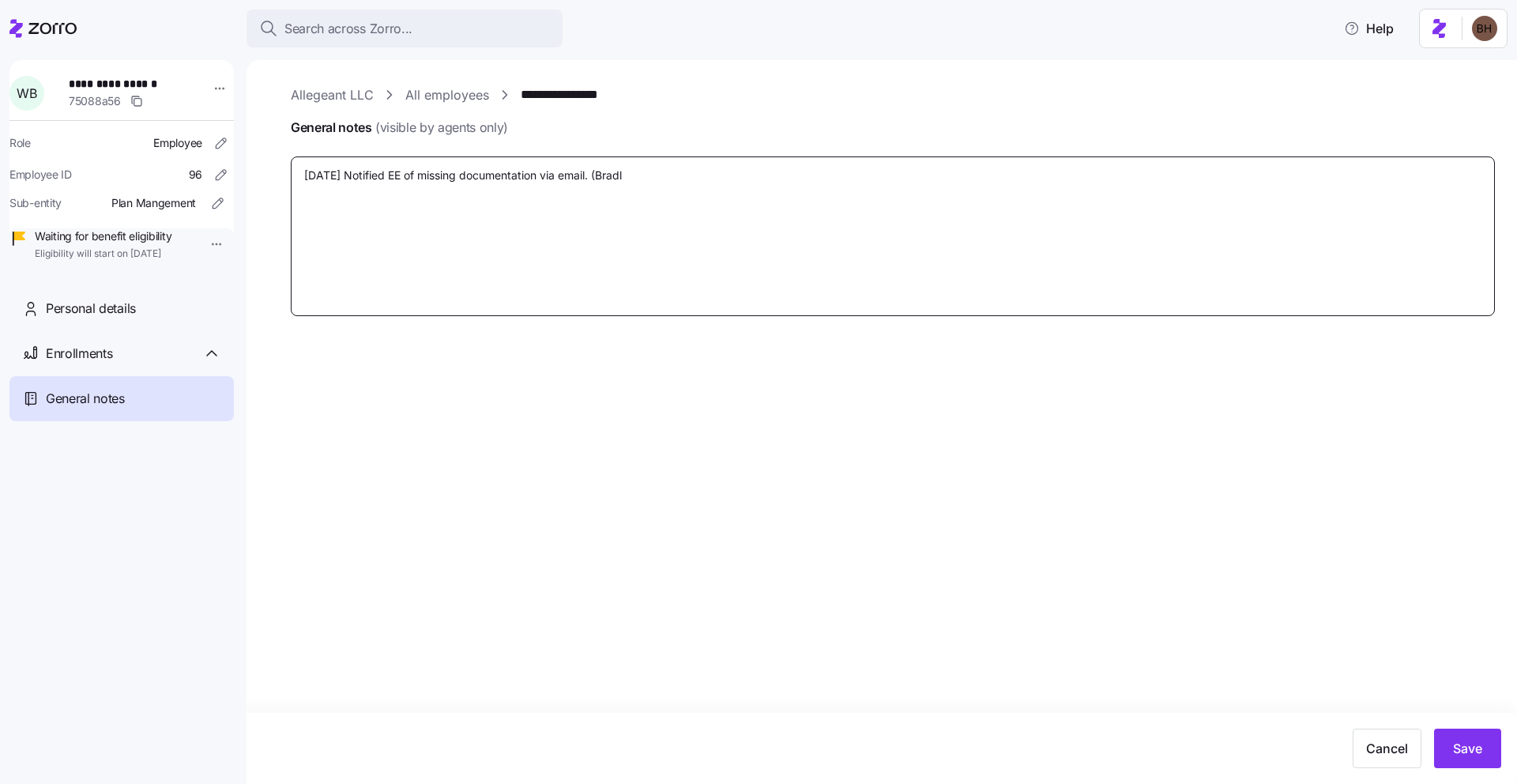
type textarea "x"
type textarea "9/18/25 Notified EE of missing documentation via email. (Bradle"
type textarea "x"
type textarea "9/18/25 Notified EE of missing documentation via email. (Bradley"
type textarea "x"
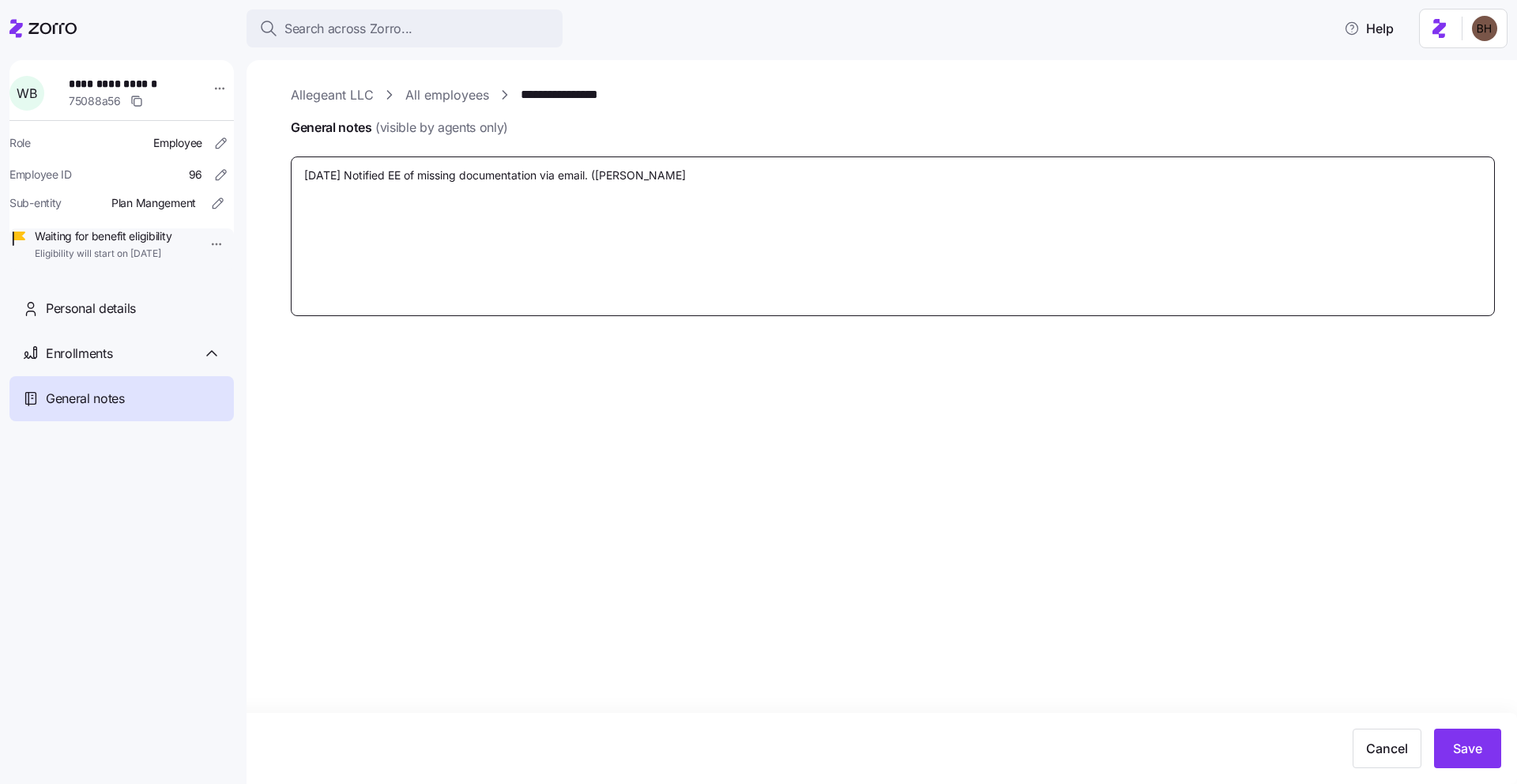
type textarea "9/18/25 Notified EE of missing documentation via email. (Bradley"
type textarea "x"
type textarea "9/18/25 Notified EE of missing documentation via email. (Bradley H"
type textarea "x"
type textarea "9/18/25 Notified EE of missing documentation via email. (Bradley Ho"
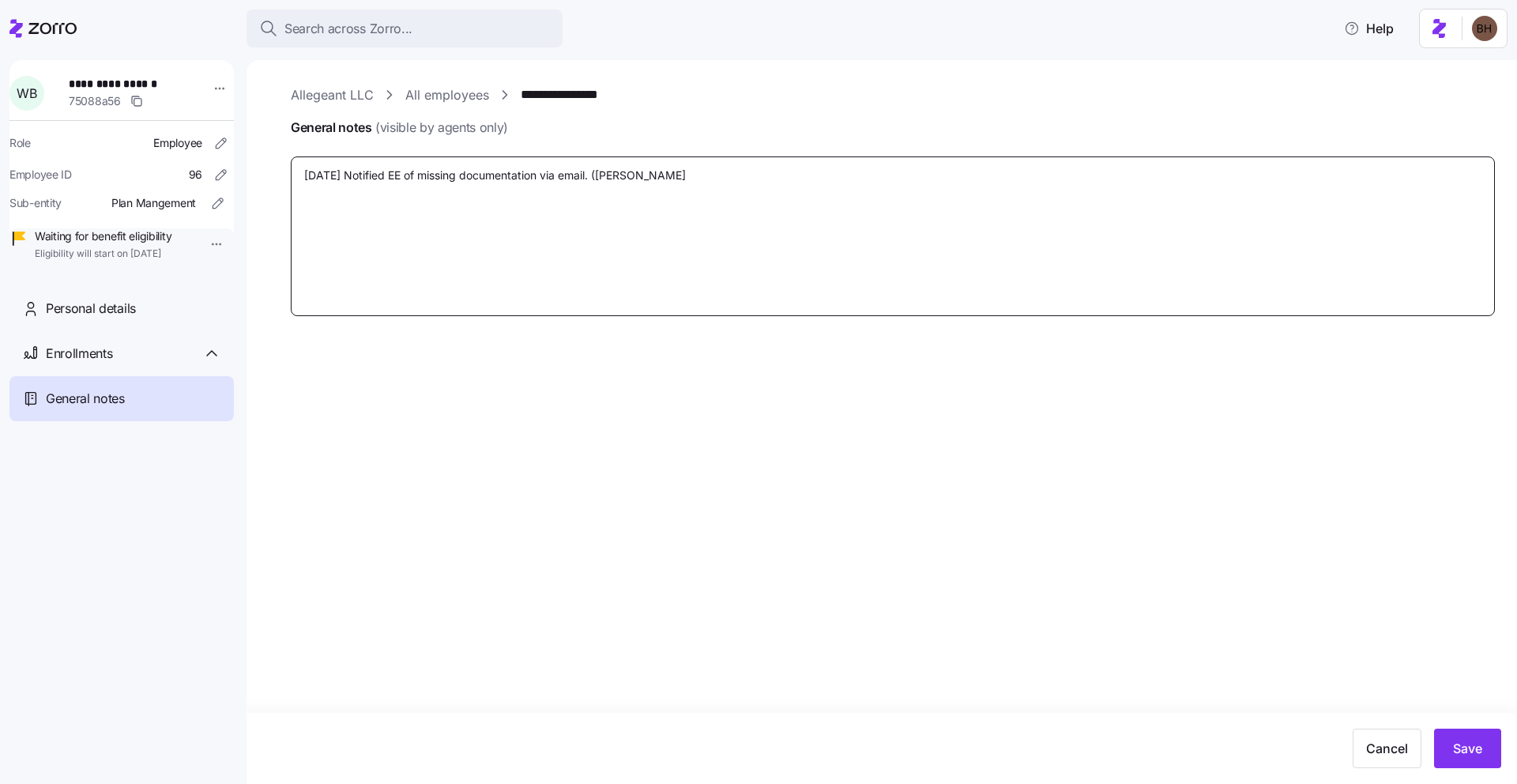
type textarea "x"
type textarea "9/18/25 Notified EE of missing documentation via email. (Bradley How"
type textarea "x"
type textarea "9/18/25 Notified EE of missing documentation via email. (Bradley Howe"
type textarea "x"
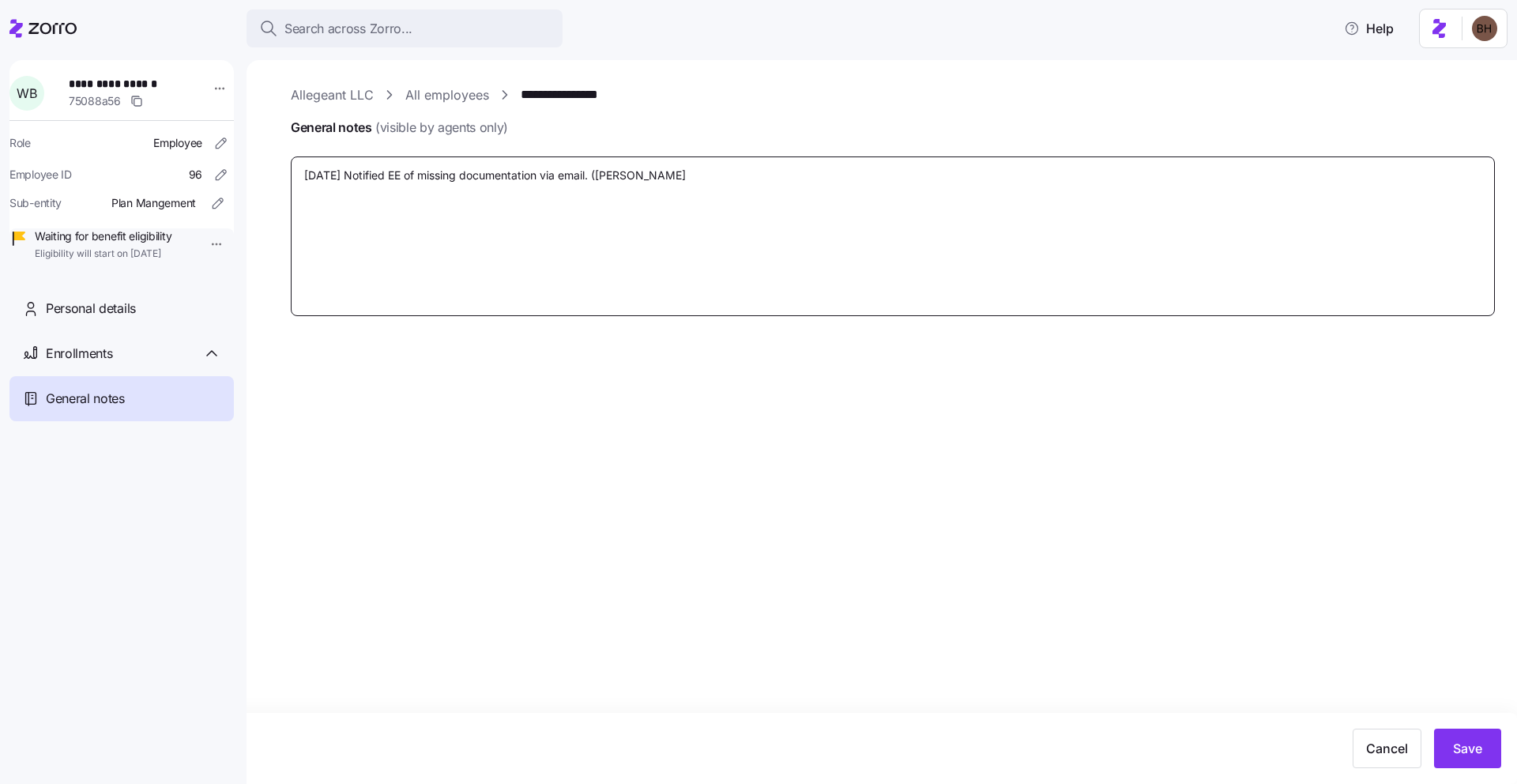
type textarea "9/18/25 Notified EE of missing documentation via email. (Bradley Howel"
type textarea "x"
type textarea "9/18/25 Notified EE of missing documentation via email. (Bradley Howell"
type textarea "x"
type textarea "9/18/25 Notified EE of missing documentation via email. (Bradley Howell)"
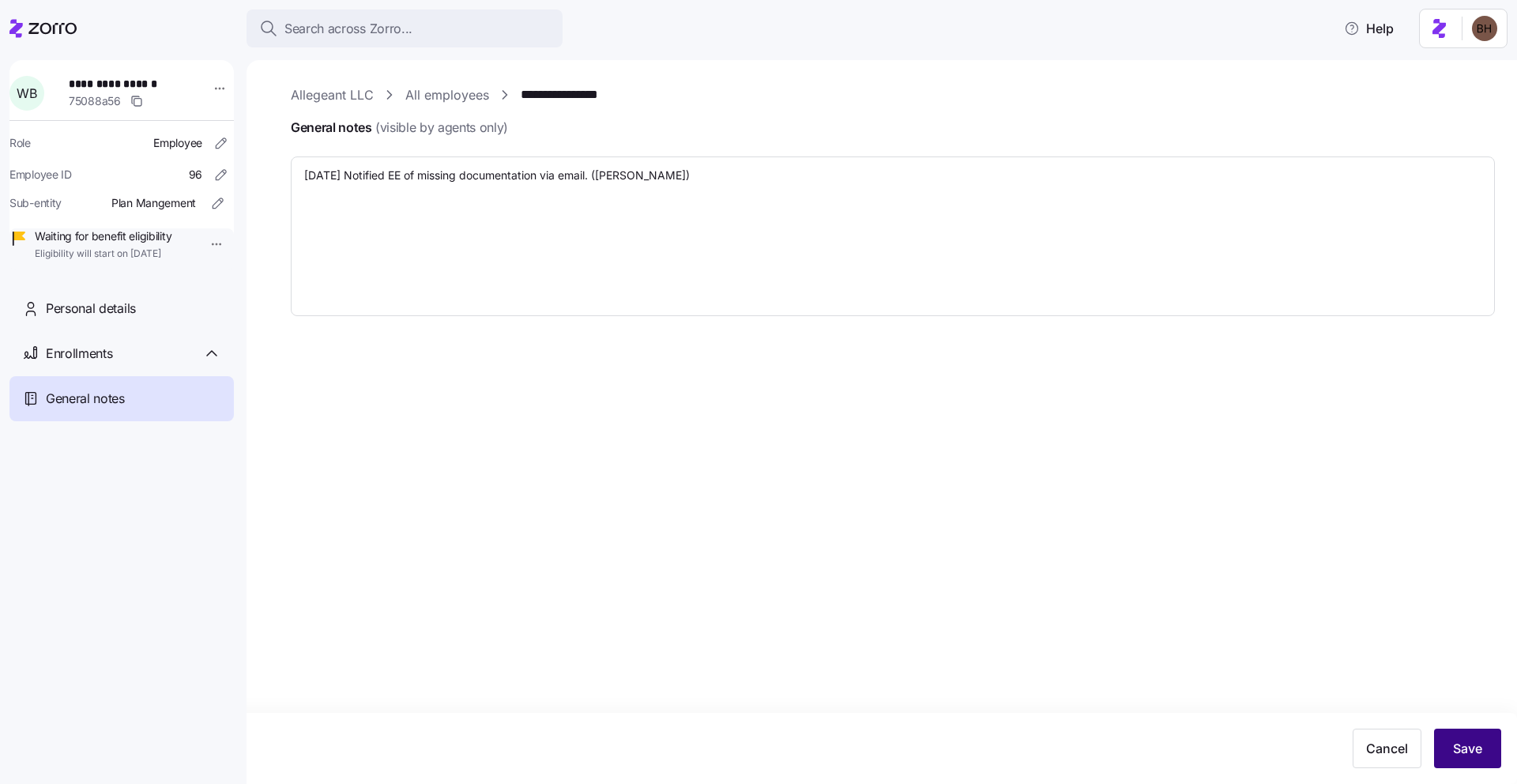
click at [1450, 739] on button "Save" at bounding box center [1467, 748] width 67 height 40
type textarea "x"
